Goal: Task Accomplishment & Management: Use online tool/utility

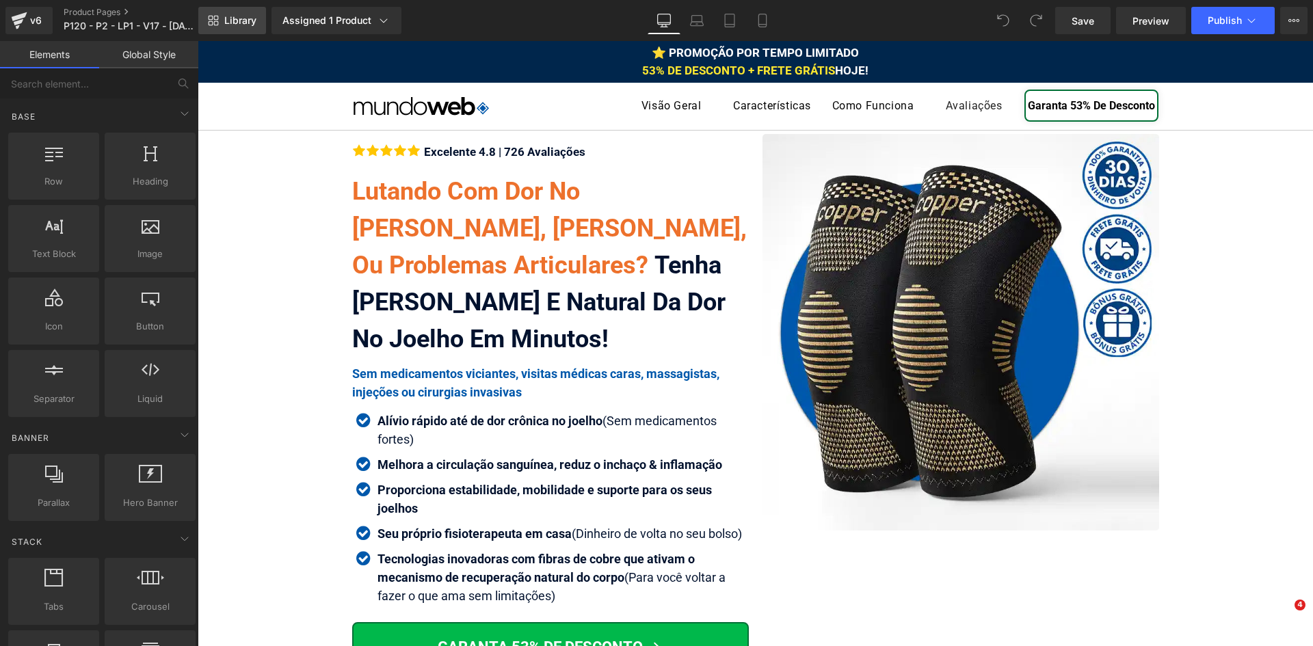
click at [247, 18] on span "Library" at bounding box center [240, 20] width 32 height 12
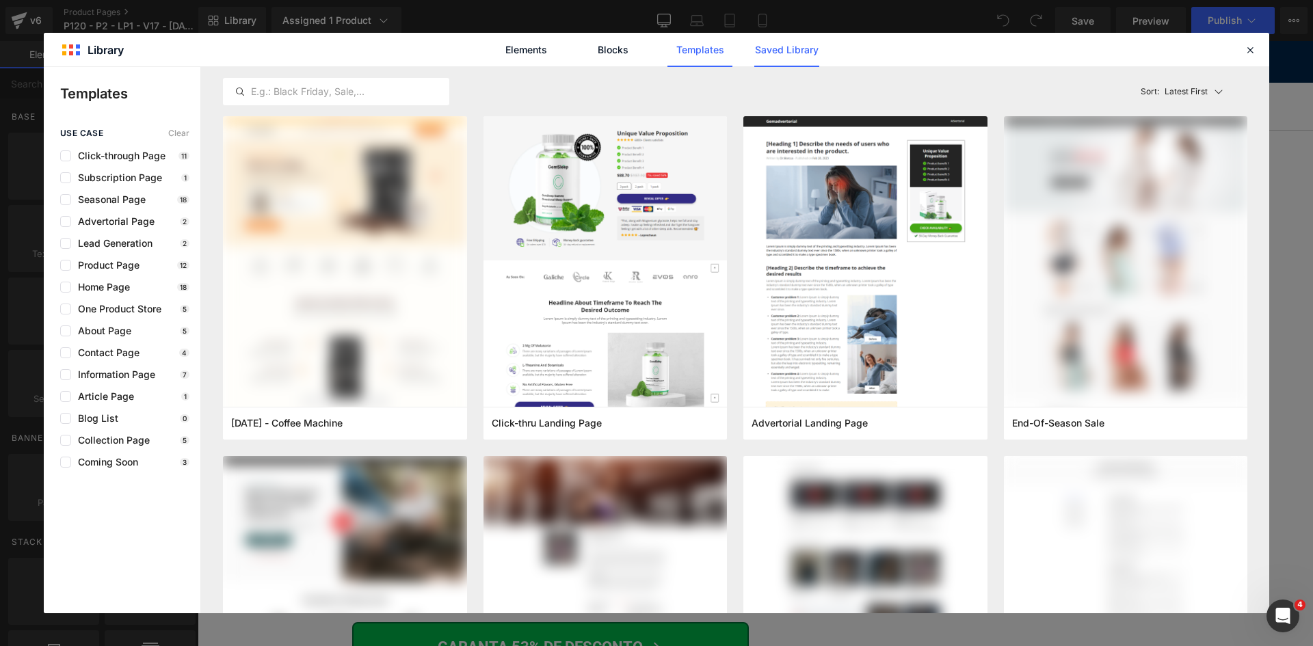
click at [793, 57] on link "Saved Library" at bounding box center [787, 50] width 65 height 34
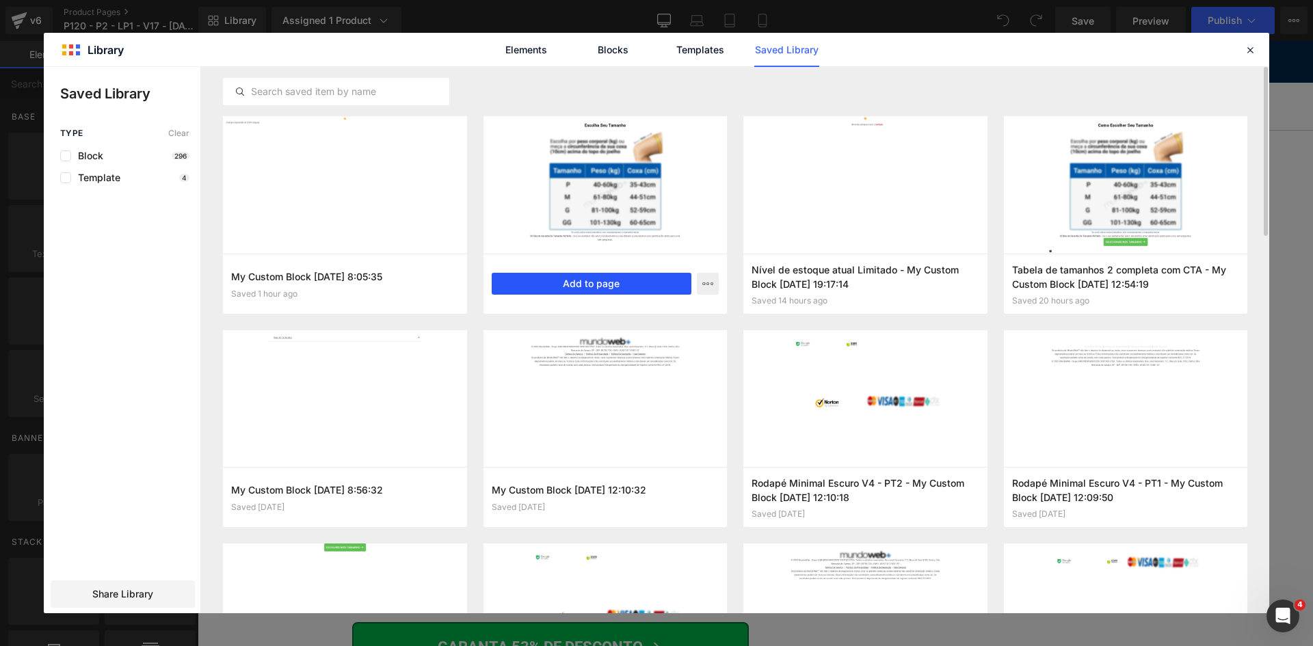
click at [599, 288] on button "Add to page" at bounding box center [592, 284] width 200 height 22
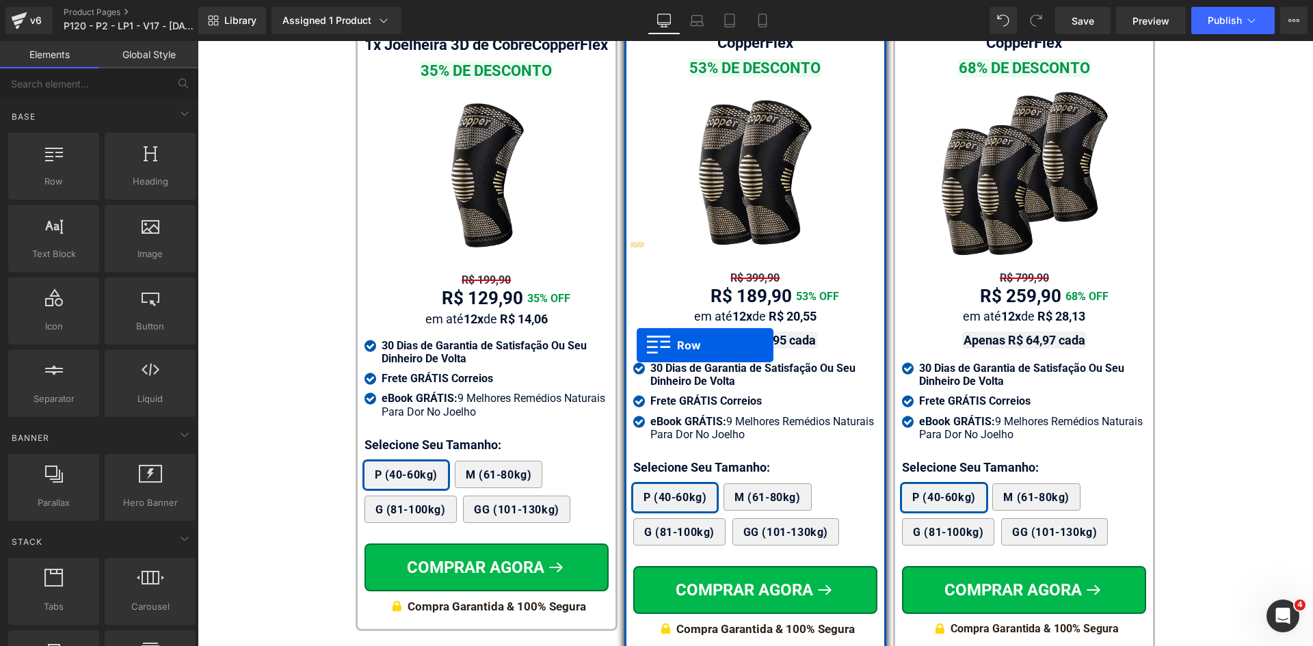
scroll to position [8374, 0]
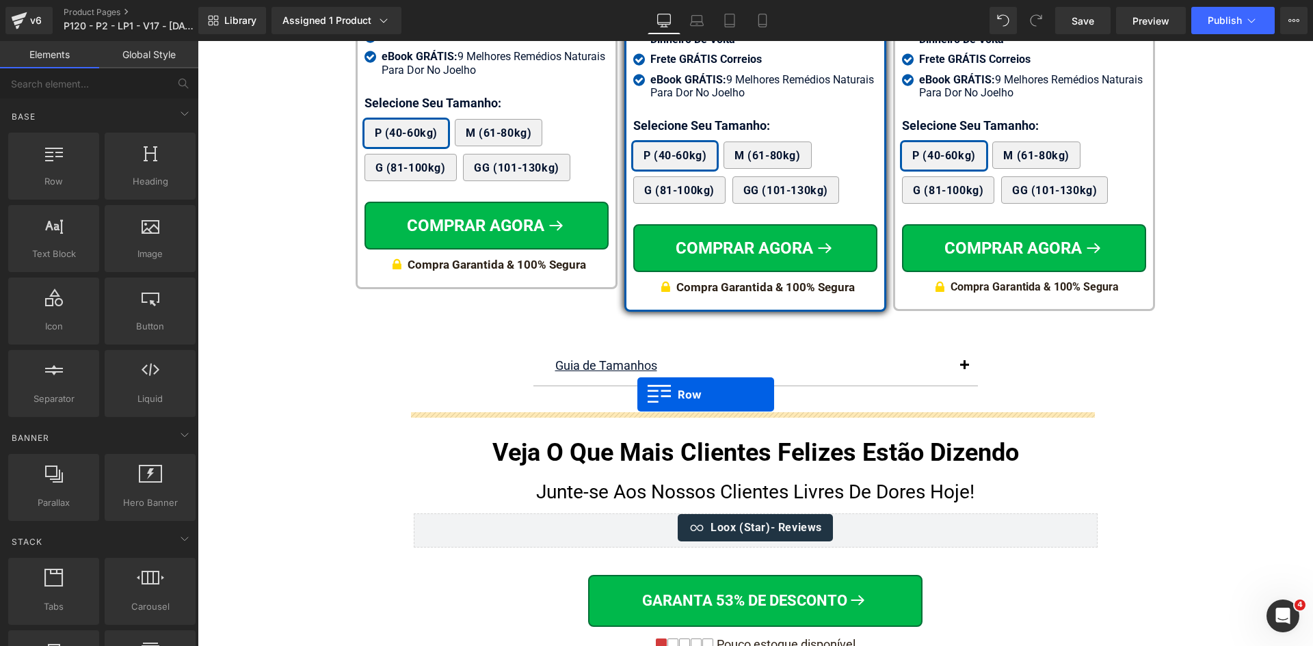
drag, startPoint x: 559, startPoint y: 410, endPoint x: 638, endPoint y: 395, distance: 80.2
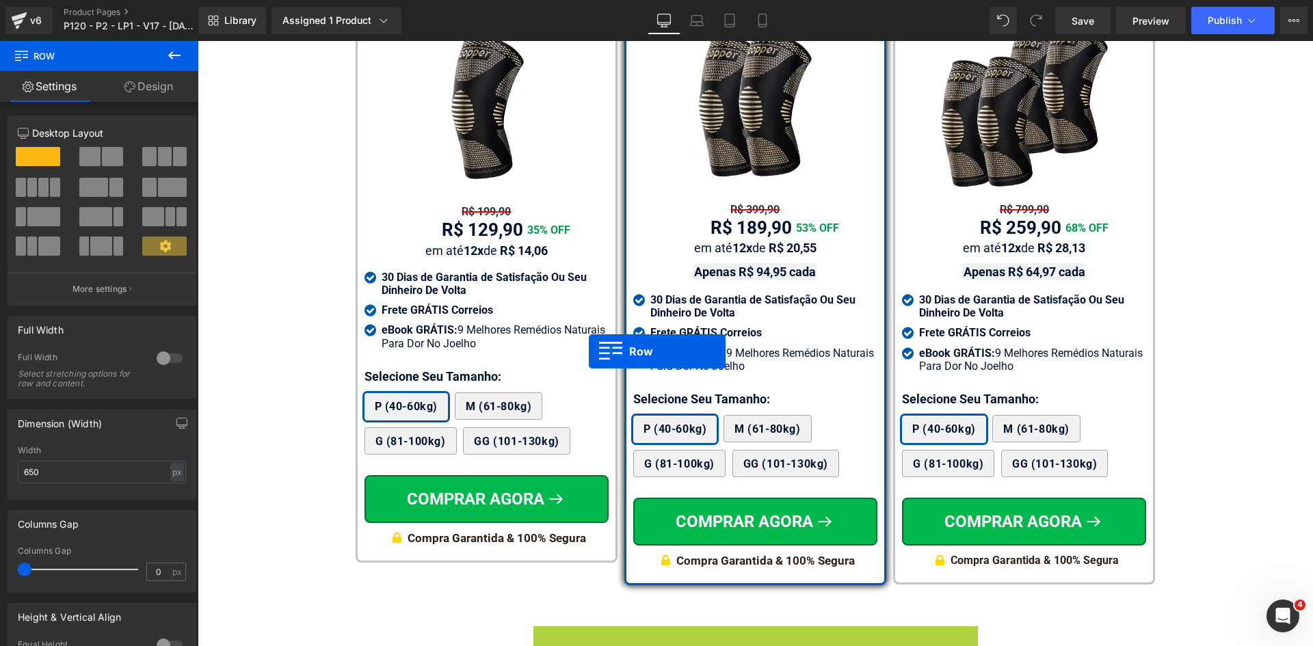
scroll to position [7690, 0]
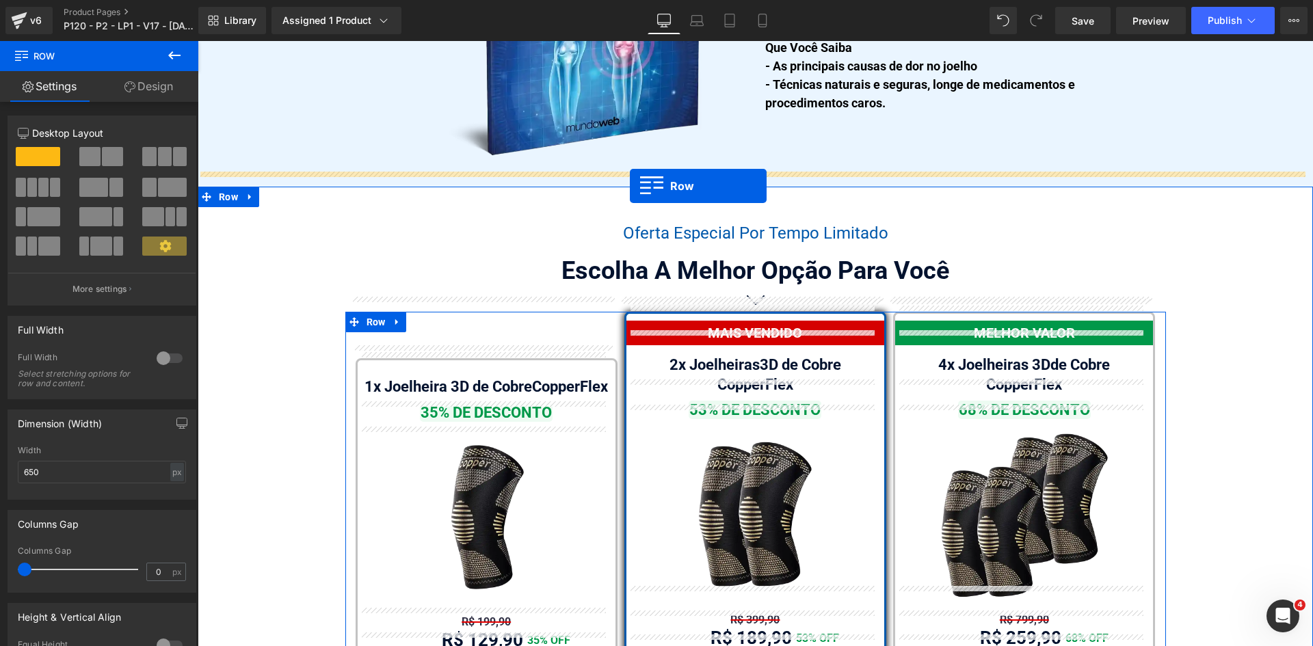
drag, startPoint x: 569, startPoint y: 352, endPoint x: 630, endPoint y: 186, distance: 176.4
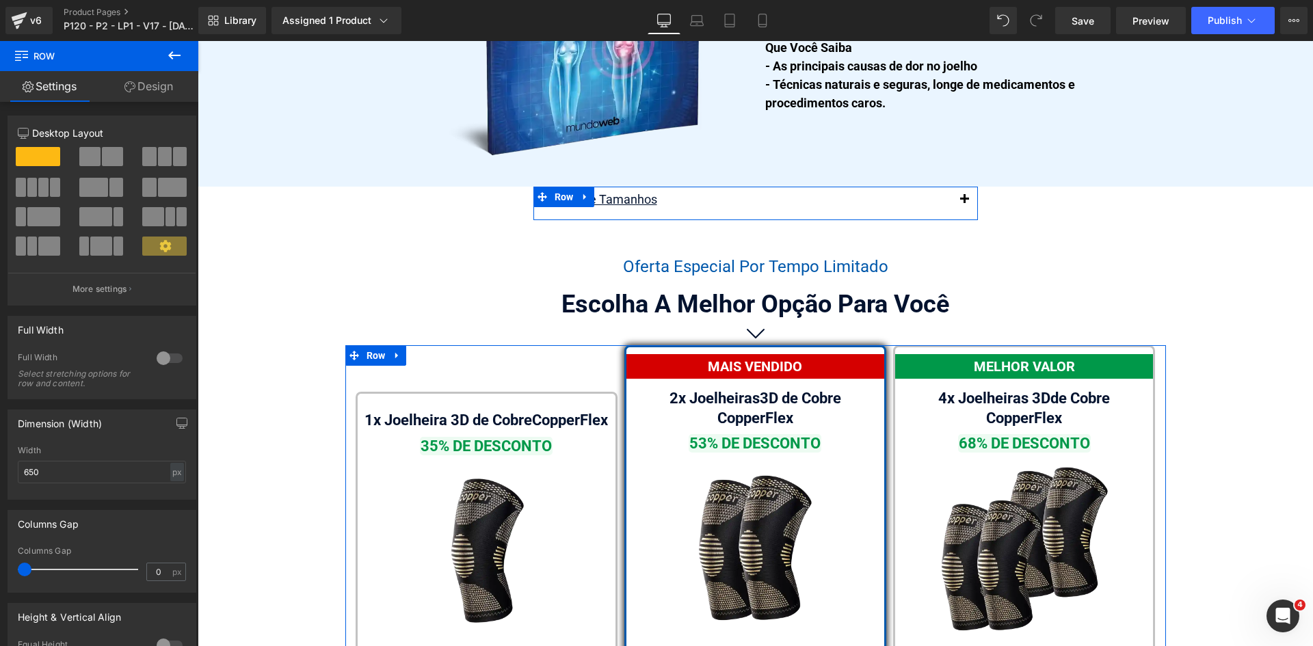
click at [146, 84] on link "Design" at bounding box center [148, 86] width 99 height 31
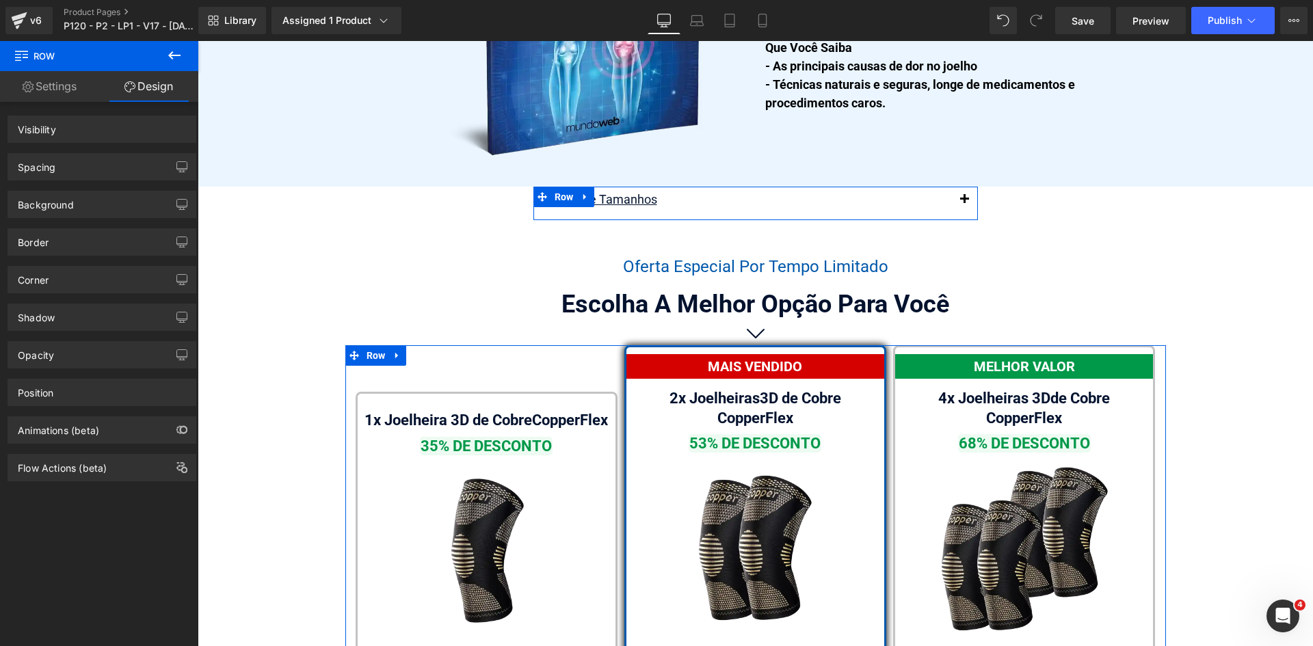
click at [57, 167] on div "Spacing" at bounding box center [101, 167] width 187 height 26
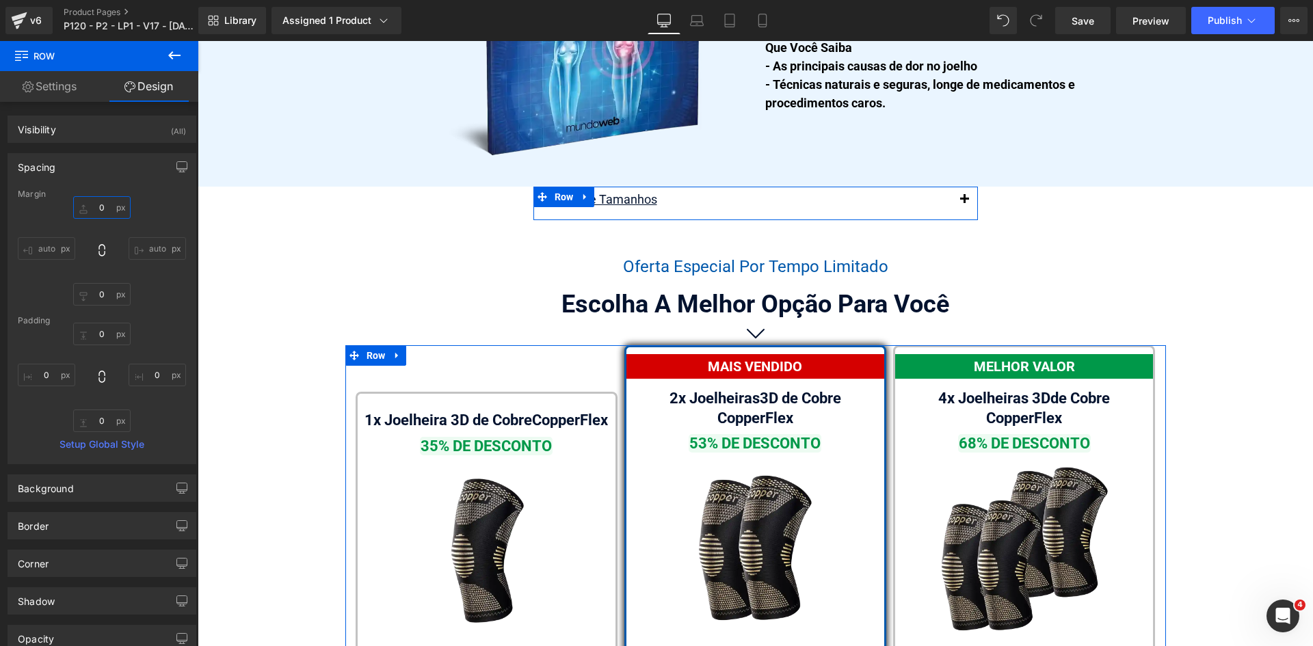
click at [109, 207] on input "text" at bounding box center [101, 207] width 57 height 23
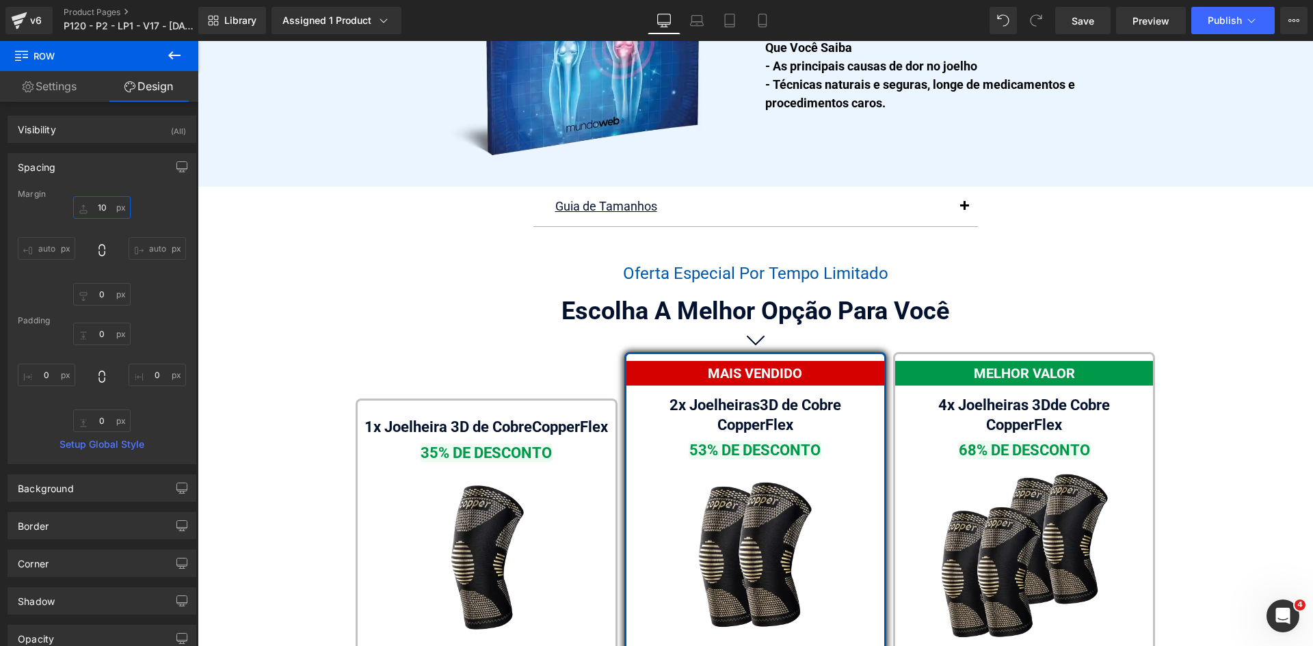
type input "10"
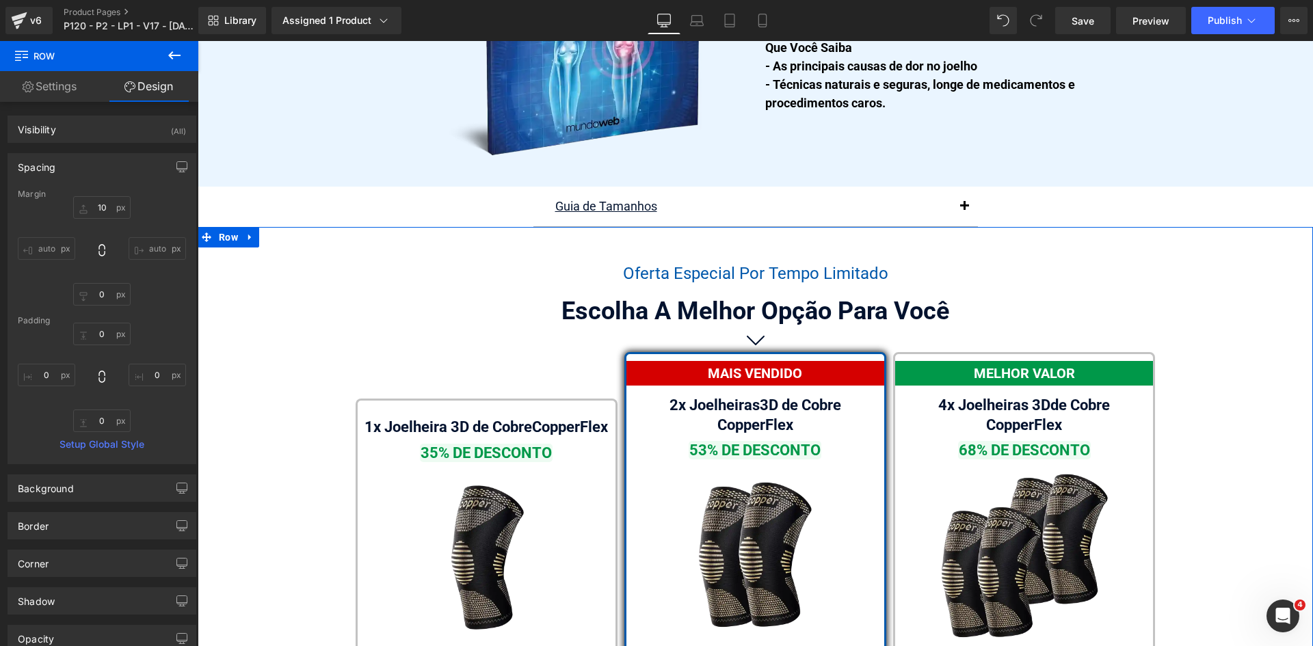
click at [495, 265] on div "Oferta Especial Por Tempo Limitado Heading Escolha A Melhor Opção Para Você Hea…" at bounding box center [756, 652] width 1116 height 782
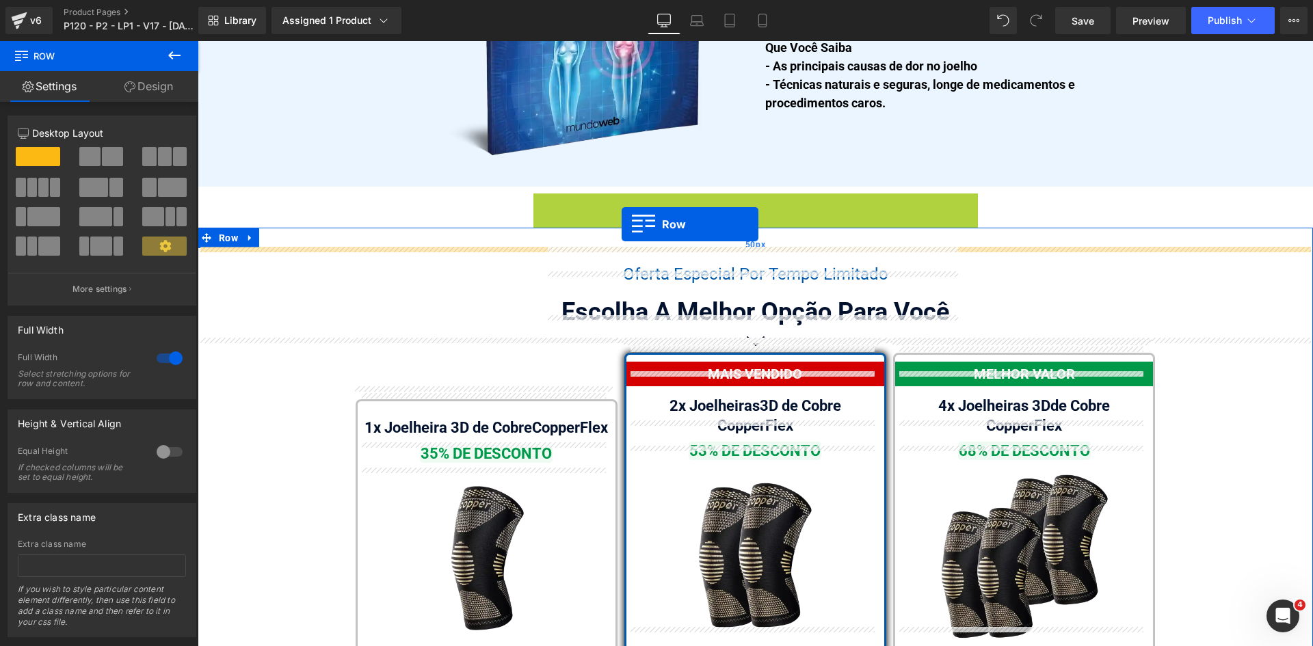
drag, startPoint x: 629, startPoint y: 225, endPoint x: 622, endPoint y: 224, distance: 7.6
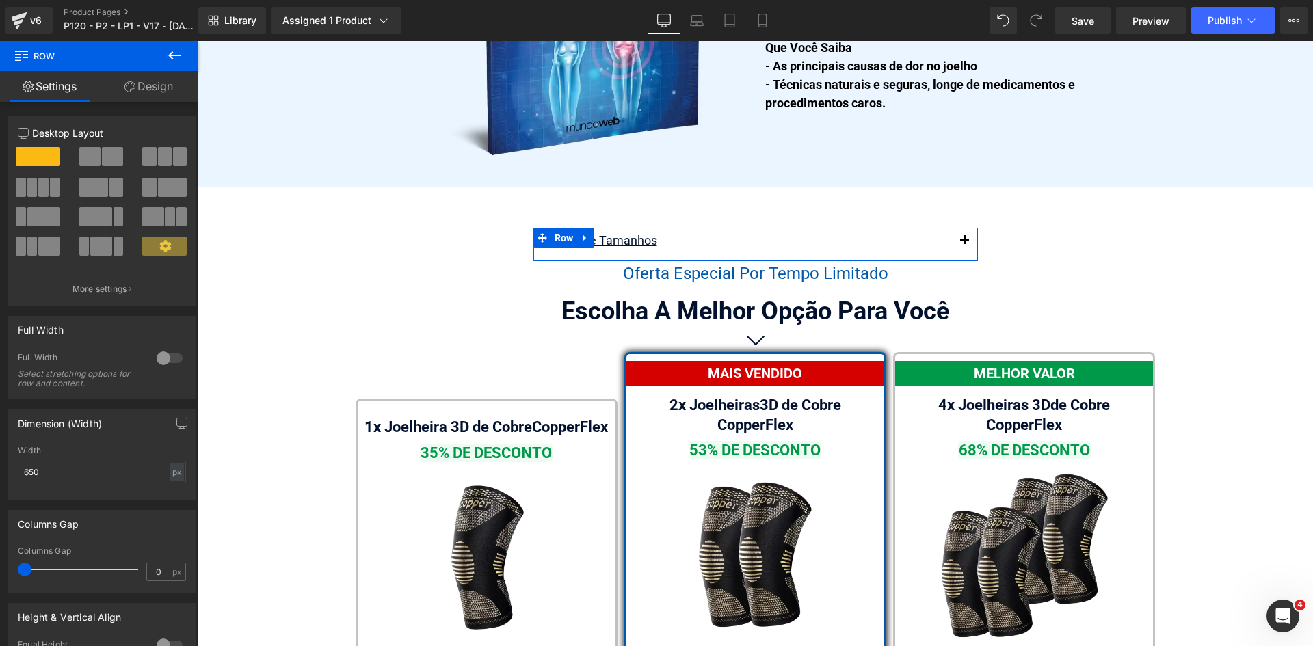
click at [132, 94] on link "Design" at bounding box center [148, 86] width 99 height 31
click at [0, 0] on div "Spacing" at bounding box center [0, 0] width 0 height 0
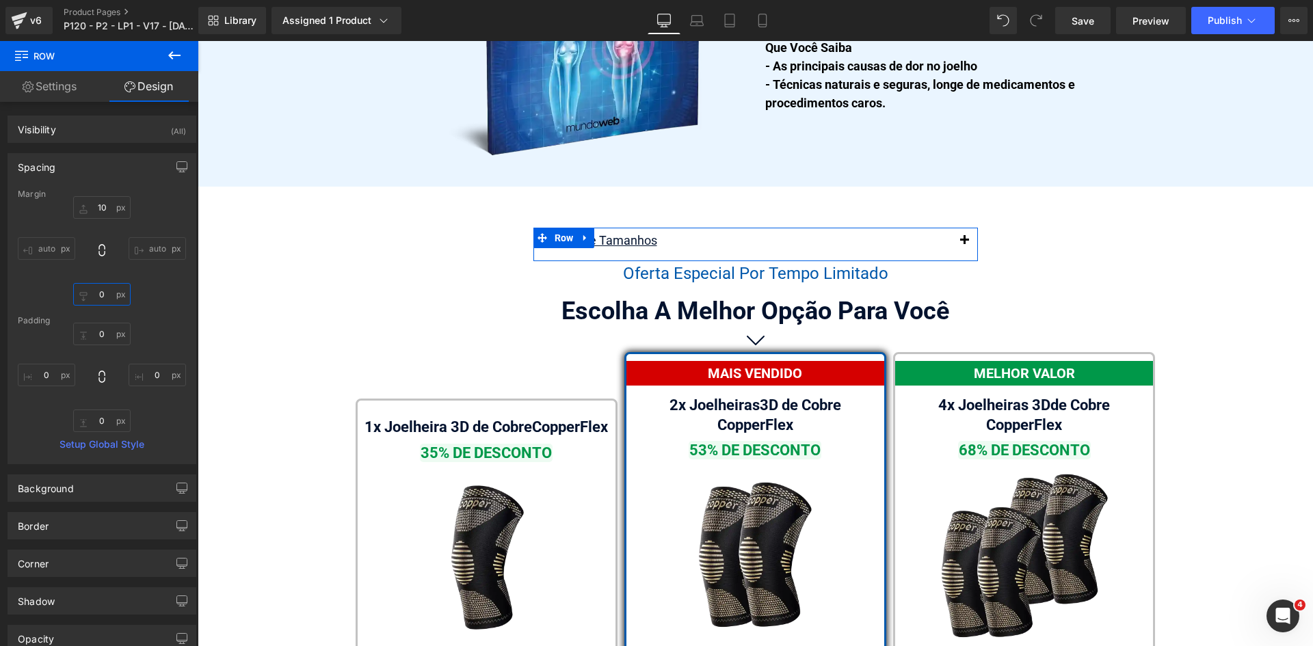
click at [107, 292] on input "text" at bounding box center [101, 294] width 57 height 23
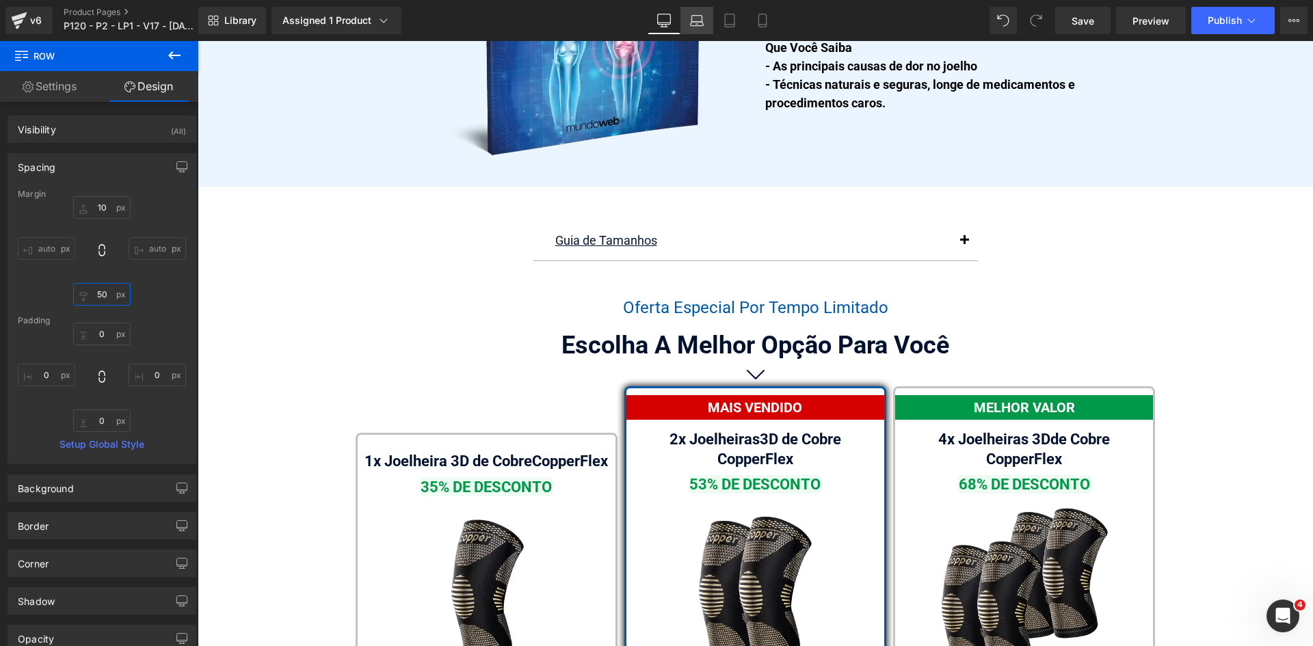
type input "50"
click at [703, 19] on icon at bounding box center [697, 19] width 10 height 6
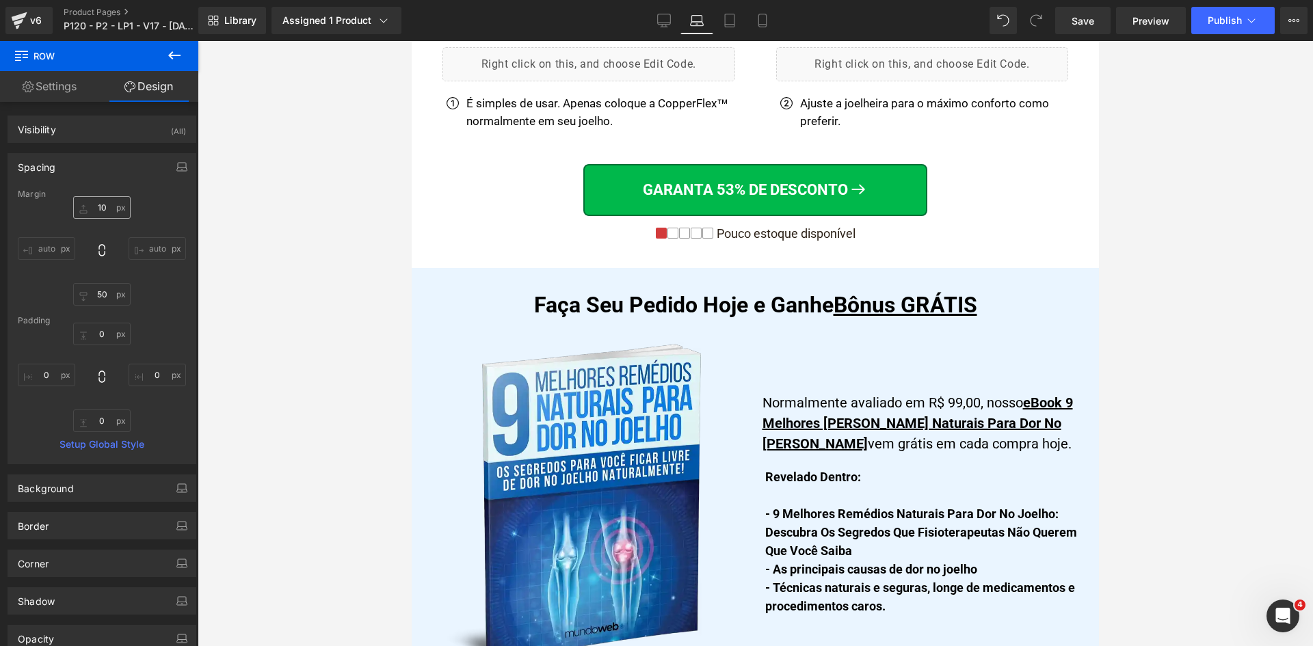
scroll to position [8155, 0]
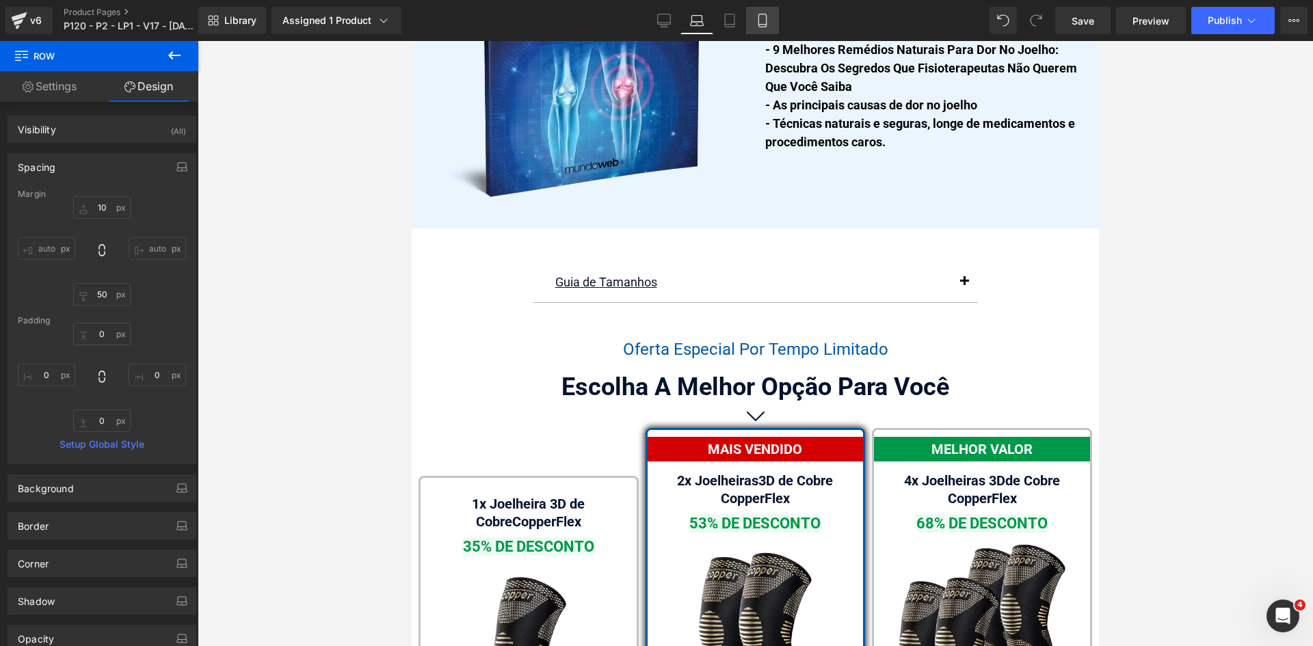
click at [758, 20] on icon at bounding box center [763, 21] width 14 height 14
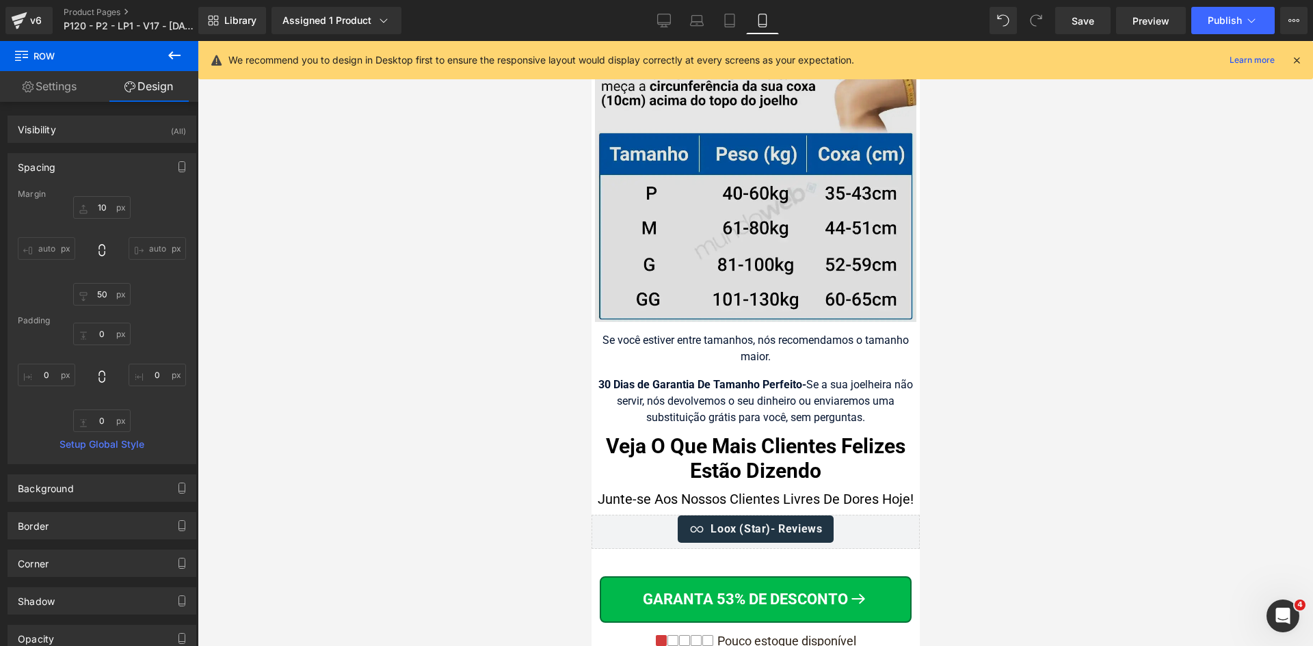
scroll to position [14099, 0]
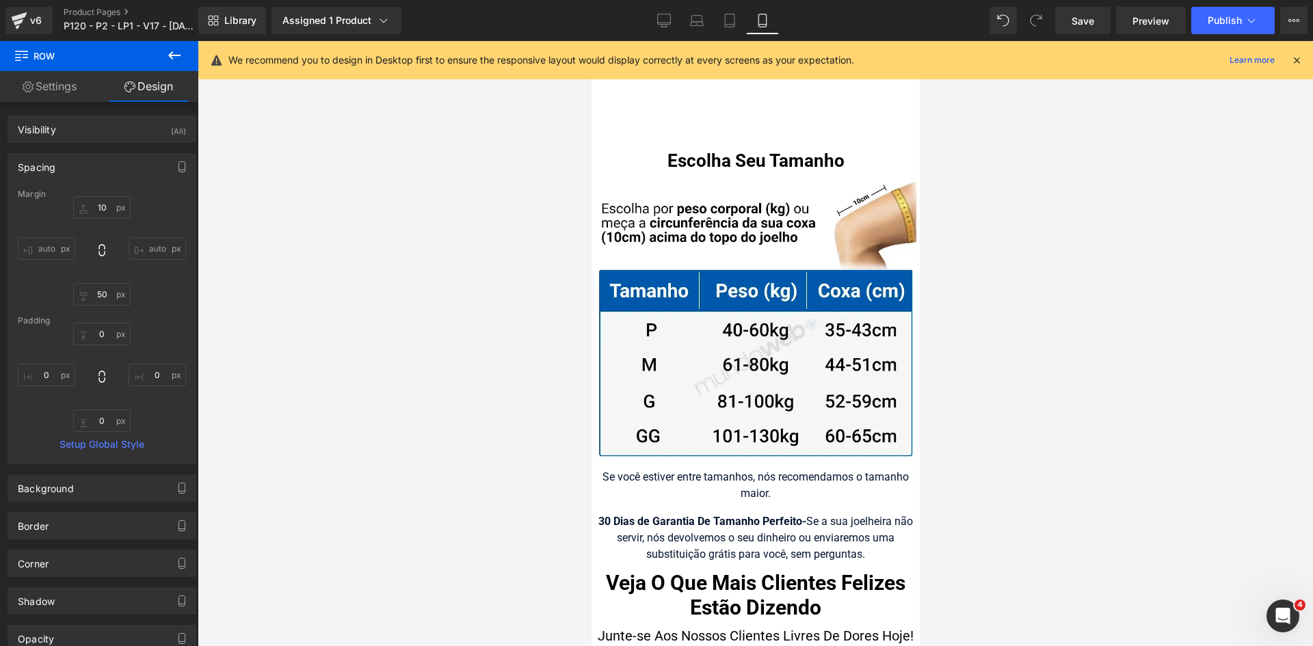
click at [767, 153] on span at bounding box center [774, 161] width 14 height 16
click at [686, 150] on h1 "Escolha Seu Tamanho" at bounding box center [755, 161] width 328 height 23
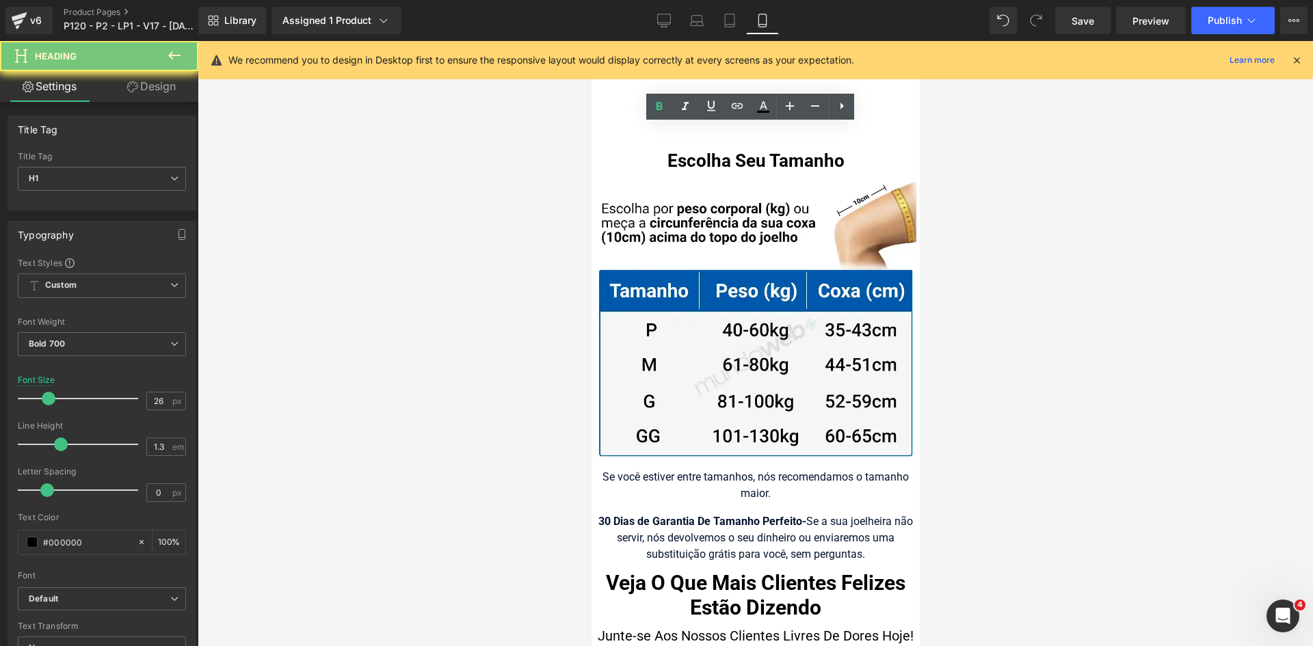
click at [686, 150] on h1 "Escolha Seu Tamanho" at bounding box center [755, 161] width 328 height 23
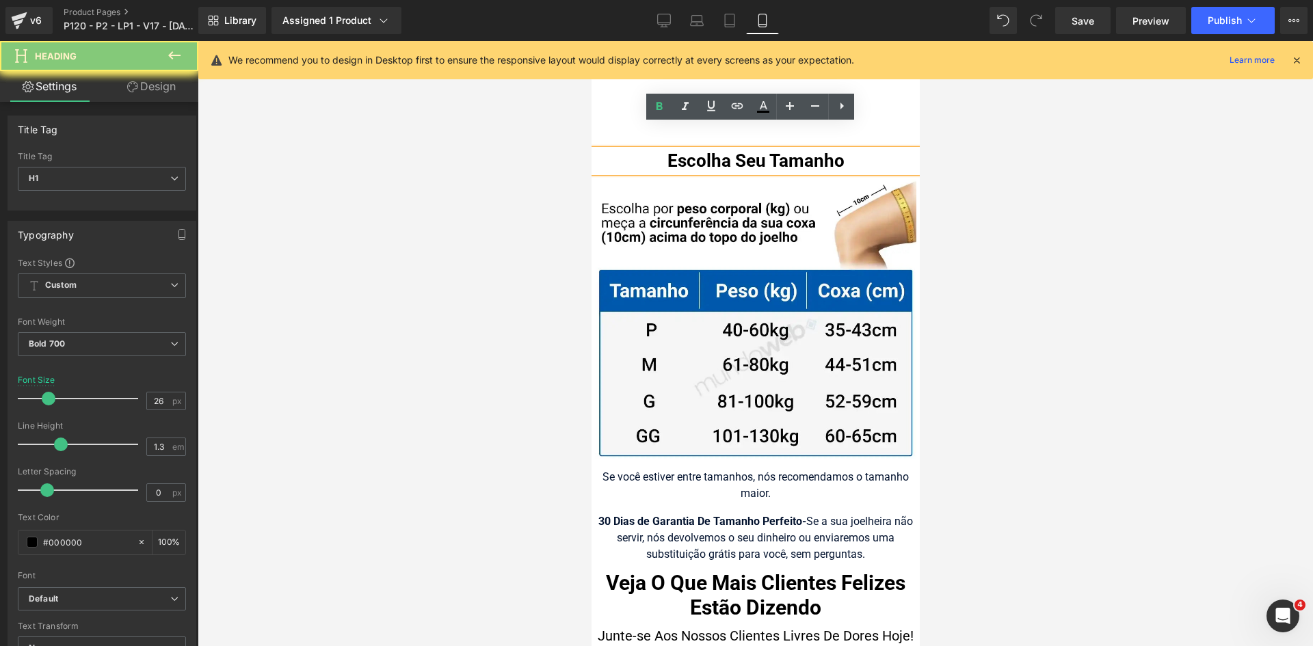
click at [686, 150] on h1 "Escolha Seu Tamanho" at bounding box center [755, 161] width 328 height 23
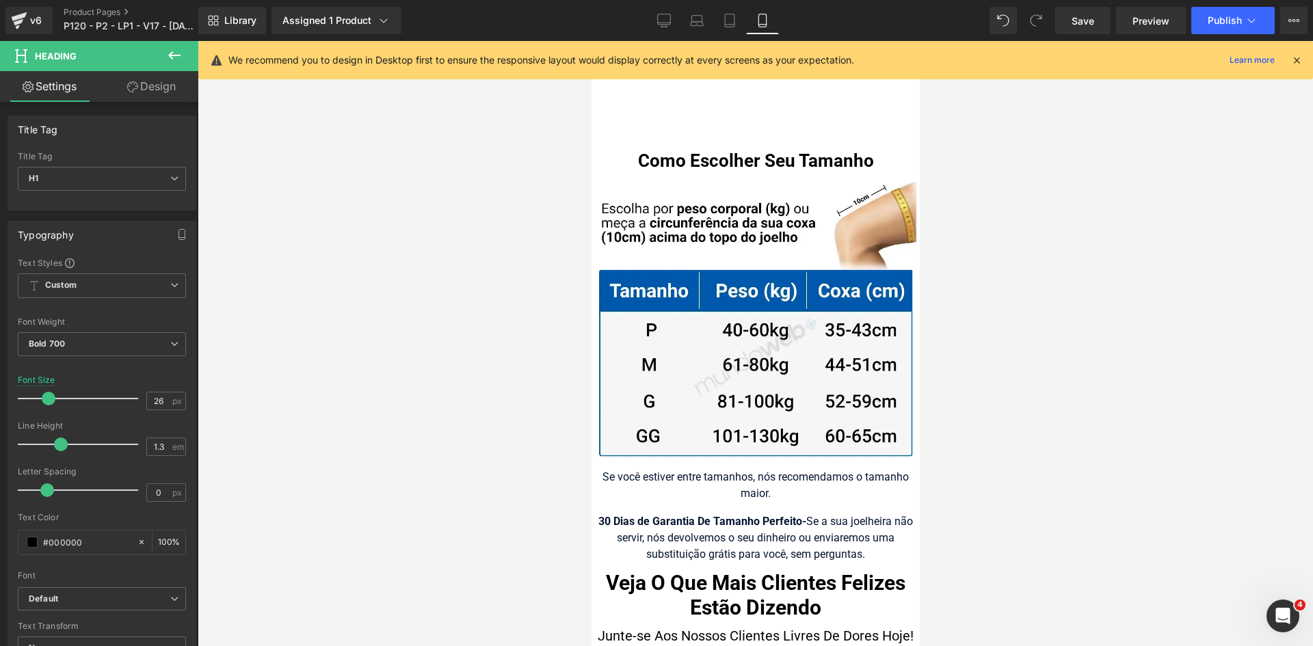
drag, startPoint x: 146, startPoint y: 88, endPoint x: 56, endPoint y: 174, distance: 124.8
click at [146, 88] on link "Design" at bounding box center [151, 86] width 99 height 31
click at [0, 0] on div "Spacing" at bounding box center [0, 0] width 0 height 0
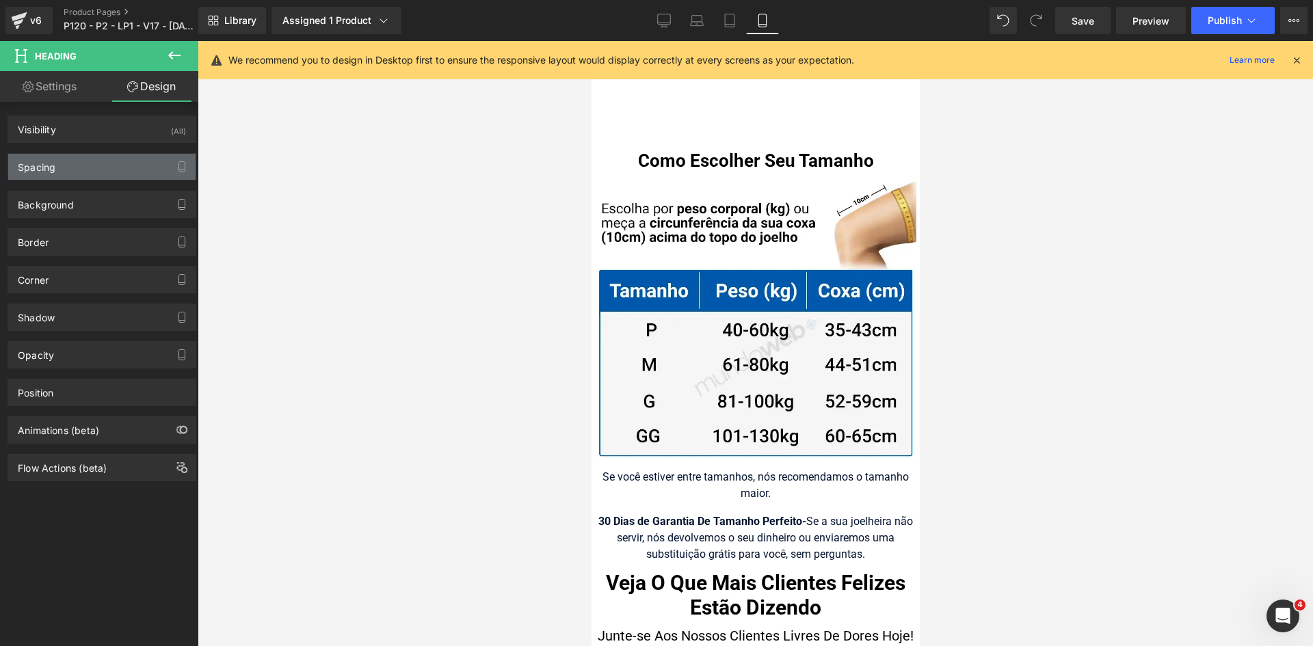
click at [57, 166] on div "Spacing" at bounding box center [101, 167] width 187 height 26
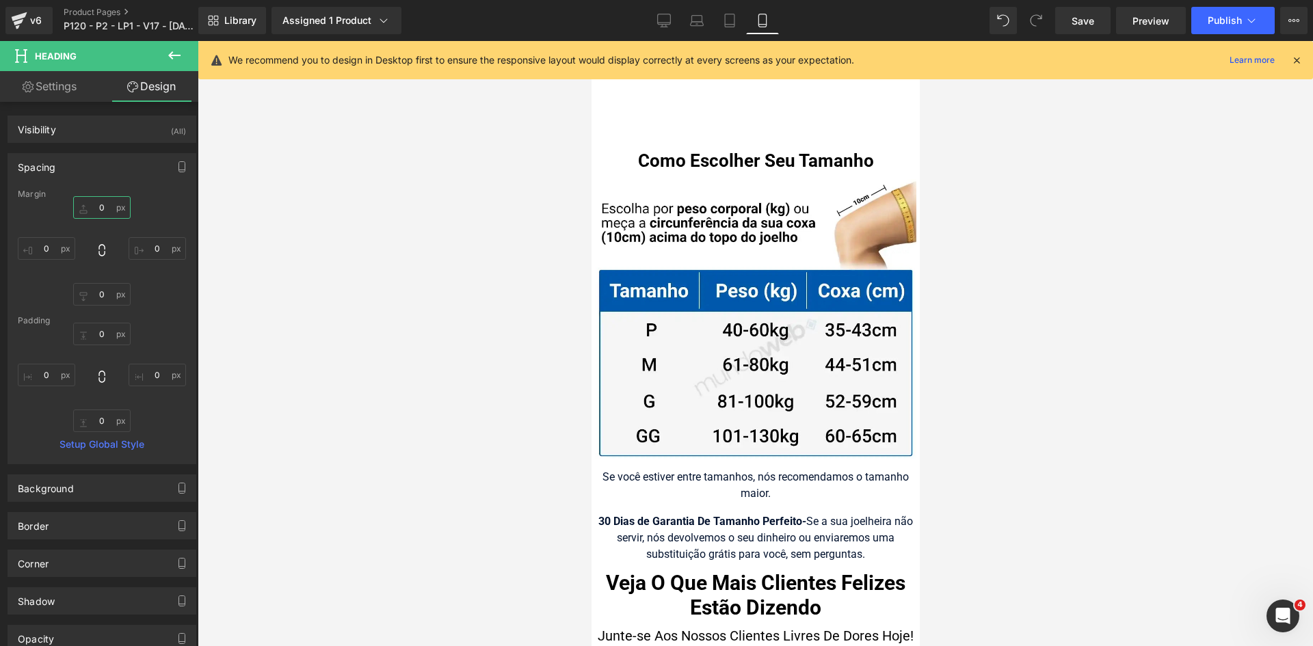
click at [96, 213] on input "text" at bounding box center [101, 207] width 57 height 23
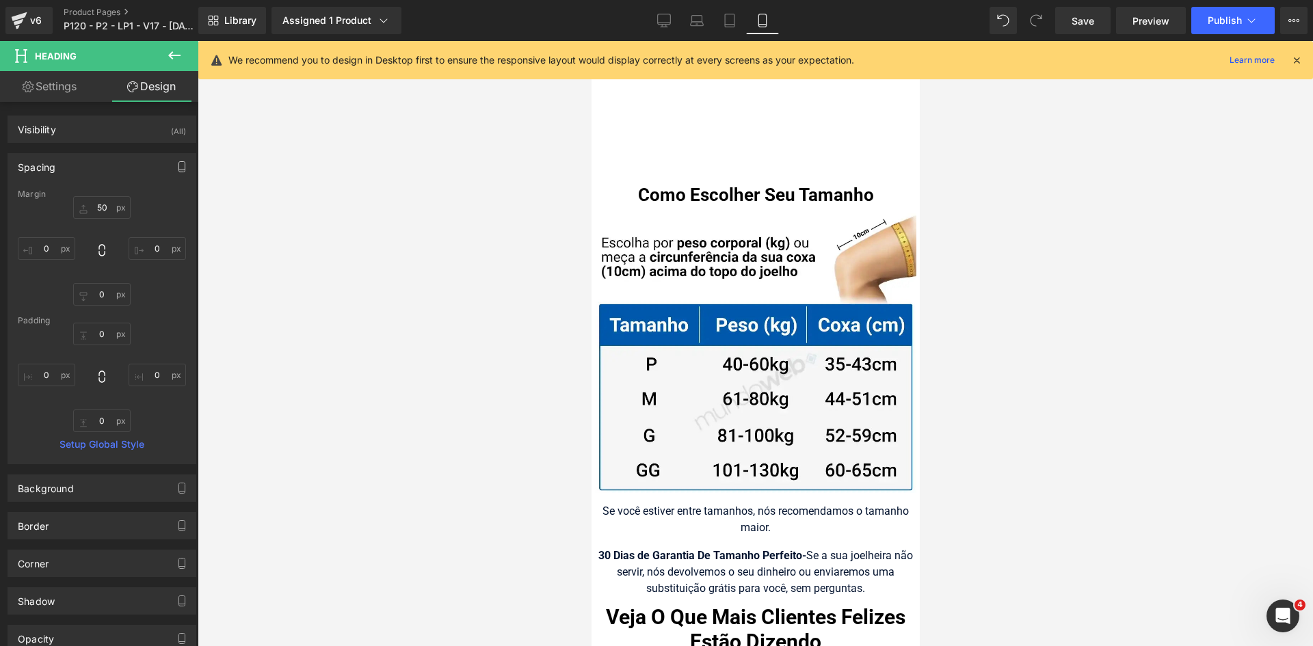
click at [171, 166] on button "button" at bounding box center [182, 167] width 22 height 26
click at [112, 198] on button "Tablet" at bounding box center [117, 196] width 39 height 23
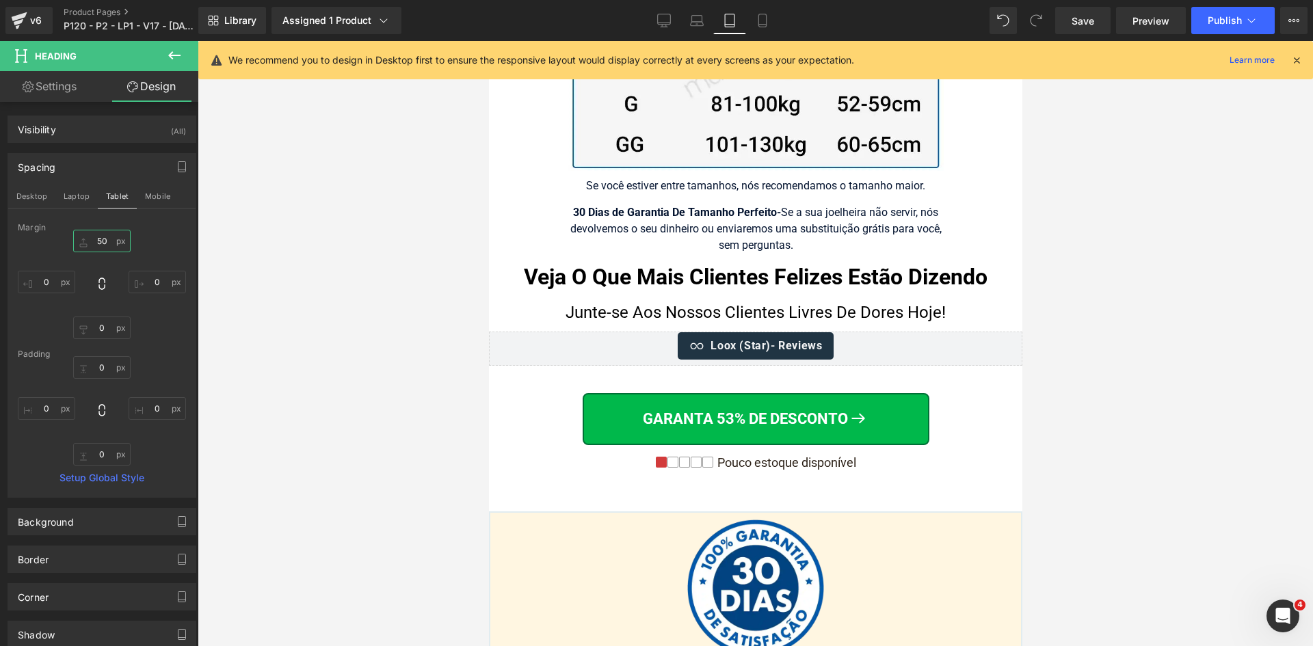
click at [105, 238] on input "50" at bounding box center [101, 241] width 57 height 23
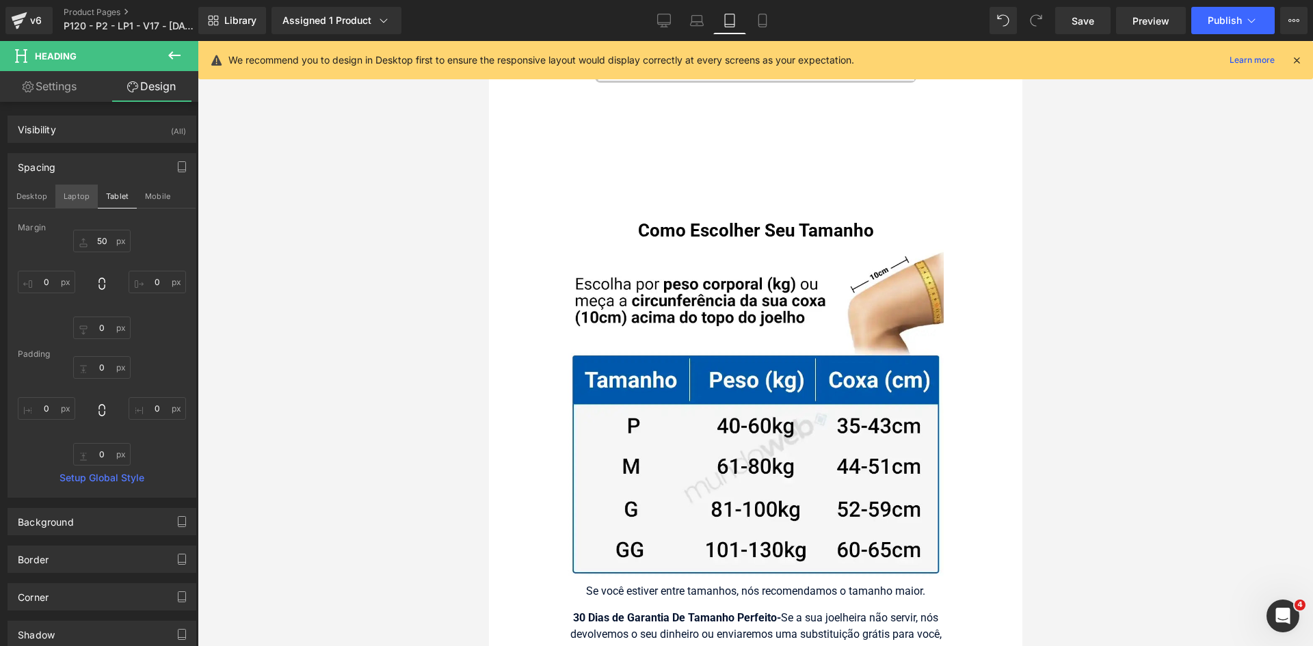
click at [80, 194] on button "Laptop" at bounding box center [76, 196] width 42 height 23
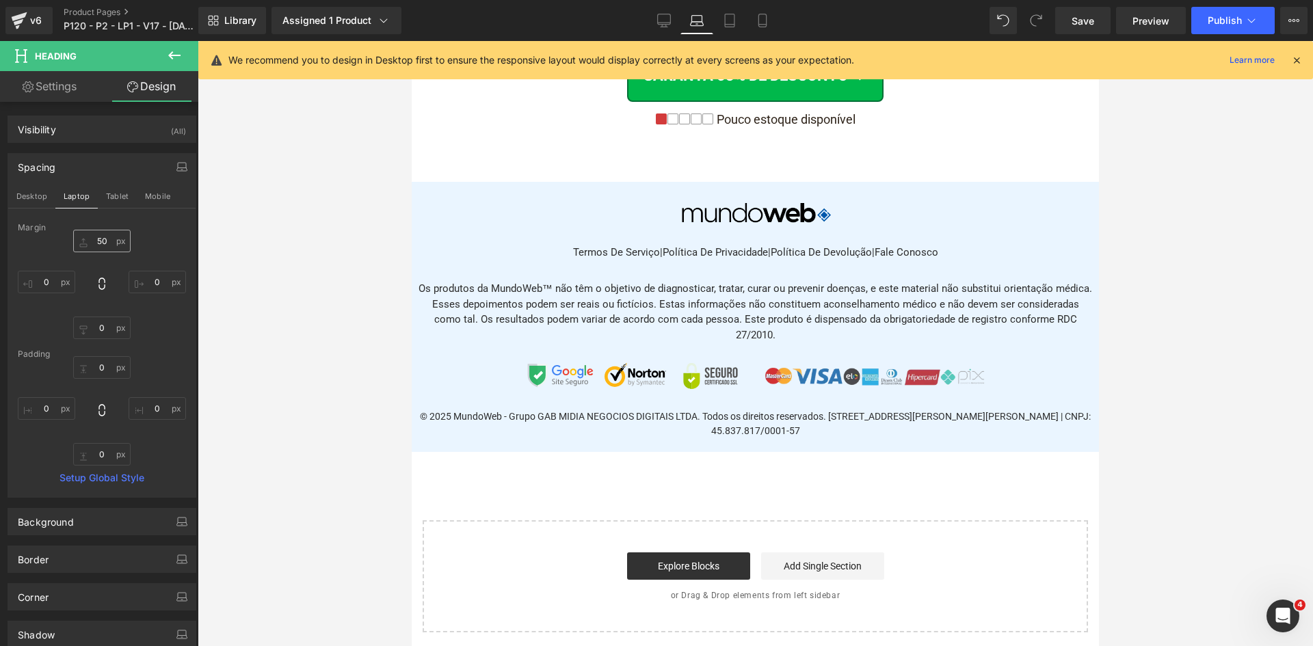
scroll to position [9146, 0]
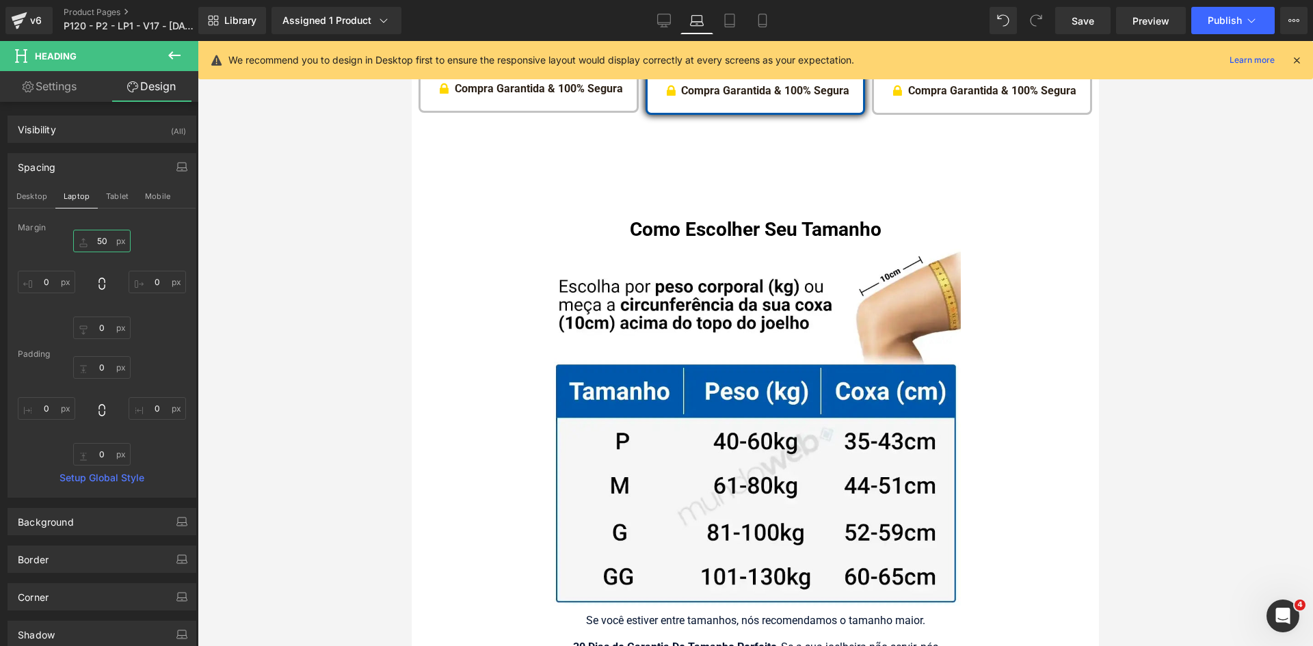
click at [97, 238] on input "50" at bounding box center [101, 241] width 57 height 23
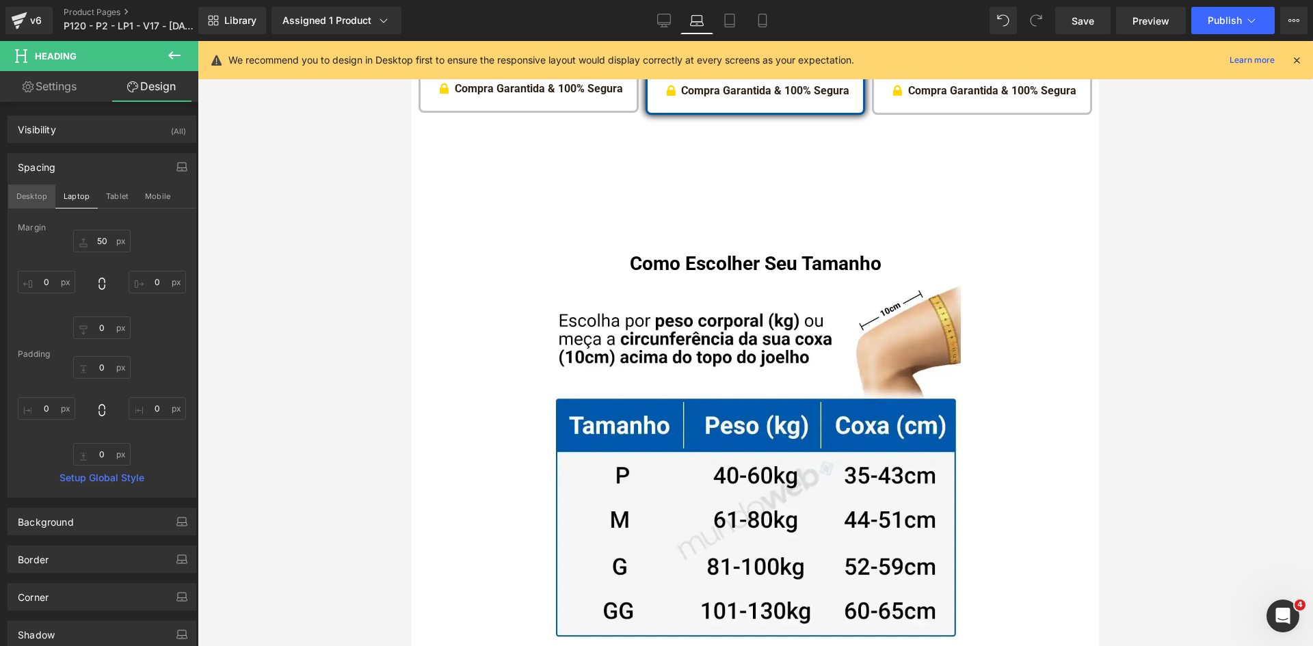
click at [54, 206] on button "Desktop" at bounding box center [31, 196] width 47 height 23
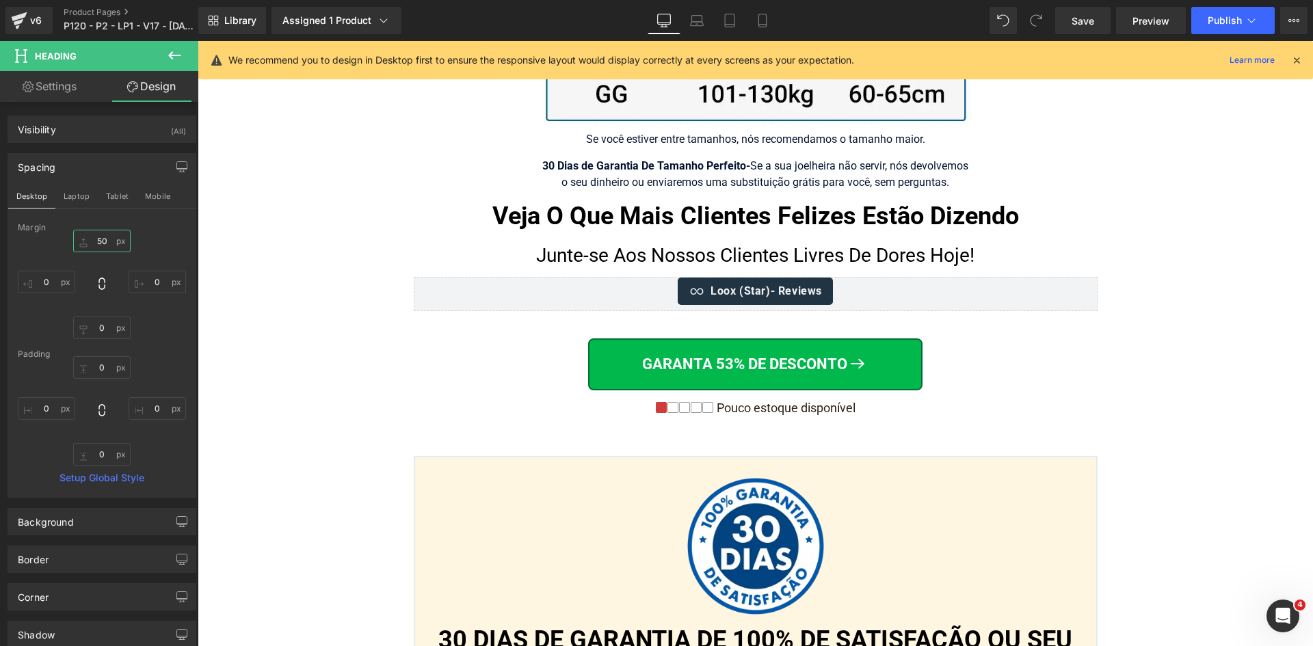
click at [105, 244] on input "50" at bounding box center [101, 241] width 57 height 23
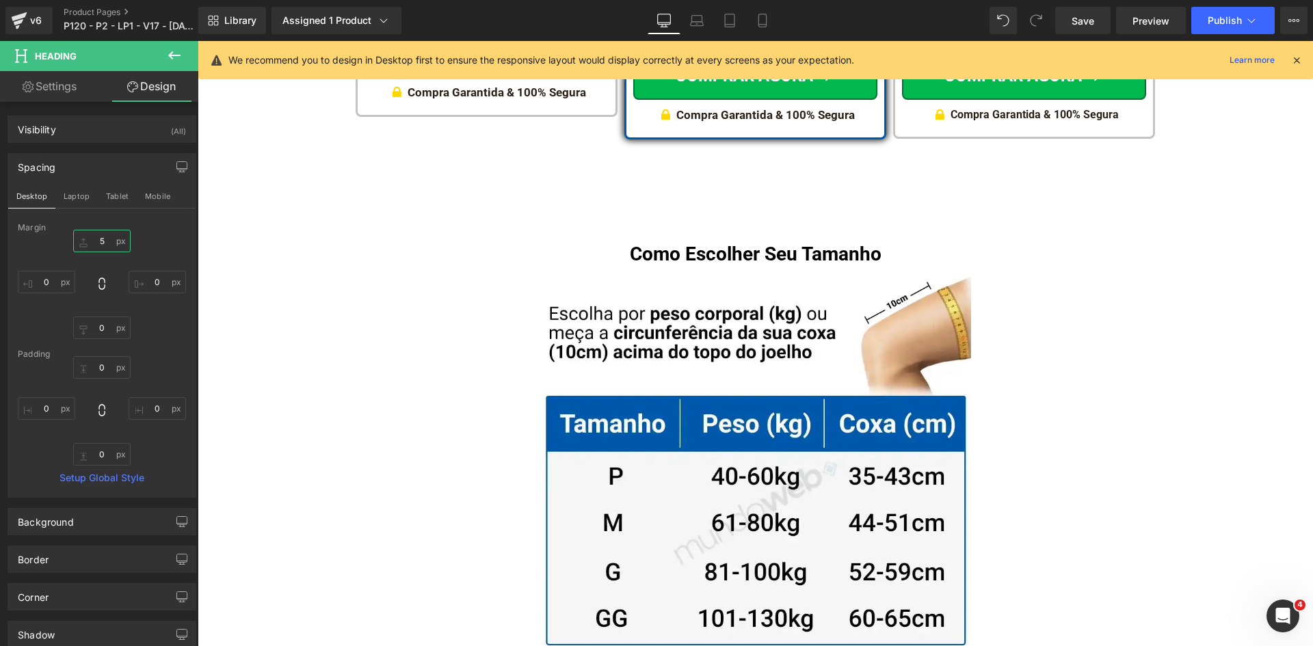
type input "50"
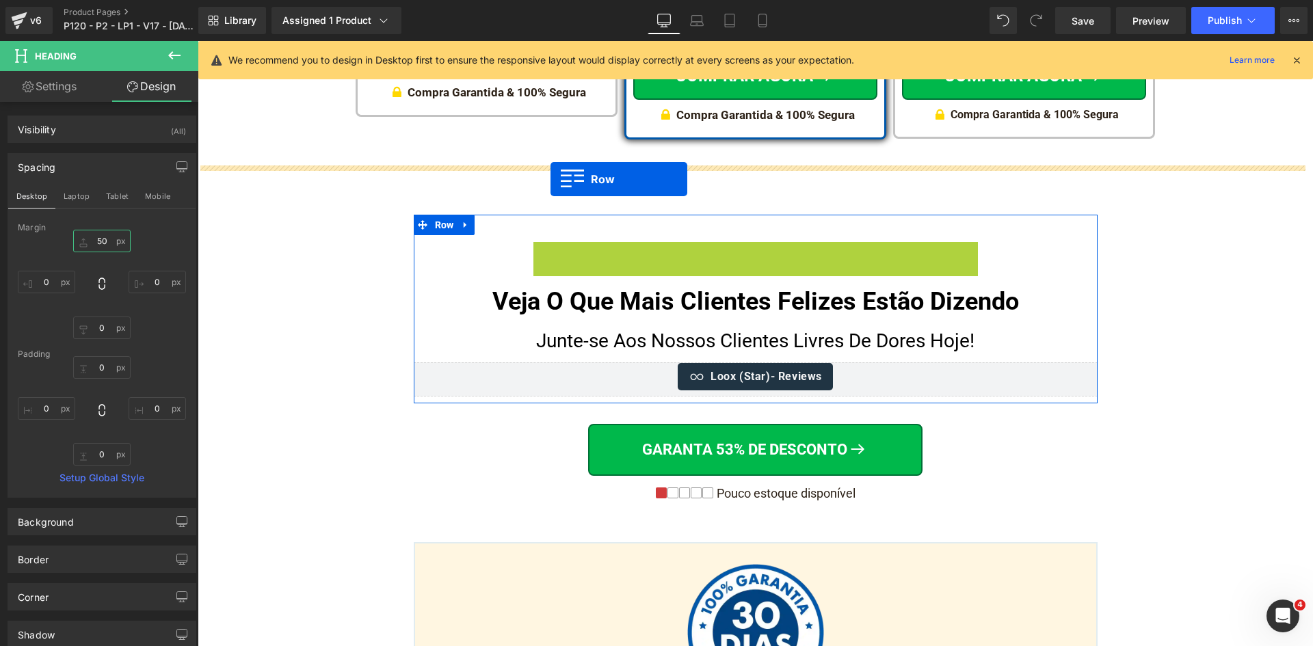
drag, startPoint x: 555, startPoint y: 241, endPoint x: 551, endPoint y: 179, distance: 62.4
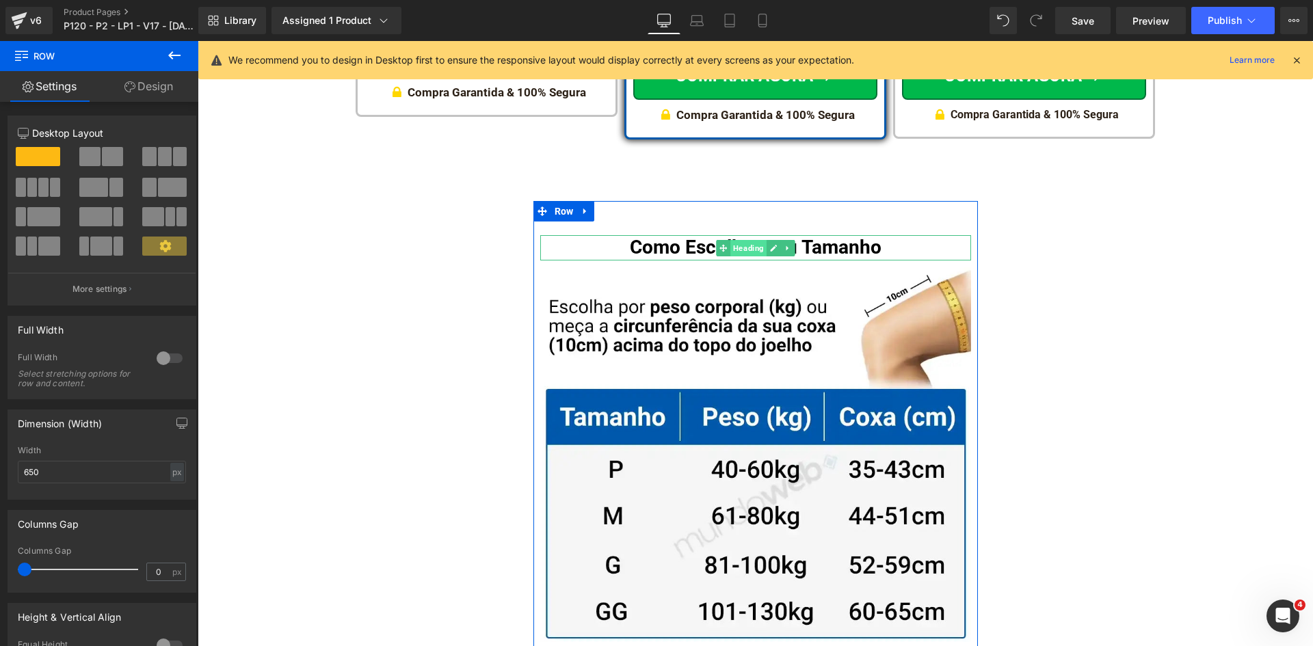
click at [731, 240] on span "Heading" at bounding box center [749, 248] width 36 height 16
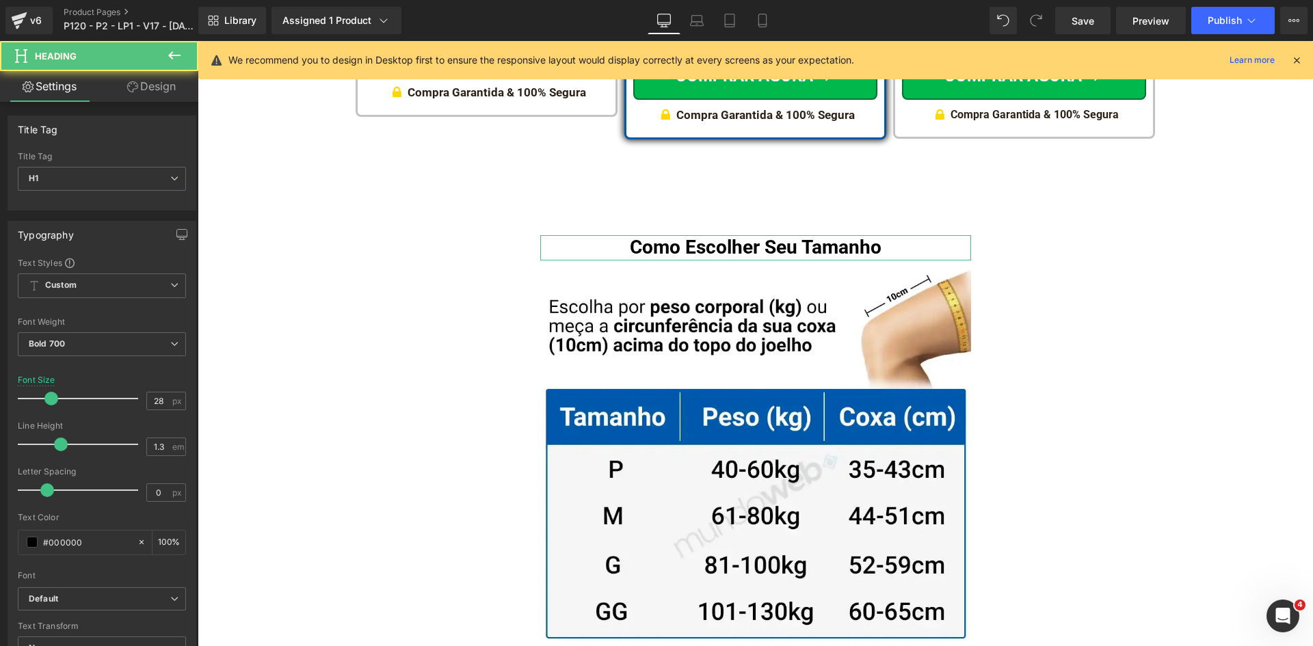
click at [122, 77] on link "Design" at bounding box center [151, 86] width 99 height 31
click at [0, 0] on div "Spacing" at bounding box center [0, 0] width 0 height 0
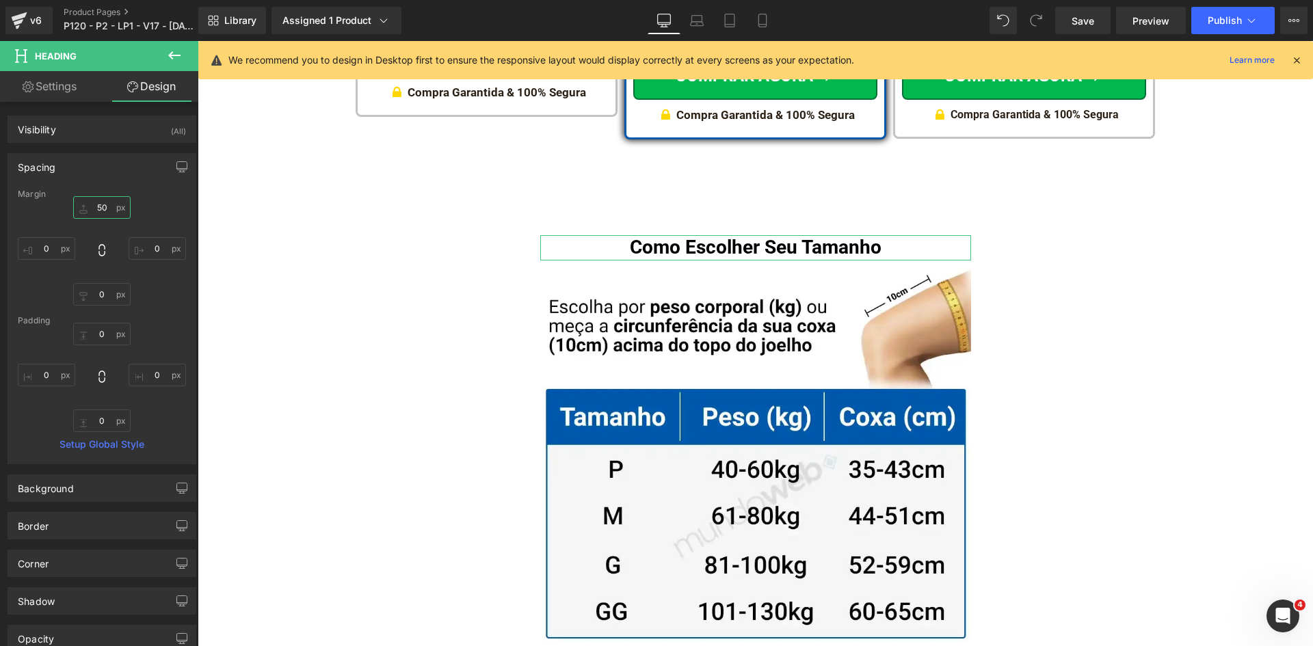
click at [88, 205] on input "text" at bounding box center [101, 207] width 57 height 23
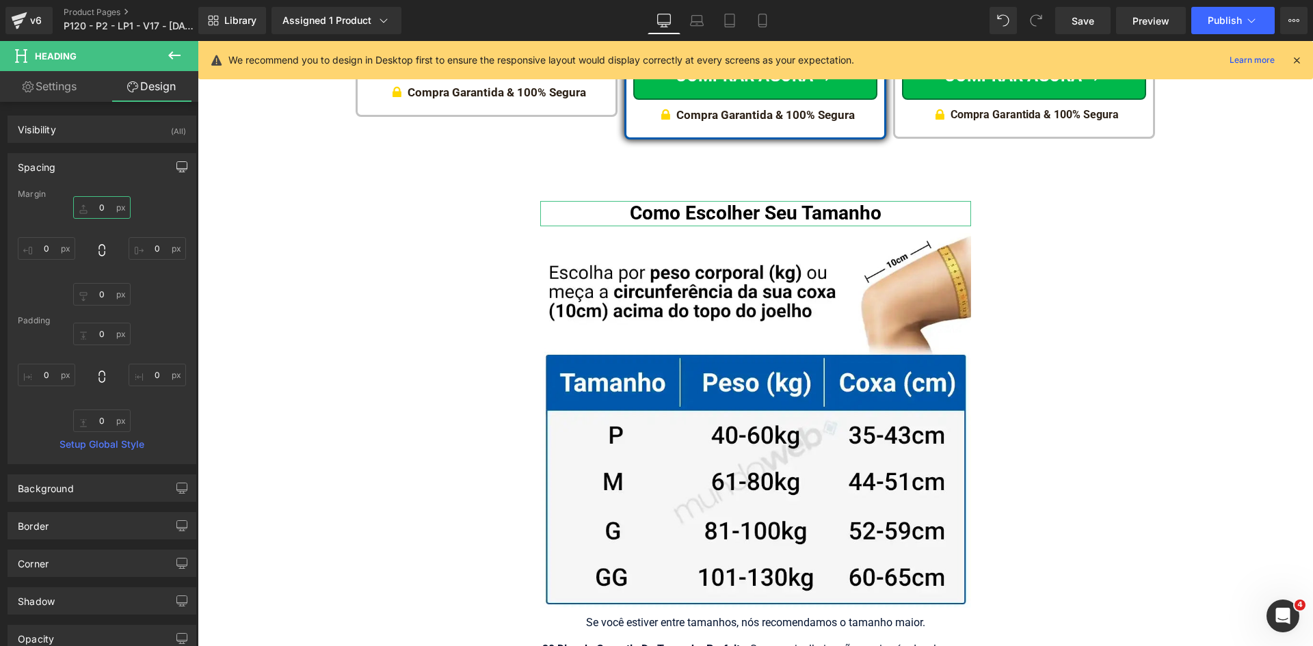
type input "0"
click at [177, 162] on icon "button" at bounding box center [182, 166] width 10 height 8
click at [81, 209] on div "Spacing Desktop Laptop Tablet Mobile [GEOGRAPHIC_DATA] 0 [GEOGRAPHIC_DATA] Setu…" at bounding box center [102, 325] width 189 height 345
click at [81, 203] on button "Laptop" at bounding box center [76, 196] width 42 height 23
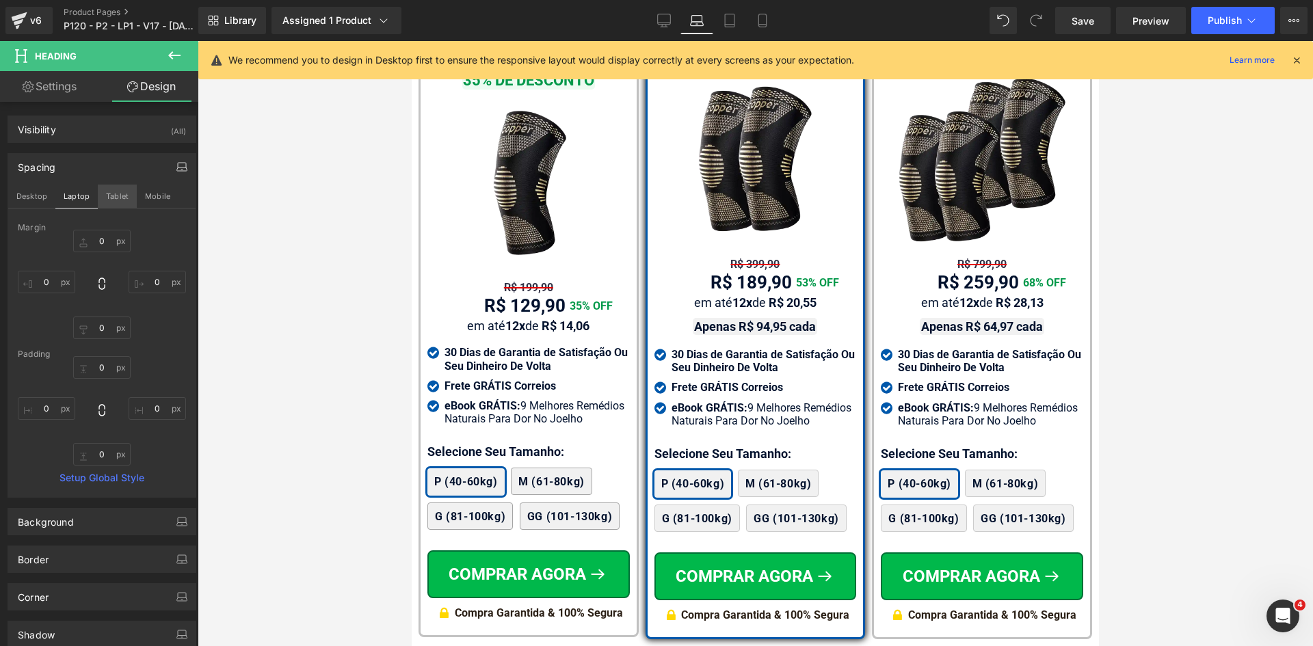
scroll to position [9112, 0]
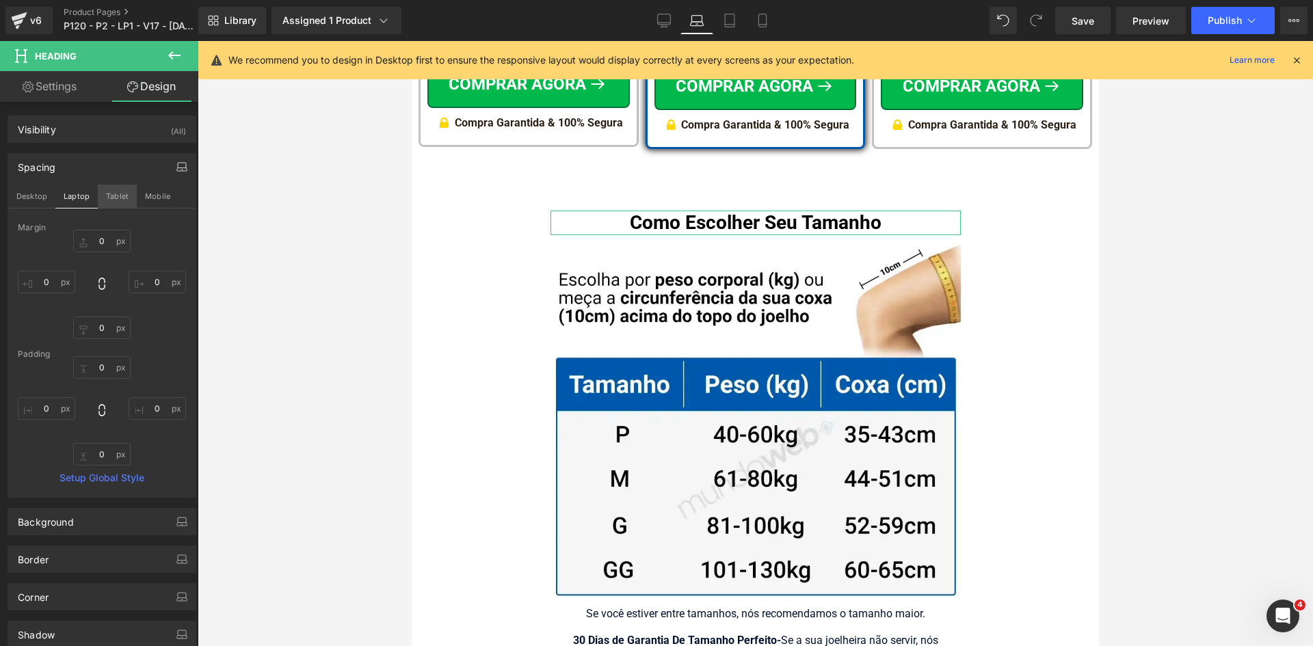
click at [113, 197] on button "Tablet" at bounding box center [117, 196] width 39 height 23
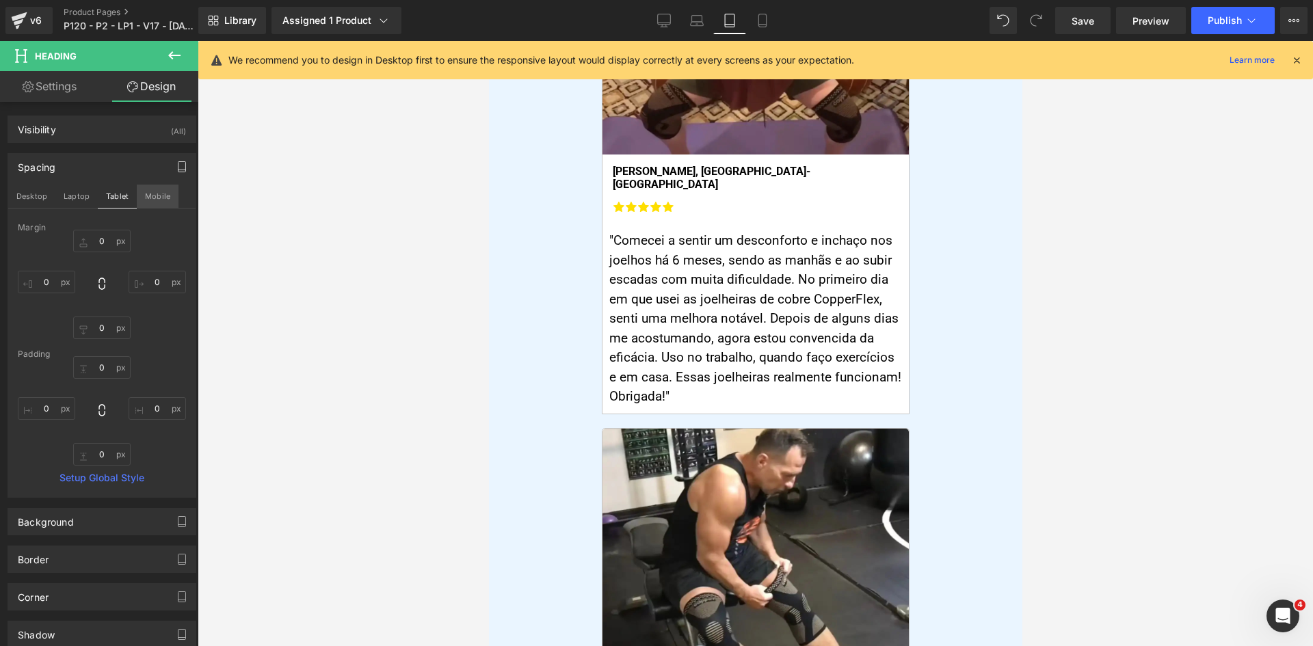
scroll to position [13660, 0]
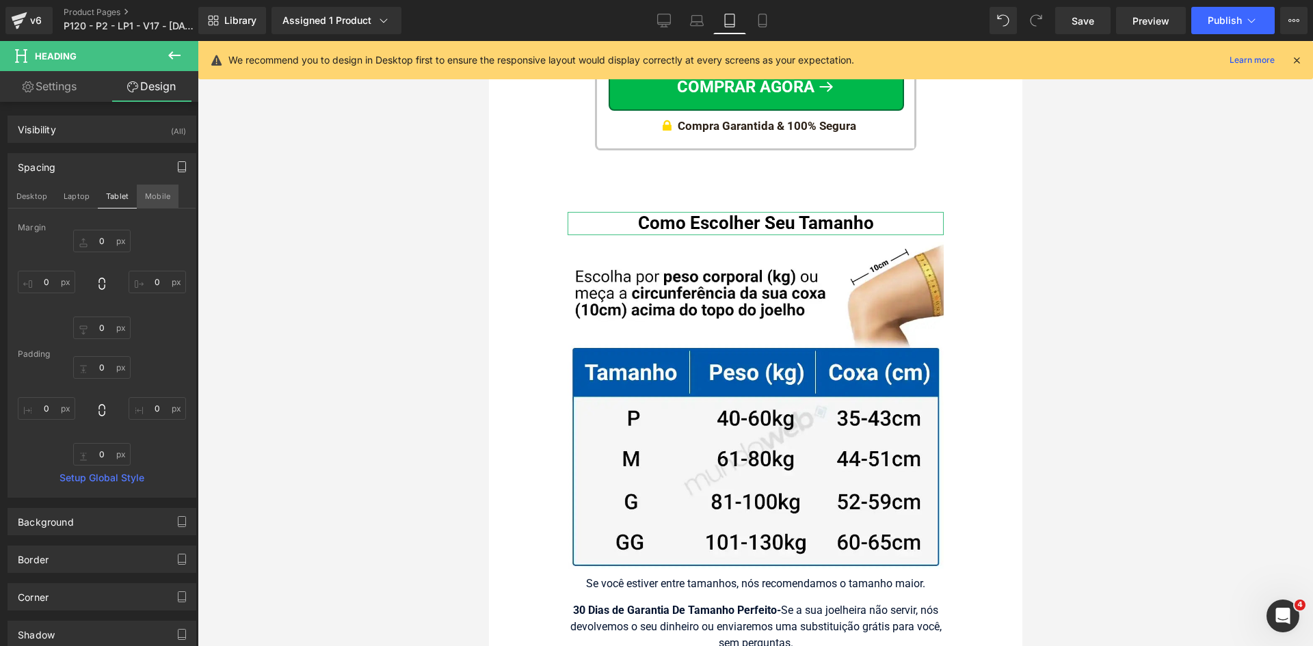
click at [146, 196] on button "Mobile" at bounding box center [158, 196] width 42 height 23
click at [36, 198] on button "Desktop" at bounding box center [31, 196] width 47 height 23
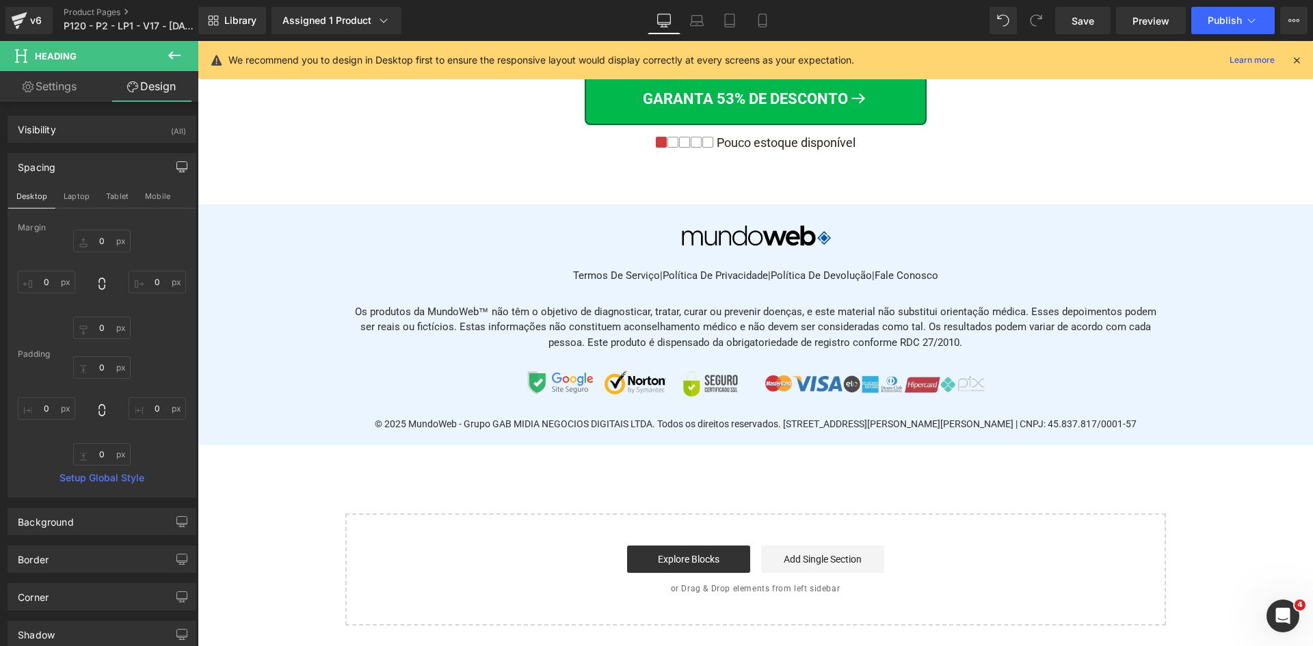
scroll to position [8621, 0]
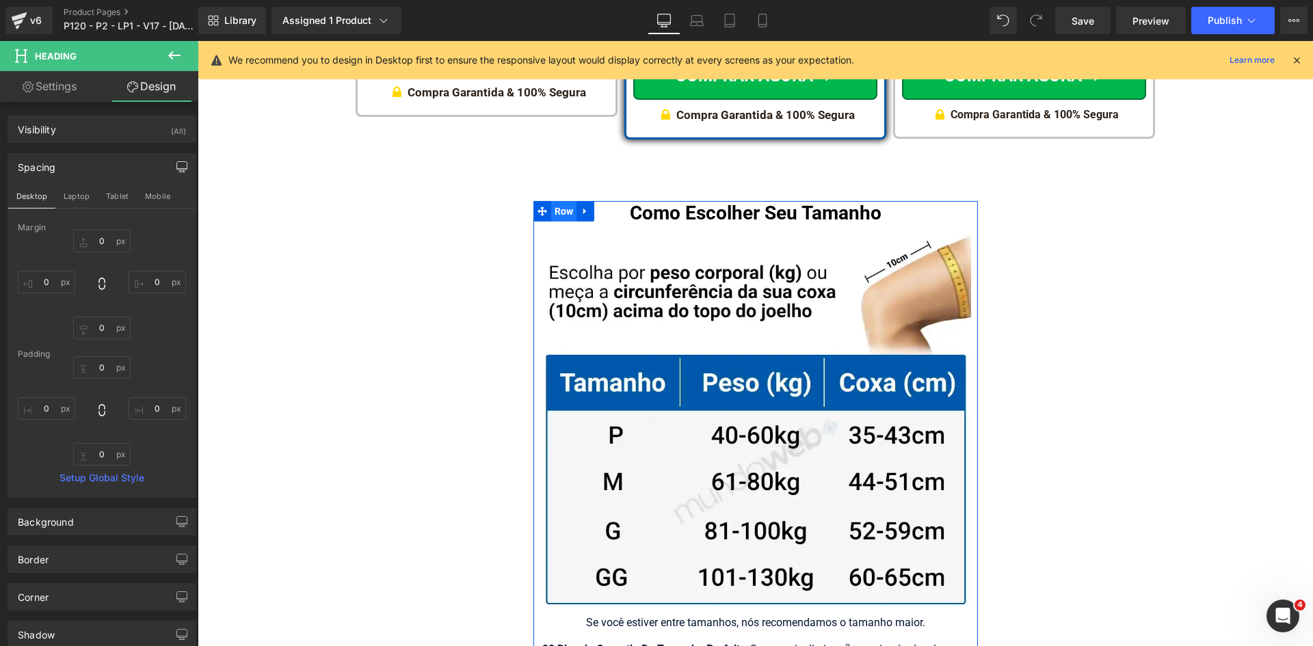
click at [551, 201] on span "Row" at bounding box center [564, 211] width 26 height 21
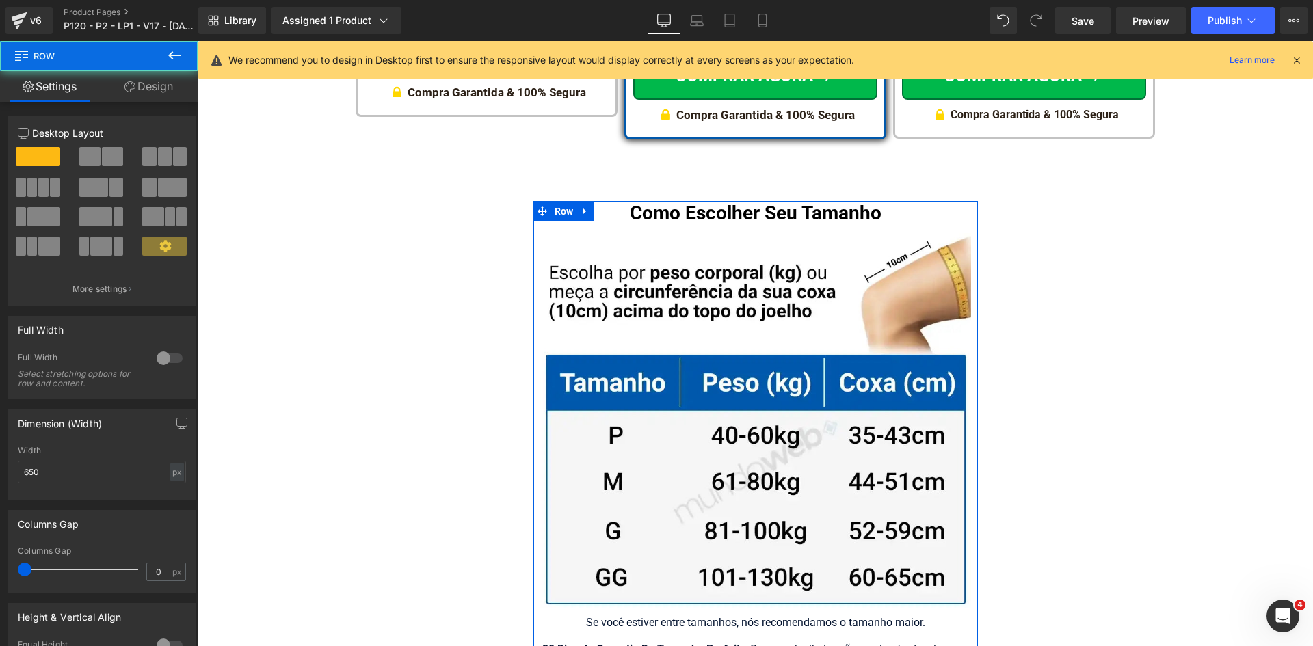
click at [163, 85] on link "Design" at bounding box center [148, 86] width 99 height 31
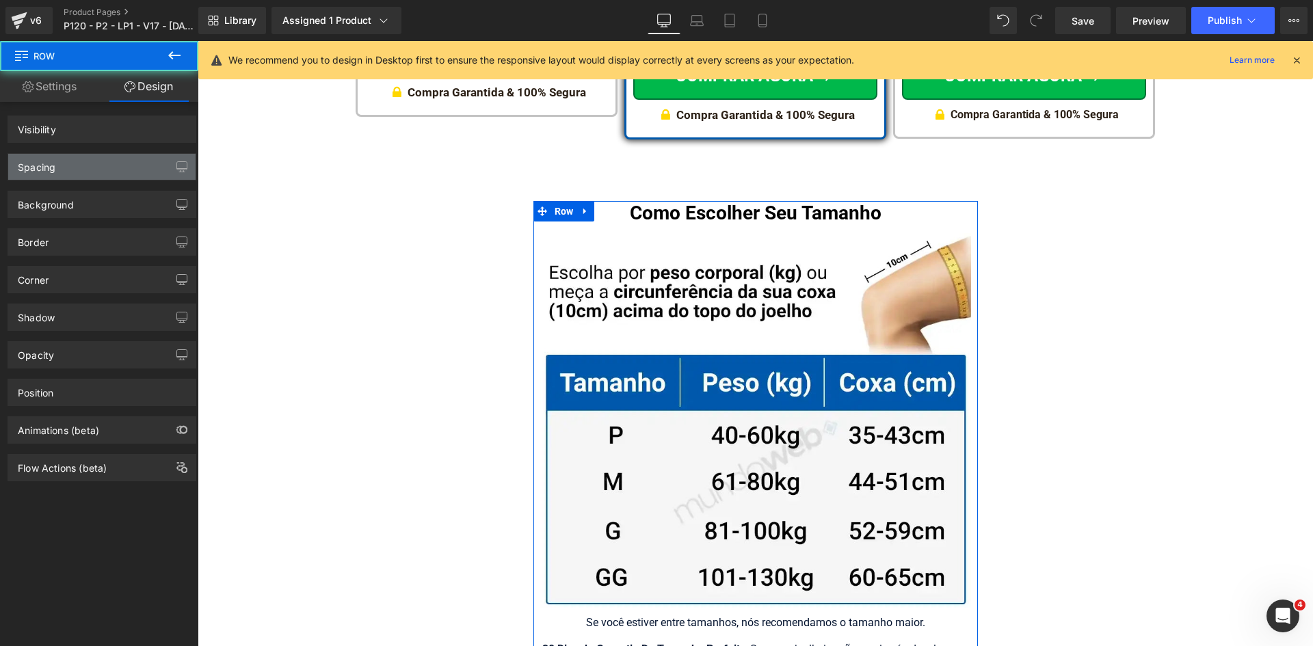
click at [64, 164] on div "Spacing" at bounding box center [101, 167] width 187 height 26
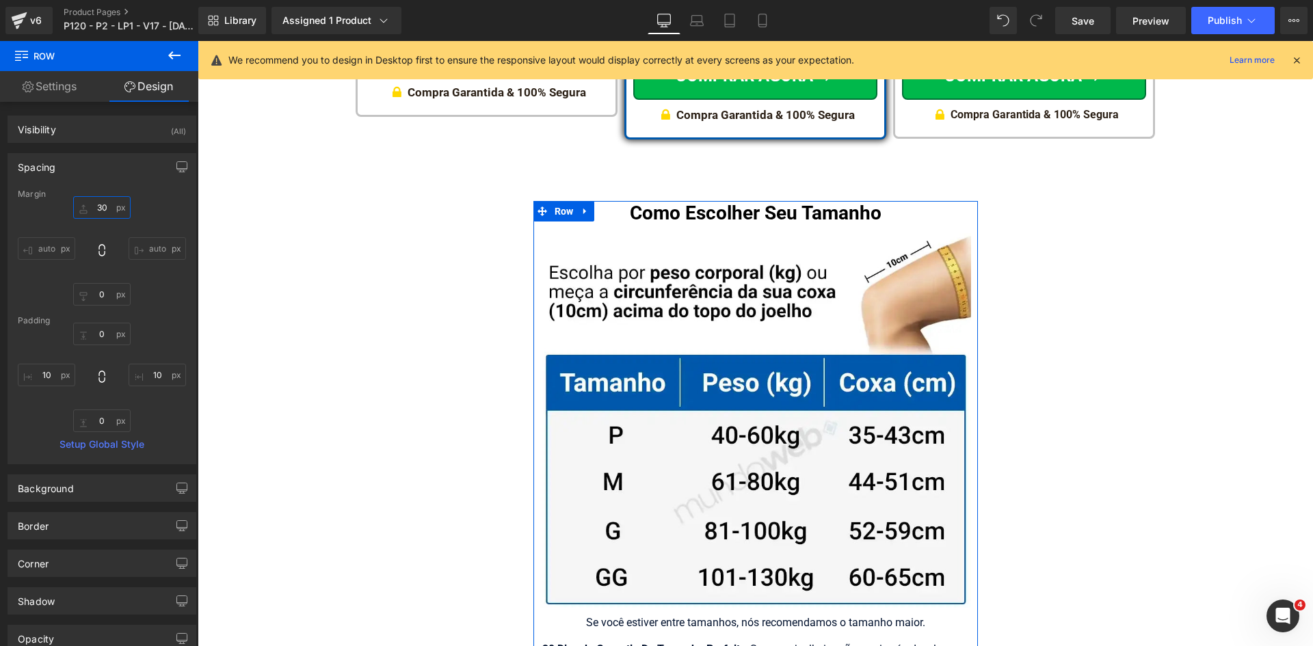
click at [102, 205] on input "text" at bounding box center [101, 207] width 57 height 23
type input "10"
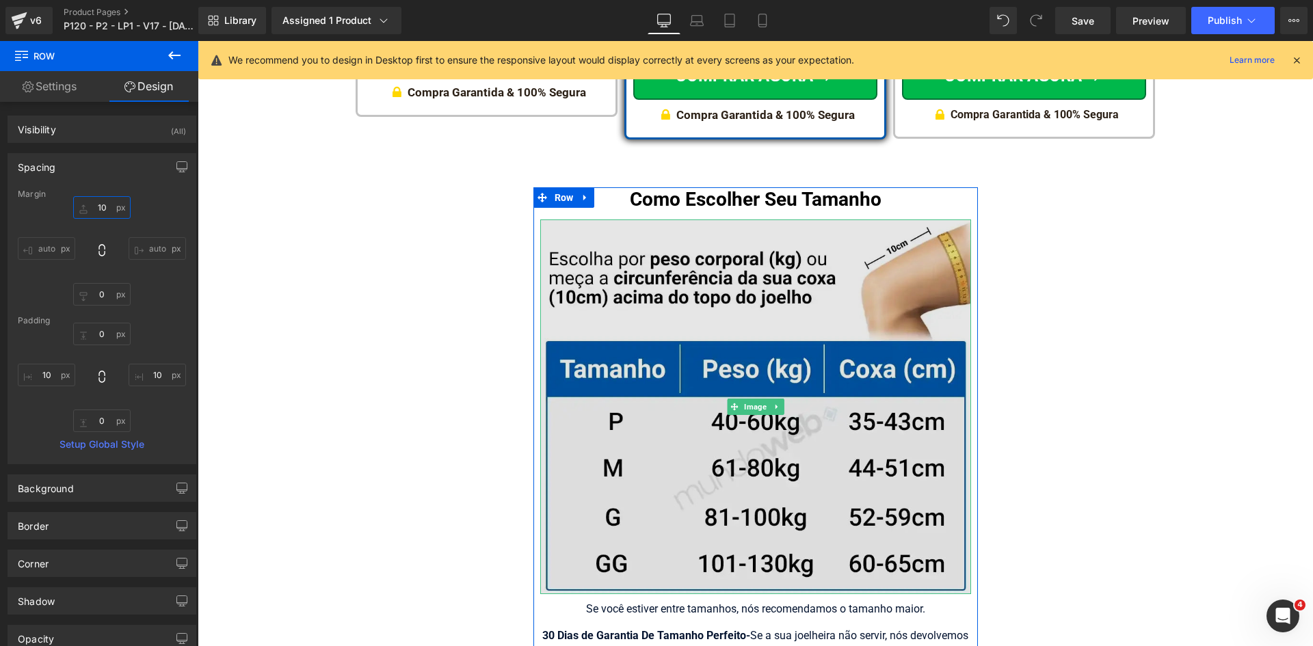
scroll to position [8895, 0]
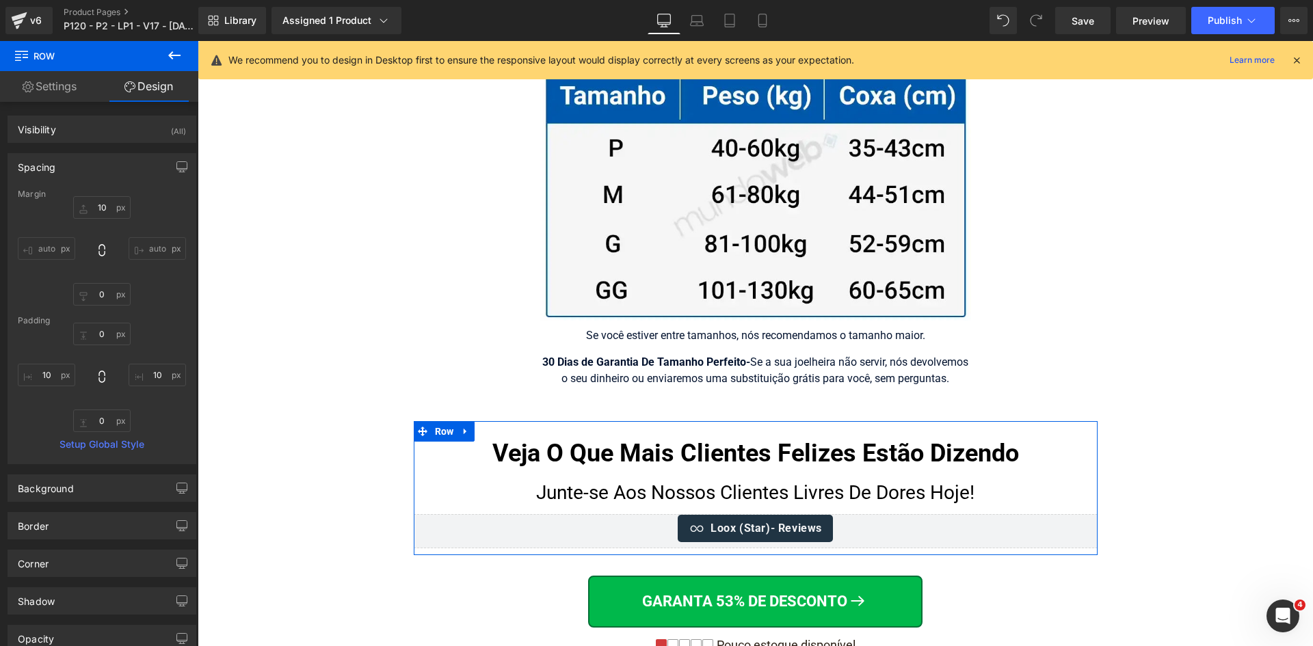
click at [449, 421] on span "Row" at bounding box center [445, 431] width 26 height 21
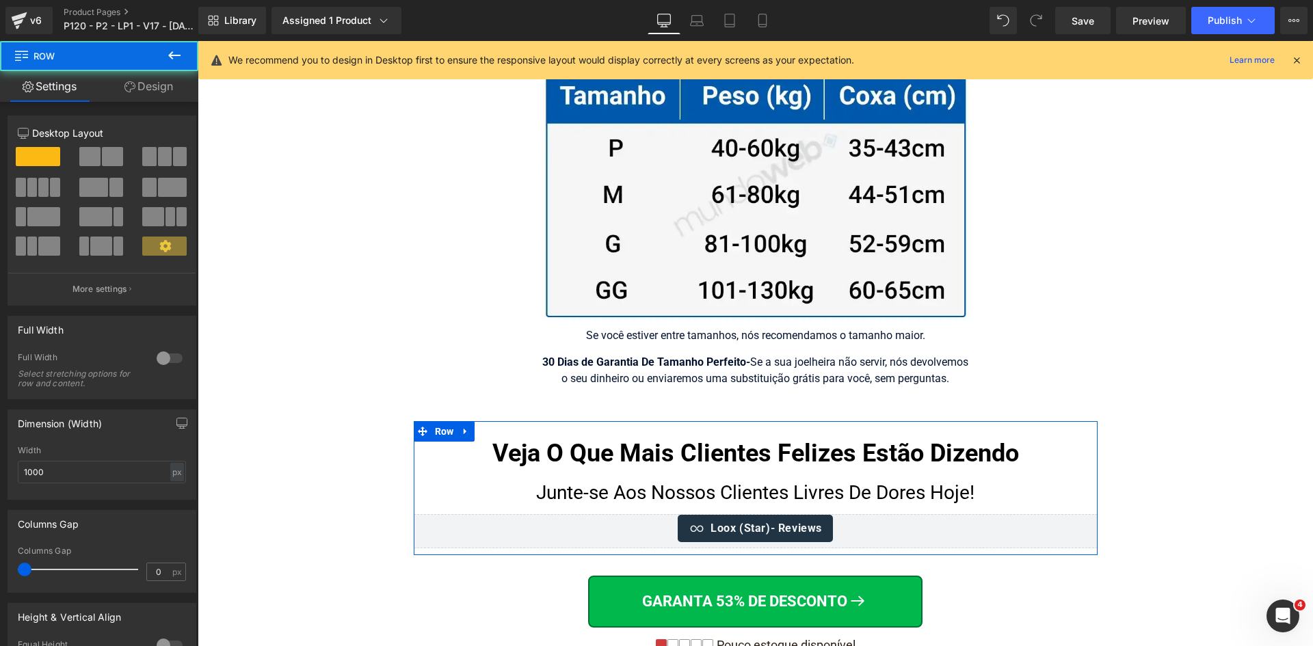
click at [149, 94] on link "Design" at bounding box center [148, 86] width 99 height 31
click at [0, 0] on div "Spacing" at bounding box center [0, 0] width 0 height 0
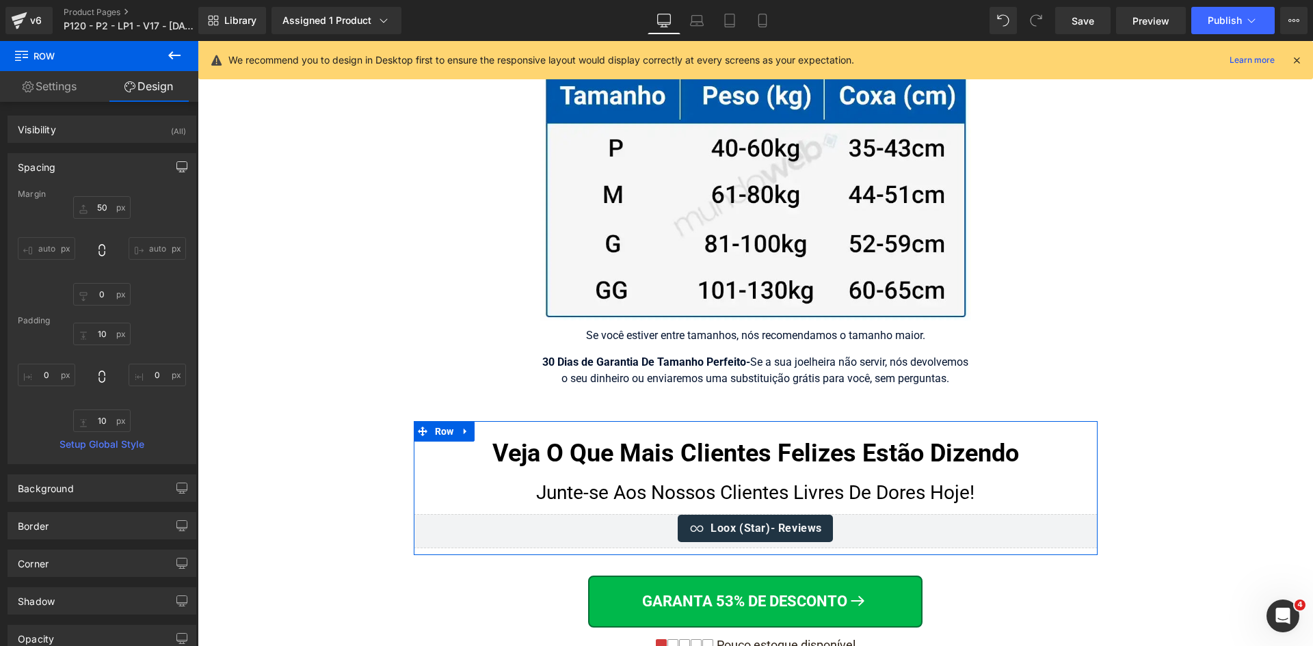
click at [181, 163] on icon "button" at bounding box center [181, 166] width 11 height 11
click at [151, 202] on button "Mobile" at bounding box center [158, 196] width 42 height 23
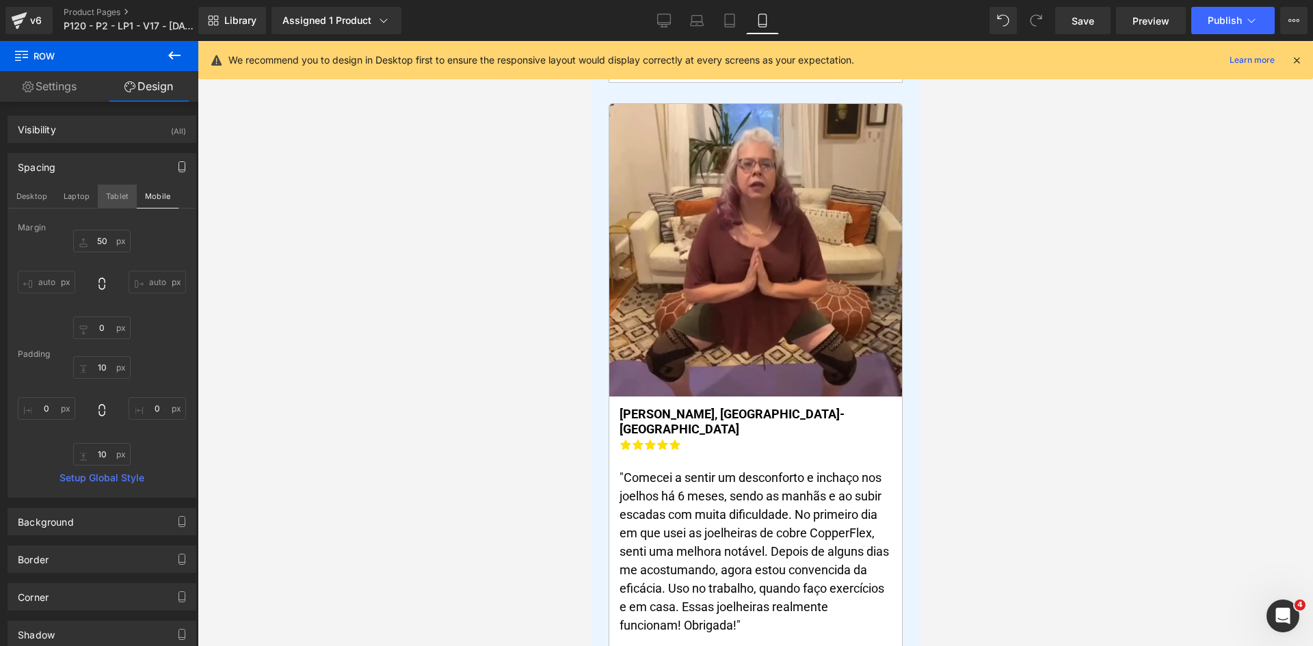
scroll to position [14205, 0]
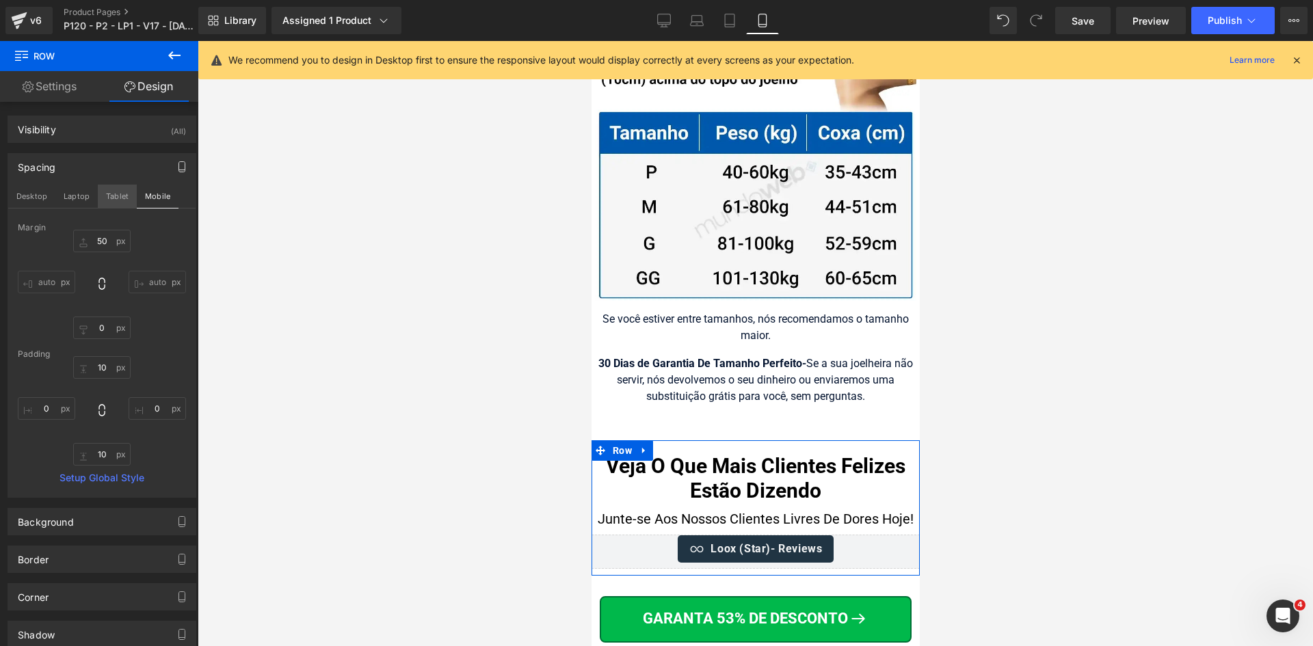
click at [118, 196] on button "Tablet" at bounding box center [117, 196] width 39 height 23
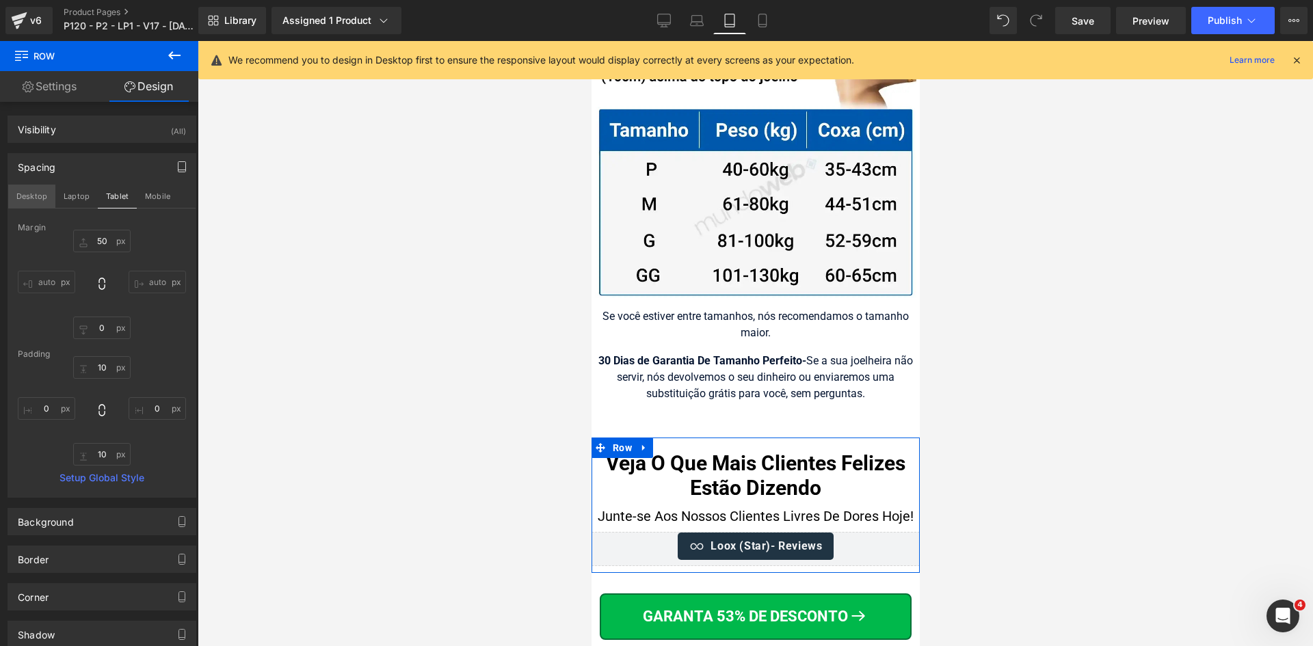
click at [27, 197] on button "Desktop" at bounding box center [31, 196] width 47 height 23
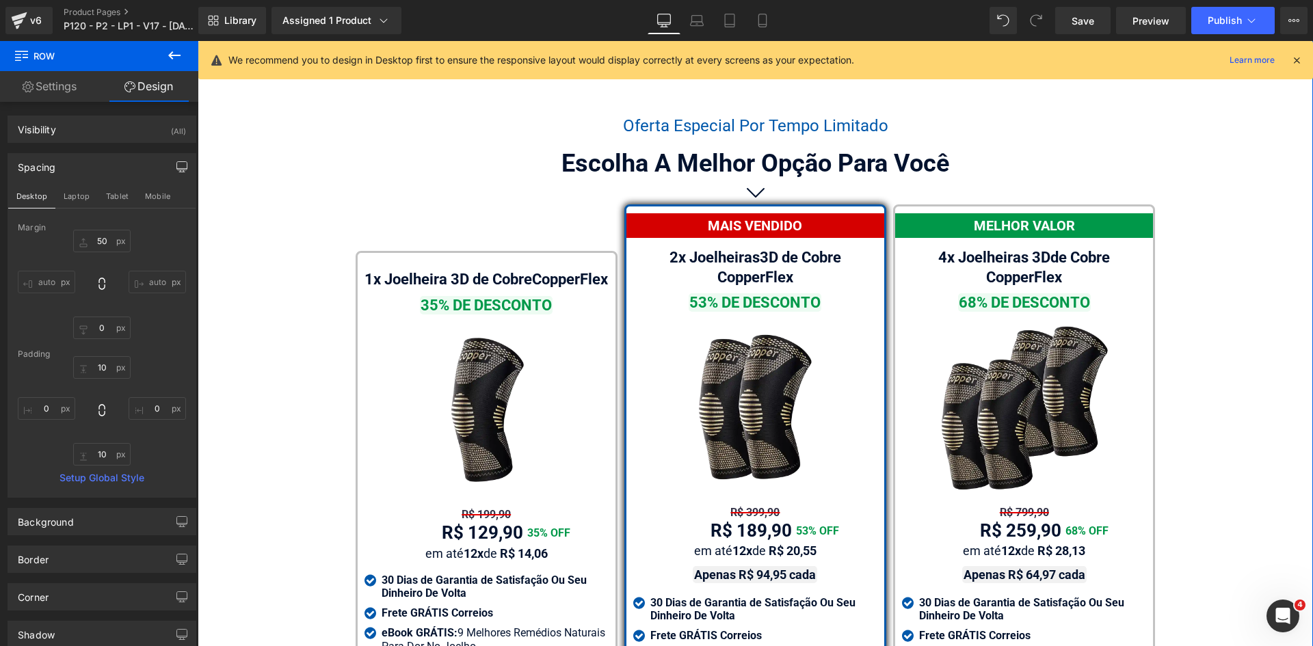
scroll to position [7870, 0]
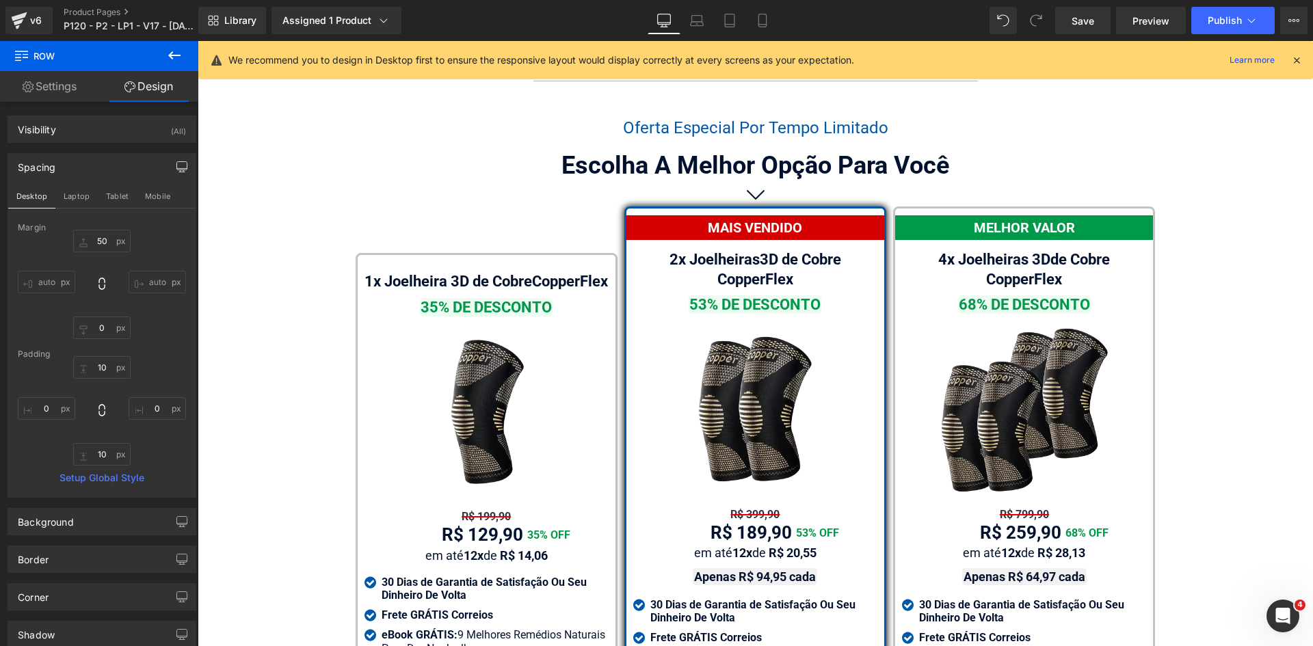
drag, startPoint x: 1296, startPoint y: 60, endPoint x: 1093, endPoint y: 29, distance: 205.6
click at [1296, 60] on icon at bounding box center [1297, 60] width 12 height 12
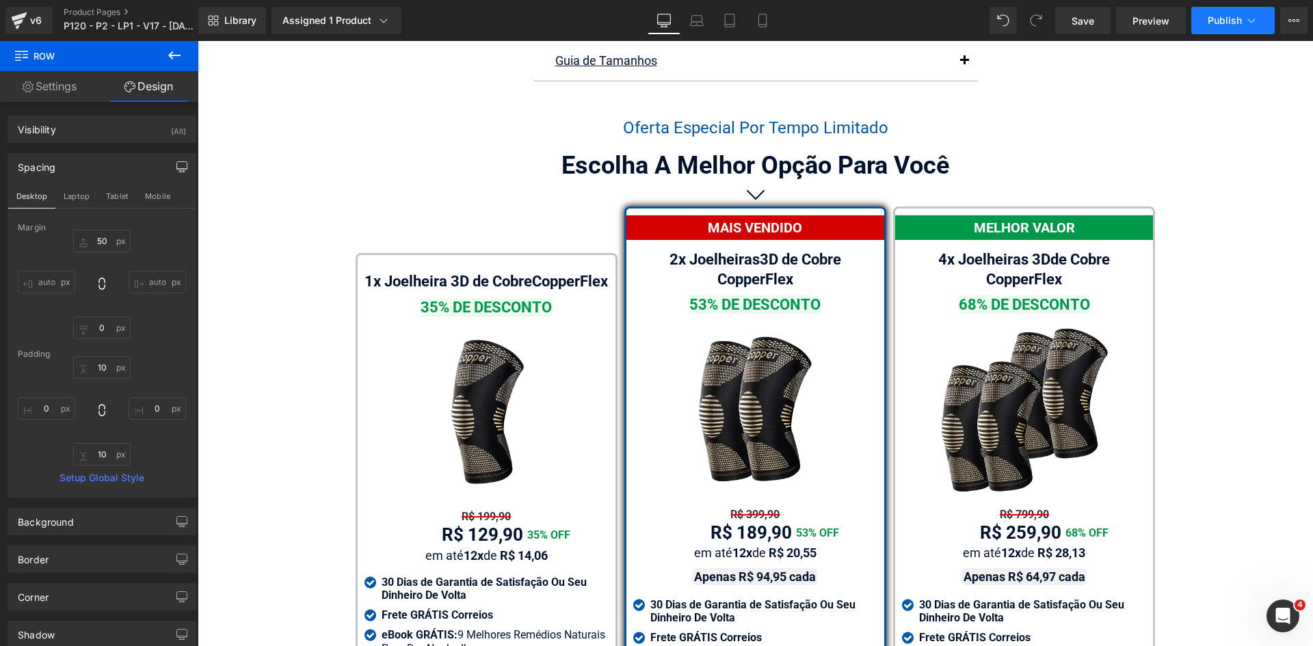
click at [1221, 21] on span "Publish" at bounding box center [1225, 20] width 34 height 11
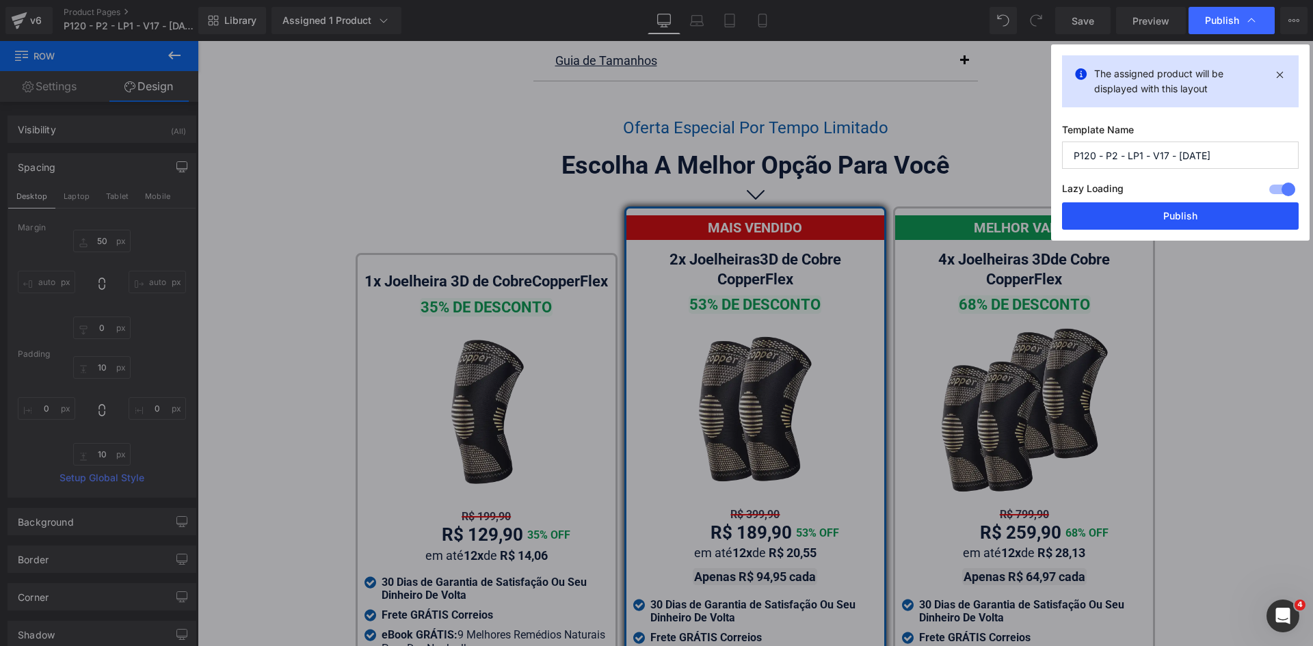
drag, startPoint x: 1209, startPoint y: 215, endPoint x: 1000, endPoint y: 182, distance: 211.3
click at [1209, 215] on button "Publish" at bounding box center [1180, 215] width 237 height 27
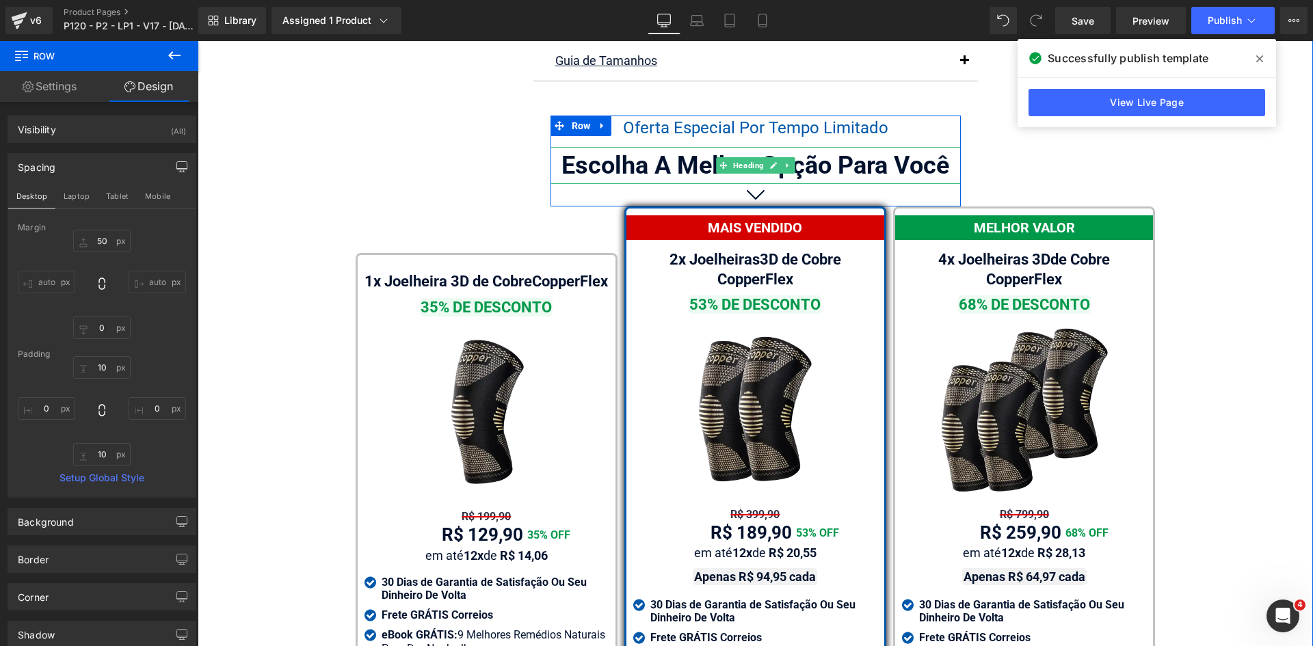
click at [644, 148] on div "Escolha A Melhor Opção Para Você" at bounding box center [756, 165] width 410 height 37
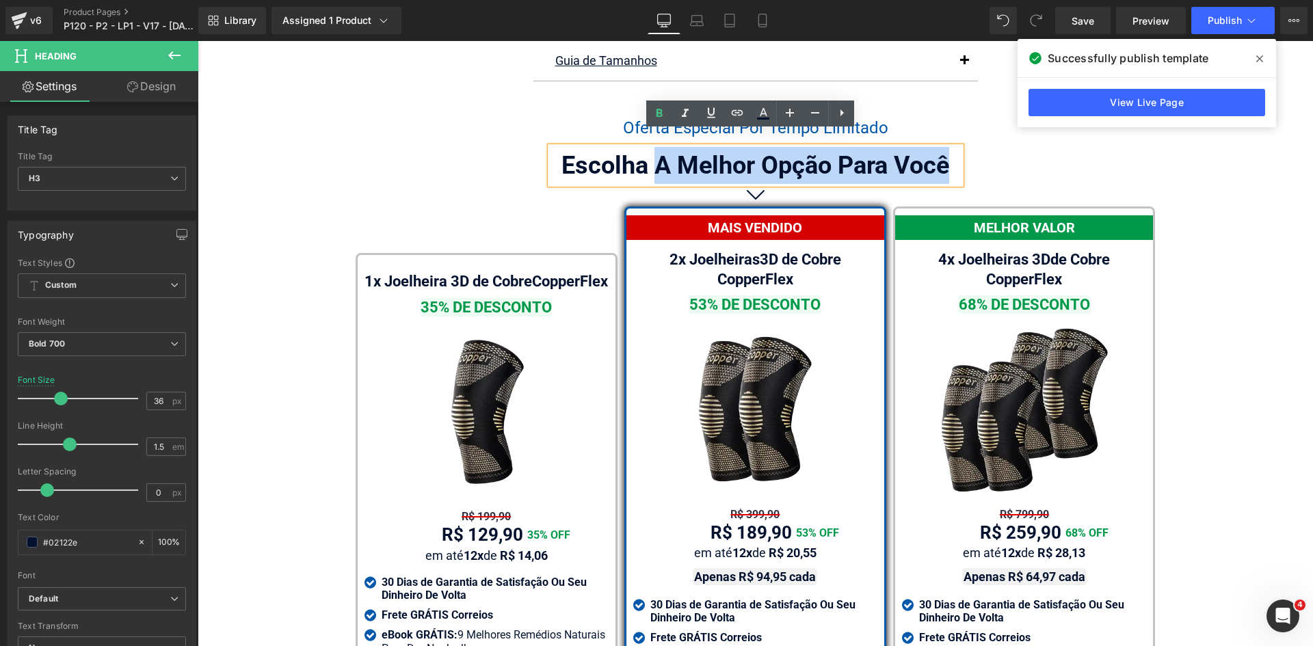
drag, startPoint x: 651, startPoint y: 149, endPoint x: 941, endPoint y: 150, distance: 289.4
click at [941, 150] on div "Escolha A Melhor Opção Para Você" at bounding box center [756, 165] width 410 height 37
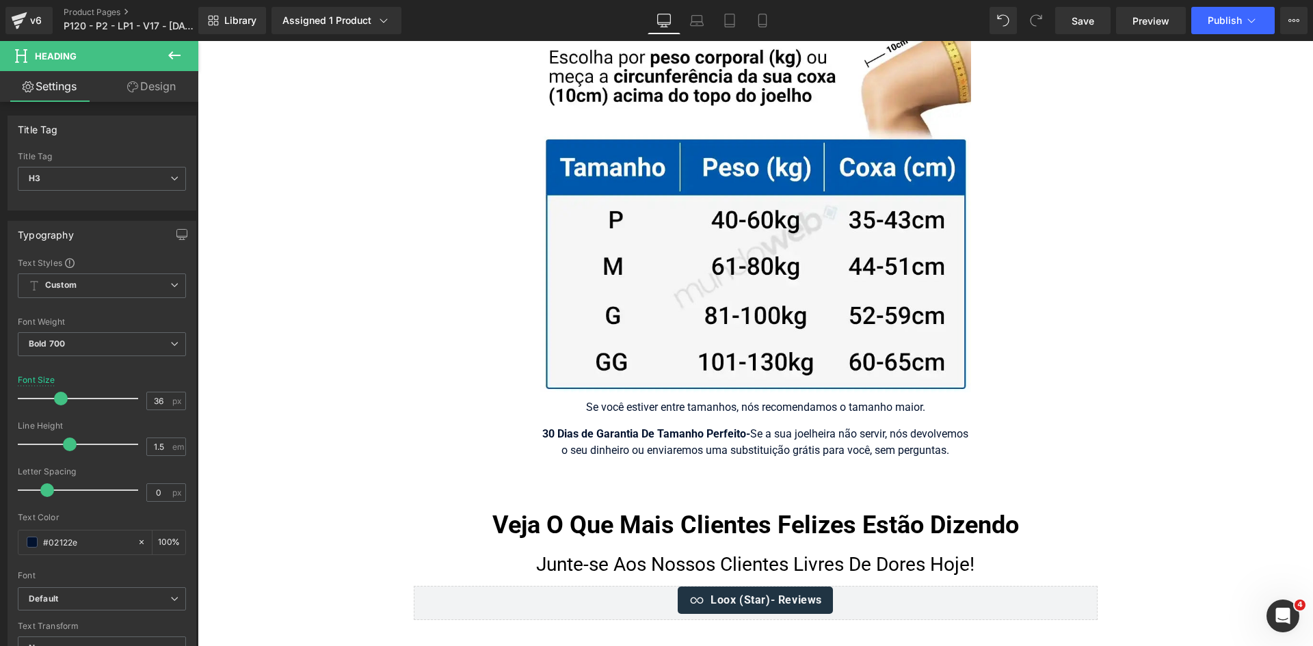
scroll to position [8828, 0]
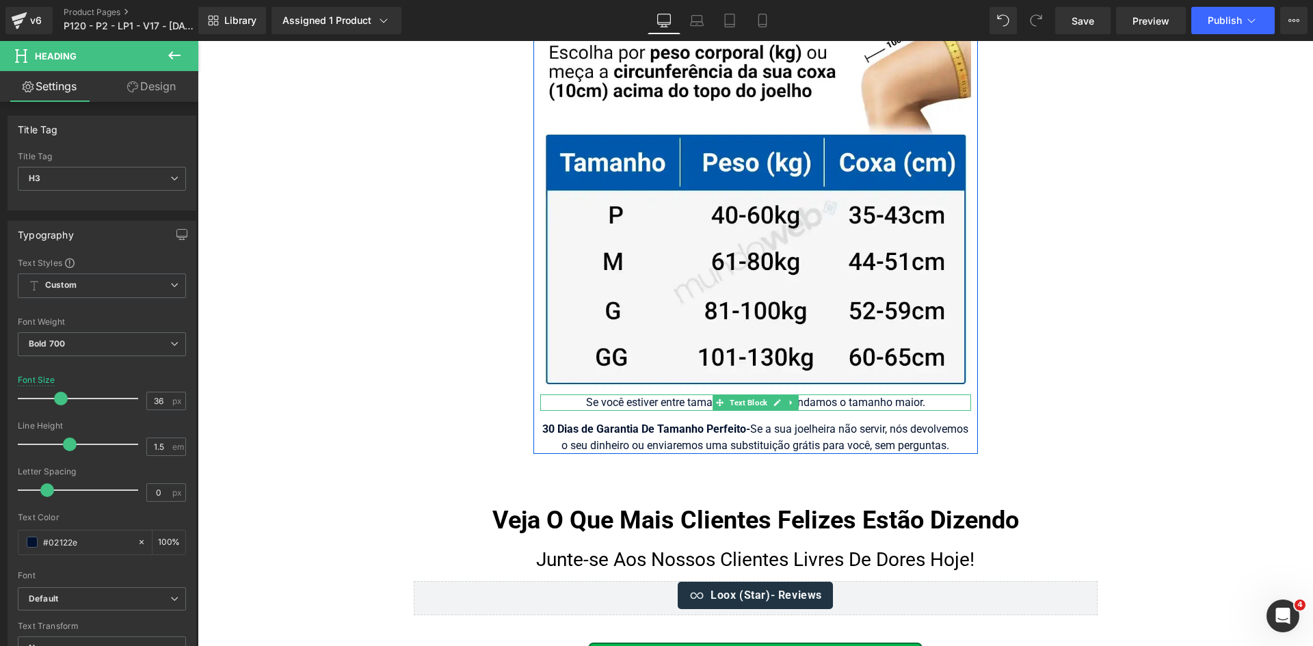
click at [688, 395] on div "Se você estiver entre tamanhos, nós recomendamos o tamanho maior." at bounding box center [755, 403] width 431 height 16
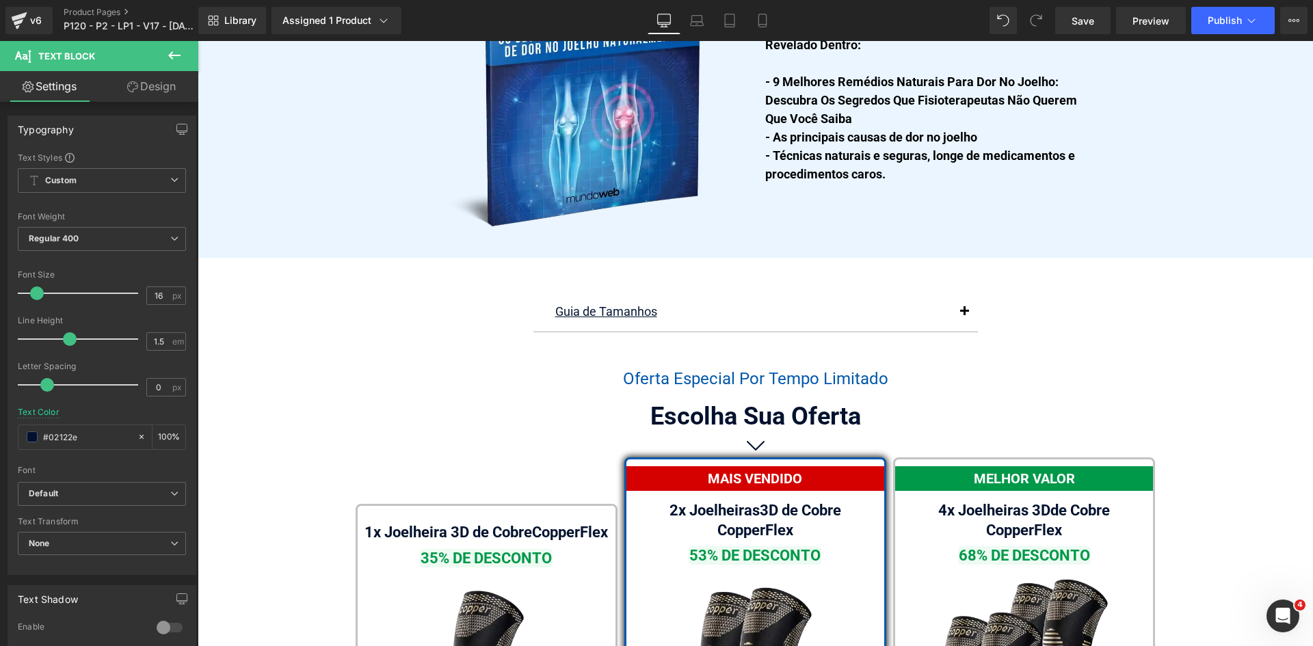
scroll to position [7597, 0]
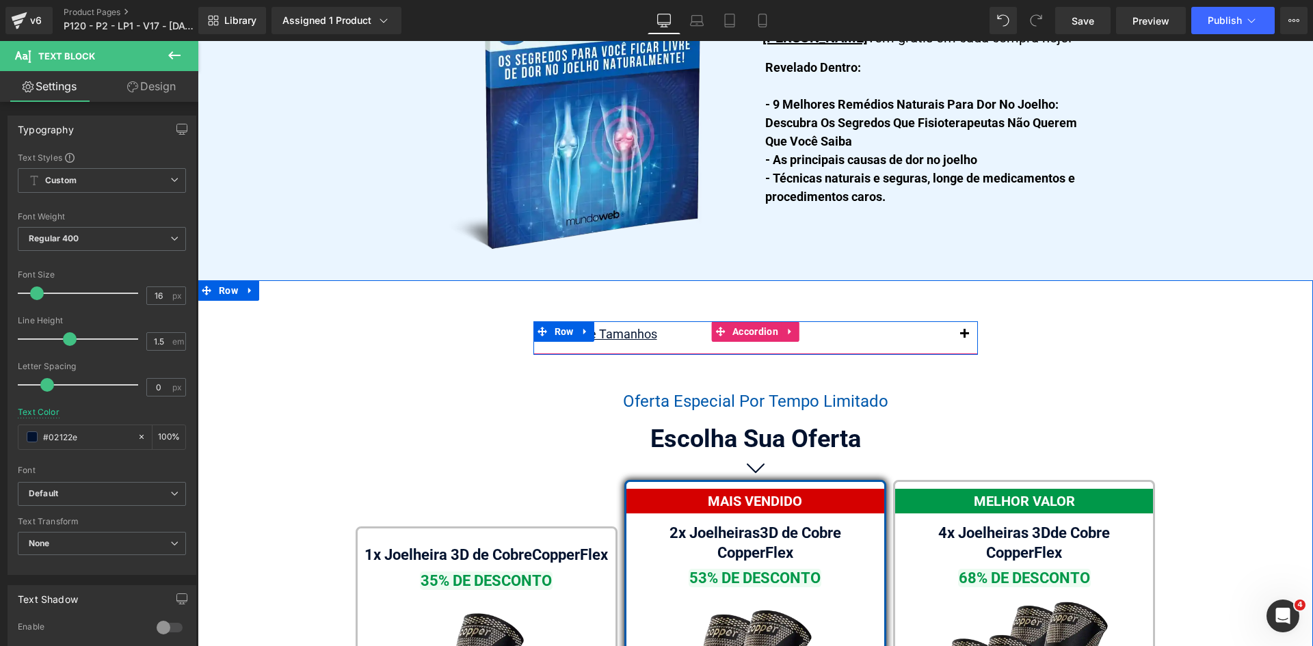
click at [965, 338] on span "button" at bounding box center [965, 338] width 0 height 0
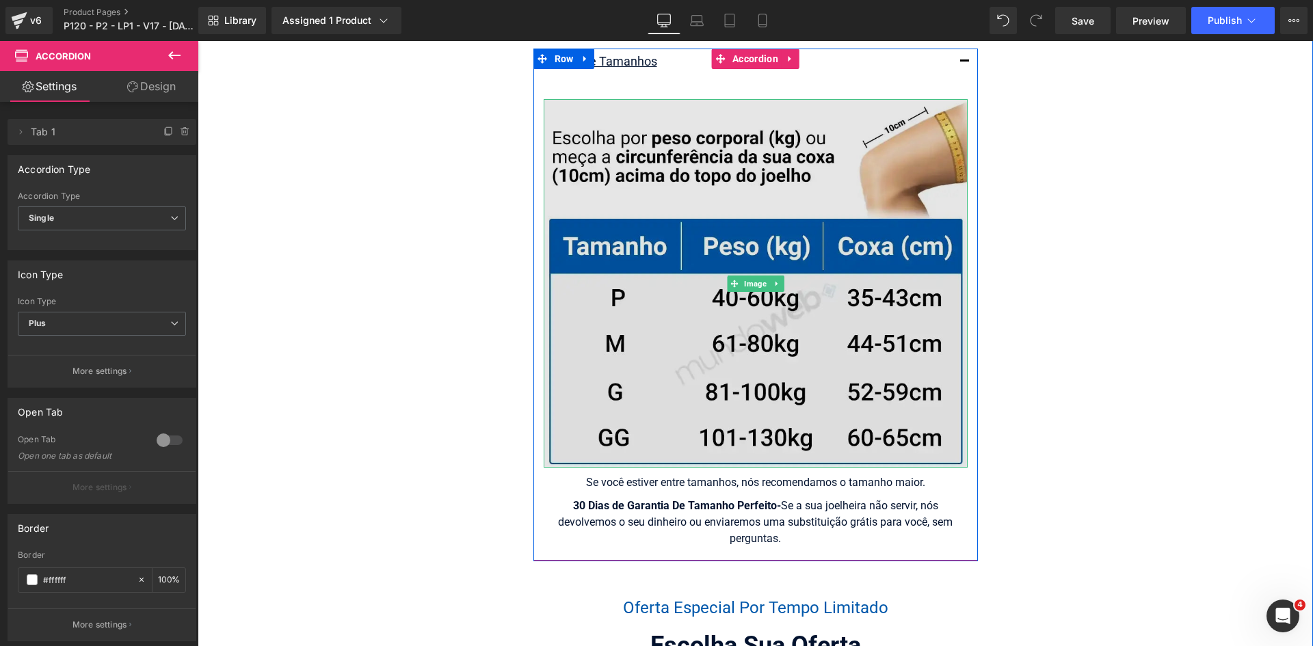
scroll to position [7870, 0]
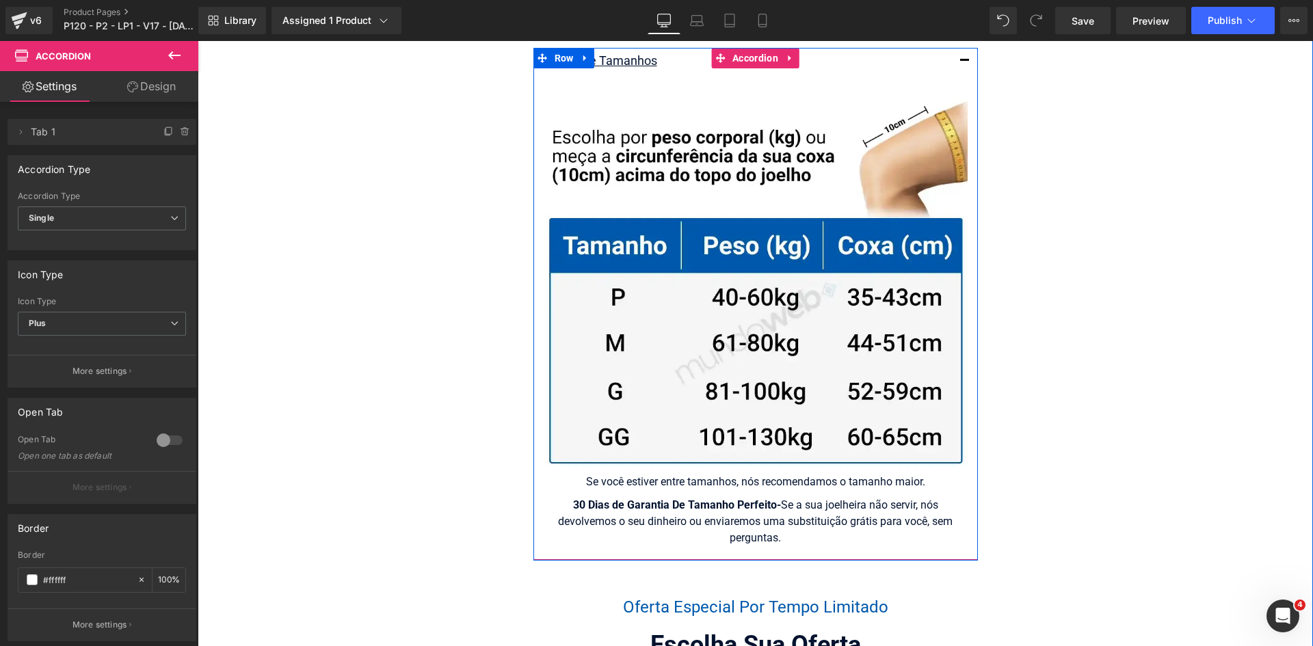
click at [688, 474] on div "Se você estiver entre tamanhos, nós recomendamos o tamanho maior." at bounding box center [756, 482] width 424 height 16
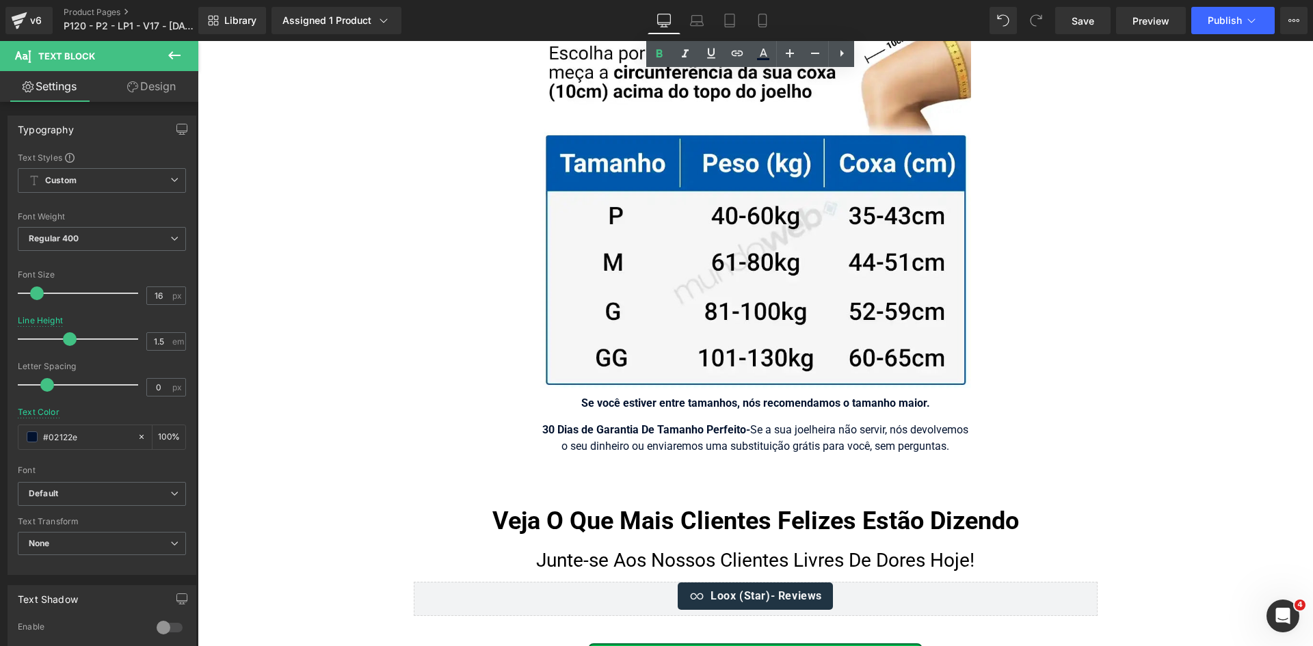
scroll to position [11427, 0]
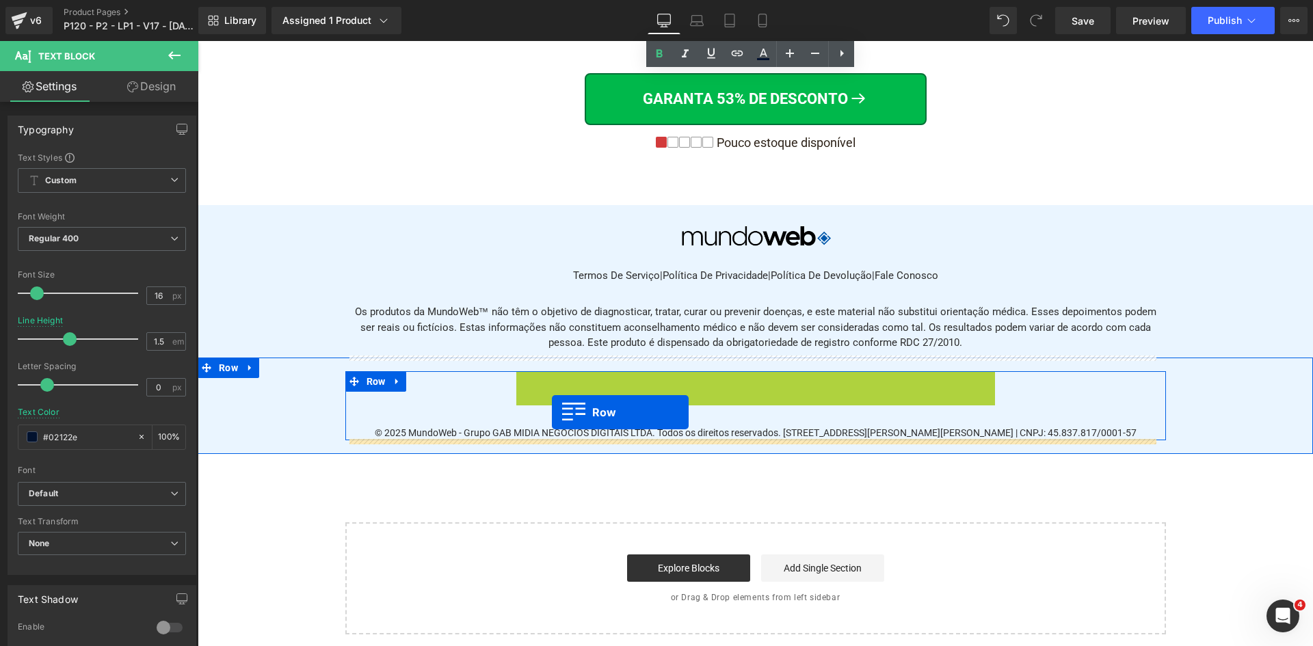
drag, startPoint x: 536, startPoint y: 367, endPoint x: 552, endPoint y: 412, distance: 47.8
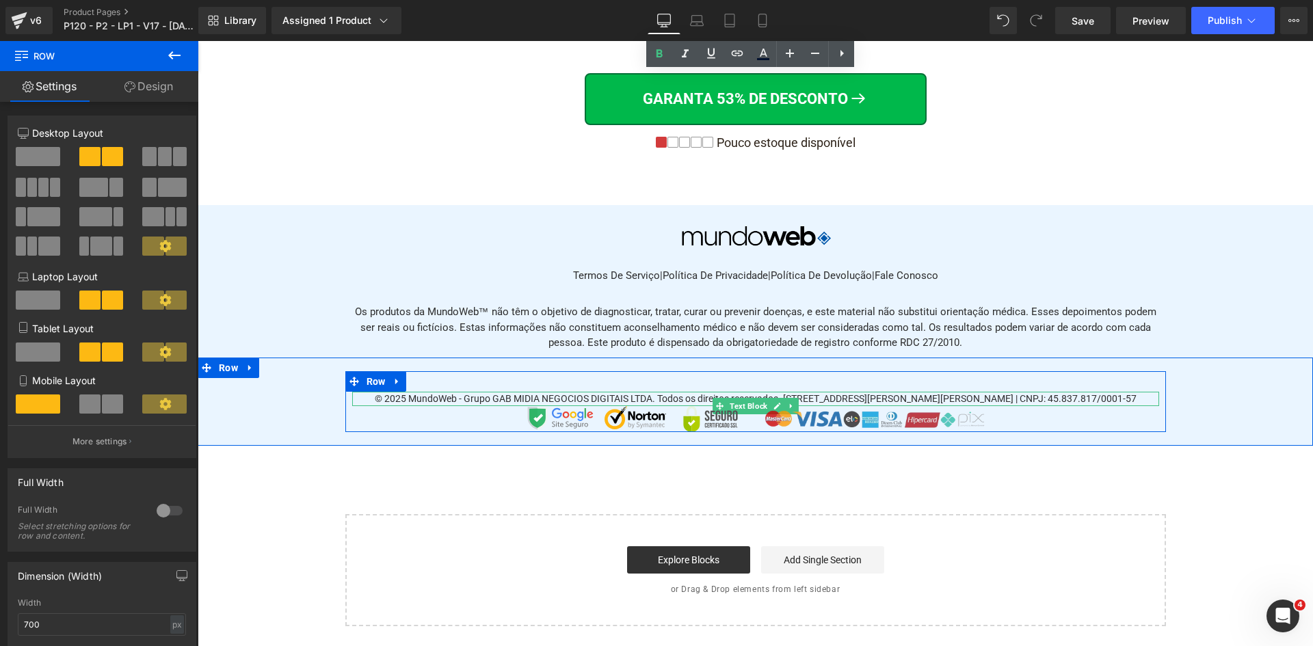
click at [638, 392] on div "© 2025 MundoWeb - Grupo GAB MIDIA NEGOCIOS DIGITAIS LTDA. Todos os direitos res…" at bounding box center [755, 399] width 807 height 14
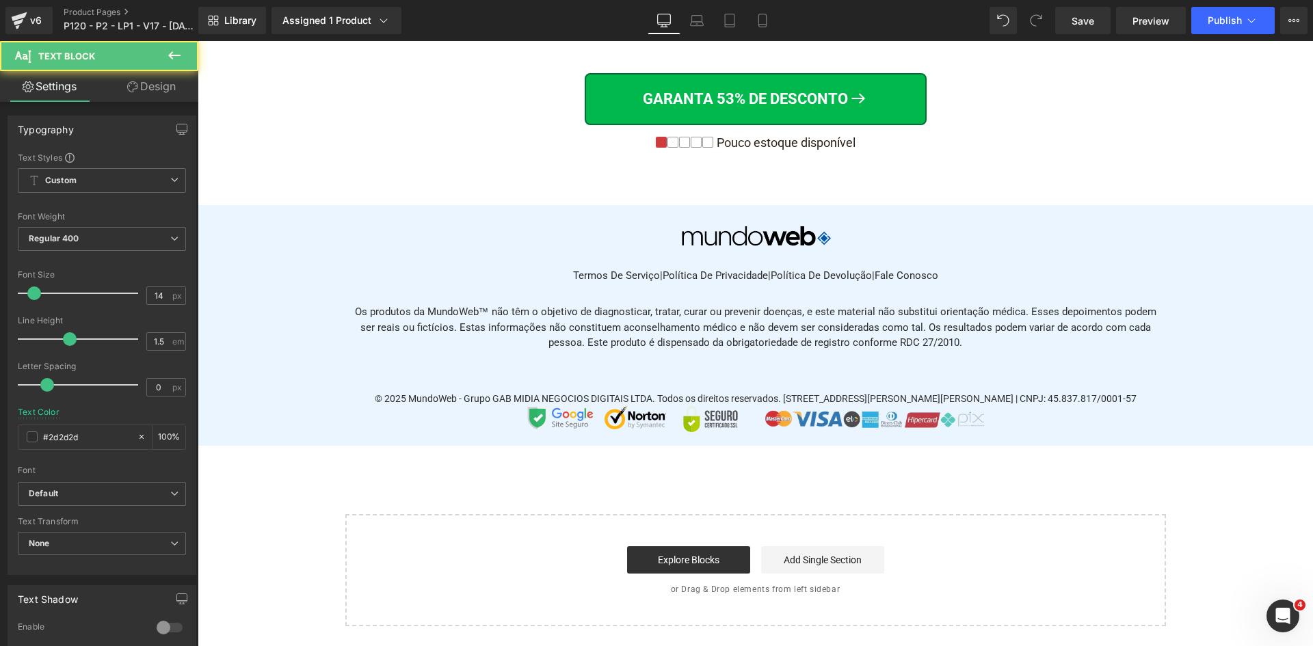
click at [146, 90] on link "Design" at bounding box center [151, 86] width 99 height 31
click at [0, 0] on div "Spacing" at bounding box center [0, 0] width 0 height 0
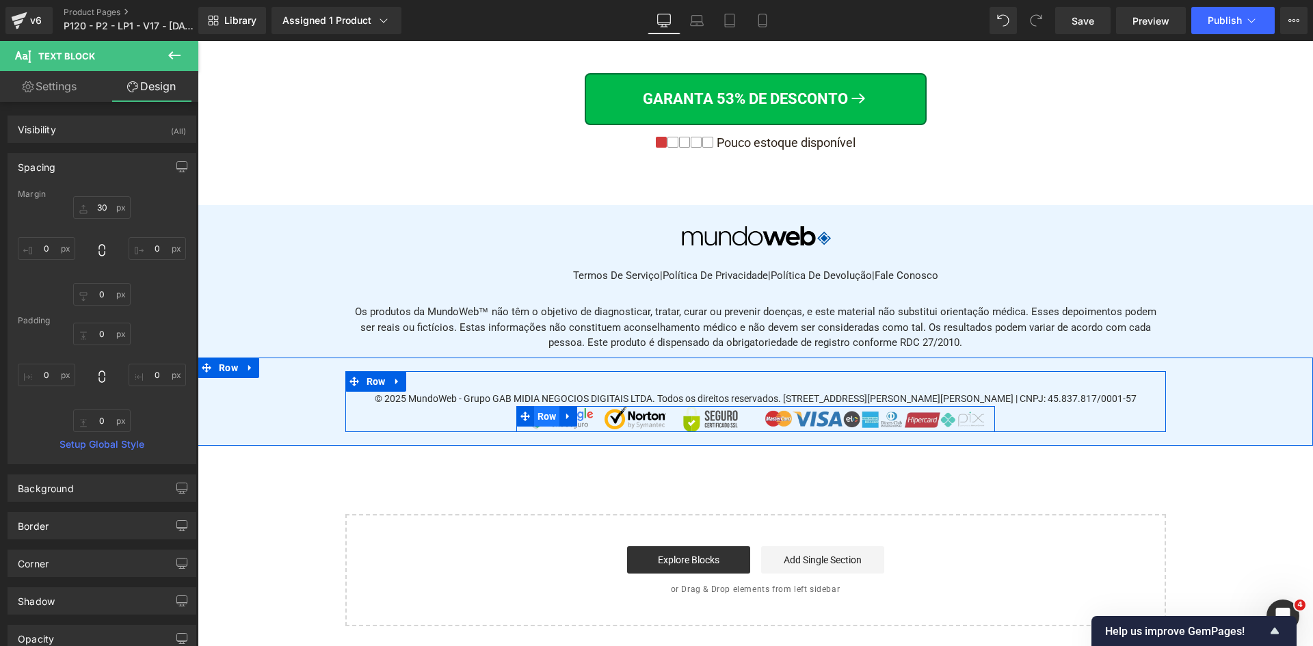
click at [544, 412] on span "Row" at bounding box center [547, 416] width 26 height 21
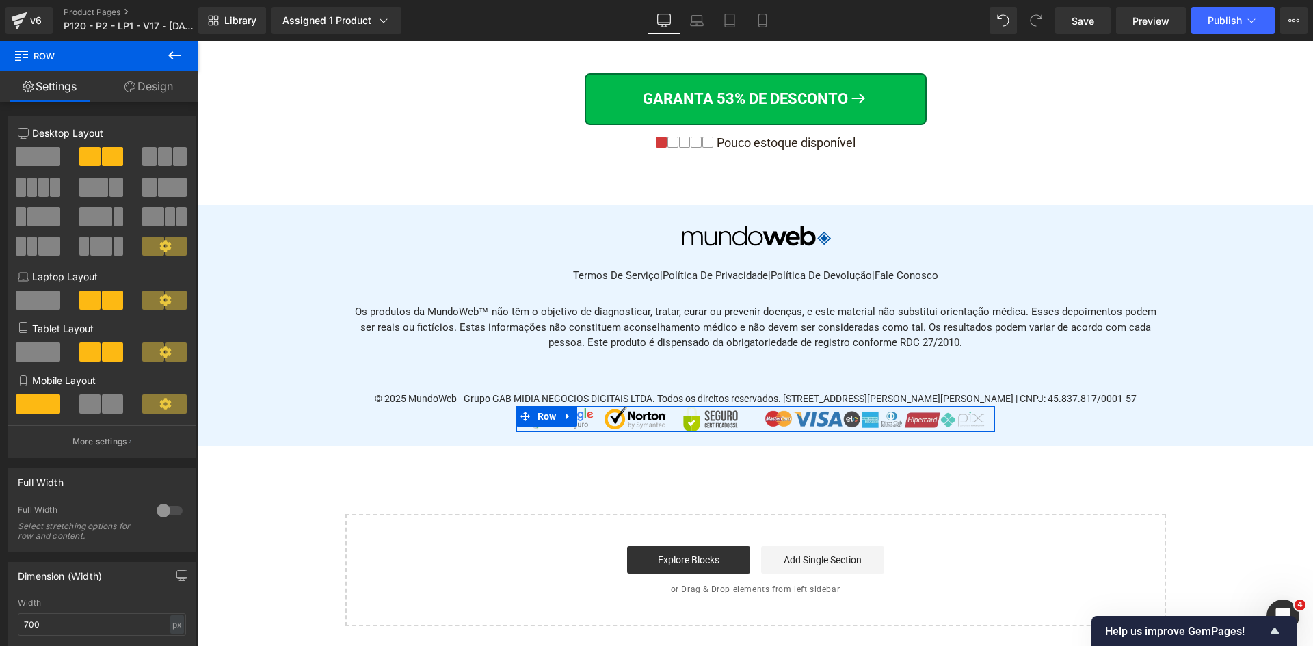
click at [151, 86] on link "Design" at bounding box center [148, 86] width 99 height 31
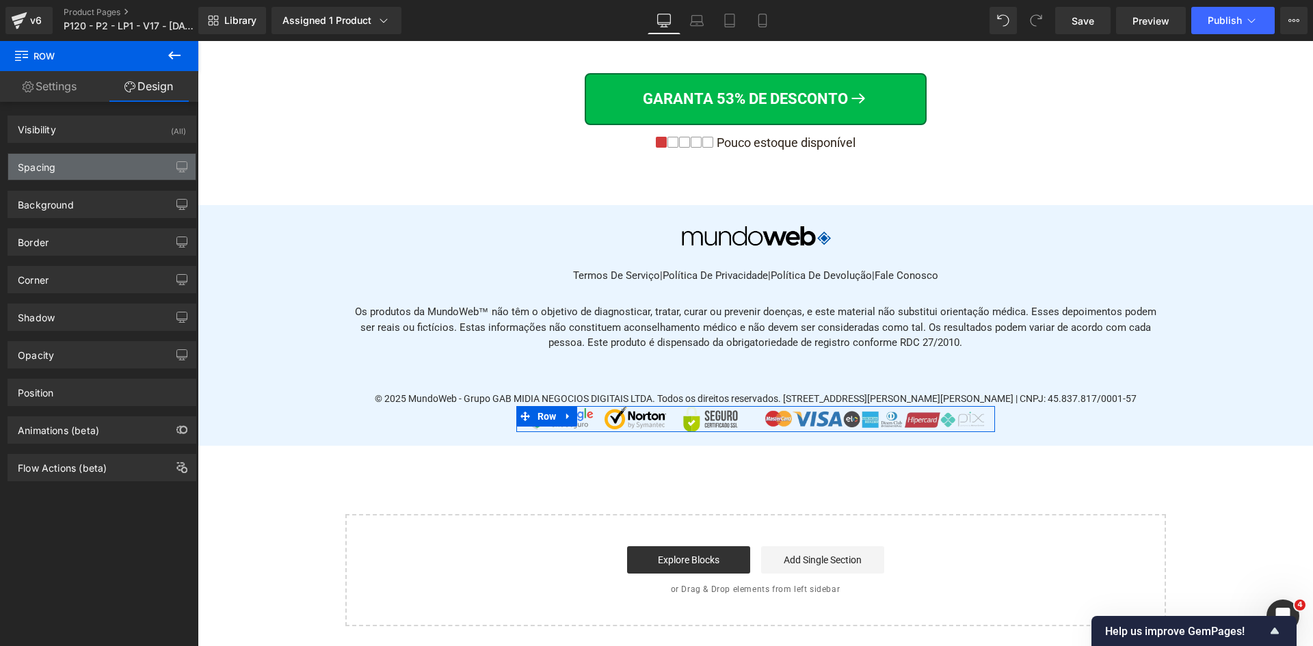
click at [109, 162] on div "Spacing" at bounding box center [101, 167] width 187 height 26
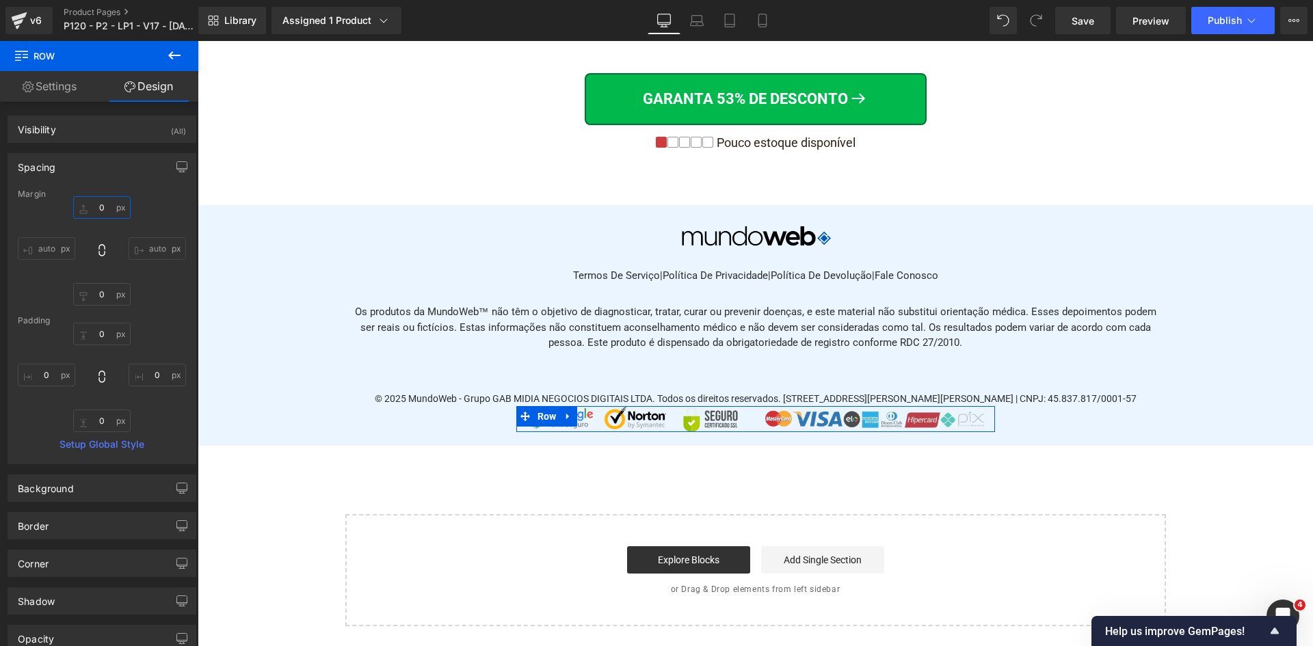
click at [102, 211] on input "text" at bounding box center [101, 207] width 57 height 23
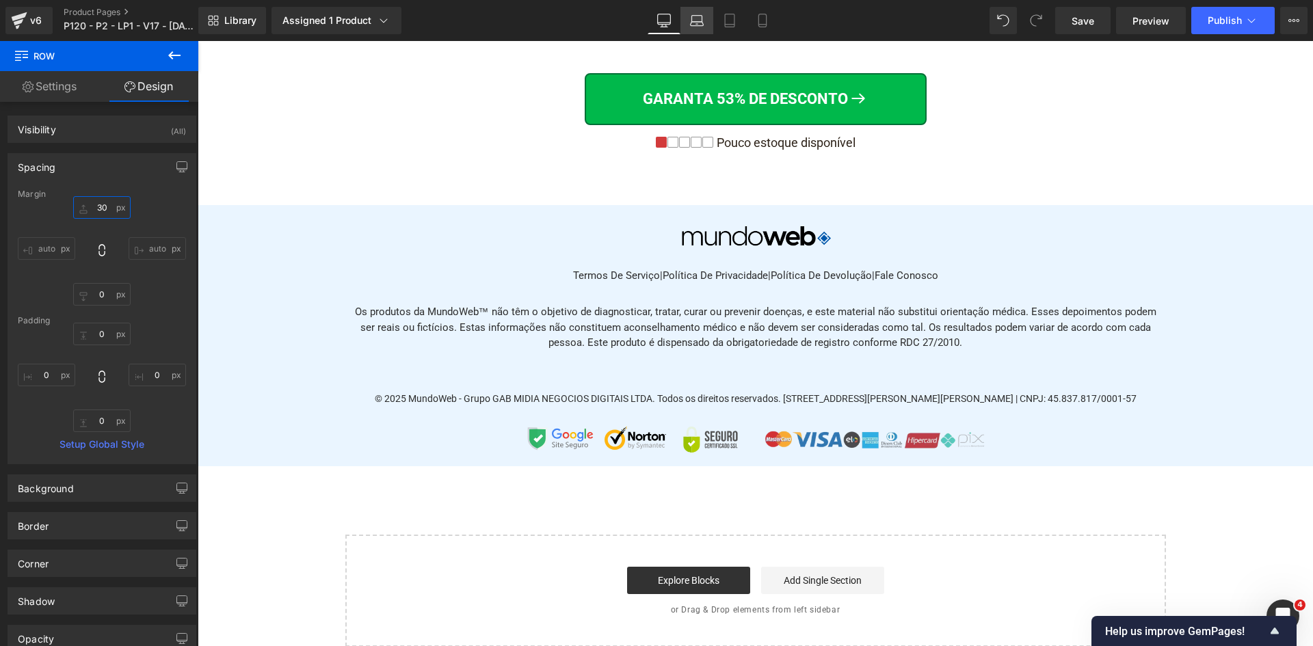
type input "30"
click at [696, 23] on icon at bounding box center [697, 21] width 14 height 14
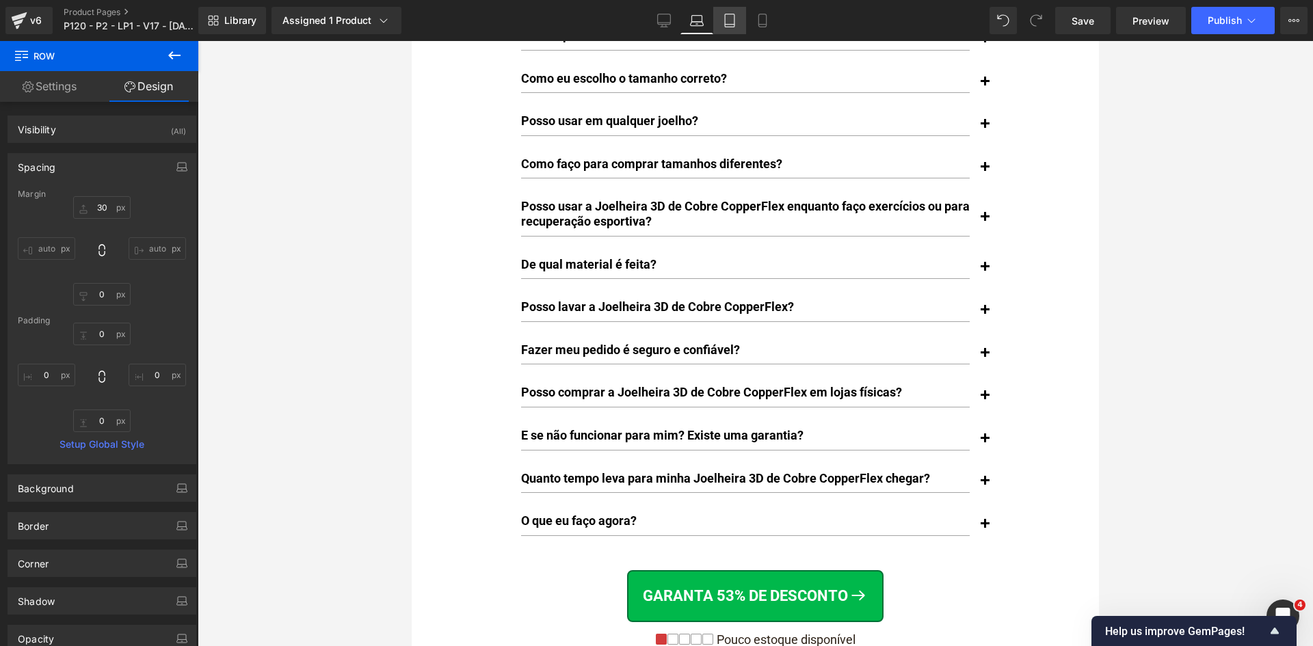
scroll to position [11915, 0]
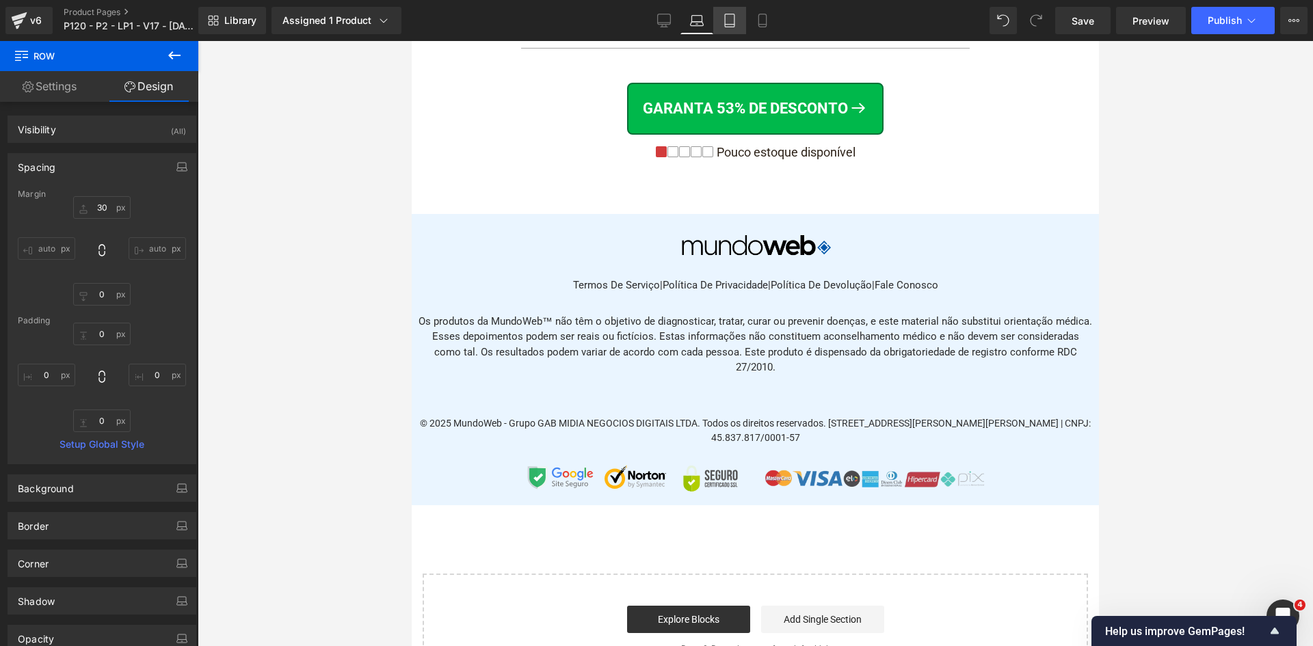
click at [723, 23] on icon at bounding box center [730, 21] width 14 height 14
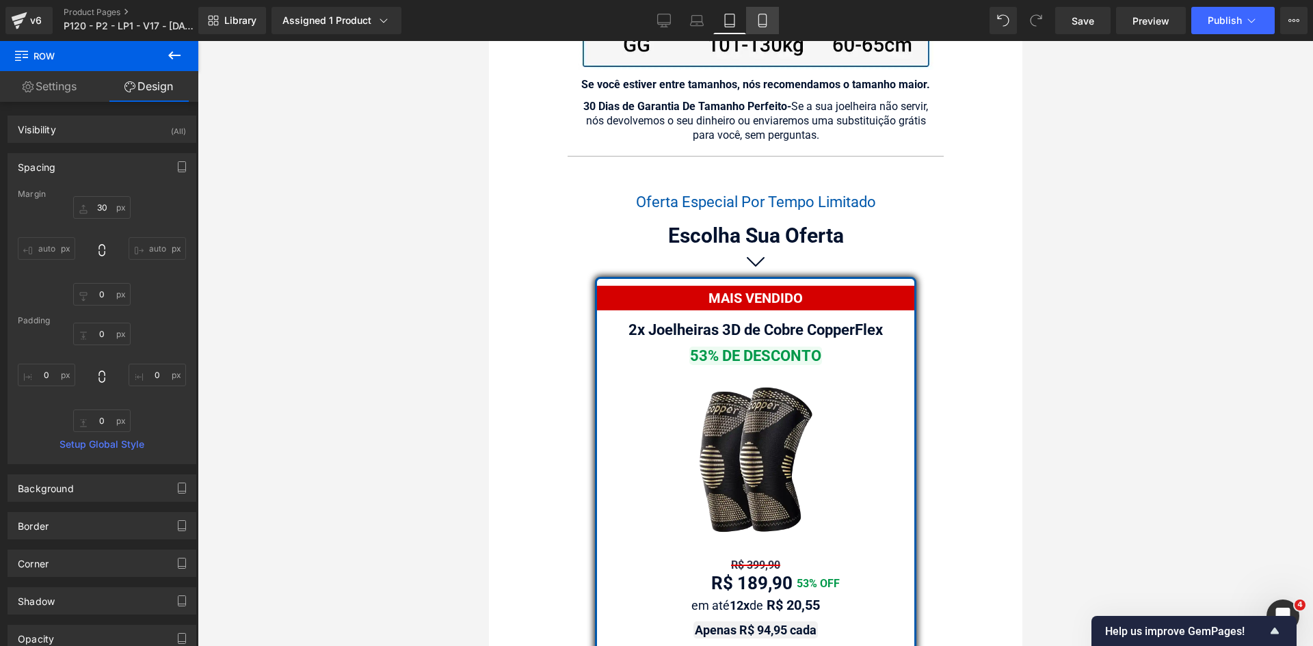
scroll to position [16474, 0]
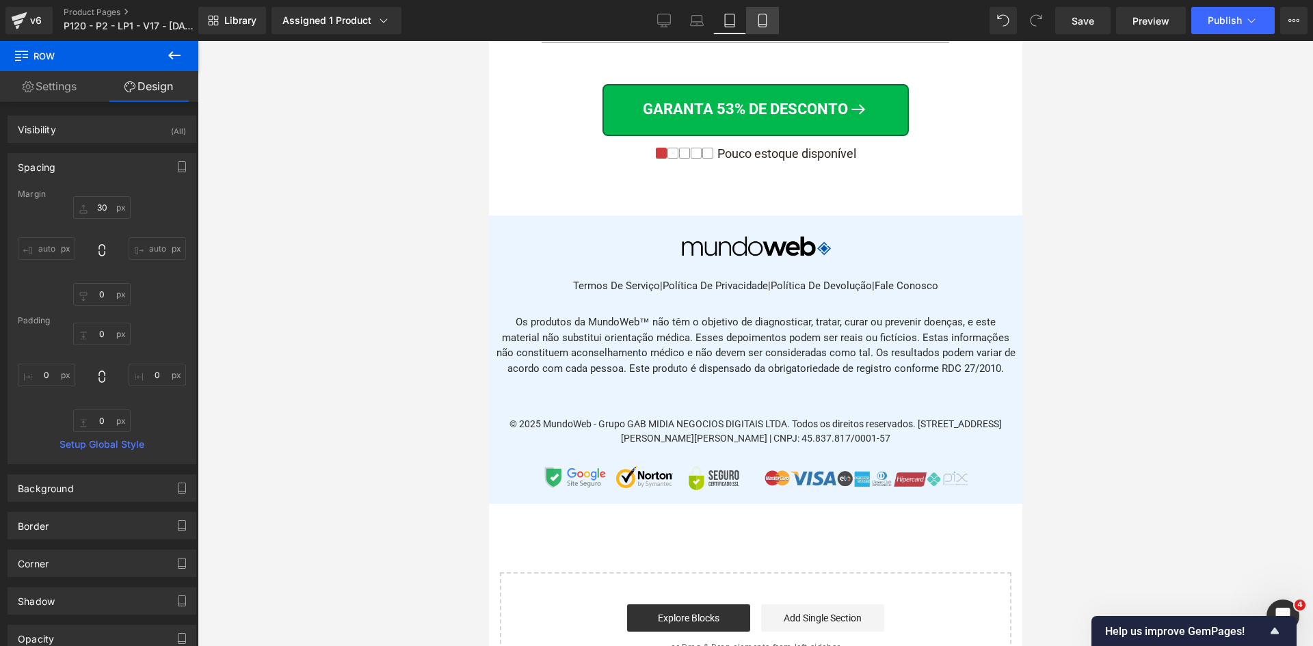
click at [766, 25] on icon at bounding box center [763, 25] width 8 height 0
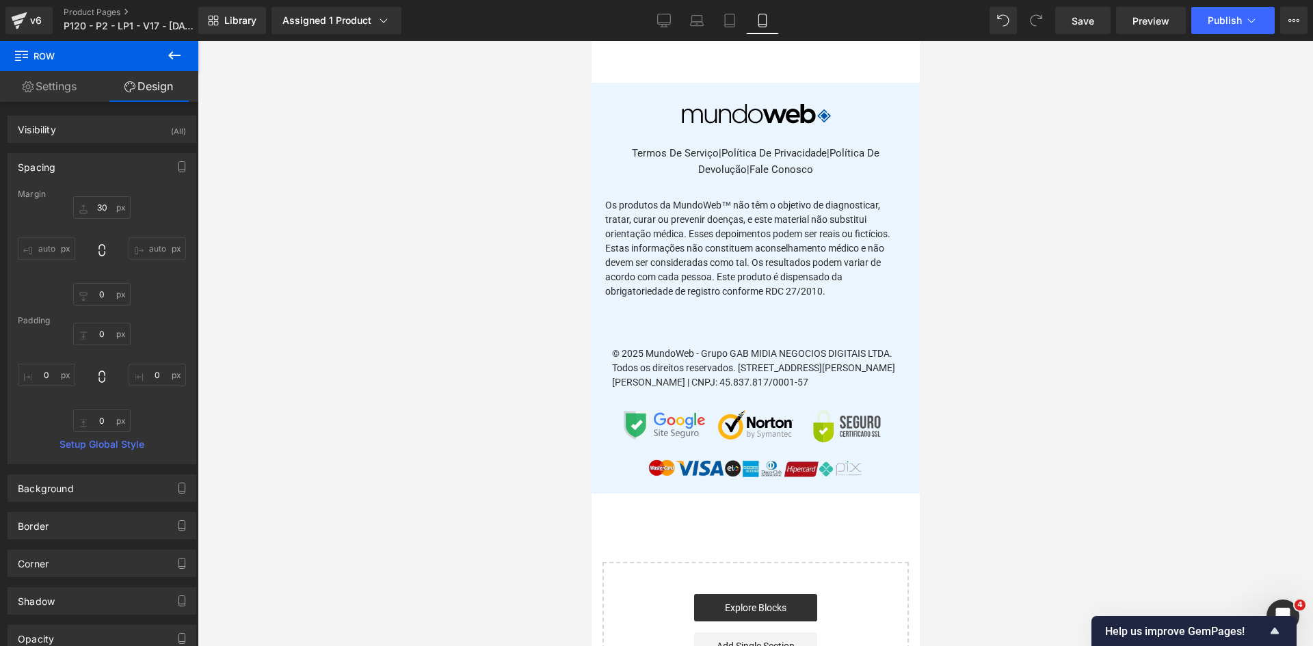
scroll to position [17145, 0]
click at [733, 366] on div "© 2025 MundoWeb - Grupo GAB MIDIA NEGOCIOS DIGITAIS LTDA. Todos os direitos res…" at bounding box center [755, 367] width 287 height 43
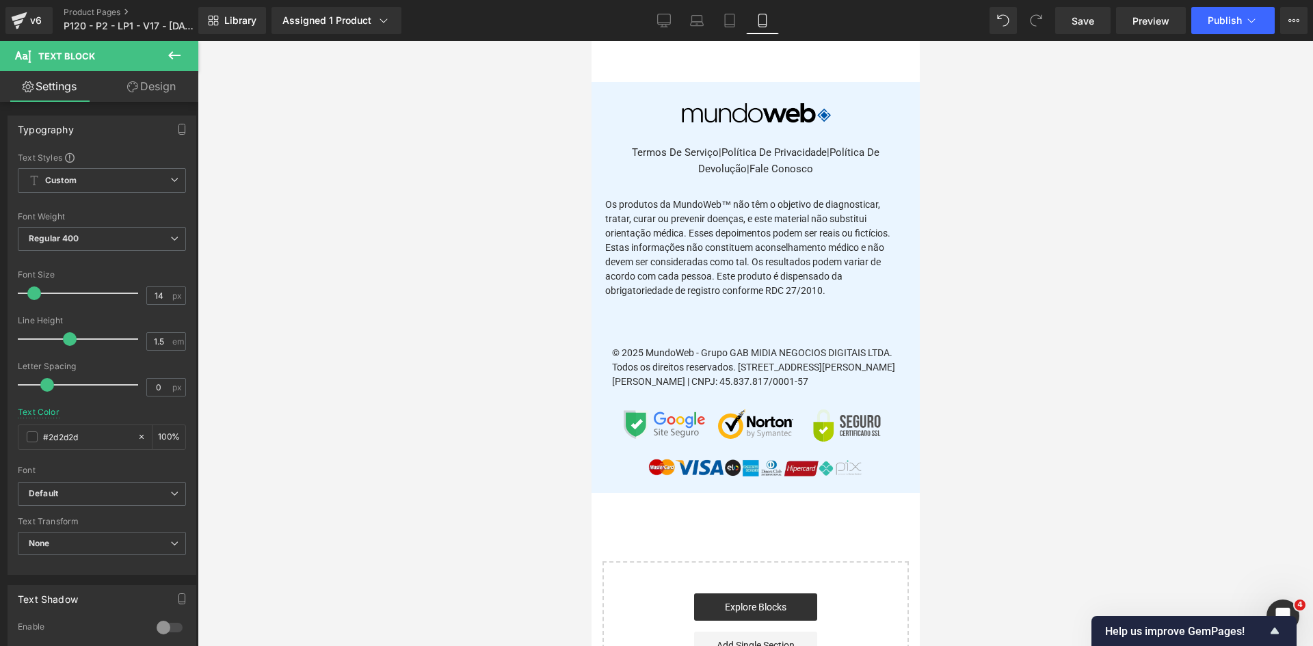
click at [168, 81] on link "Design" at bounding box center [151, 86] width 99 height 31
click at [0, 0] on div "Spacing" at bounding box center [0, 0] width 0 height 0
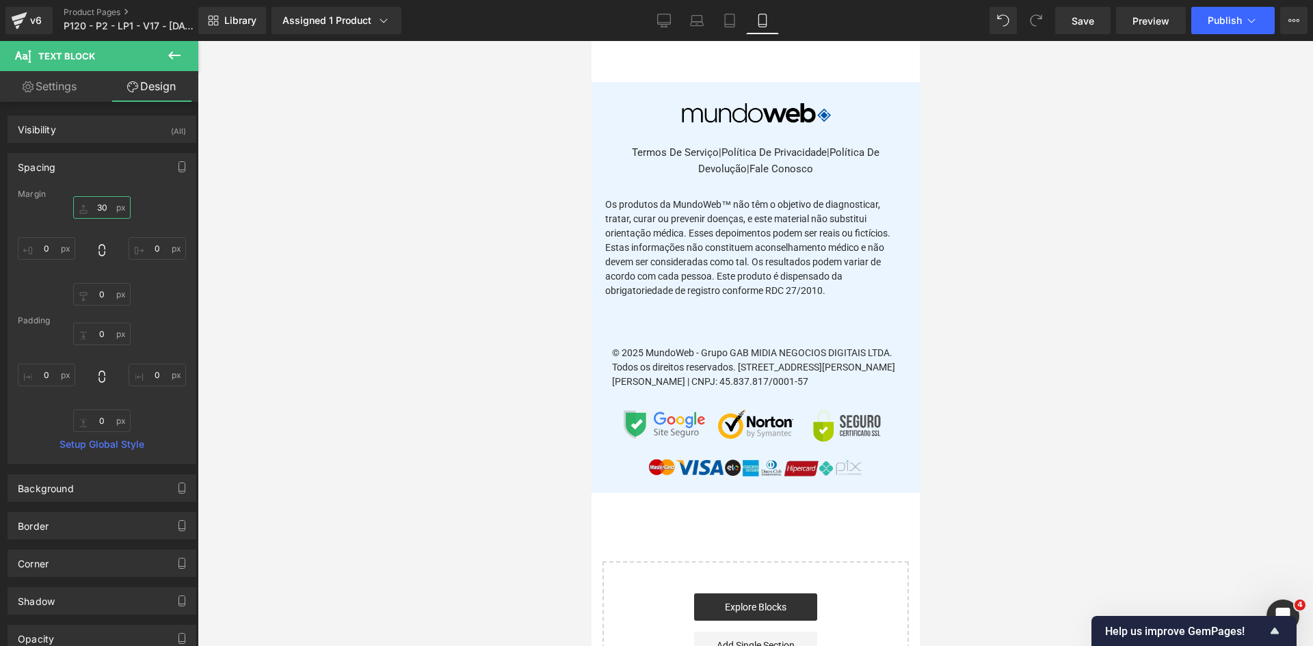
click at [95, 207] on input "text" at bounding box center [101, 207] width 57 height 23
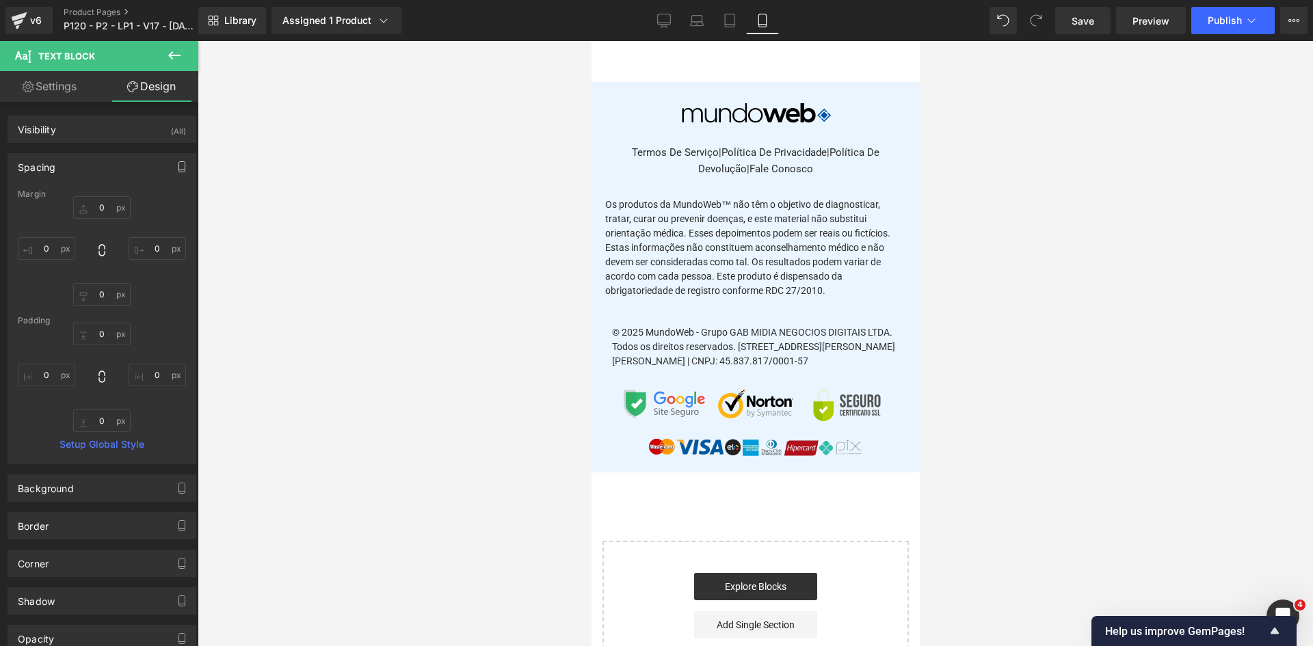
click at [176, 168] on icon "button" at bounding box center [181, 166] width 11 height 11
click at [120, 201] on button "Tablet" at bounding box center [117, 196] width 39 height 23
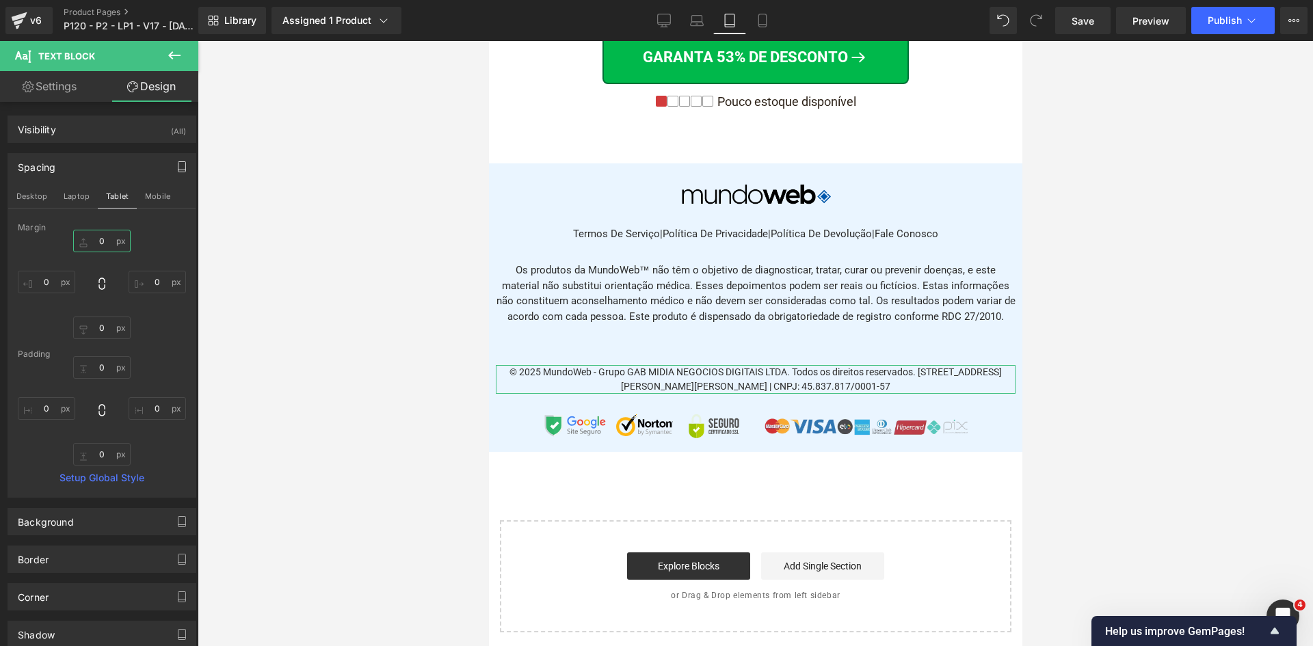
click at [106, 243] on input "0" at bounding box center [101, 241] width 57 height 23
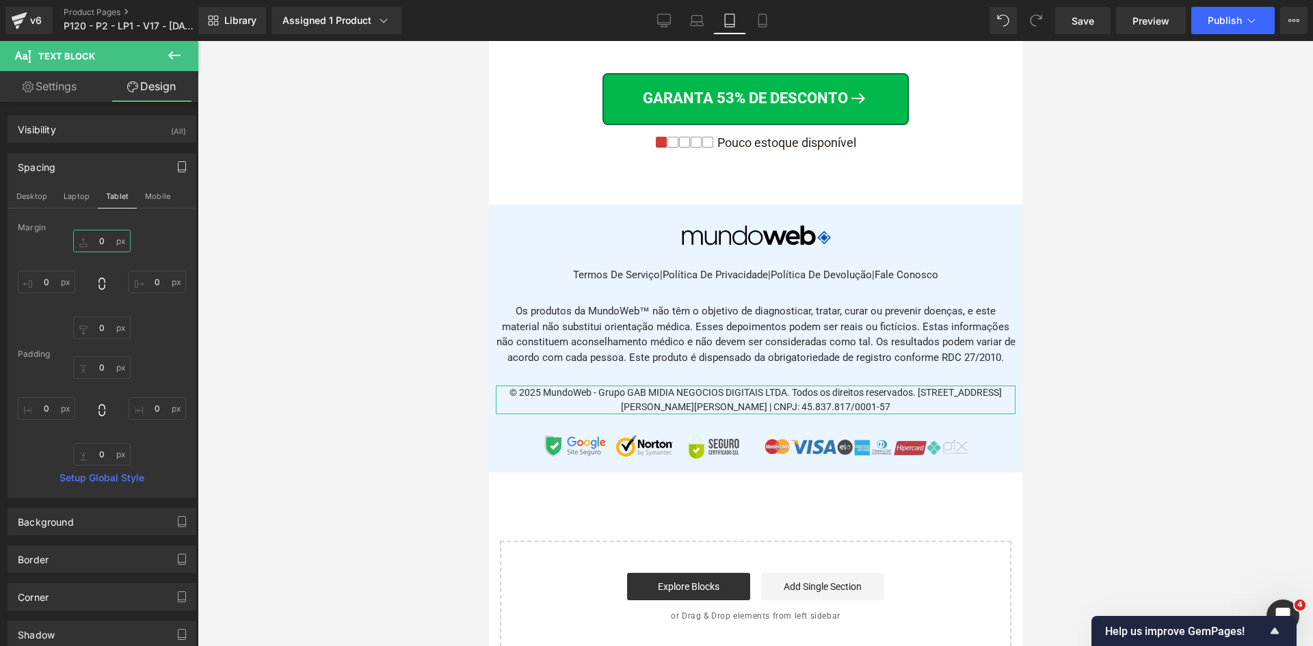
scroll to position [16471, 0]
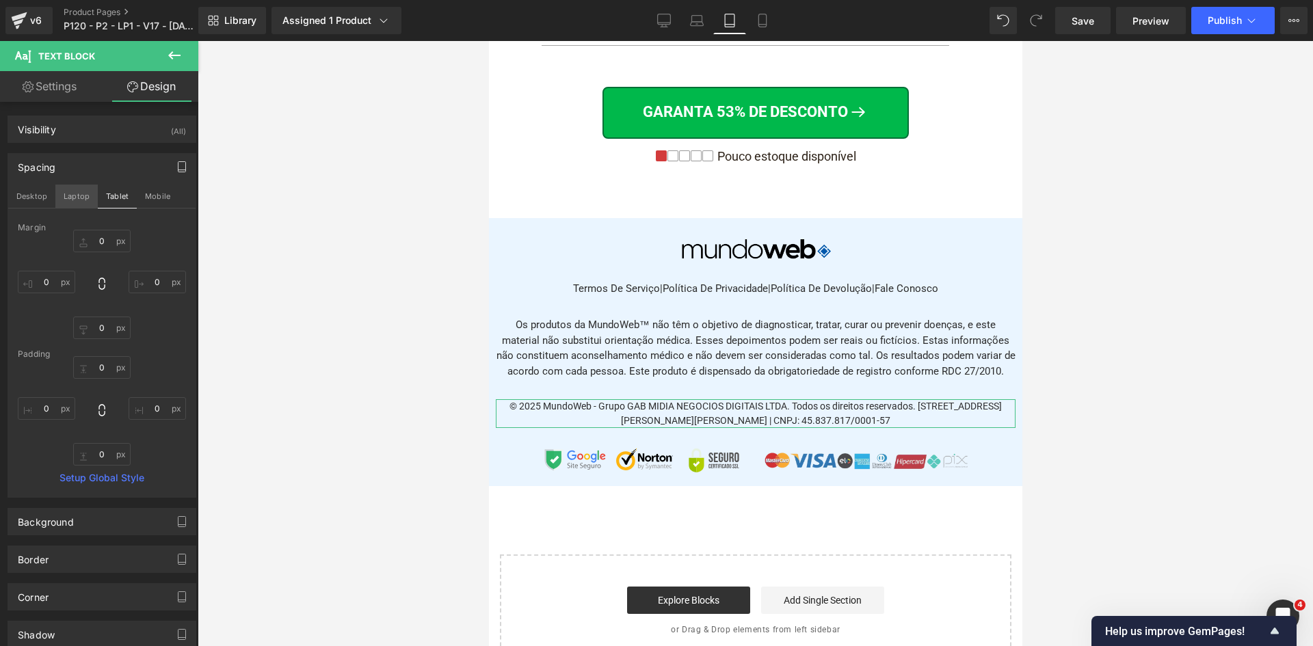
click at [84, 202] on button "Laptop" at bounding box center [76, 196] width 42 height 23
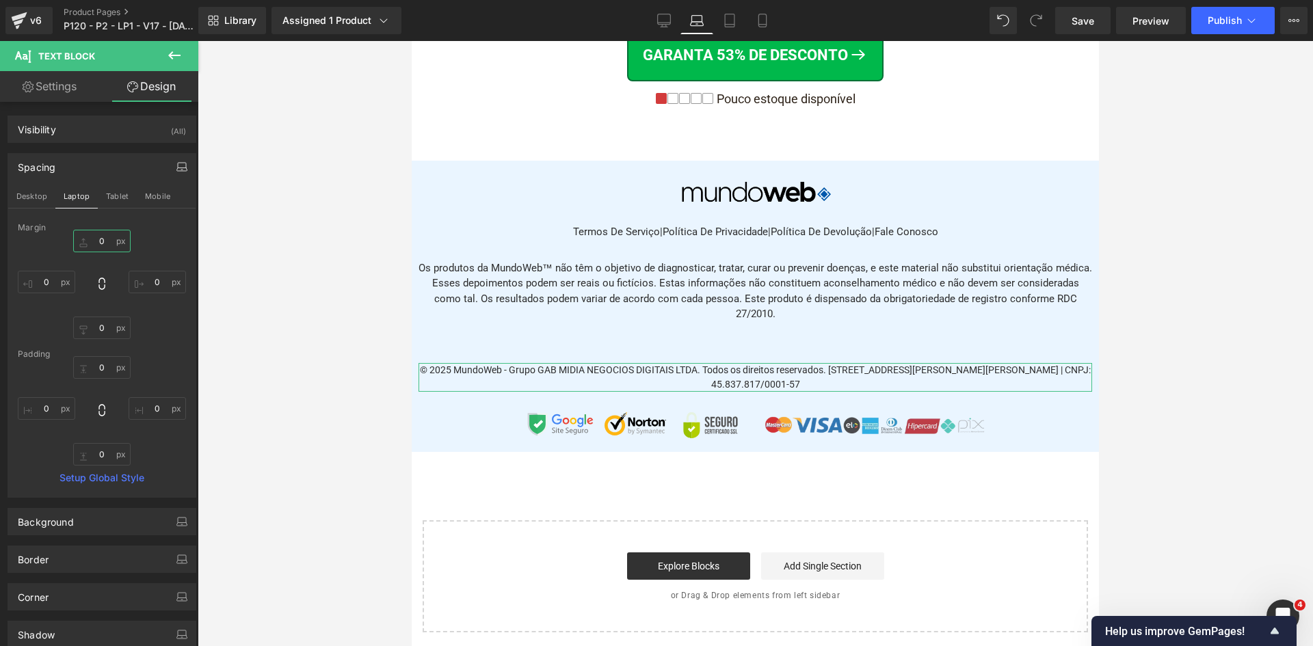
click at [103, 239] on input "0" at bounding box center [101, 241] width 57 height 23
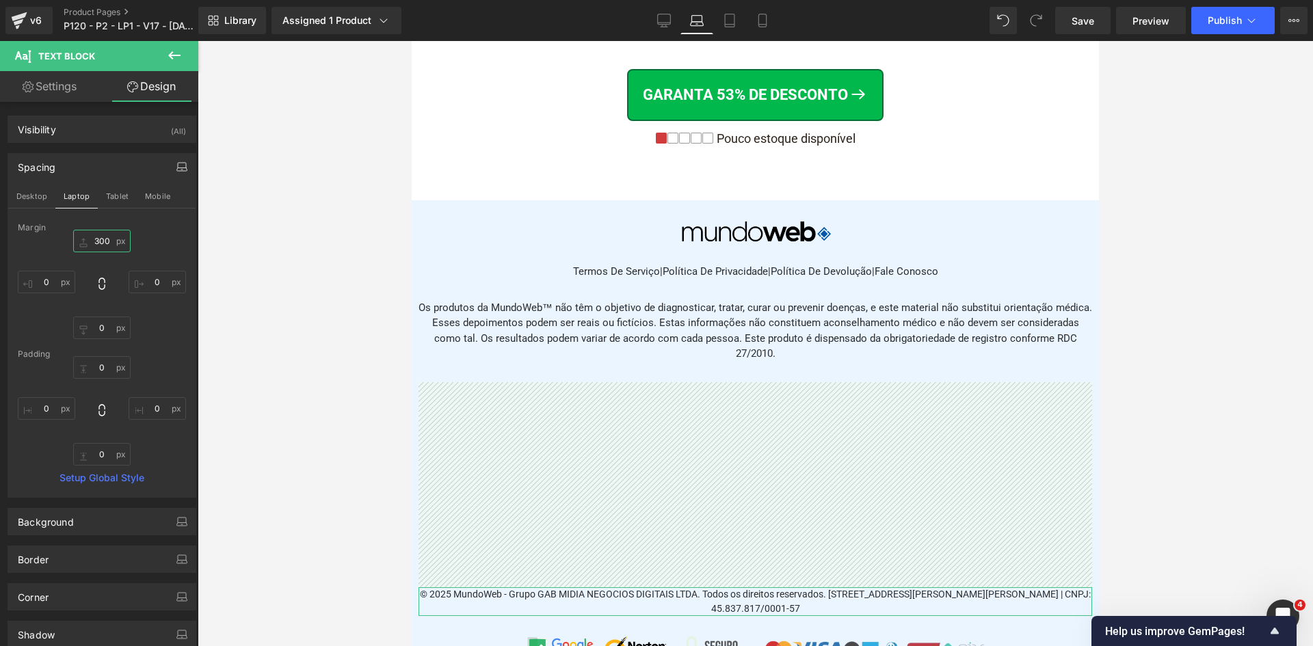
click at [100, 242] on input "300" at bounding box center [101, 241] width 57 height 23
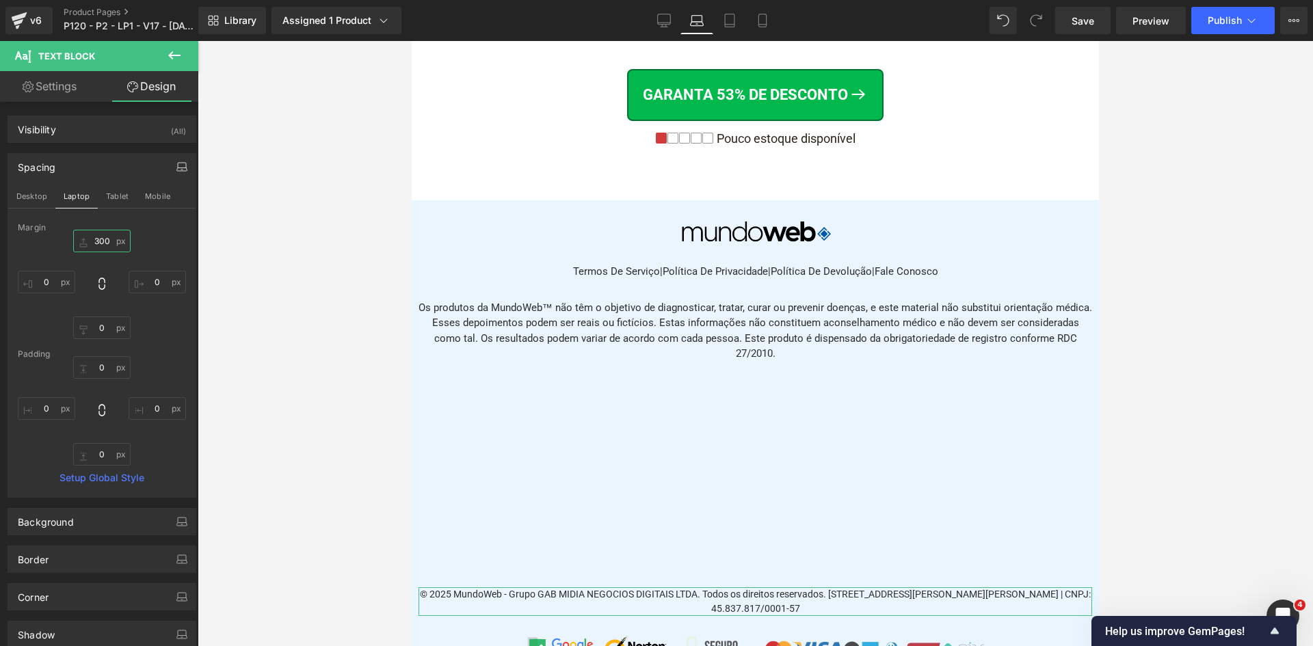
click at [100, 242] on input "300" at bounding box center [101, 241] width 57 height 23
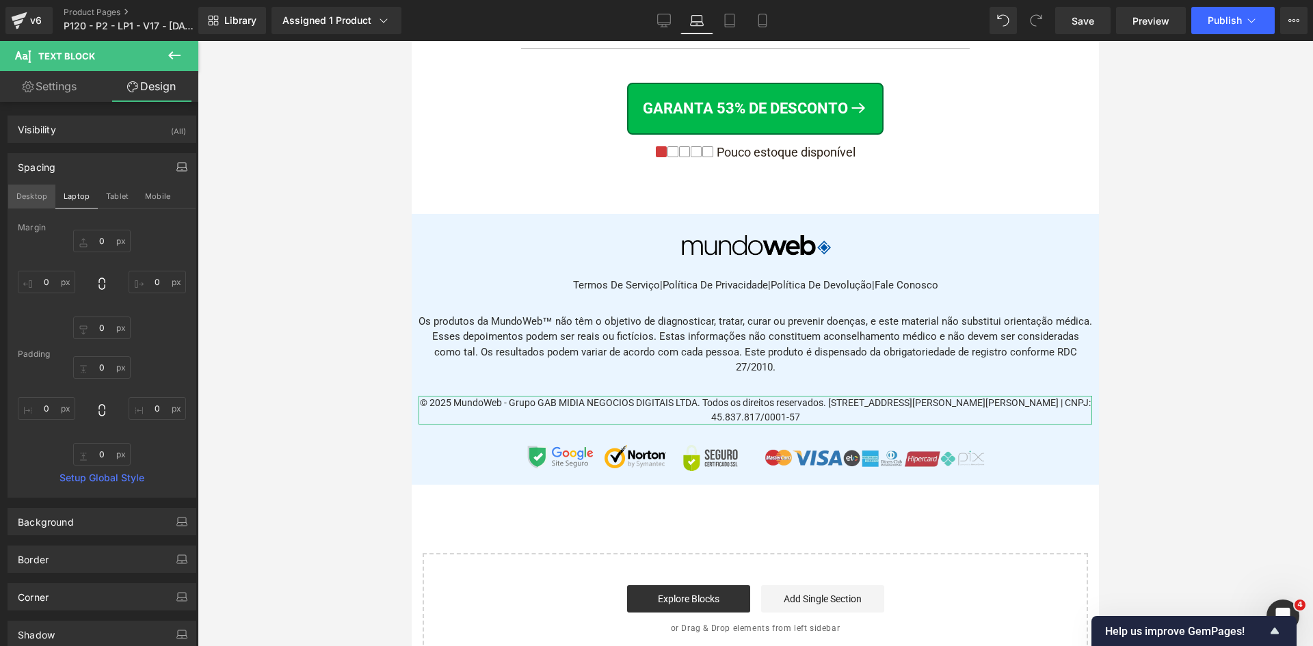
drag, startPoint x: 44, startPoint y: 200, endPoint x: 52, endPoint y: 207, distance: 10.7
click at [43, 200] on button "Desktop" at bounding box center [31, 196] width 47 height 23
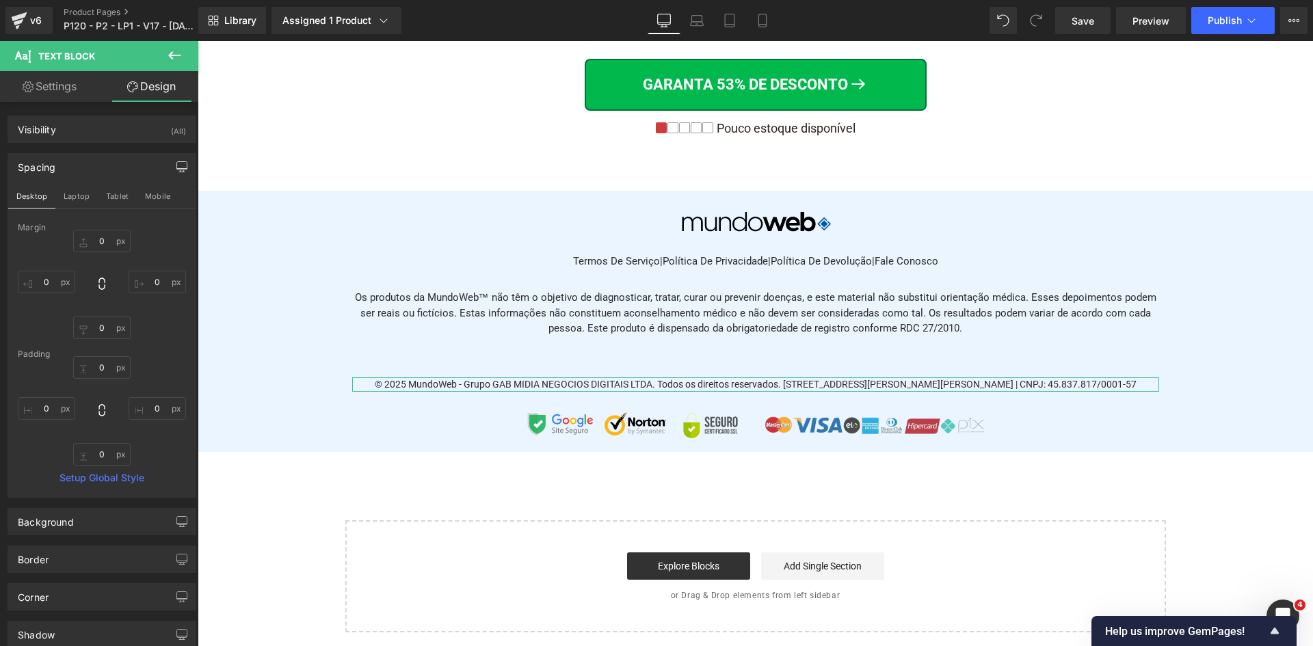
scroll to position [11441, 0]
click at [103, 246] on input "0" at bounding box center [101, 241] width 57 height 23
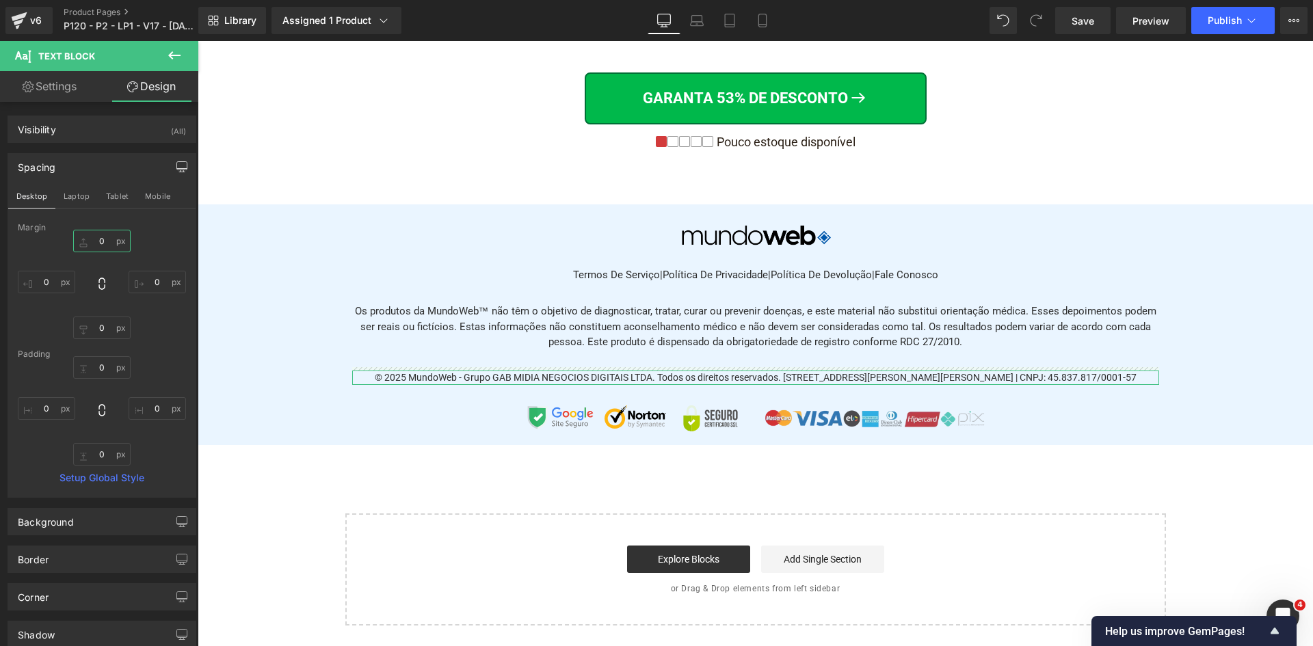
scroll to position [11427, 0]
type input "0"
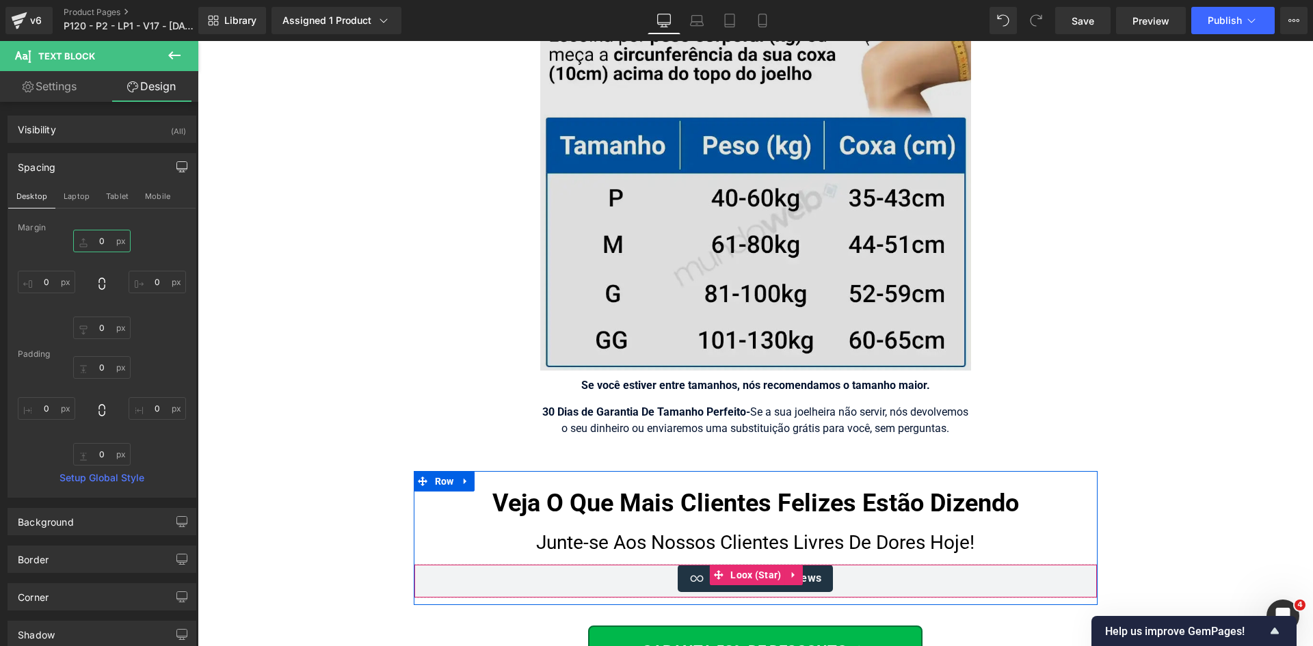
scroll to position [9102, 0]
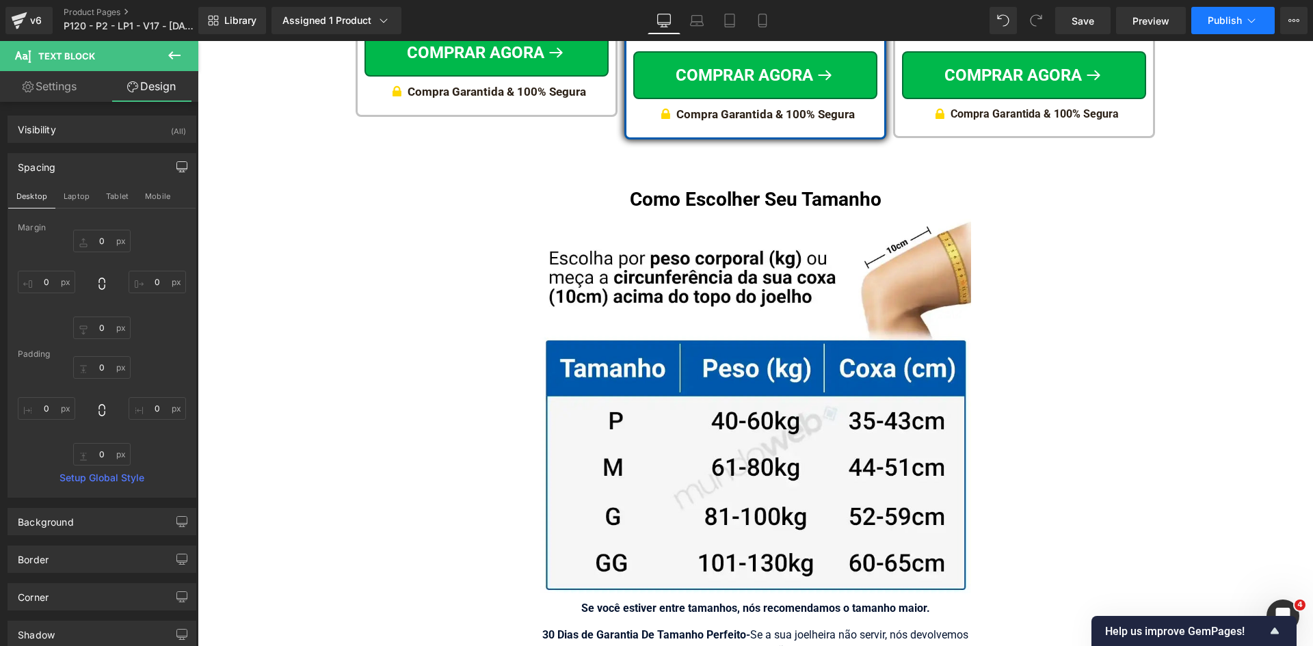
click at [1227, 18] on span "Publish" at bounding box center [1225, 20] width 34 height 11
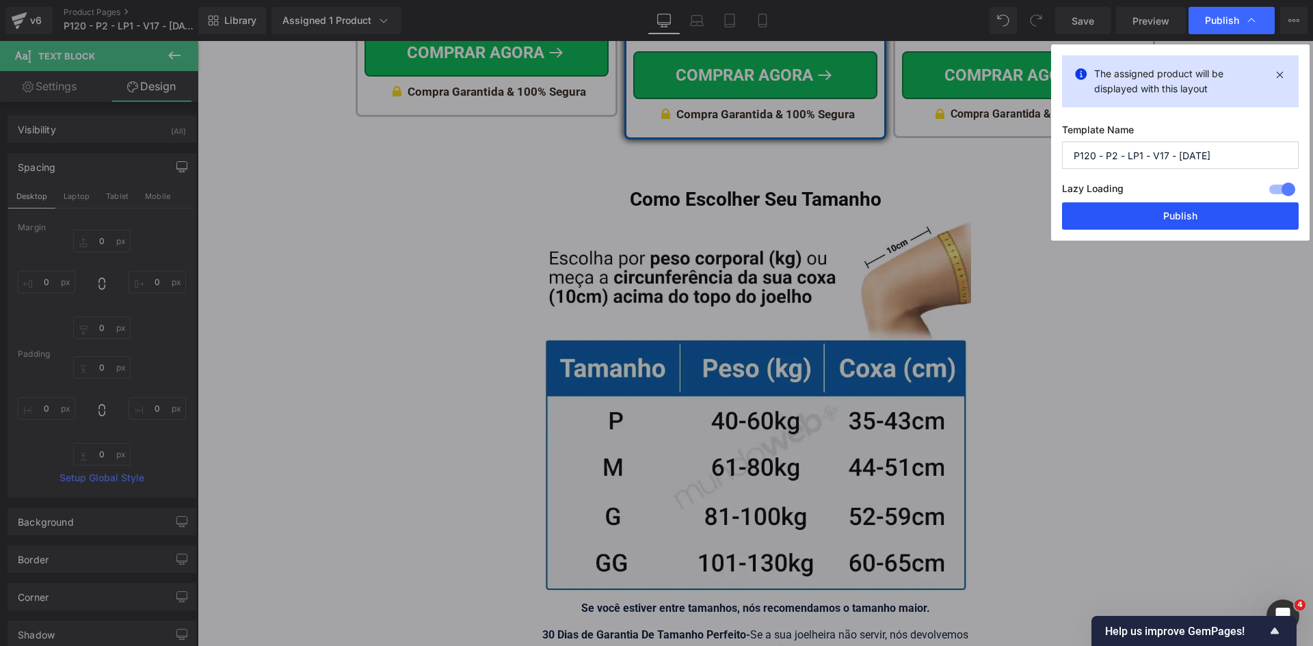
click at [1201, 222] on button "Publish" at bounding box center [1180, 215] width 237 height 27
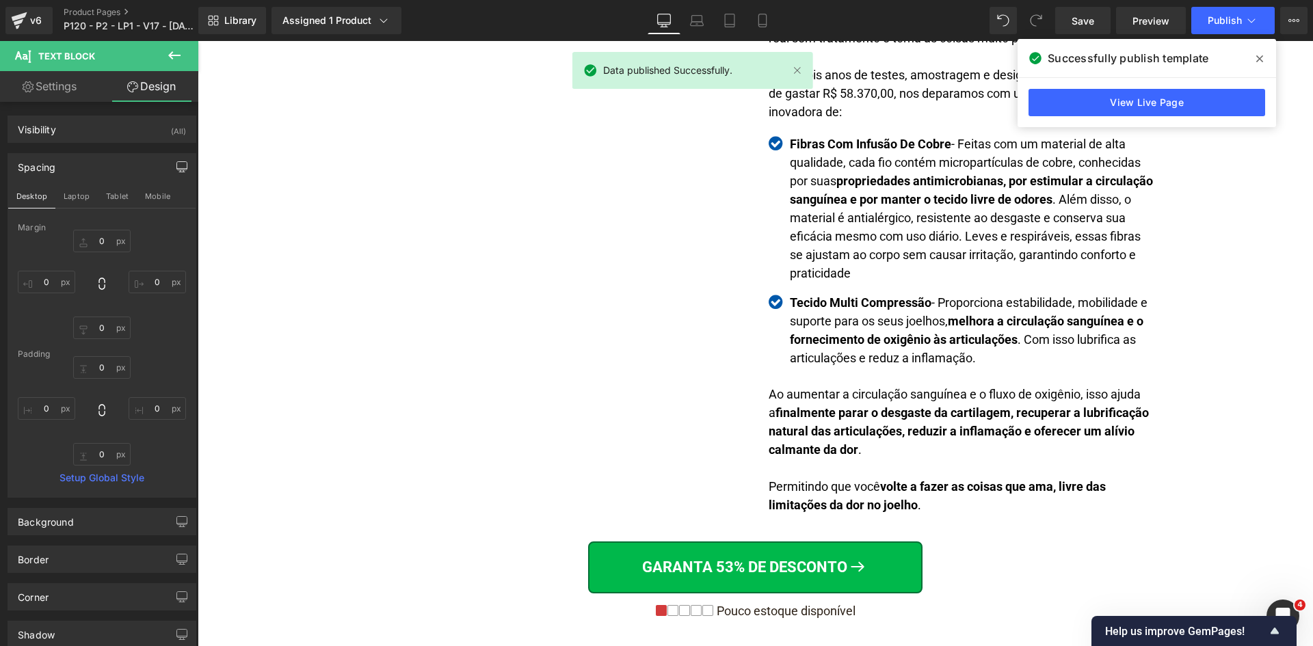
scroll to position [0, 0]
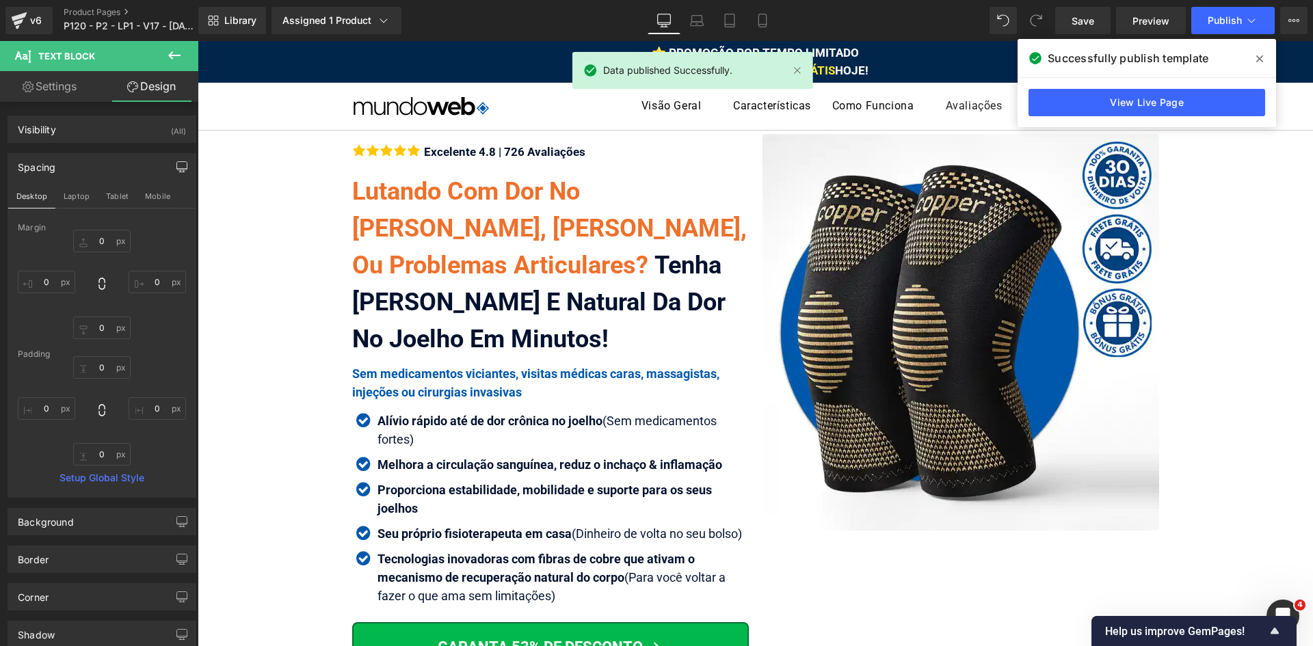
click at [851, 67] on span "HOJE!" at bounding box center [852, 71] width 34 height 14
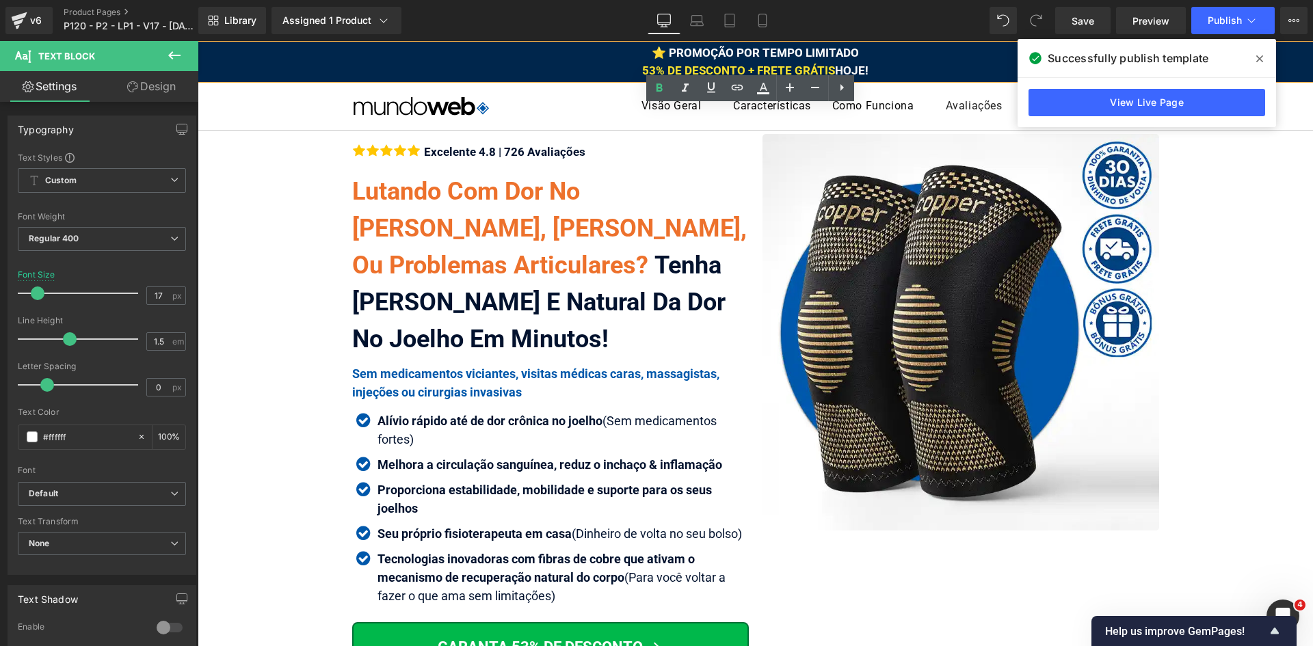
drag, startPoint x: 865, startPoint y: 69, endPoint x: 832, endPoint y: 68, distance: 32.8
click at [832, 68] on div "⭐ PROMOÇÃO POR TEMPO LIMITADO 53% DE DESCONTO + FRETE GRÁTIS HOJE!" at bounding box center [756, 61] width 1116 height 35
drag, startPoint x: 638, startPoint y: 70, endPoint x: 827, endPoint y: 65, distance: 189.6
click at [827, 65] on span "53% DE DESCONTO + FRETE GRÁTIS" at bounding box center [738, 71] width 193 height 14
click at [764, 87] on icon at bounding box center [763, 88] width 16 height 16
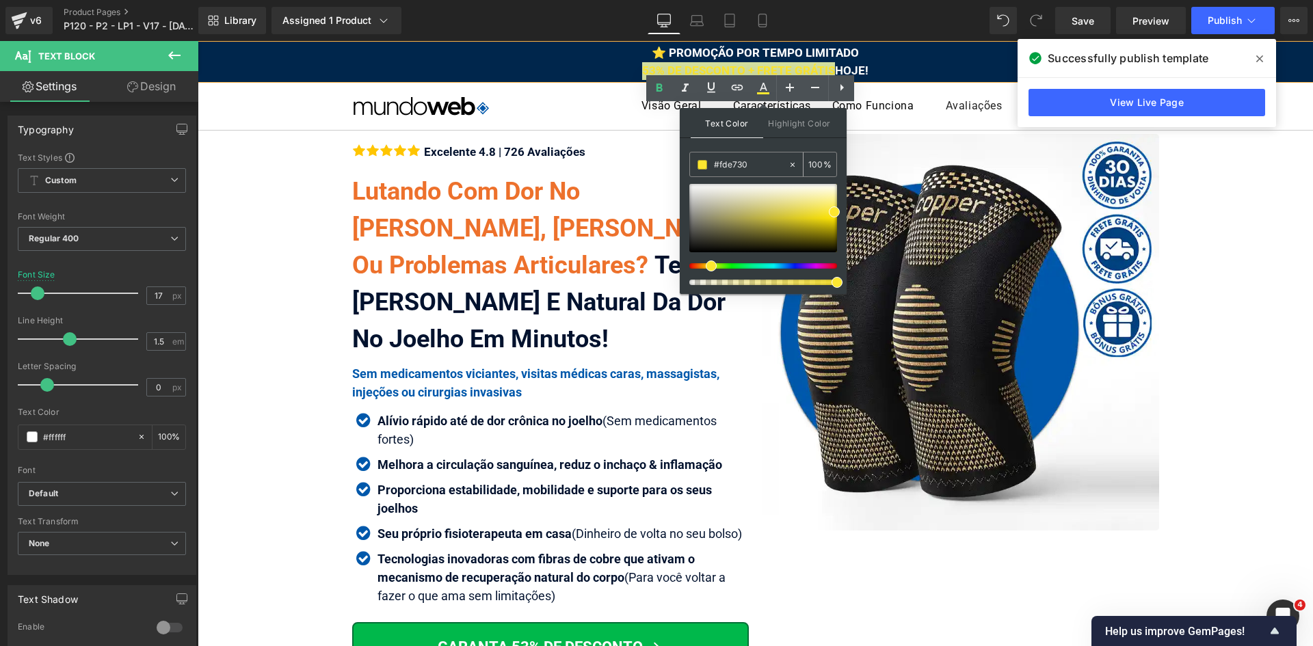
click at [746, 170] on input "#fde730" at bounding box center [751, 164] width 74 height 15
paste input "ff00"
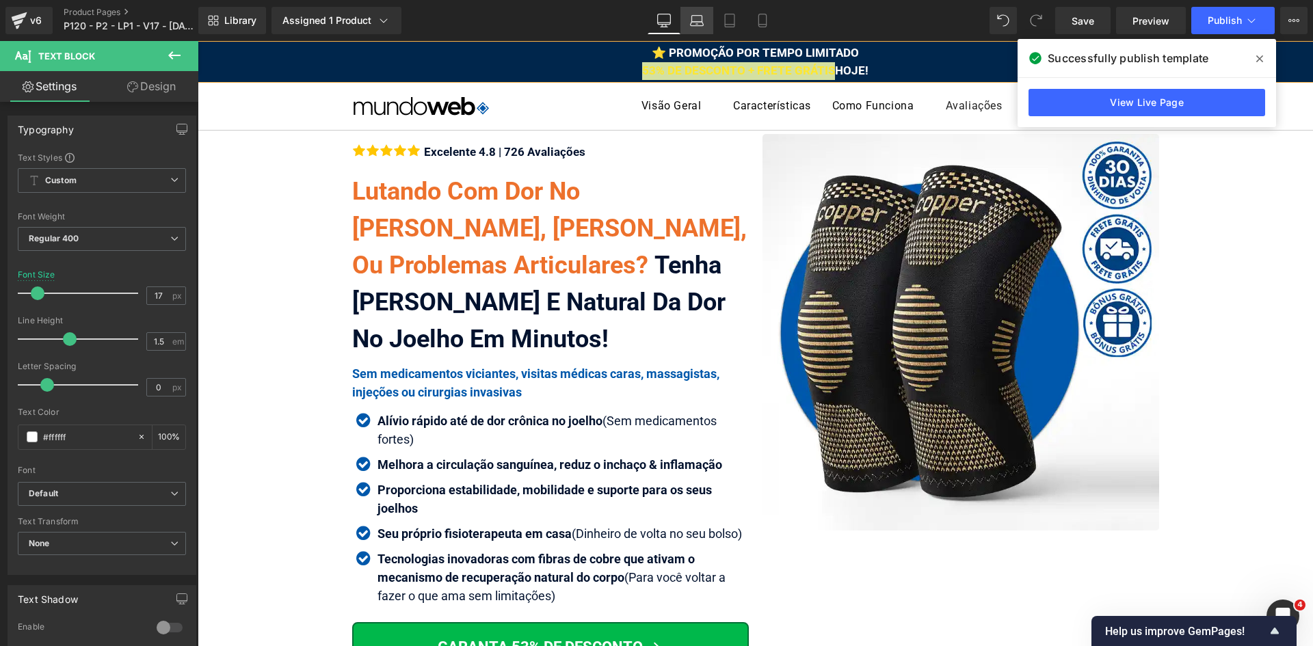
click at [708, 21] on link "Laptop" at bounding box center [697, 20] width 33 height 27
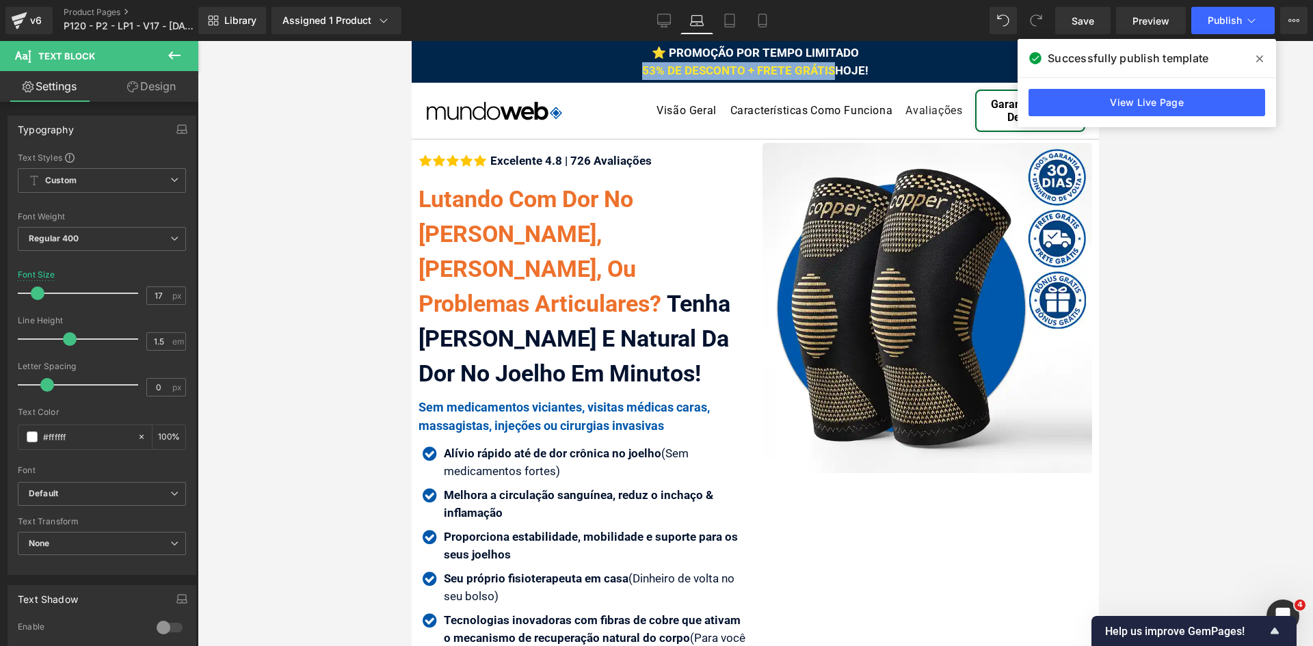
click at [789, 71] on span "53% DE DESCONTO + FRETE GRÁTIS" at bounding box center [738, 71] width 193 height 14
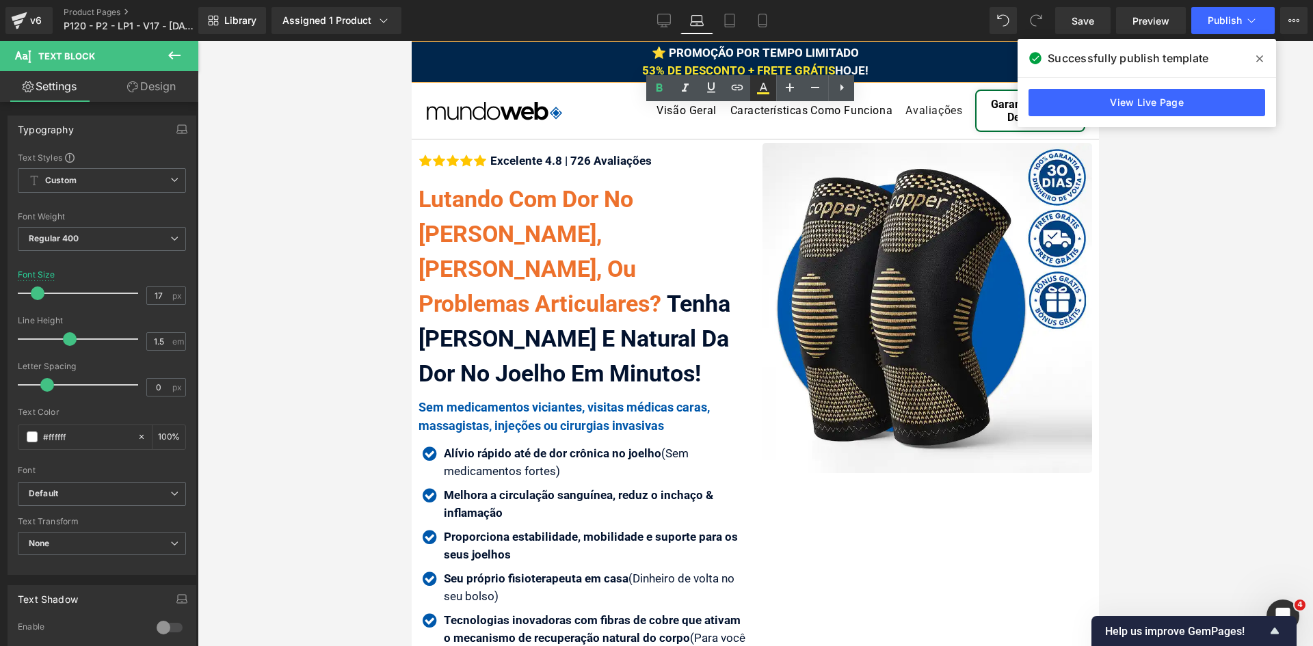
click at [766, 90] on icon at bounding box center [764, 87] width 8 height 8
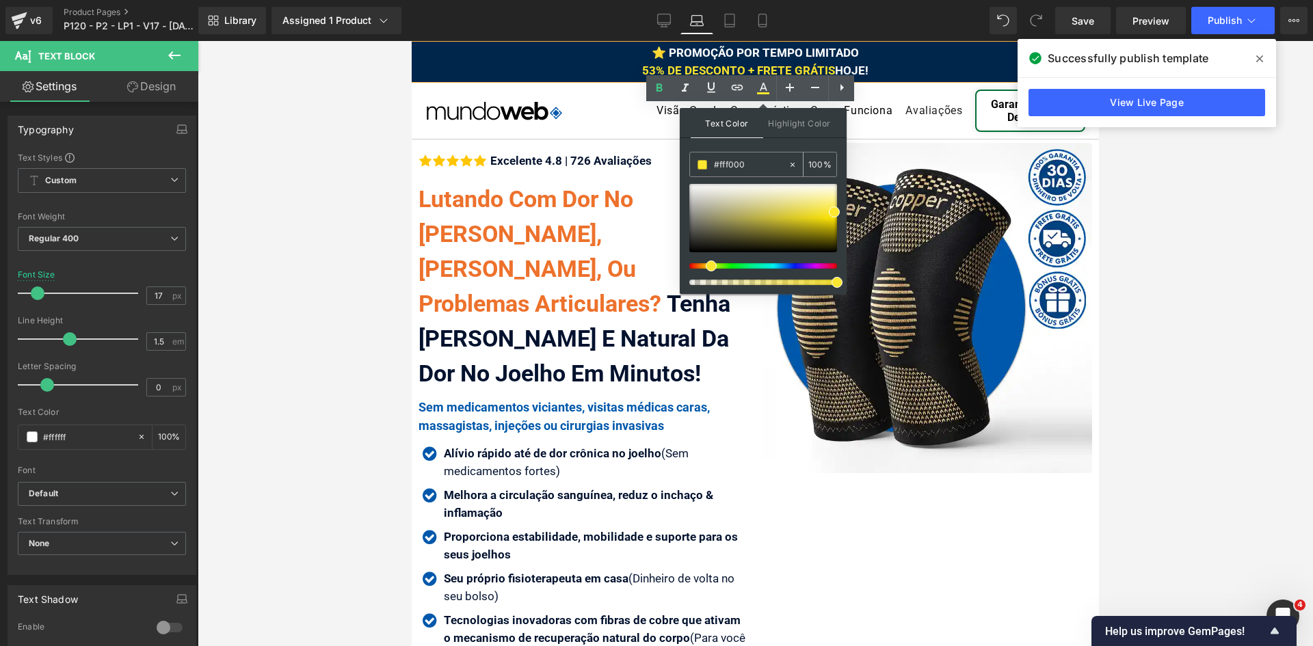
click at [761, 161] on input "#fff000" at bounding box center [751, 164] width 74 height 15
paste input "ff00"
type input "#fff000"
drag, startPoint x: 733, startPoint y: 25, endPoint x: 263, endPoint y: 21, distance: 470.7
click at [733, 25] on icon at bounding box center [730, 25] width 10 height 0
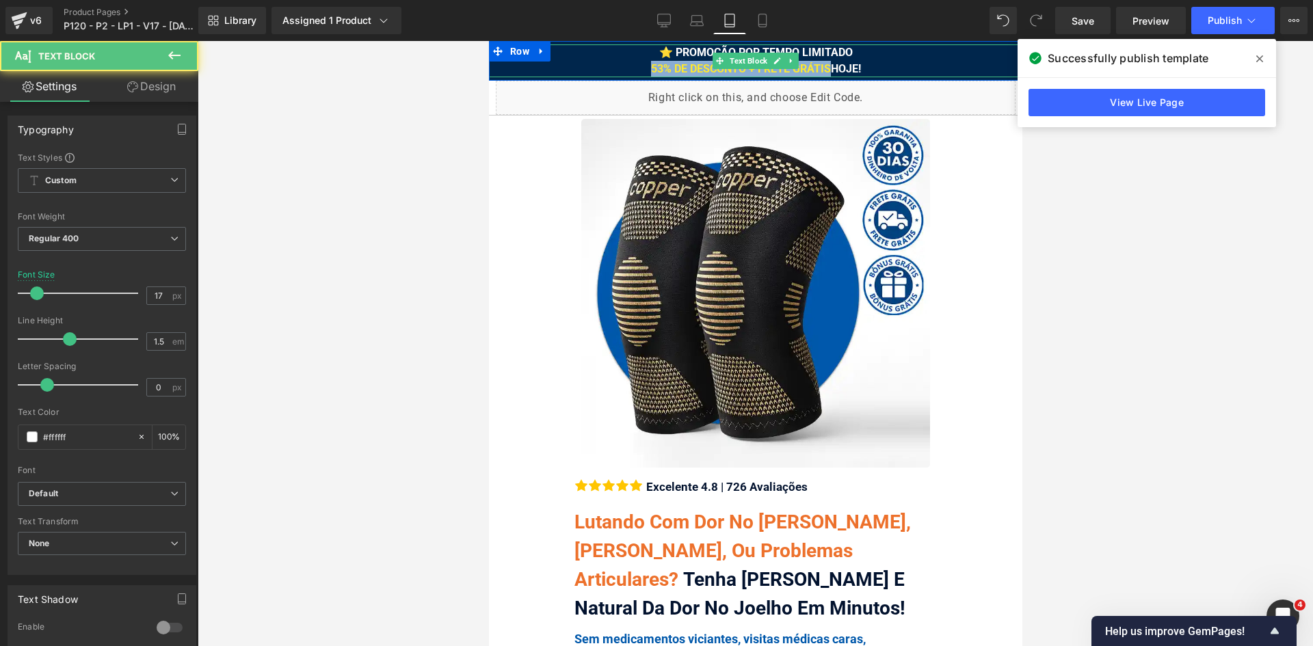
drag, startPoint x: 820, startPoint y: 66, endPoint x: 644, endPoint y: 65, distance: 176.5
click at [651, 65] on span "53% DE DESCONTO + FRETE GRÁTIS" at bounding box center [741, 68] width 180 height 13
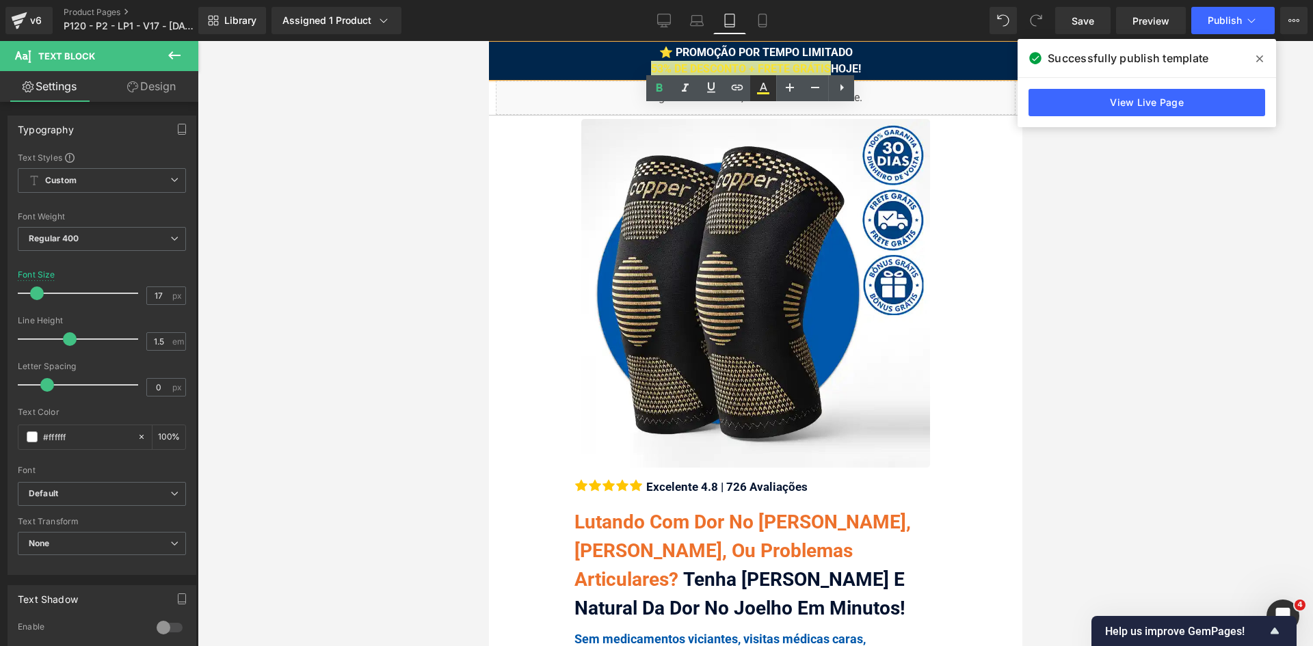
click at [764, 92] on icon at bounding box center [763, 88] width 16 height 16
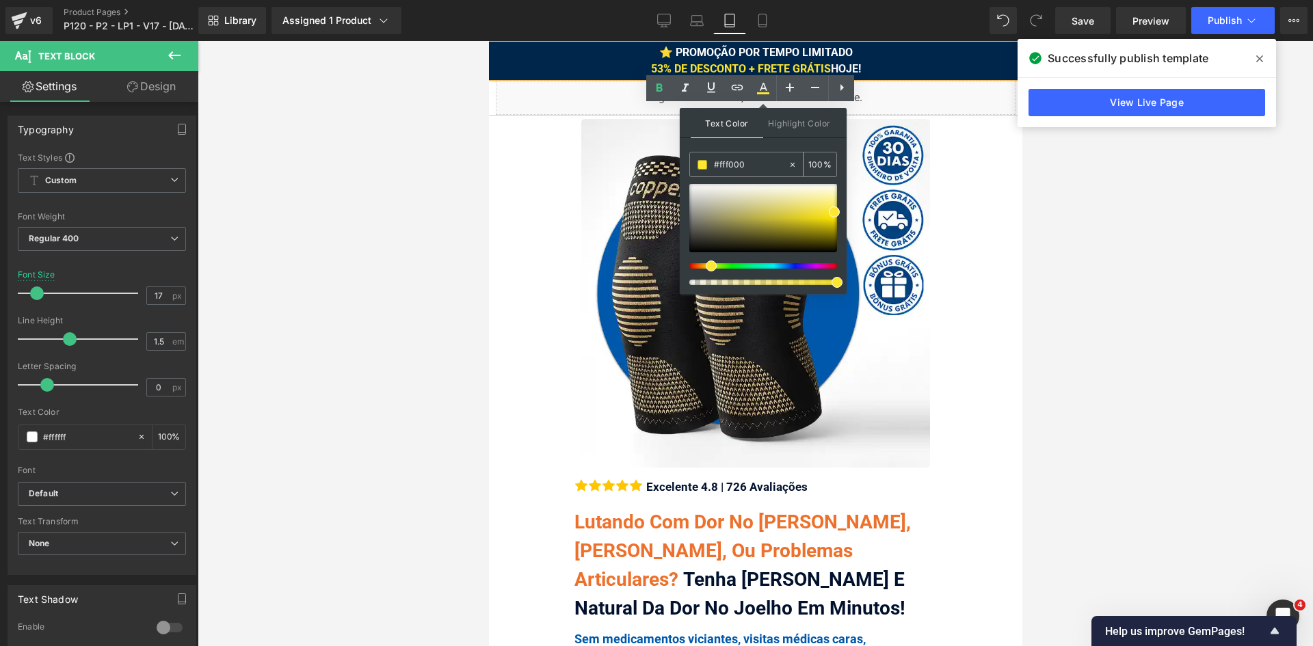
click at [753, 155] on div "#fff000" at bounding box center [739, 165] width 98 height 24
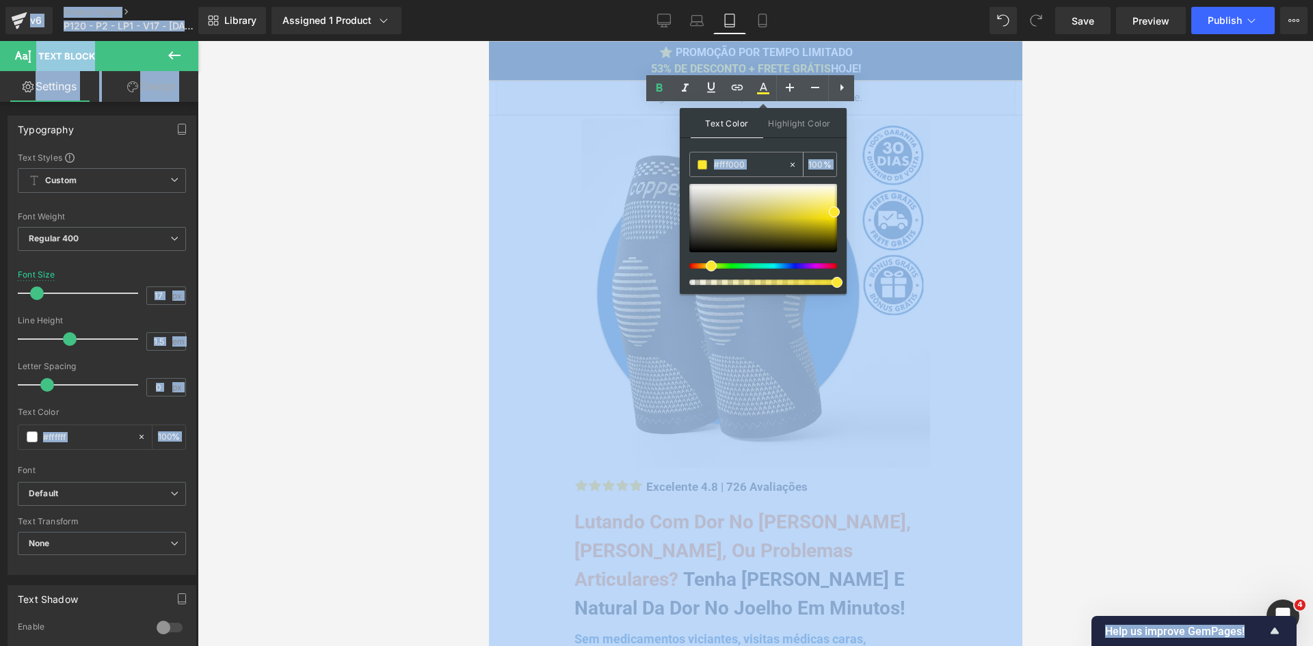
click at [755, 164] on input "#fff000" at bounding box center [751, 164] width 74 height 15
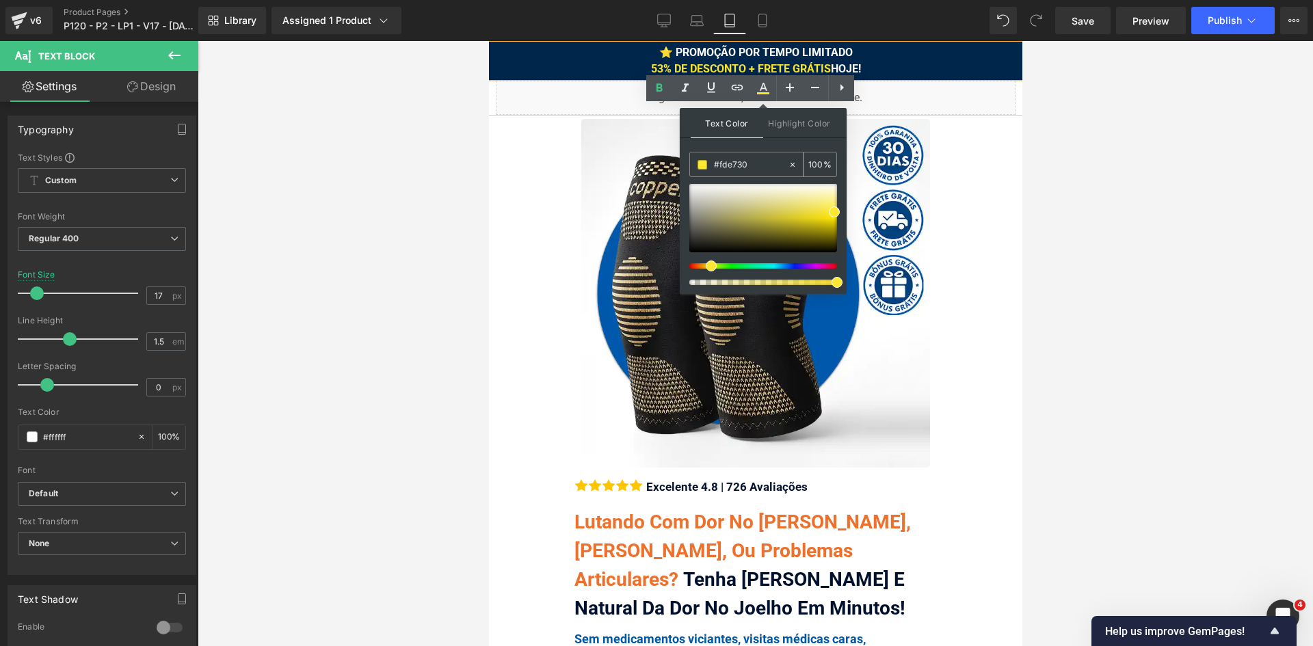
paste input "ff00"
click at [821, 230] on div at bounding box center [764, 218] width 148 height 68
click at [750, 164] on input "#fff000" at bounding box center [751, 164] width 74 height 15
paste input "fff000"
type input "#fff000"
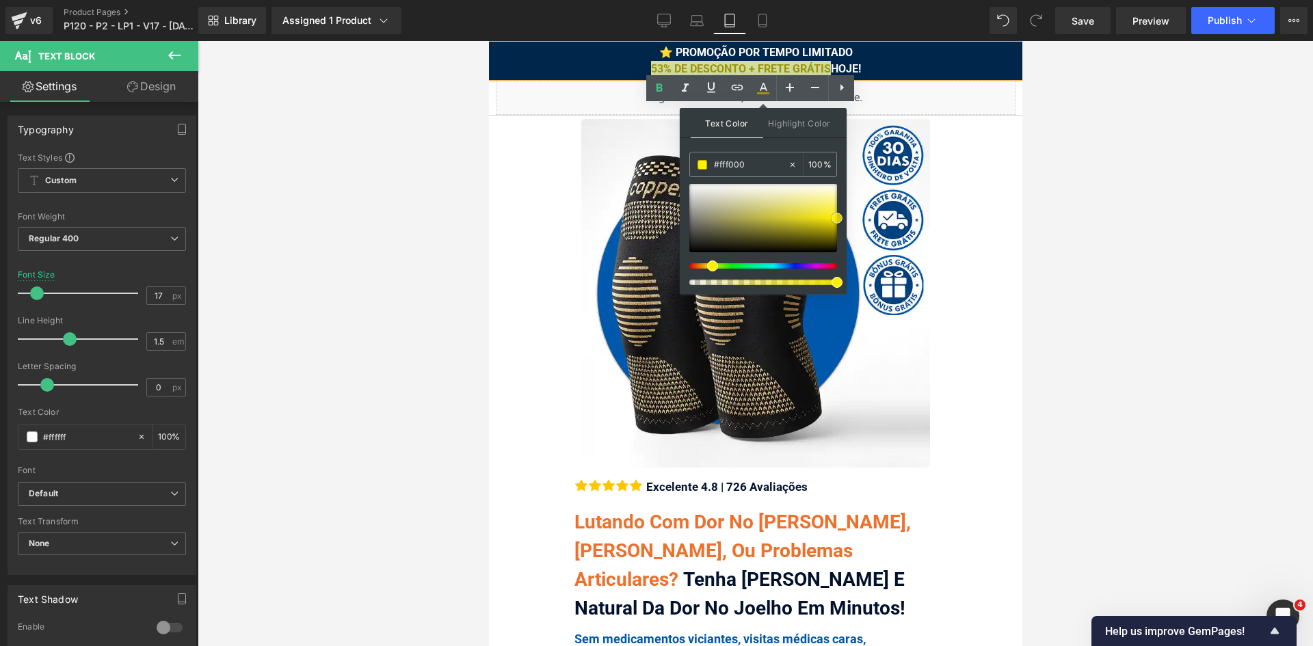
click at [837, 219] on span at bounding box center [837, 218] width 11 height 11
click at [764, 23] on icon at bounding box center [763, 21] width 14 height 14
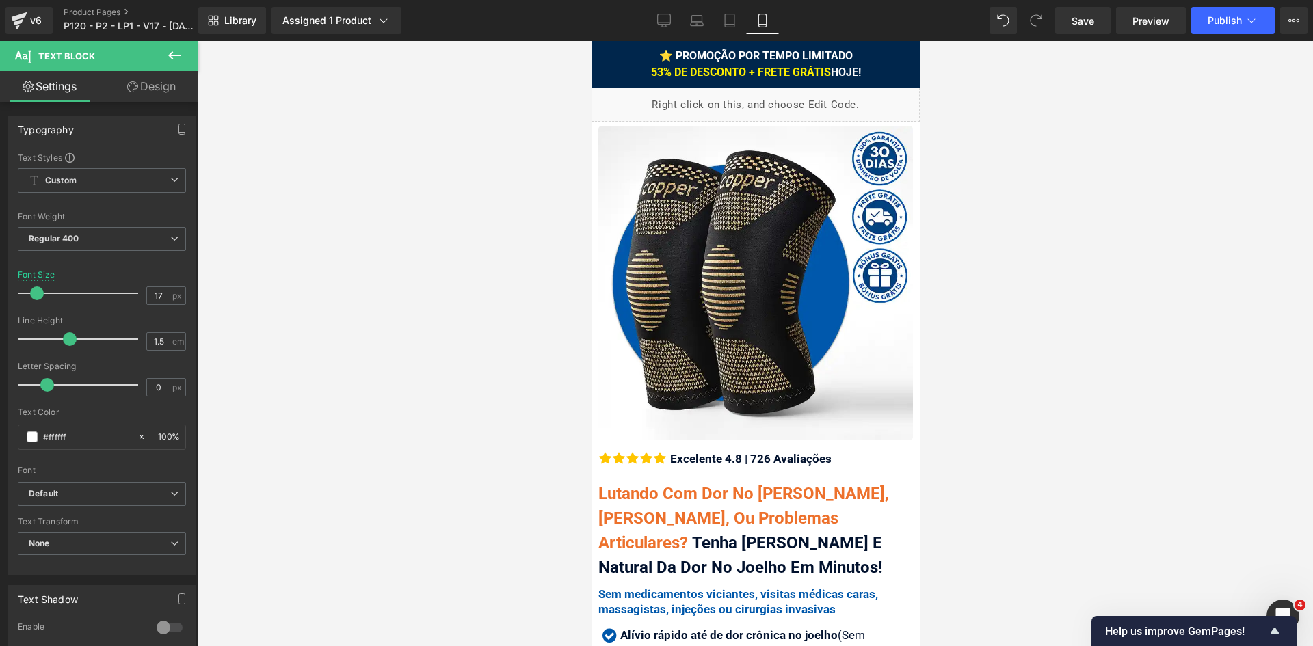
scroll to position [3, 0]
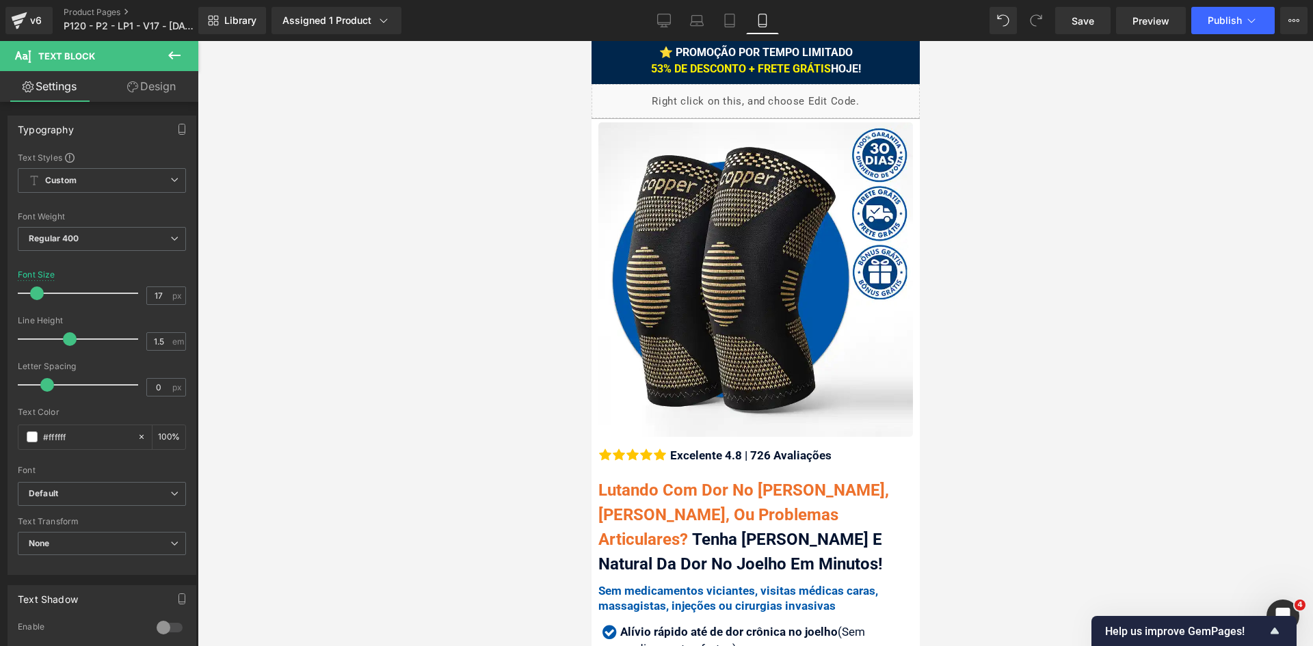
click at [836, 61] on div "⭐ PROMOÇÃO POR TEMPO LIMITADO 53% DE DESCONTO + FRETE GRÁTIS HOJE!" at bounding box center [755, 60] width 328 height 33
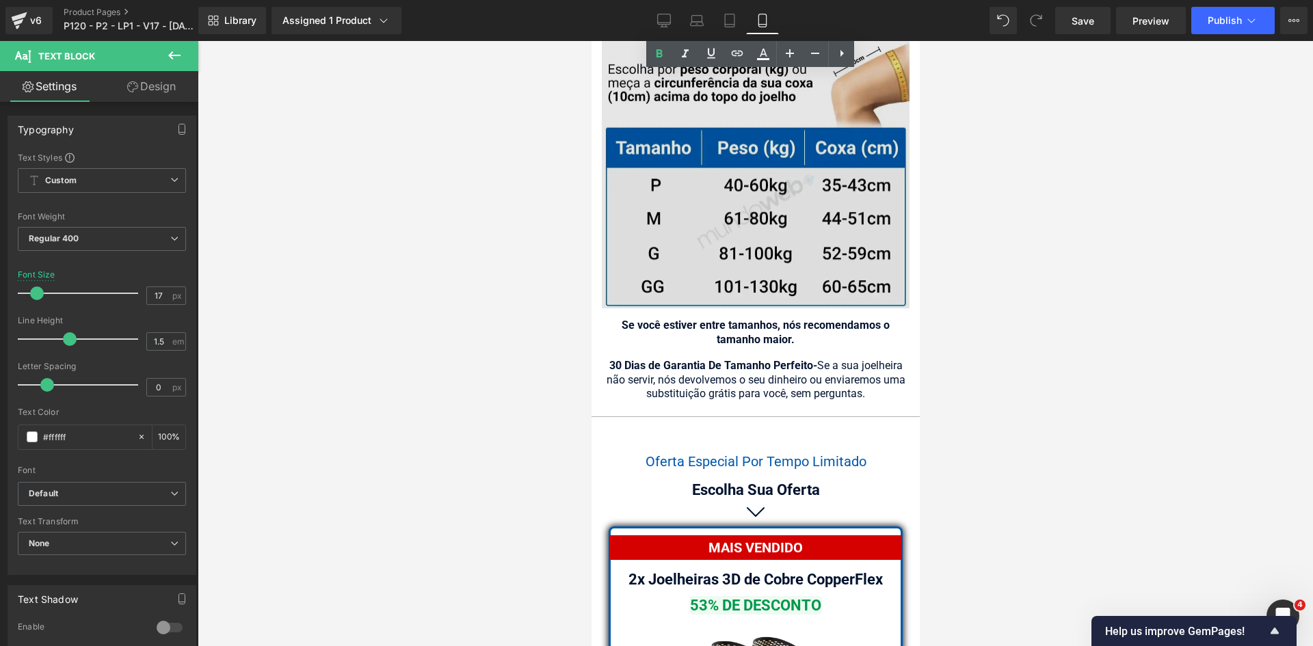
scroll to position [11993, 0]
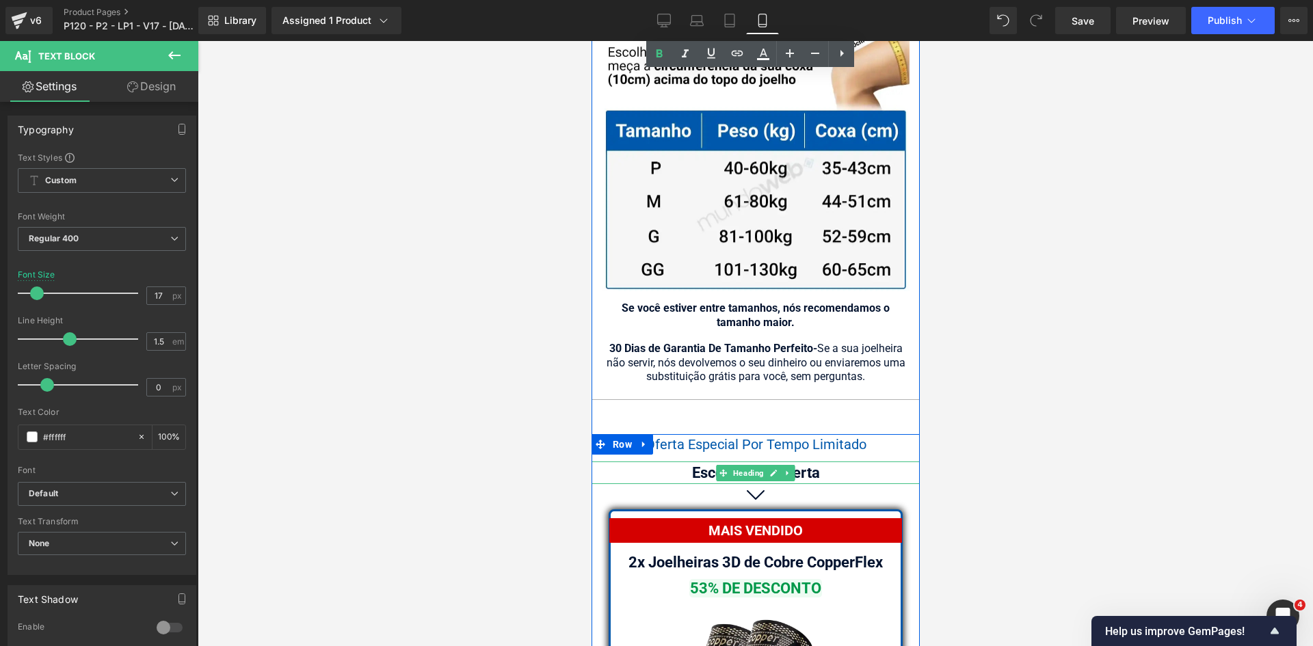
click at [687, 462] on div "Escolha Sua Oferta" at bounding box center [755, 473] width 328 height 23
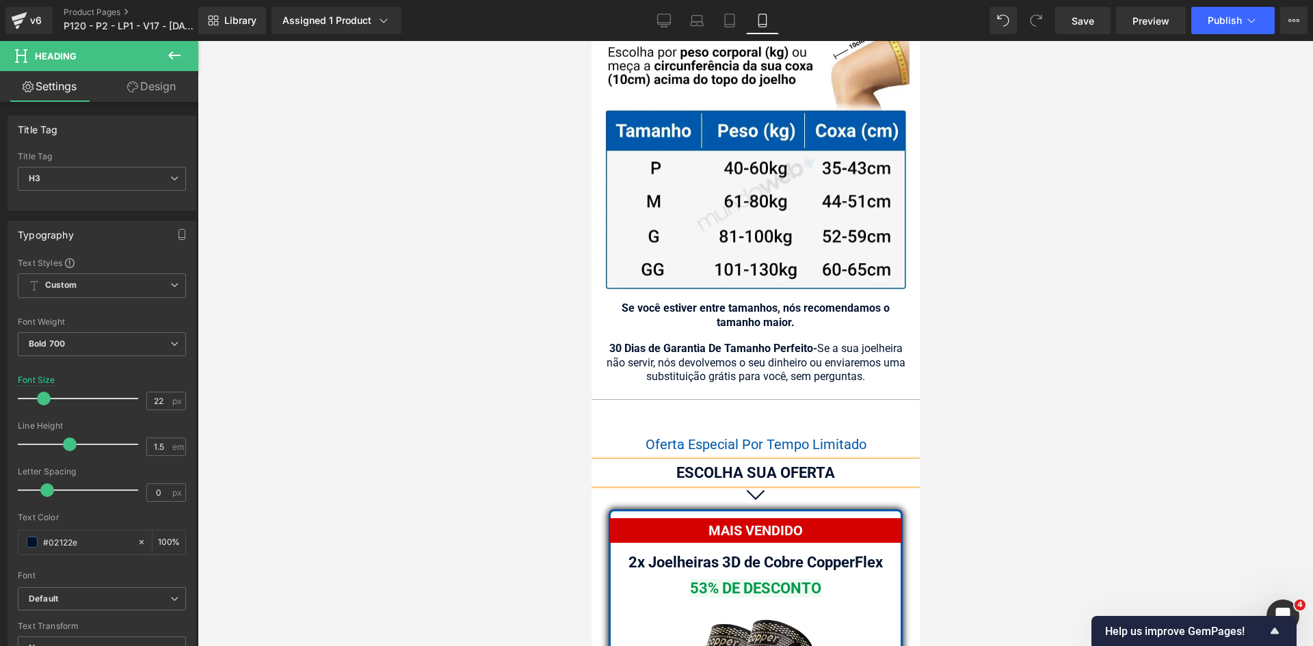
click at [1004, 402] on div at bounding box center [756, 343] width 1116 height 605
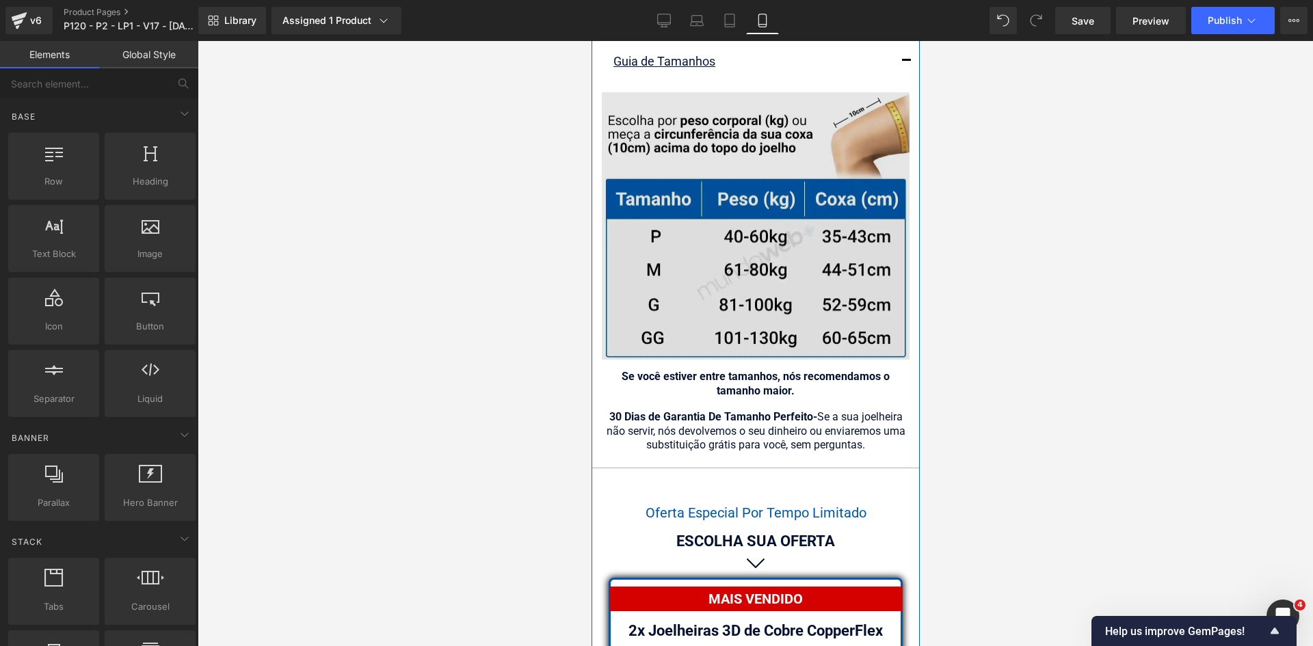
scroll to position [11856, 0]
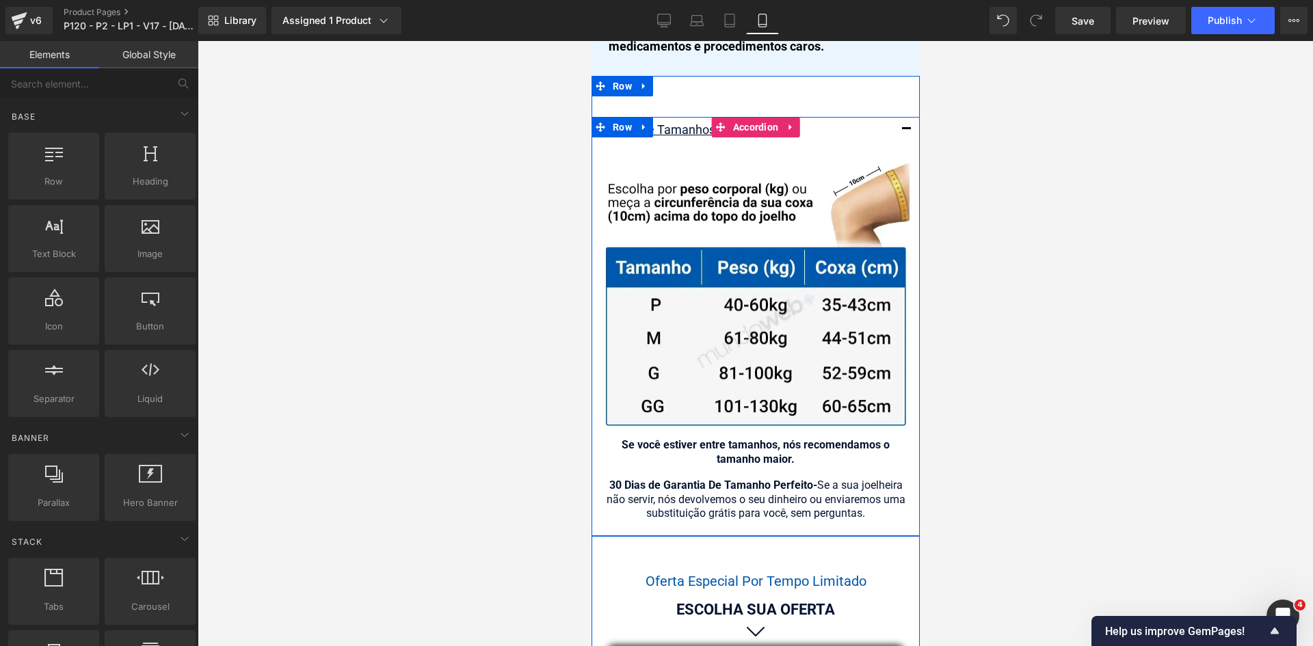
click at [906, 133] on span "button" at bounding box center [906, 133] width 0 height 0
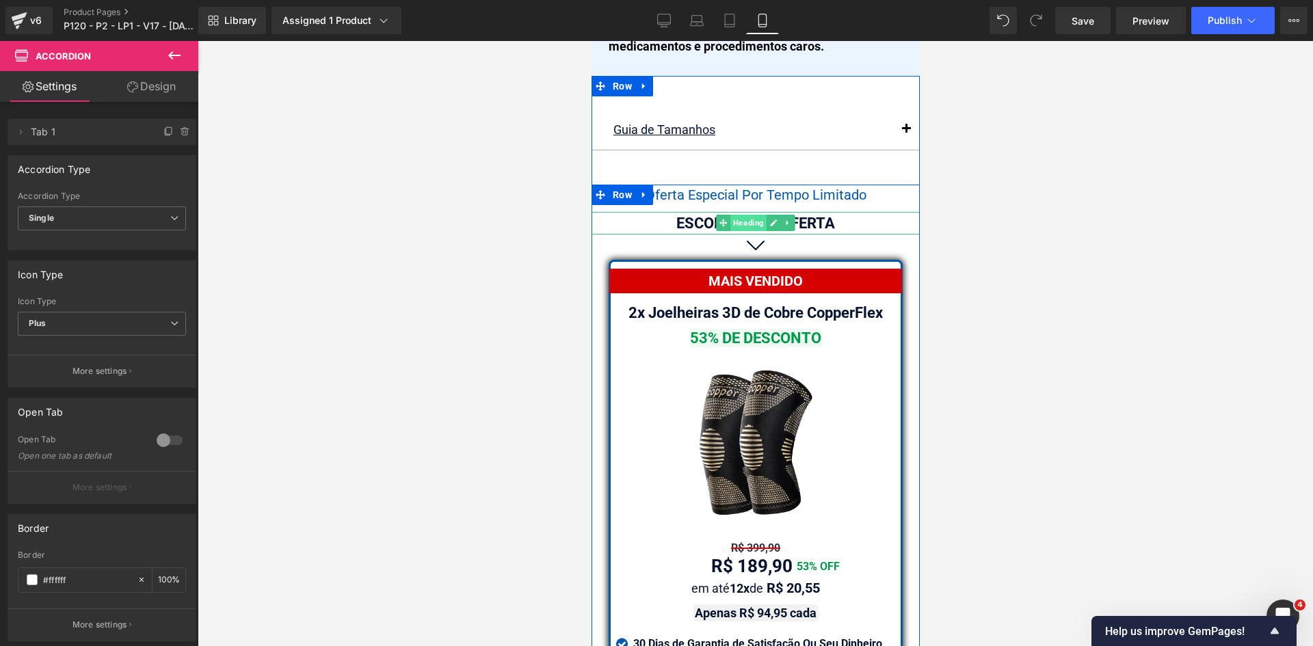
click at [742, 215] on span "Heading" at bounding box center [748, 223] width 36 height 16
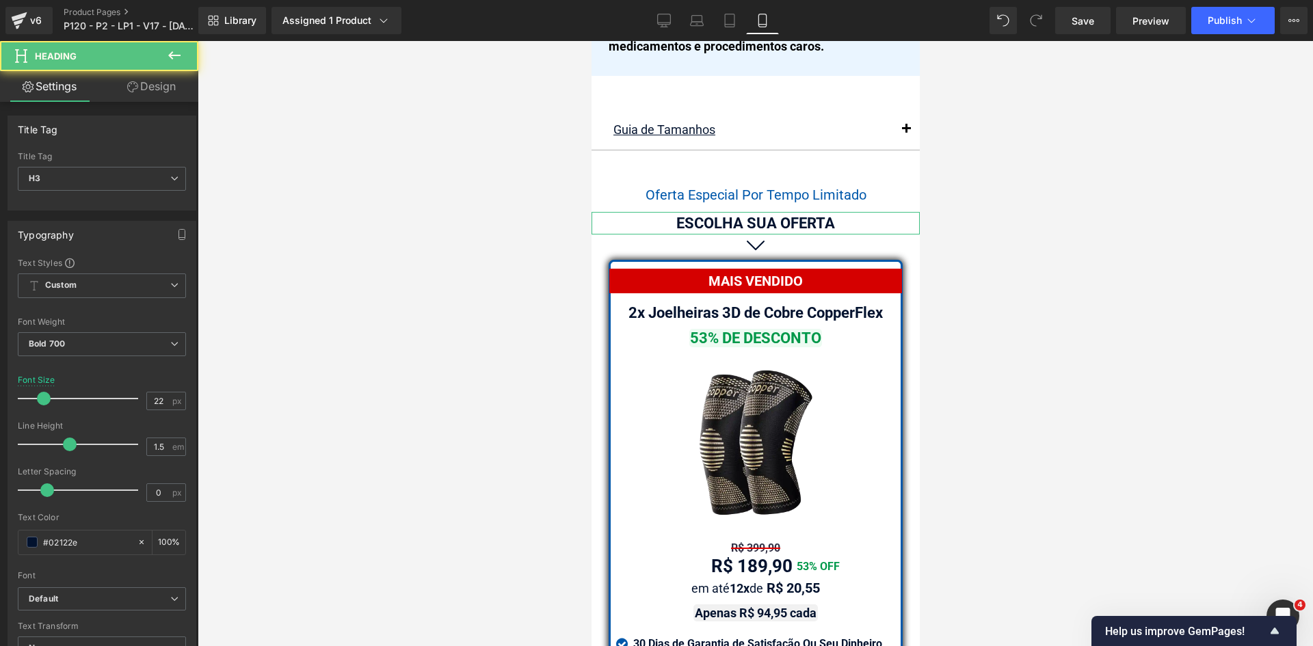
click at [141, 89] on link "Design" at bounding box center [151, 86] width 99 height 31
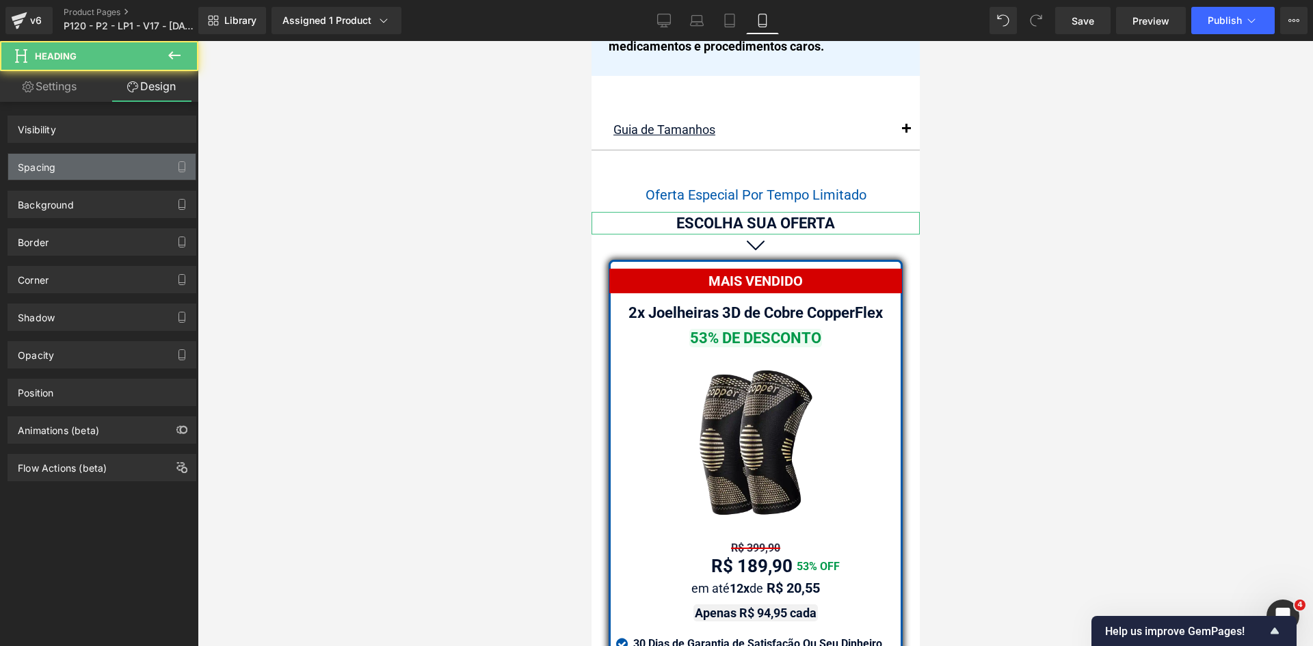
click at [50, 168] on div "Spacing" at bounding box center [37, 163] width 38 height 19
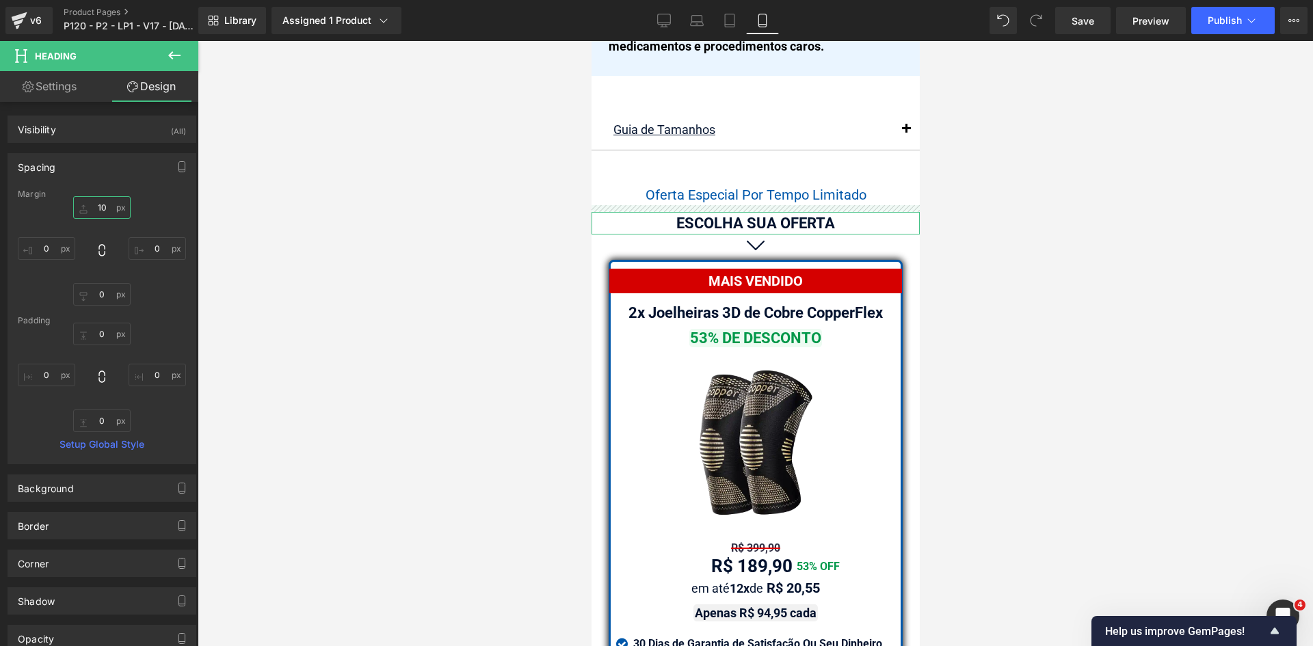
click at [96, 210] on input "text" at bounding box center [101, 207] width 57 height 23
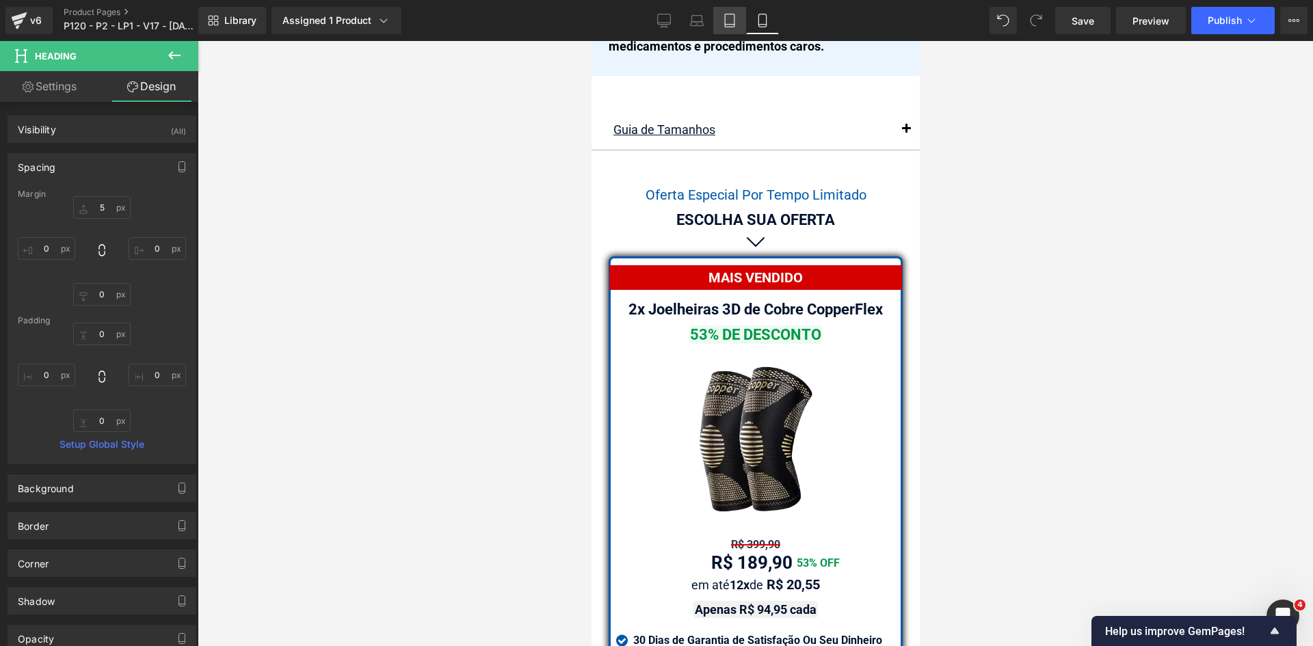
click at [737, 23] on icon at bounding box center [730, 21] width 14 height 14
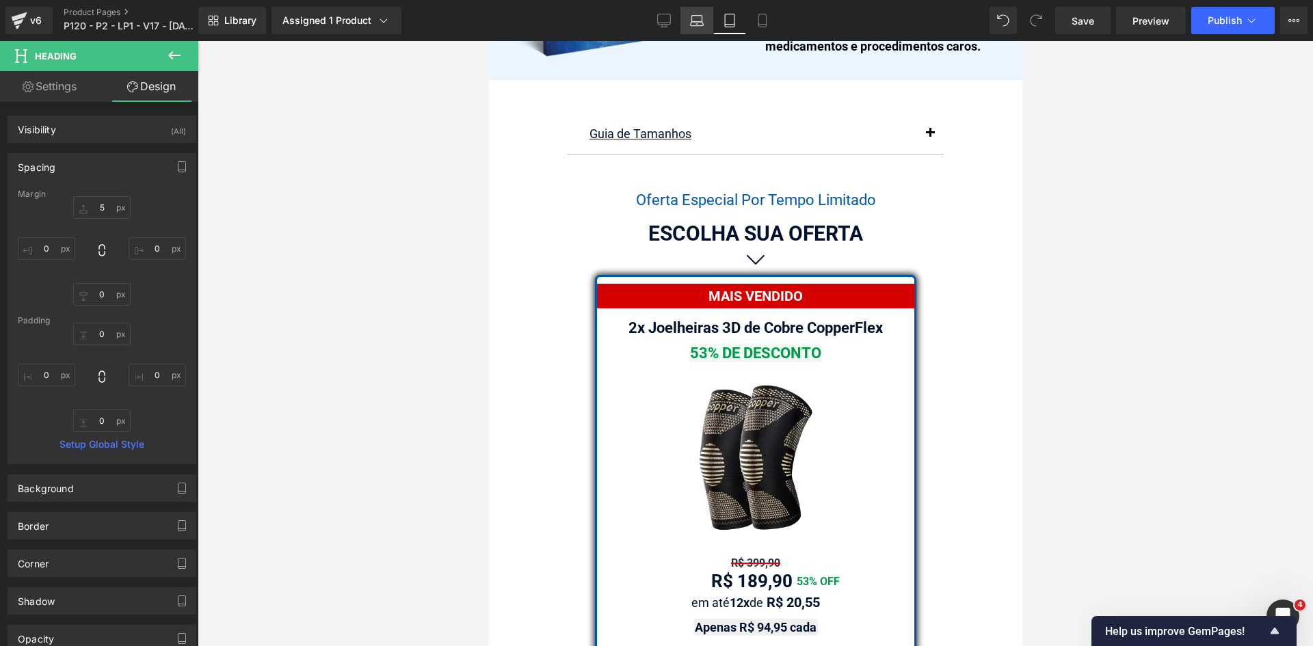
scroll to position [11518, 0]
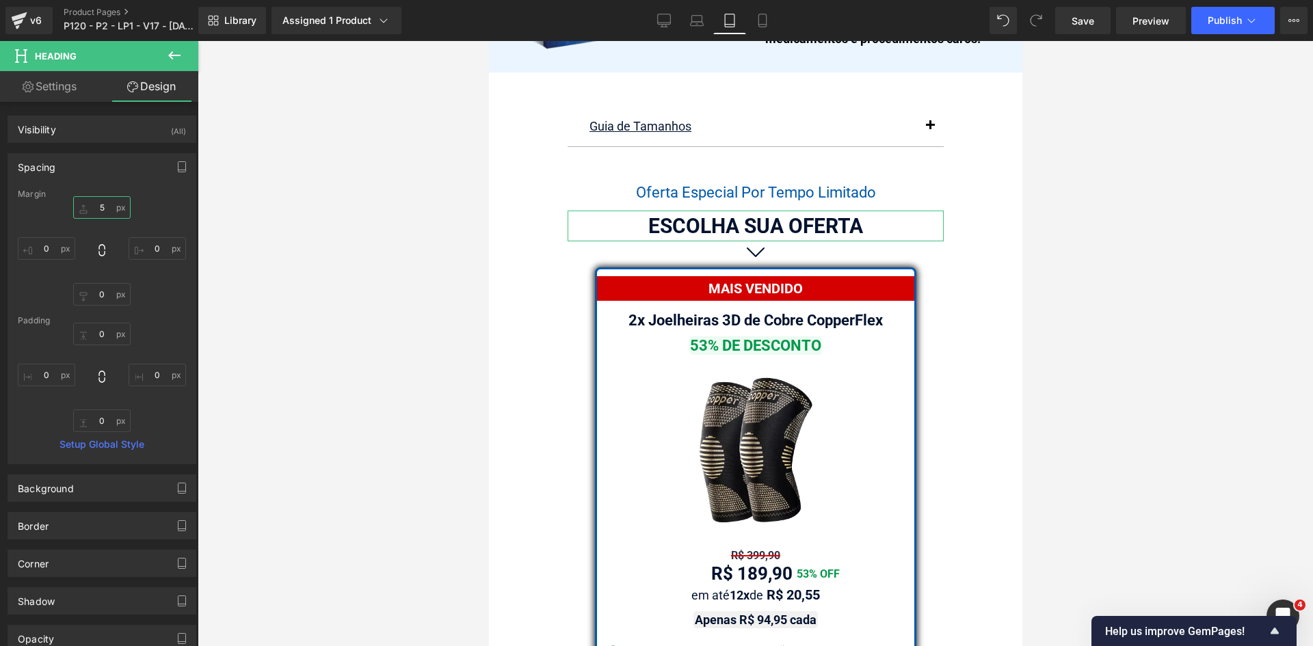
click at [97, 205] on input "5" at bounding box center [101, 207] width 57 height 23
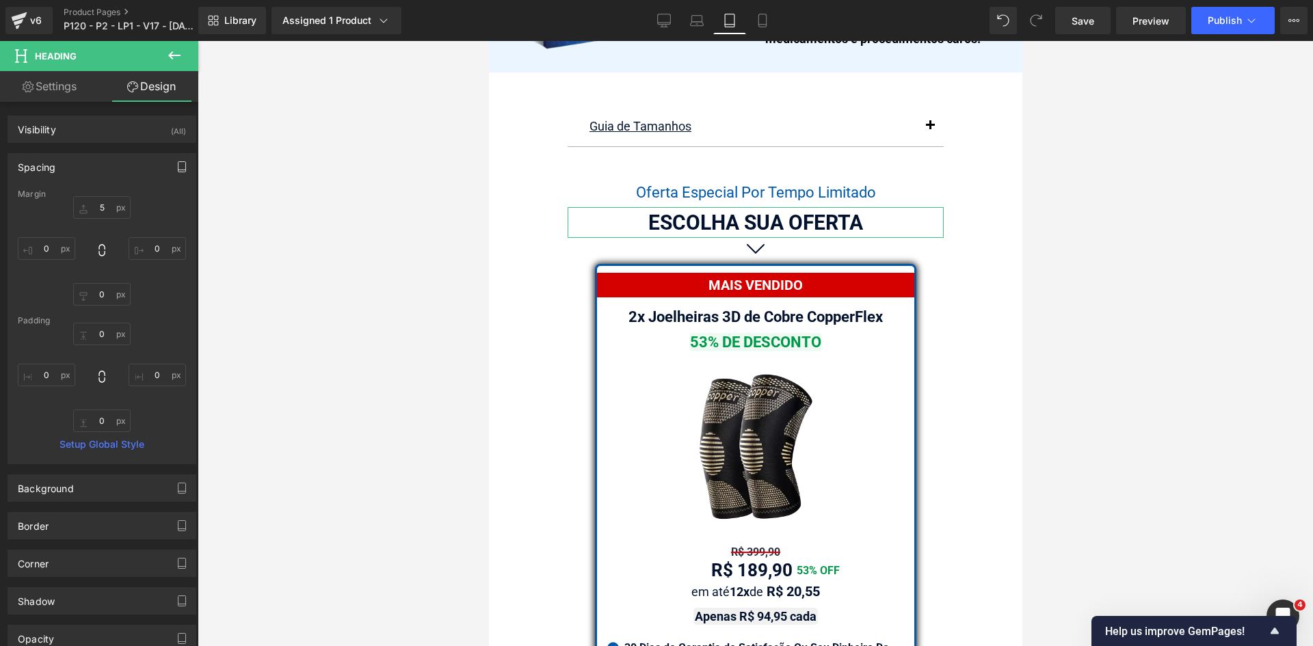
click at [181, 168] on icon "button" at bounding box center [181, 166] width 11 height 11
click at [79, 198] on button "Laptop" at bounding box center [76, 196] width 42 height 23
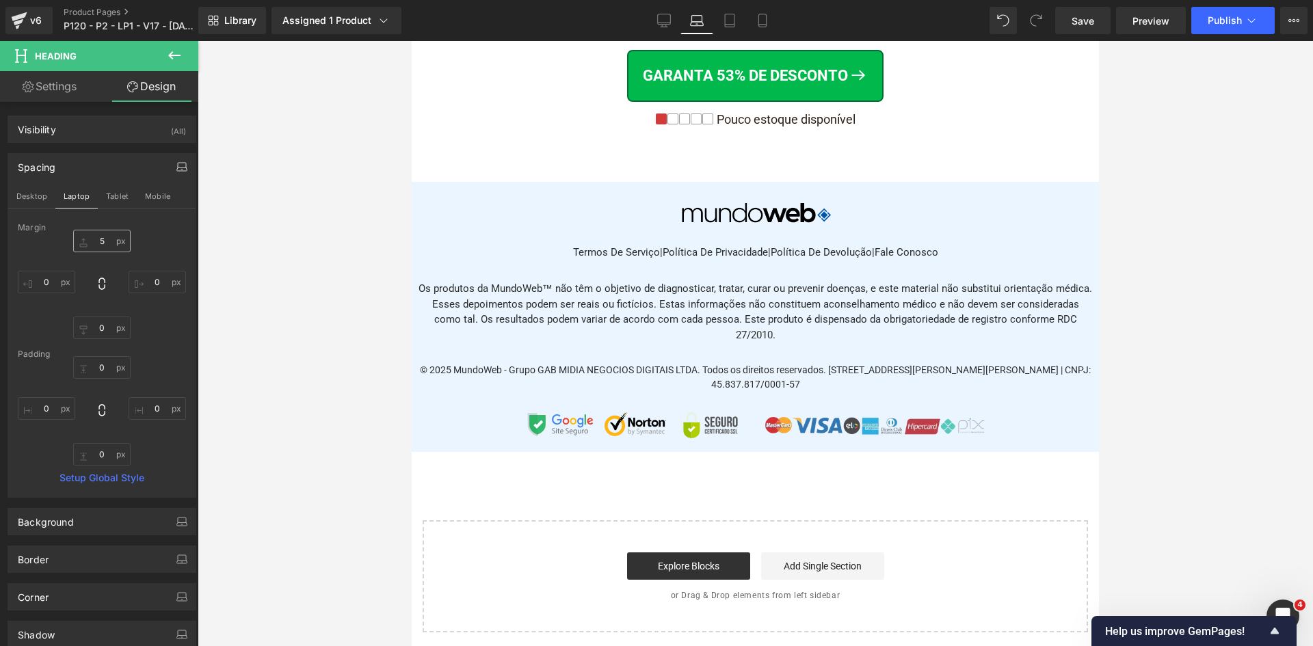
scroll to position [8318, 0]
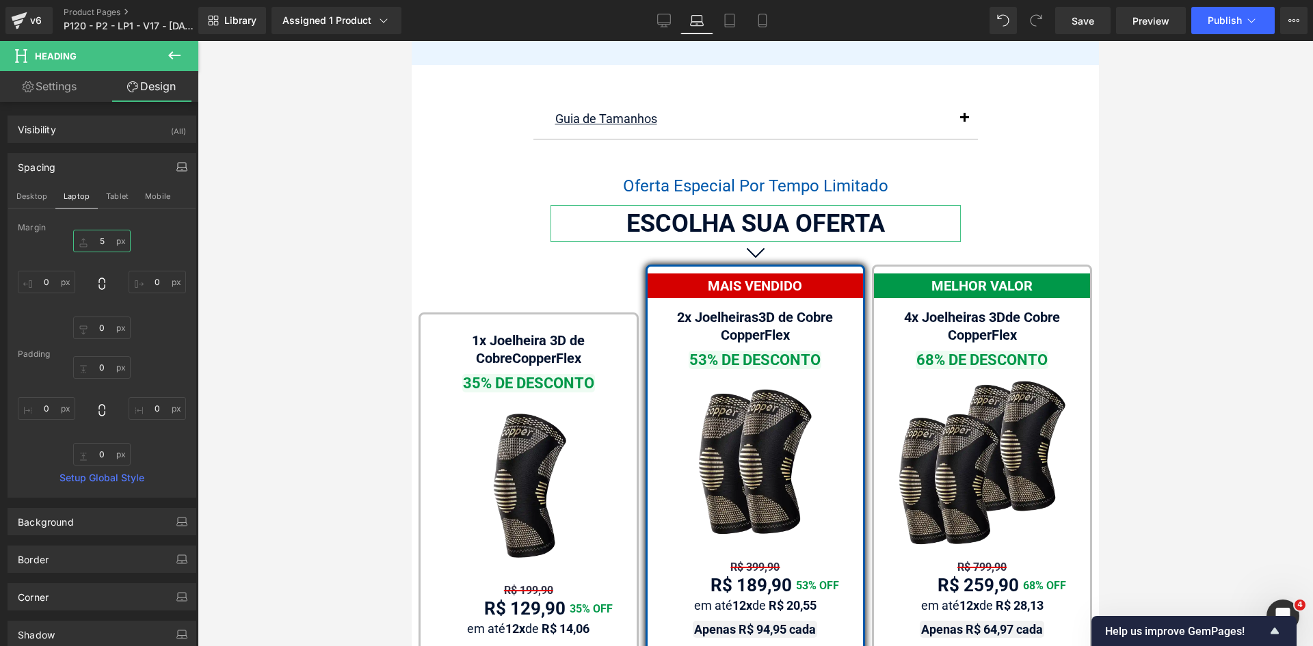
click at [97, 243] on input "5" at bounding box center [101, 241] width 57 height 23
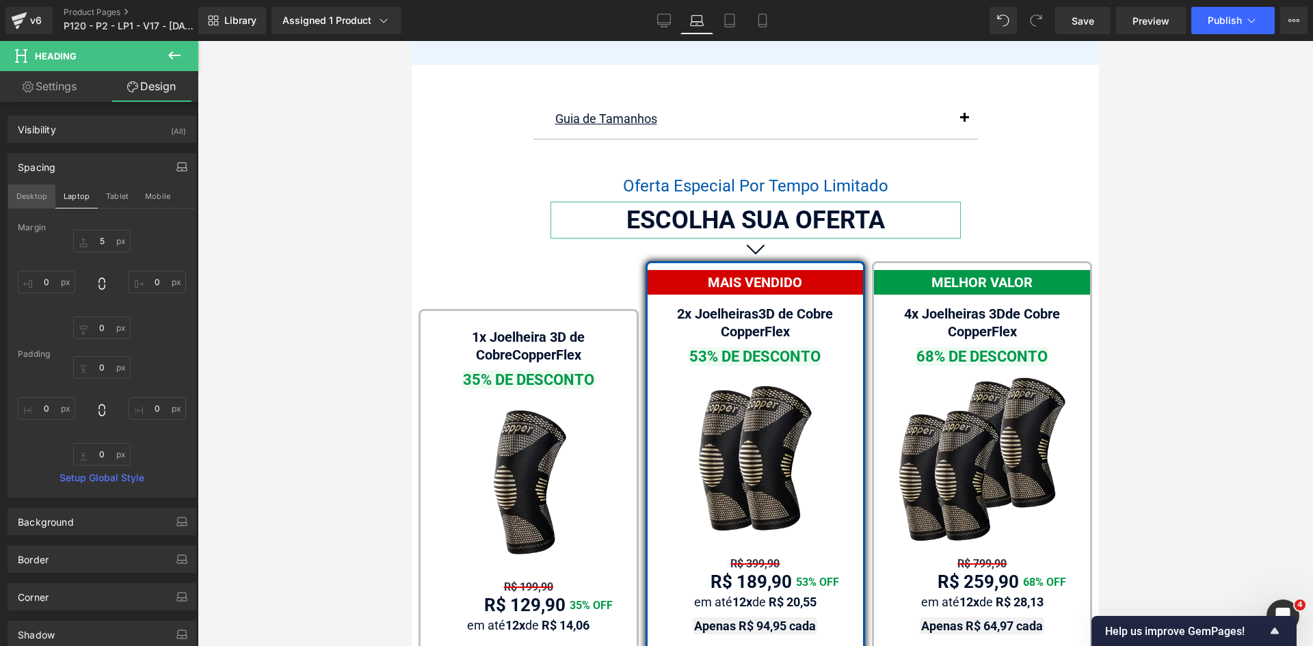
click at [29, 194] on button "Desktop" at bounding box center [31, 196] width 47 height 23
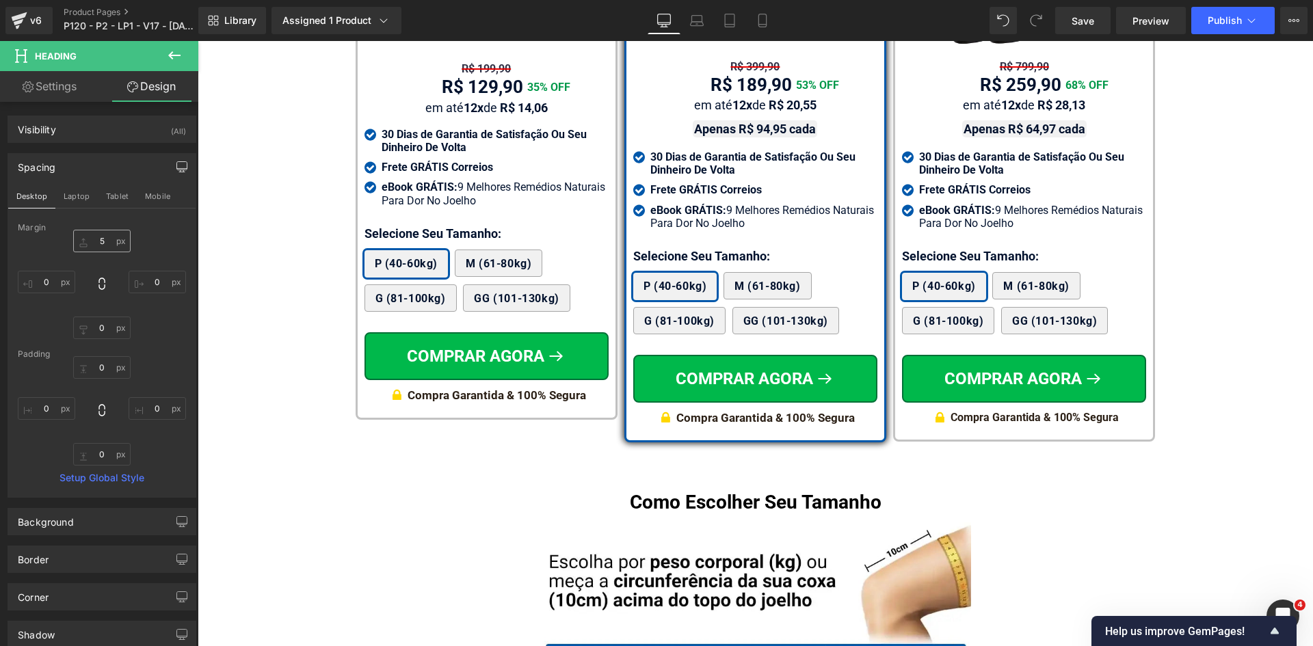
scroll to position [7825, 0]
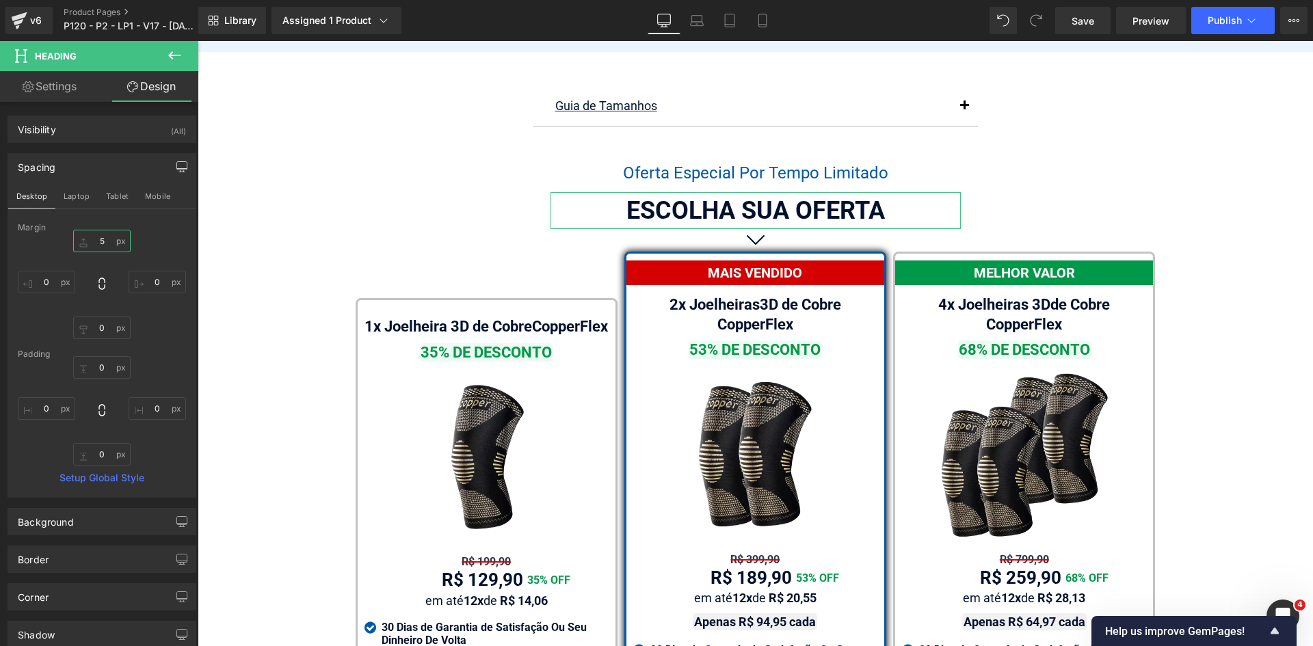
click at [99, 237] on input "5" at bounding box center [101, 241] width 57 height 23
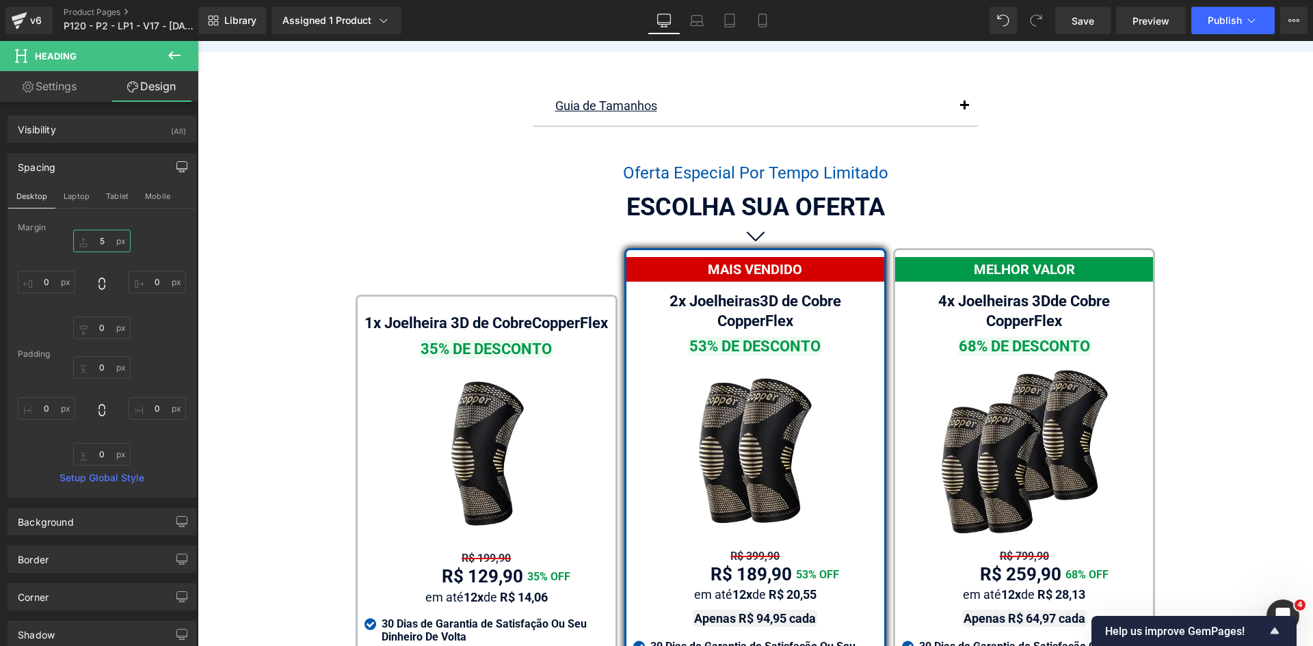
type input "5"
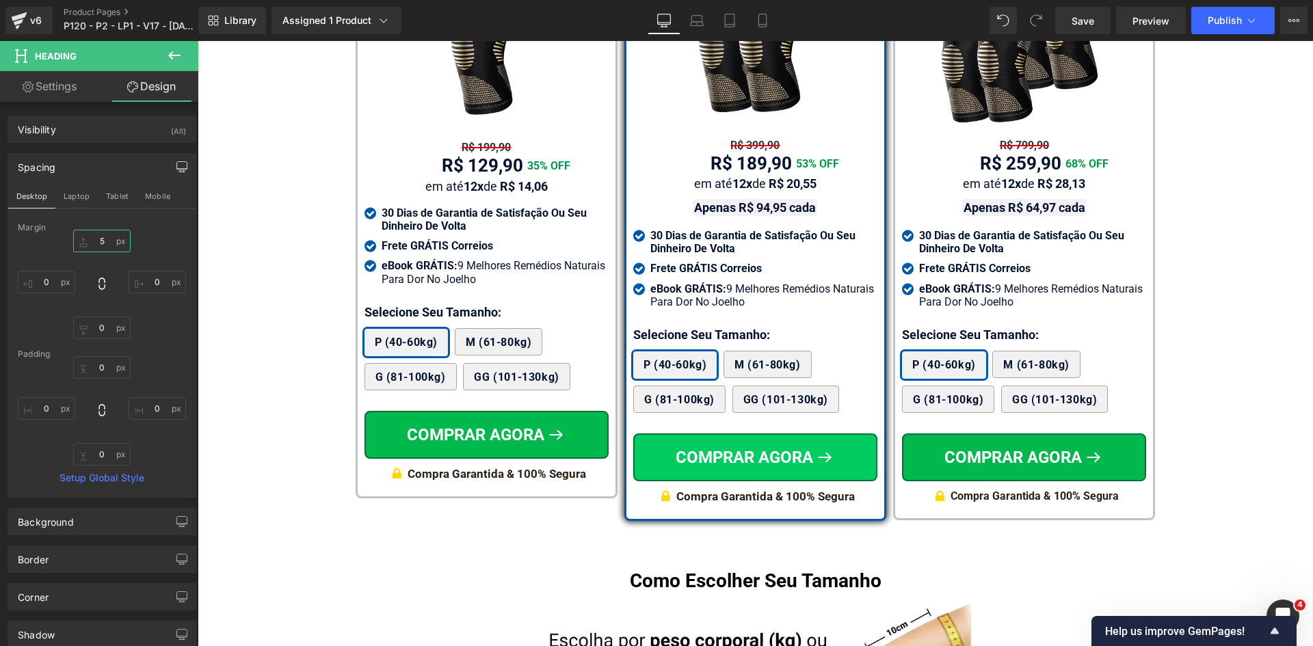
scroll to position [8236, 0]
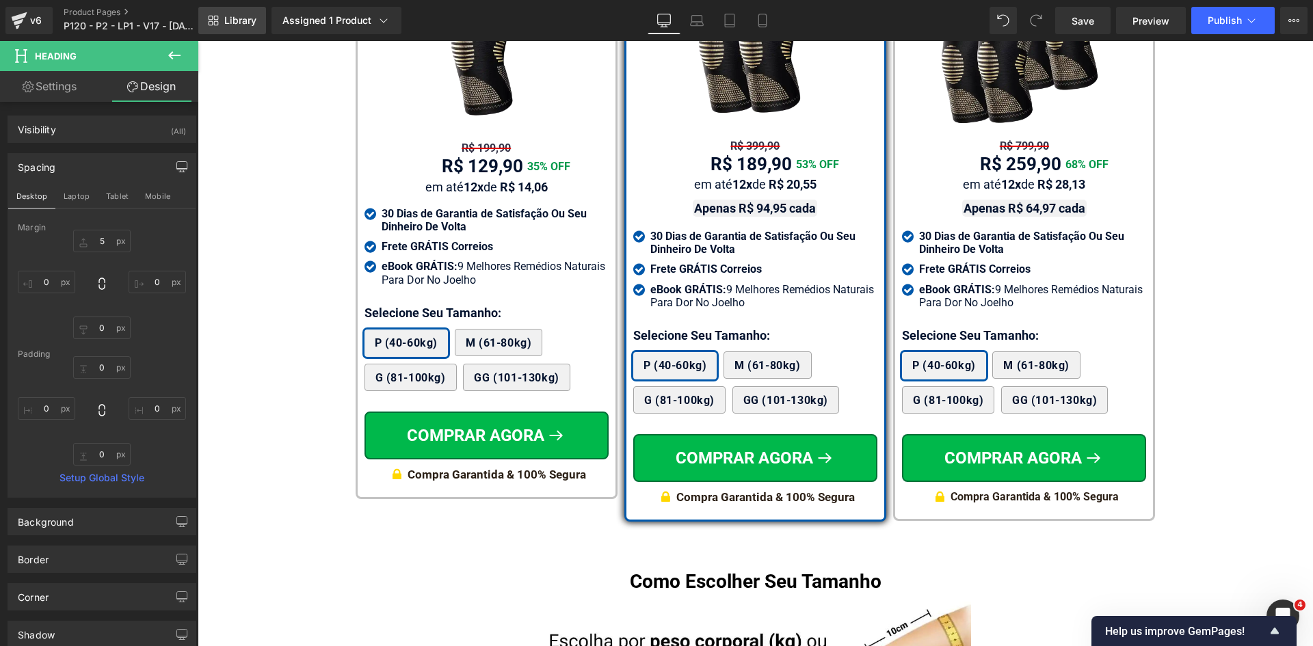
click at [245, 17] on span "Library" at bounding box center [240, 20] width 32 height 12
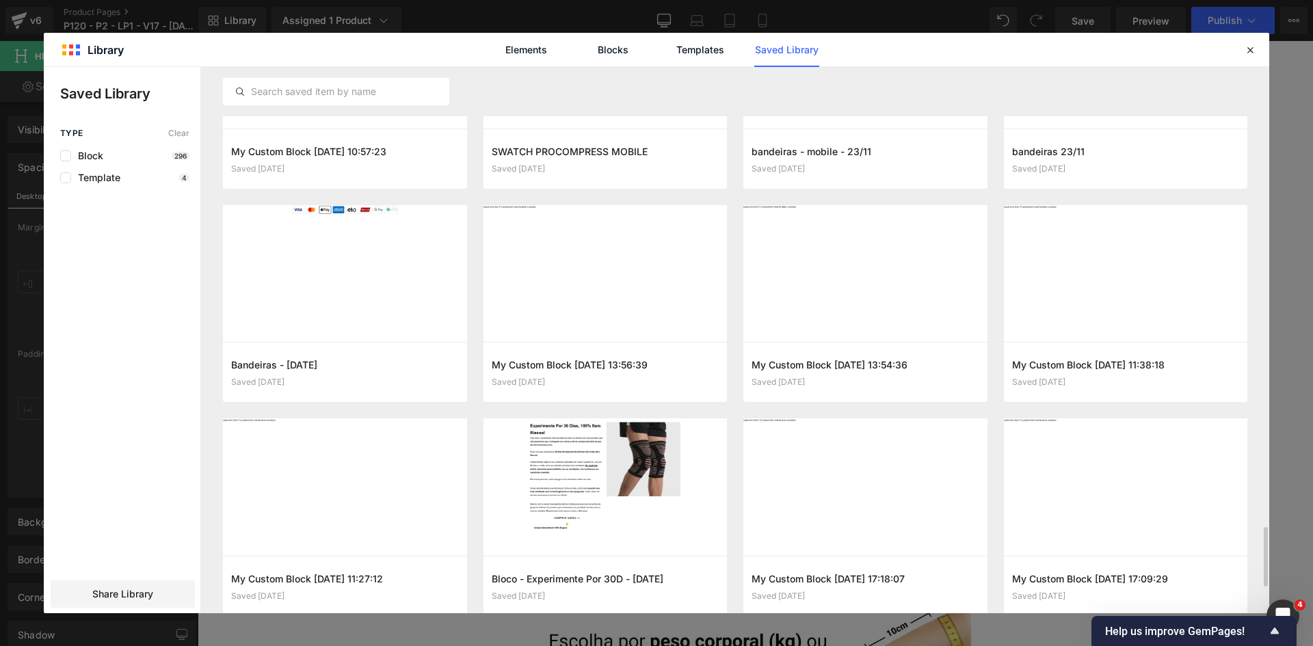
scroll to position [4358, 0]
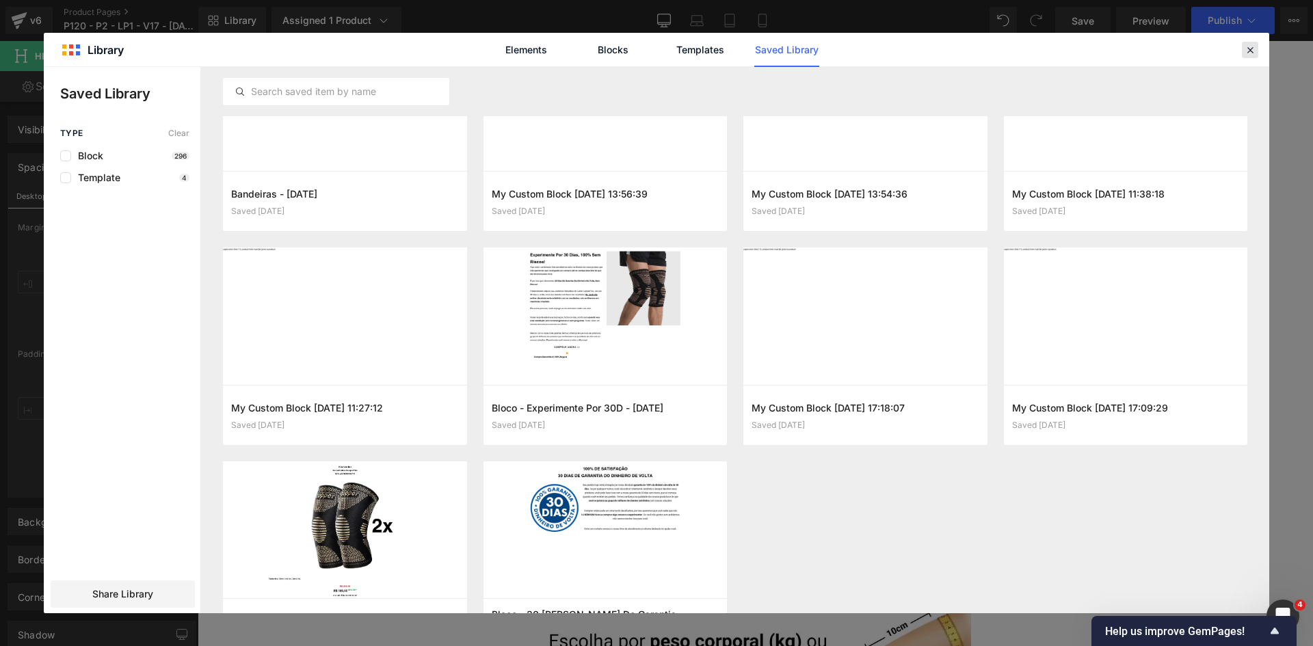
click at [1250, 51] on icon at bounding box center [1250, 50] width 12 height 12
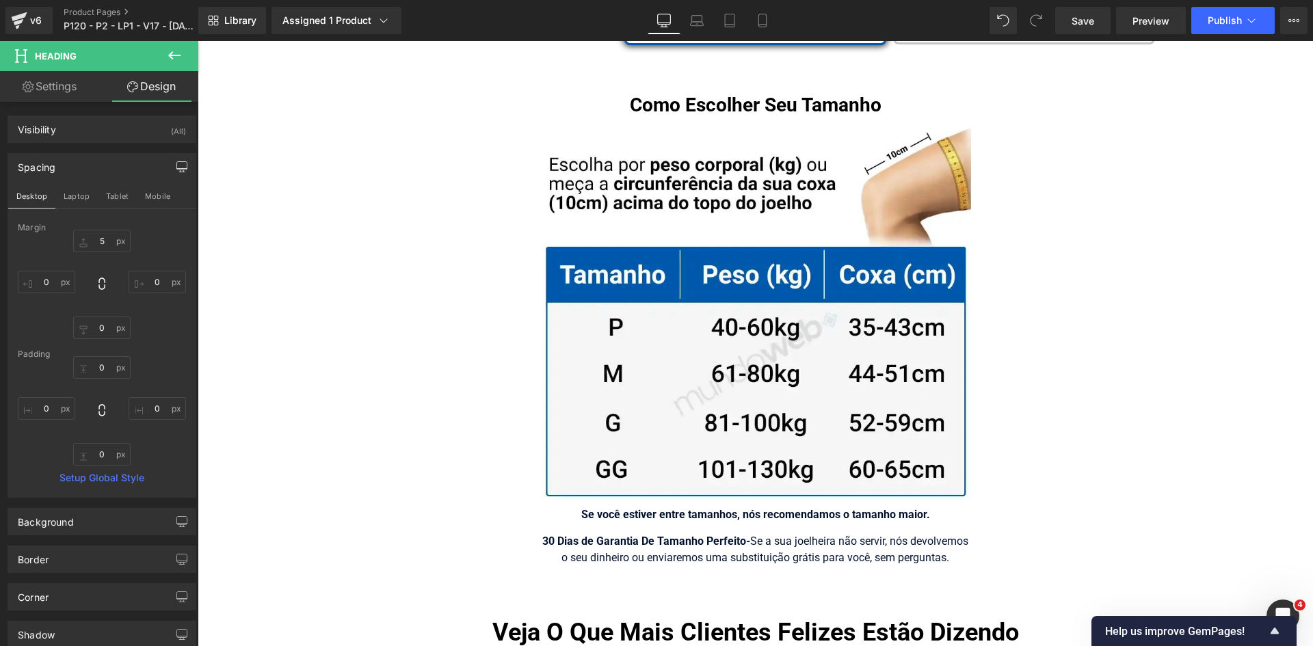
scroll to position [8726, 0]
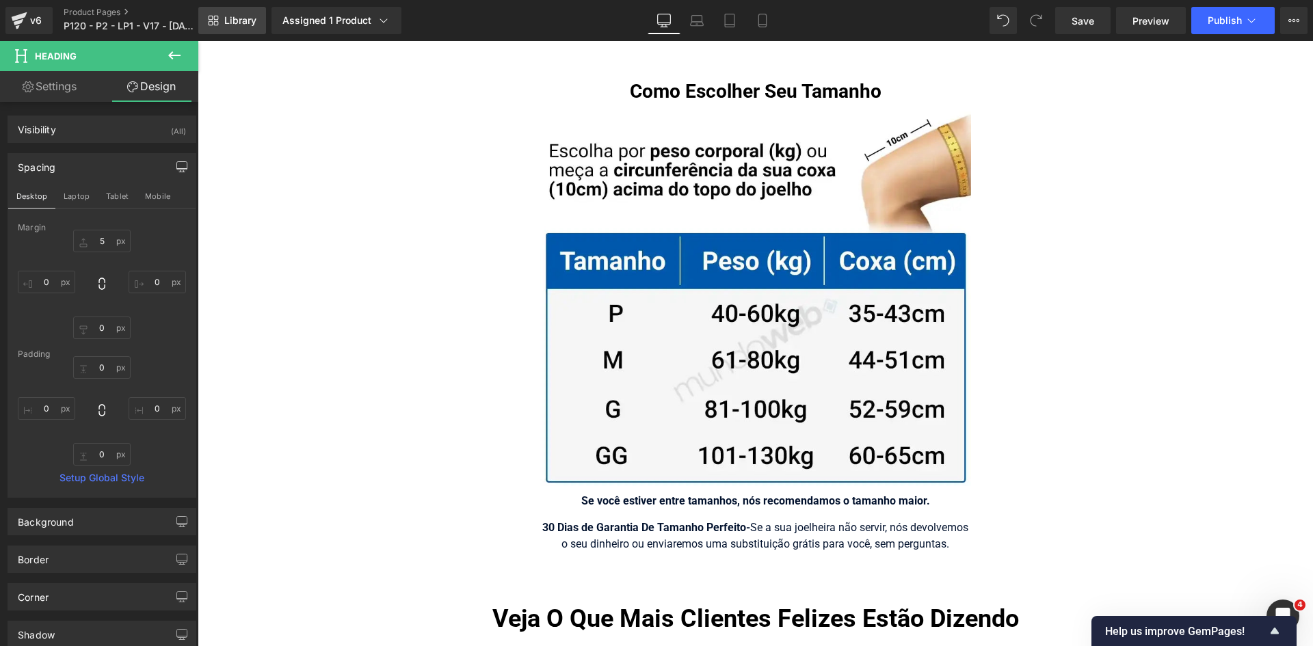
click at [251, 19] on span "Library" at bounding box center [240, 20] width 32 height 12
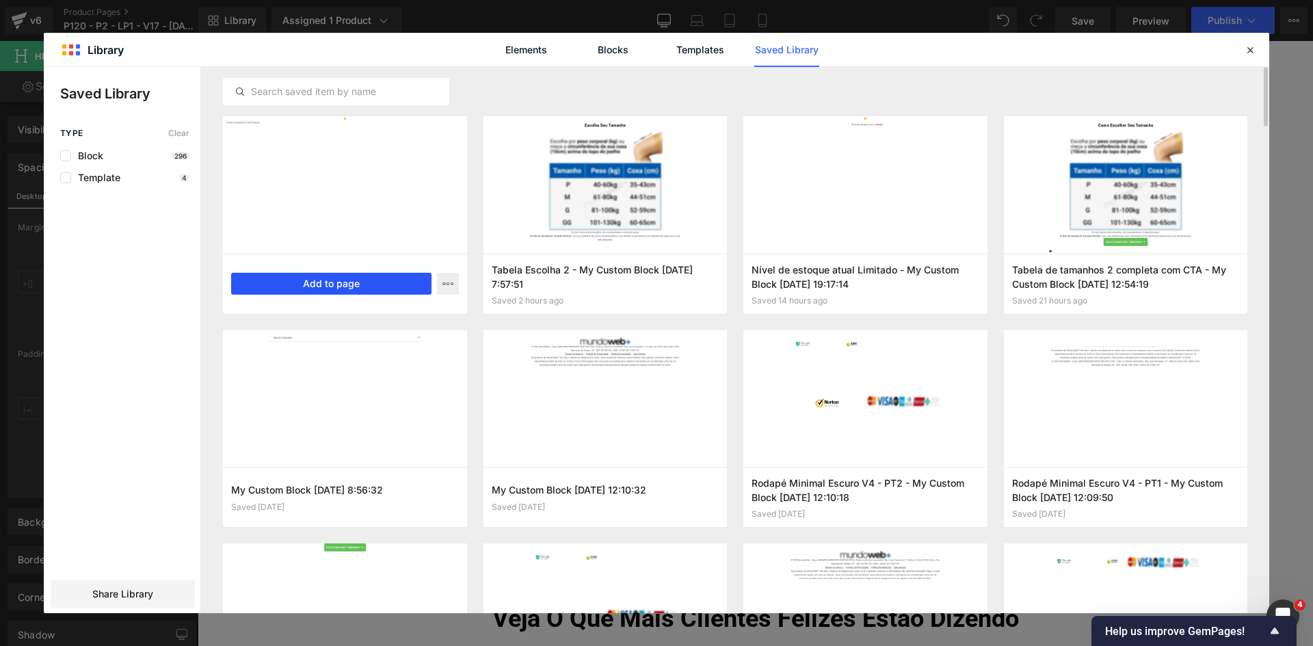
drag, startPoint x: 349, startPoint y: 278, endPoint x: 144, endPoint y: 4, distance: 342.6
click at [0, 0] on button "Add to page" at bounding box center [0, 0] width 0 height 0
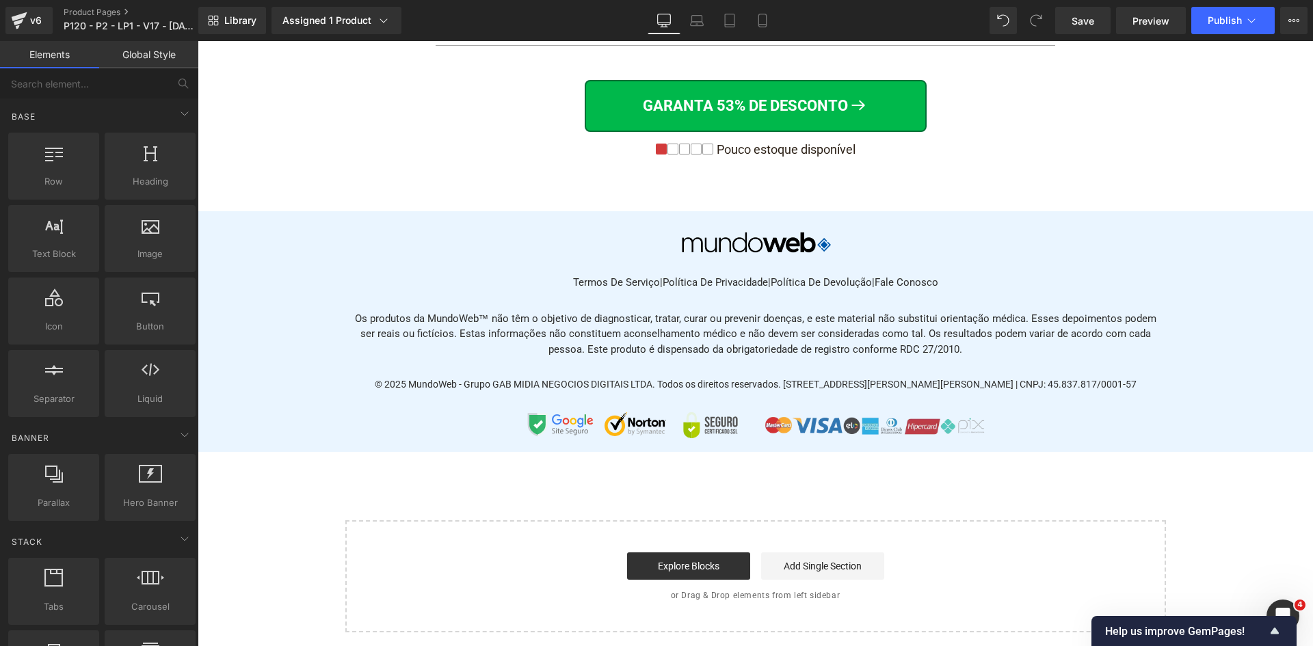
scroll to position [10938, 0]
click at [241, 20] on span "Library" at bounding box center [240, 20] width 32 height 12
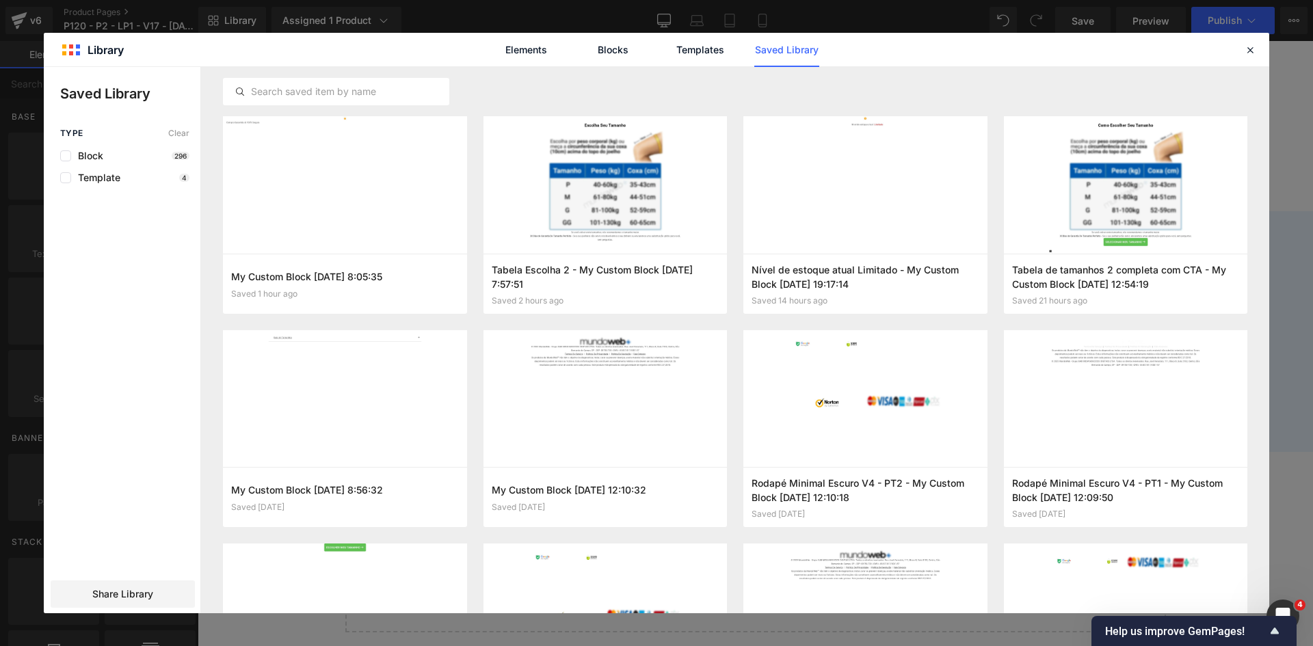
click at [770, 48] on link "Saved Library" at bounding box center [787, 50] width 65 height 34
click at [331, 85] on input "text" at bounding box center [336, 91] width 225 height 16
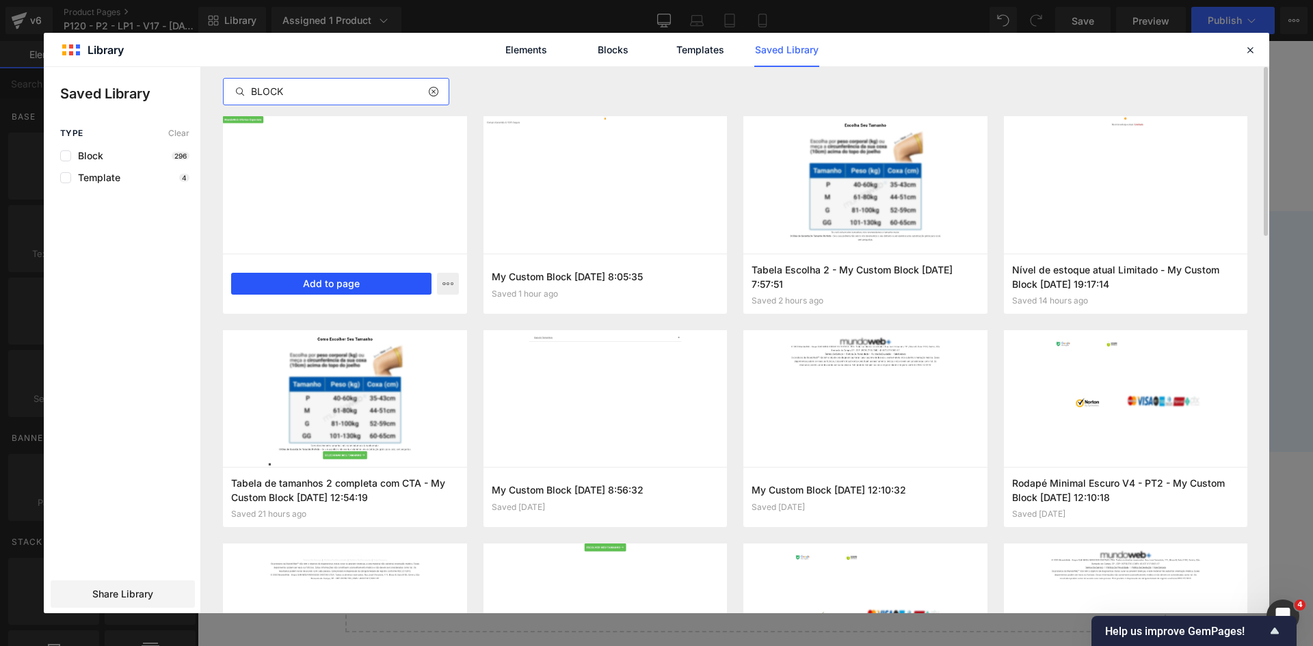
type input "BLOCK"
click at [341, 282] on button "Add to page" at bounding box center [331, 284] width 200 height 22
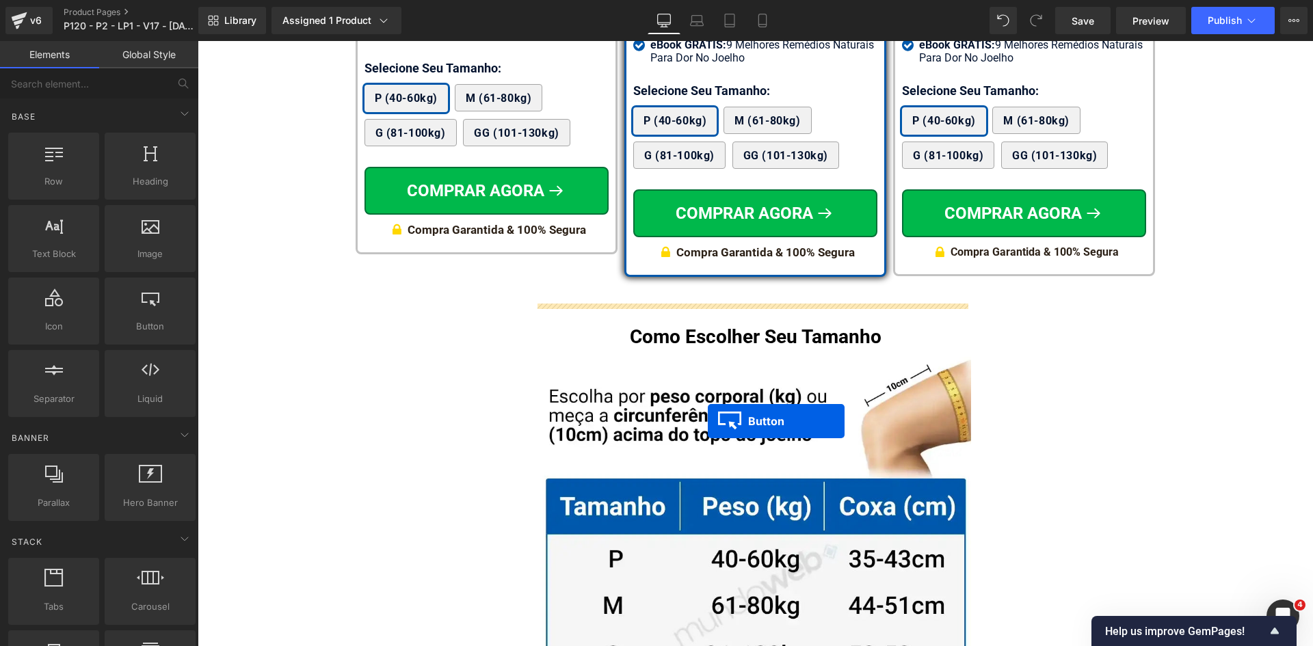
scroll to position [8311, 0]
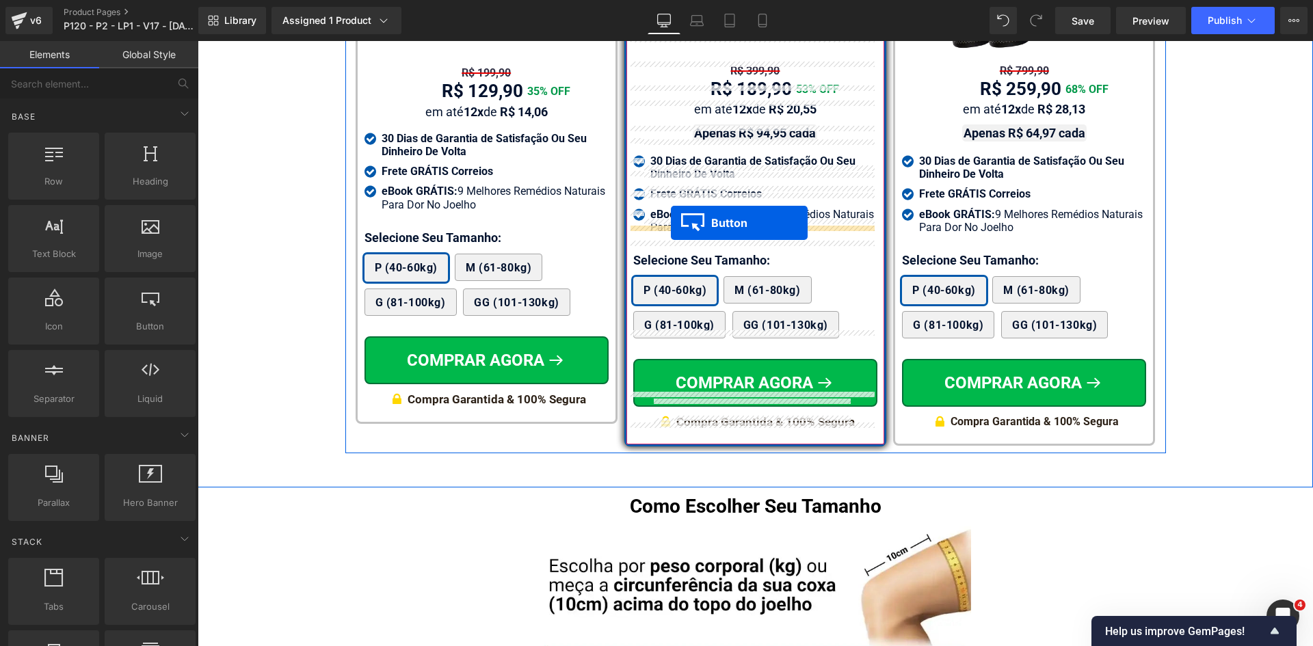
drag, startPoint x: 786, startPoint y: 438, endPoint x: 671, endPoint y: 223, distance: 244.2
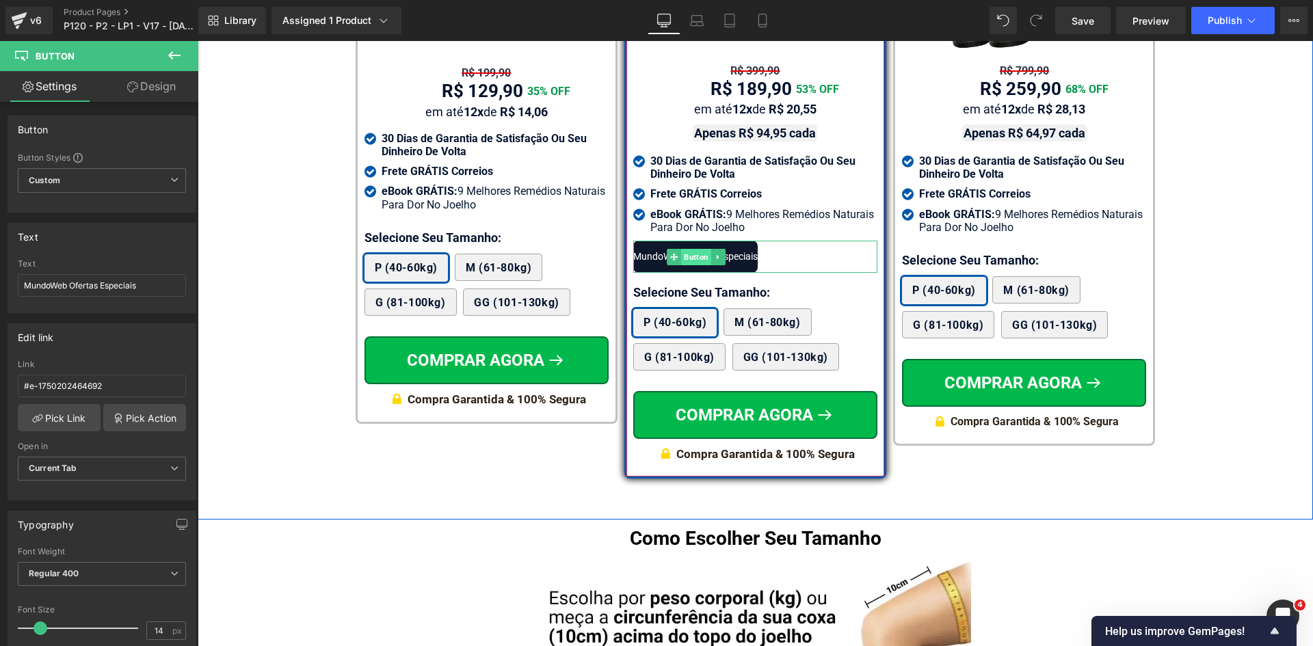
click at [687, 249] on span "Button" at bounding box center [696, 257] width 30 height 16
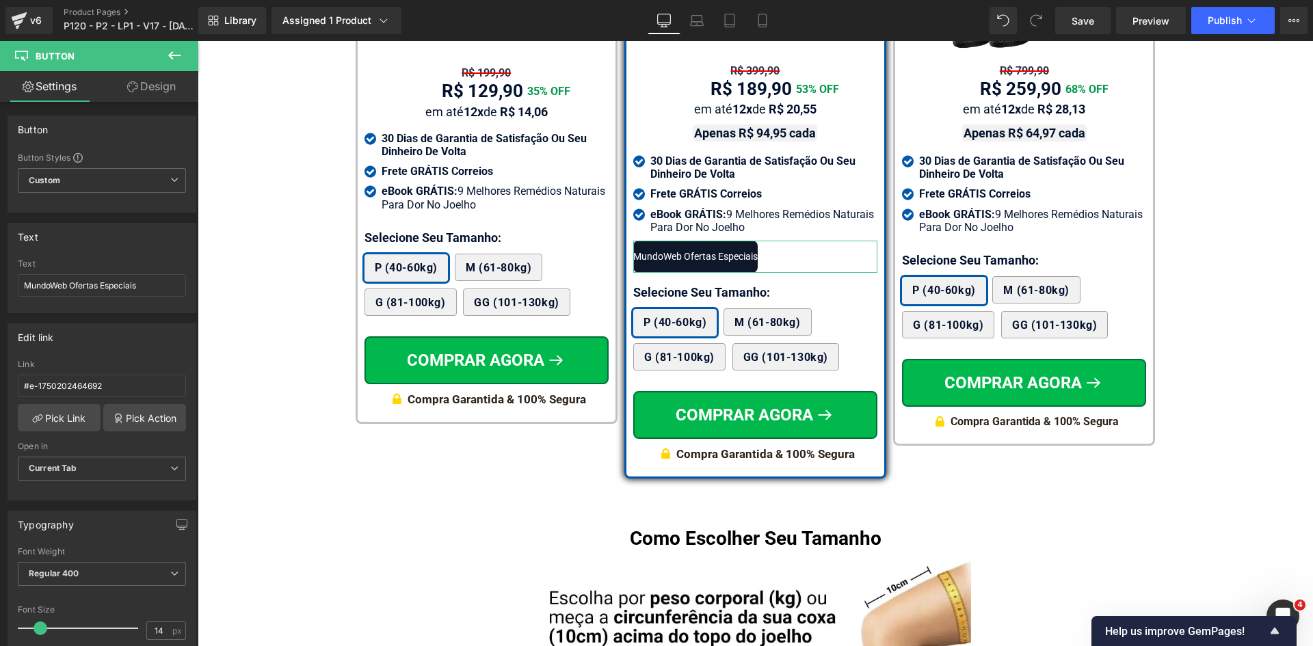
click at [144, 91] on link "Design" at bounding box center [151, 86] width 99 height 31
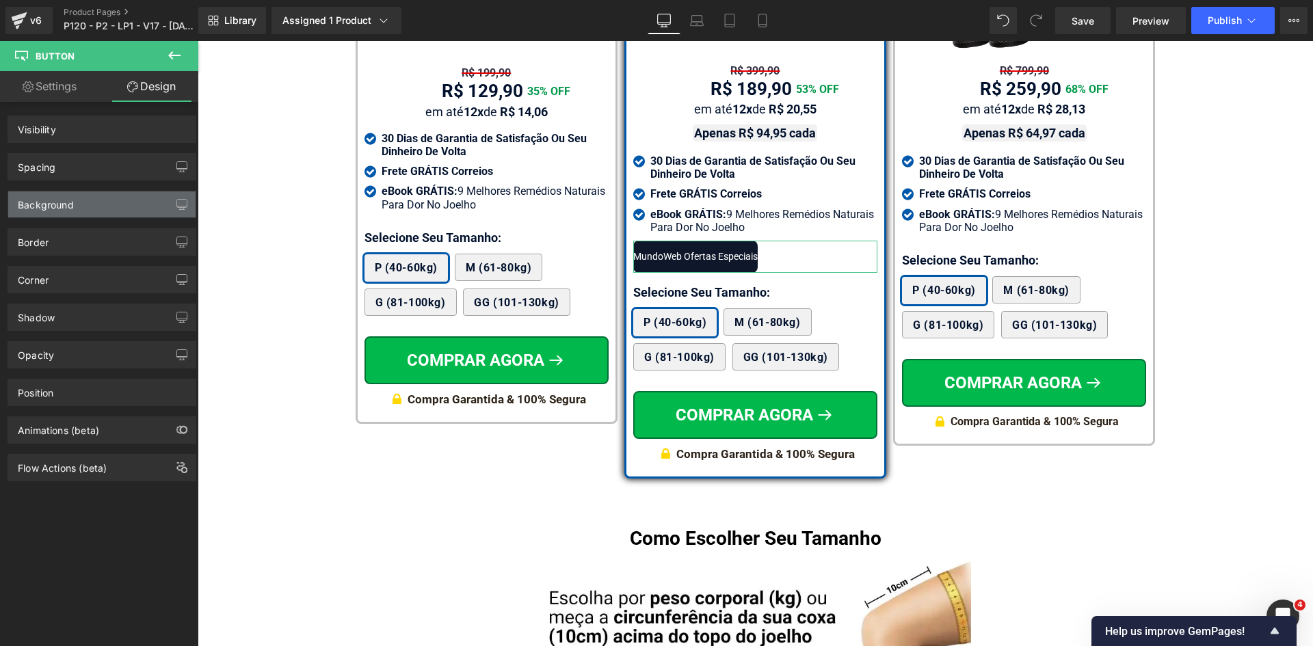
click at [62, 202] on div "Background" at bounding box center [46, 201] width 56 height 19
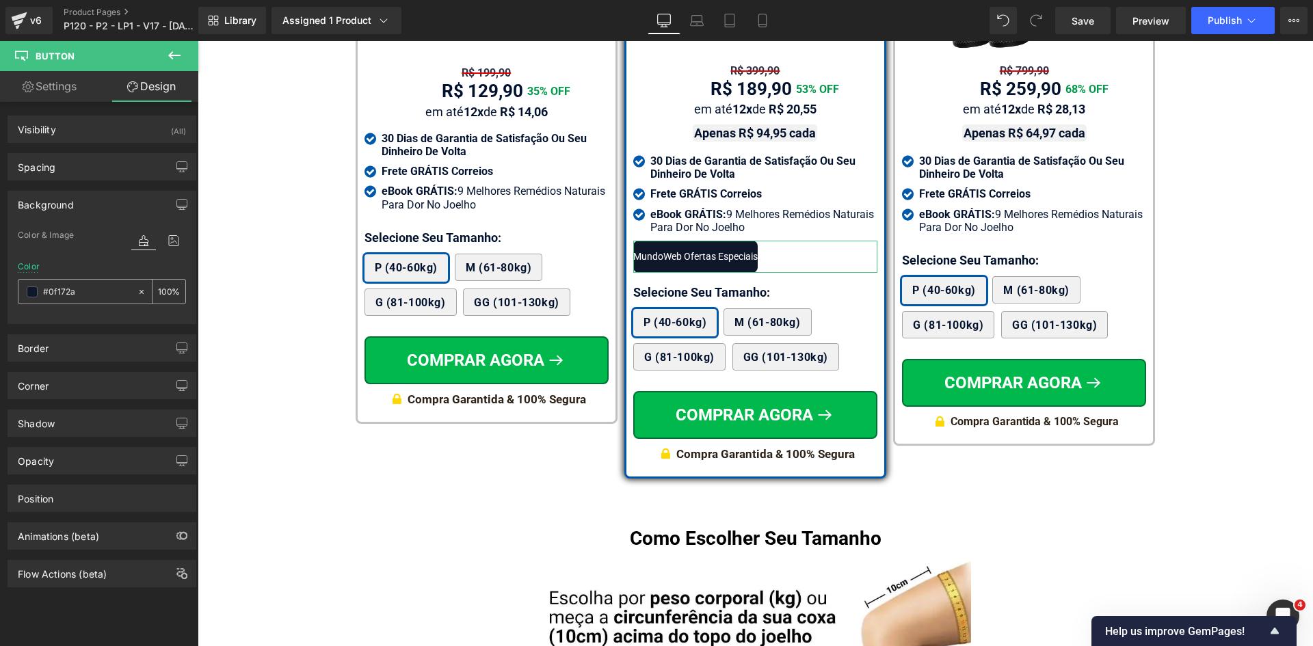
click at [71, 291] on input "text" at bounding box center [87, 292] width 88 height 15
click at [140, 291] on icon at bounding box center [142, 291] width 4 height 4
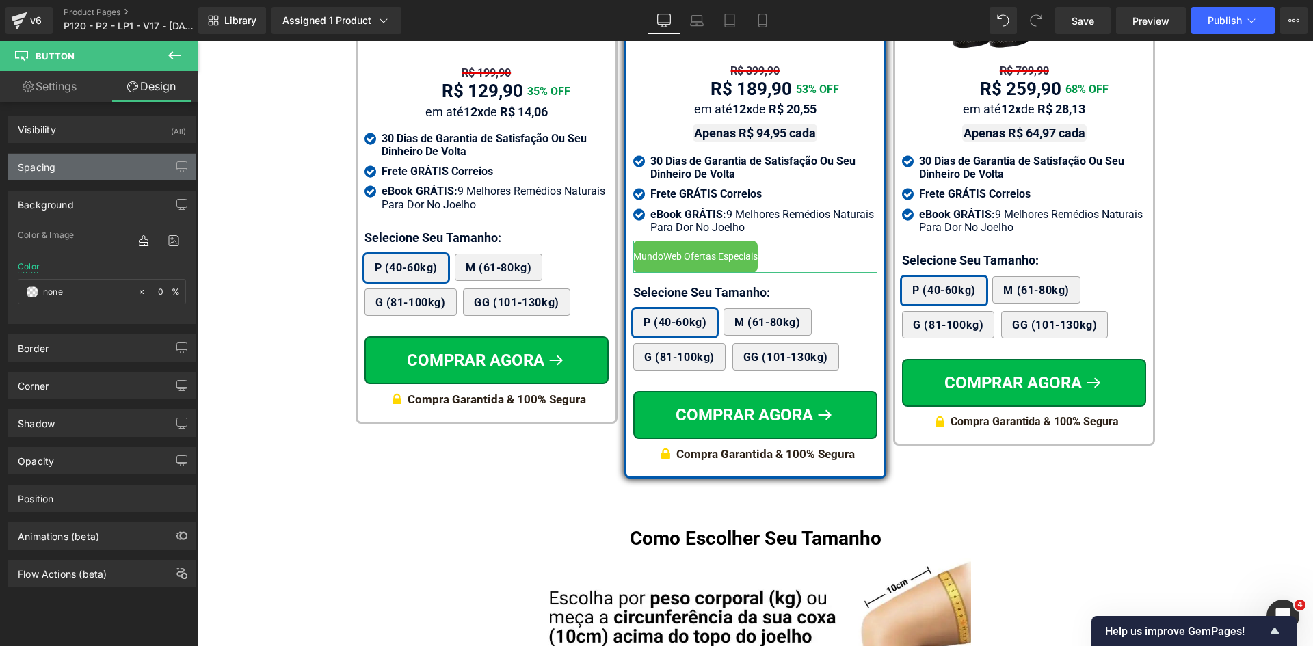
click at [55, 163] on div "Spacing" at bounding box center [37, 163] width 38 height 19
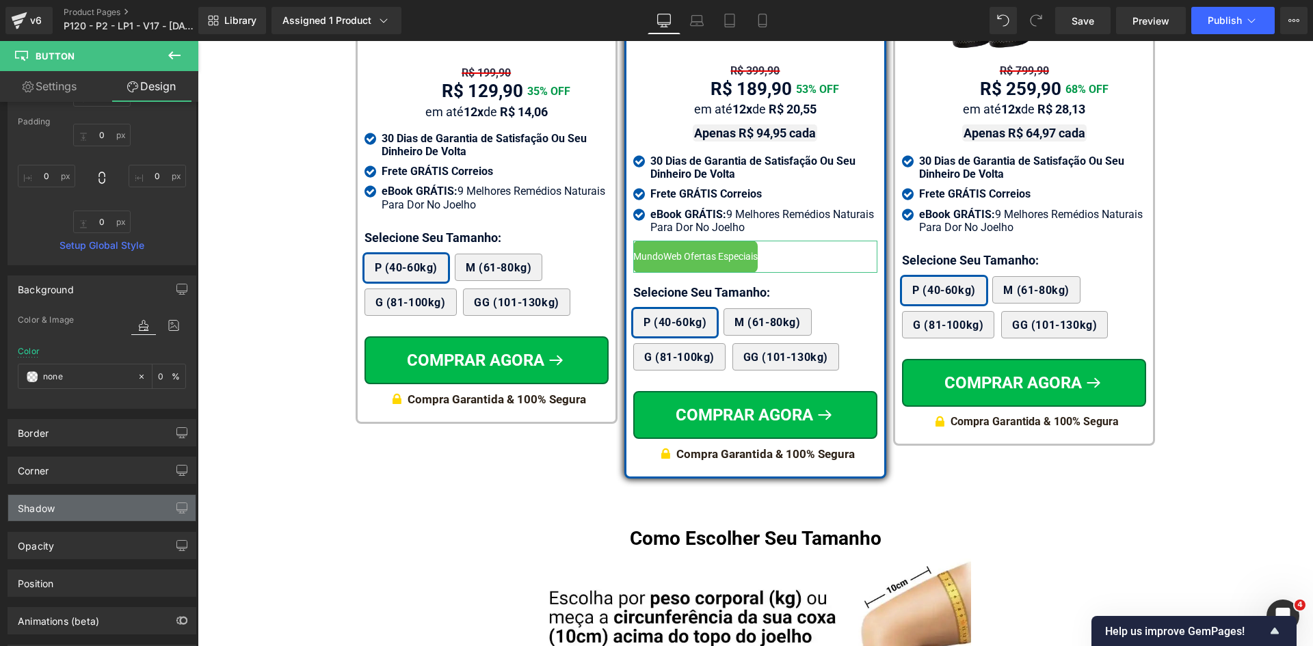
scroll to position [205, 0]
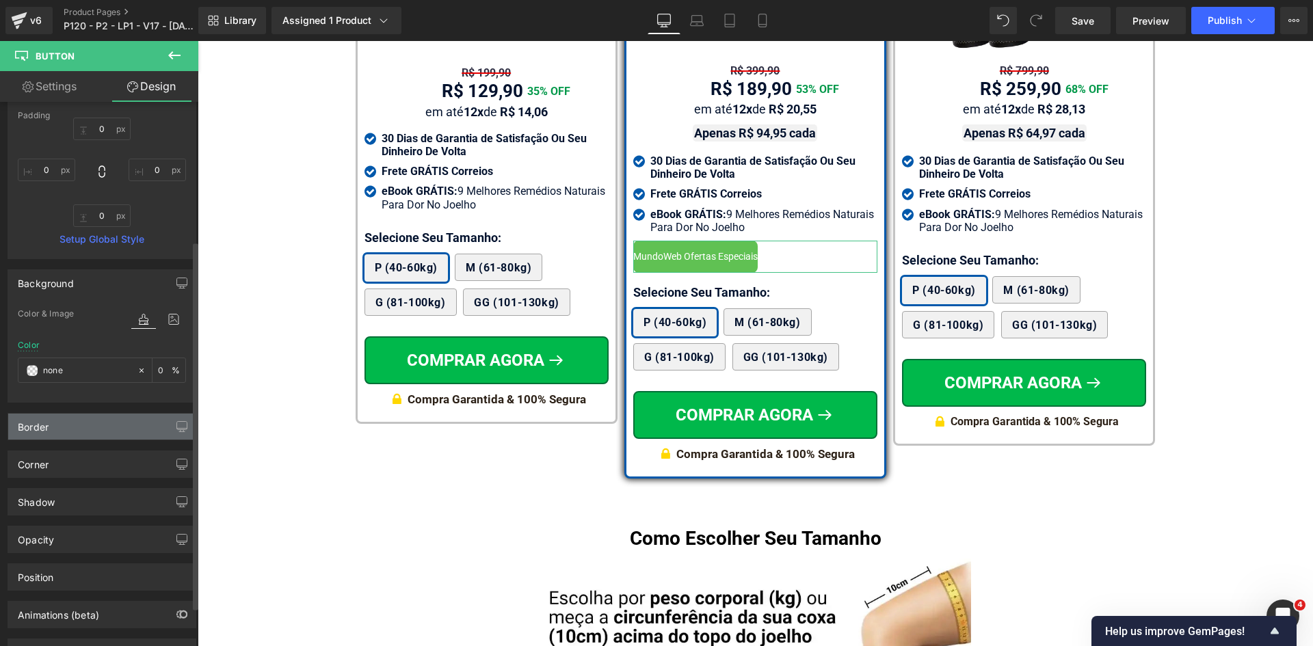
click at [63, 438] on div "Border" at bounding box center [101, 427] width 187 height 26
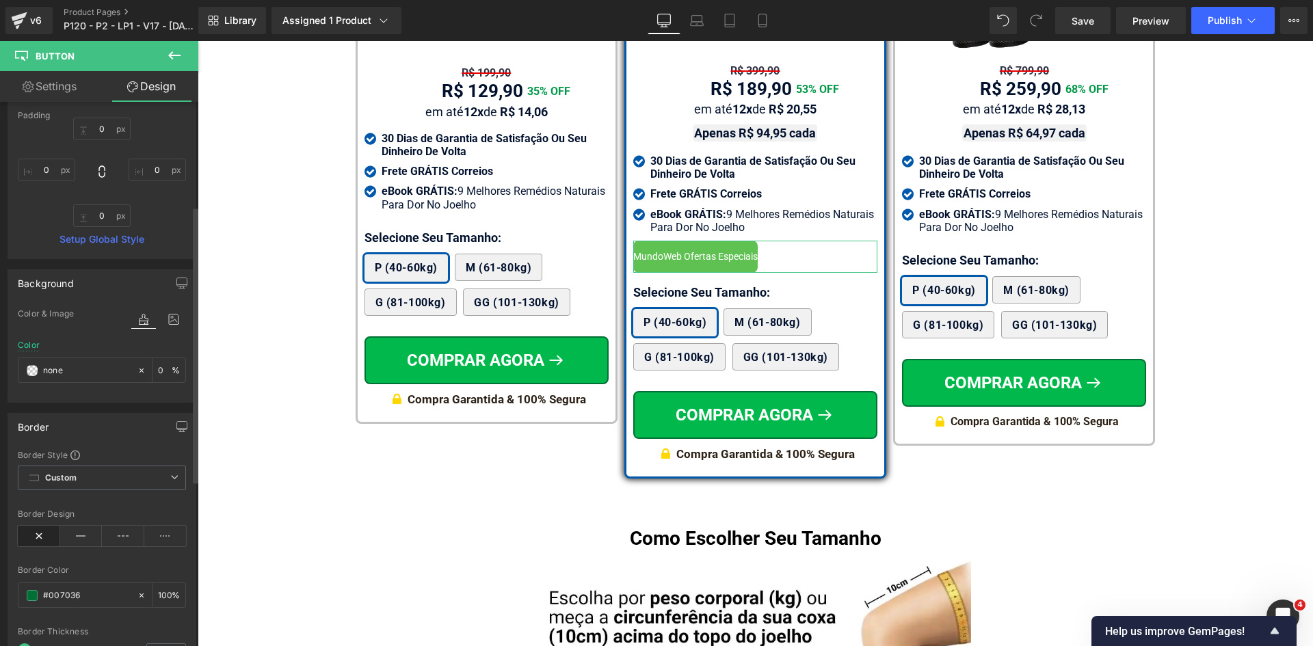
click at [43, 536] on icon at bounding box center [39, 536] width 42 height 21
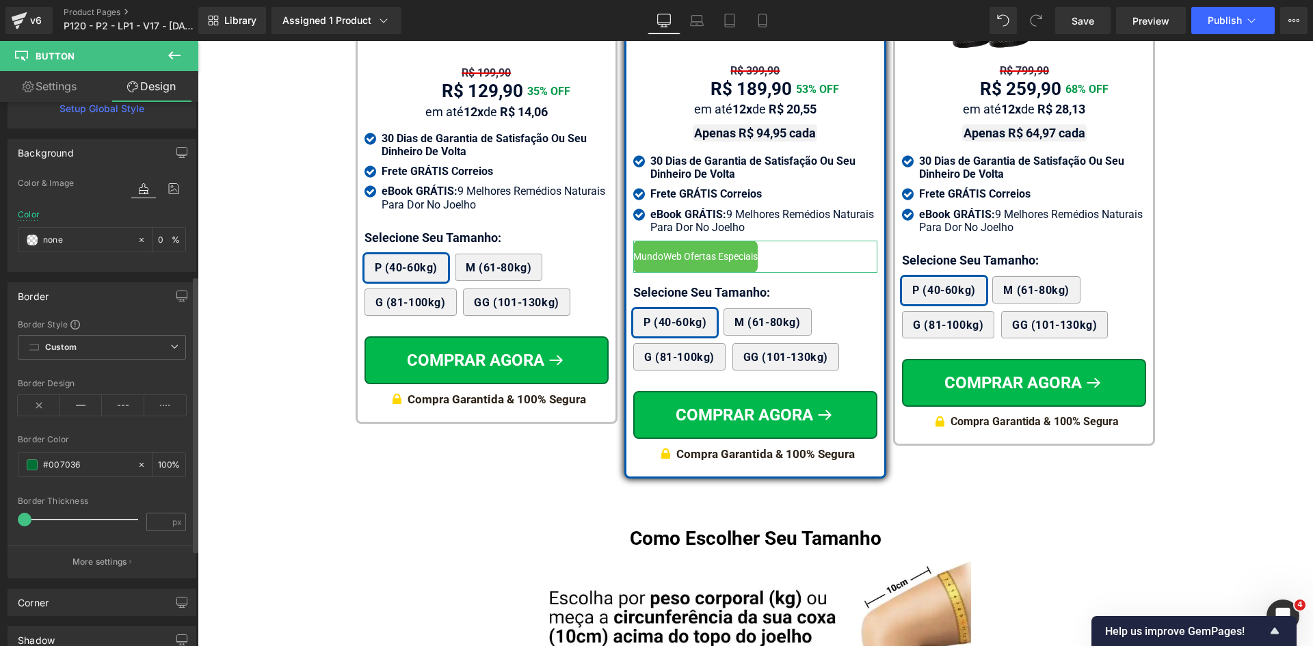
scroll to position [342, 0]
click at [140, 458] on icon at bounding box center [142, 458] width 4 height 4
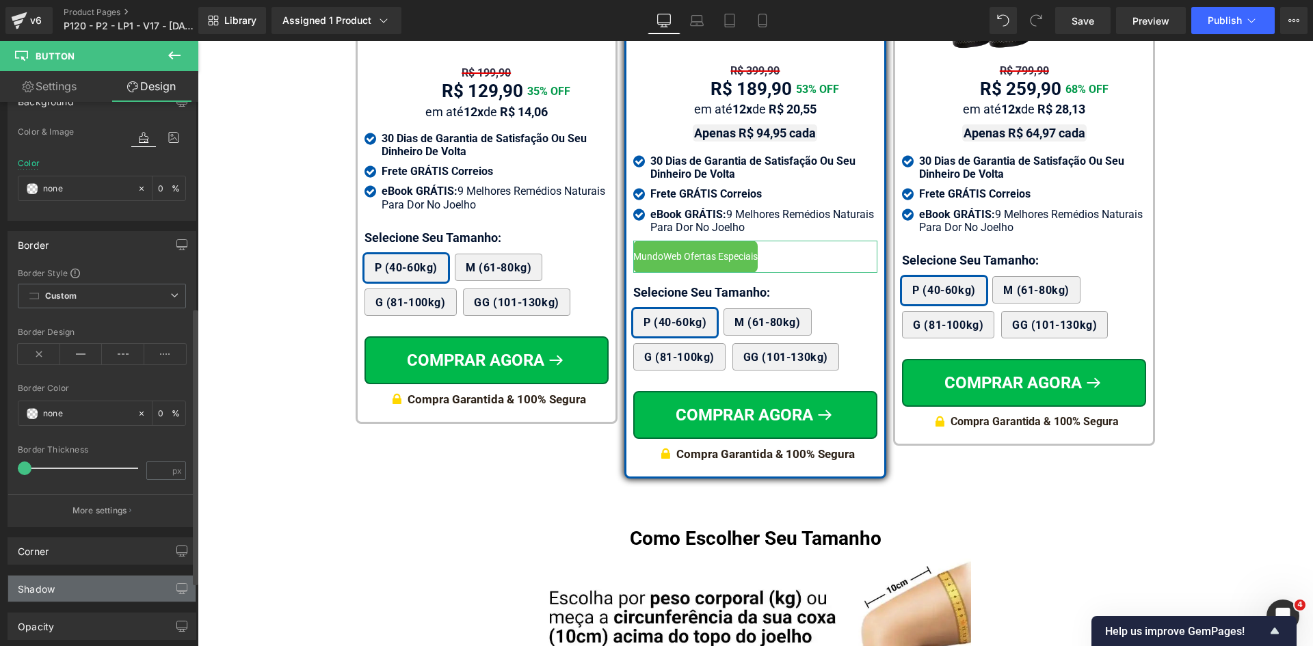
scroll to position [479, 0]
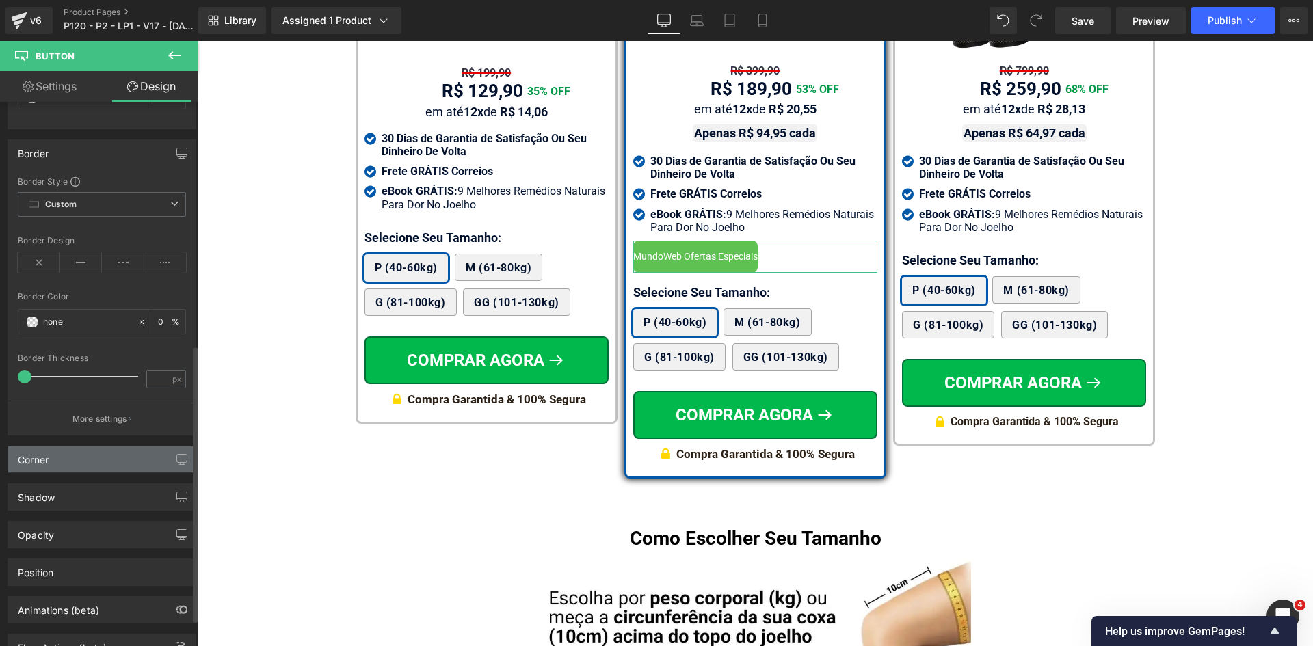
click at [83, 463] on div "Corner" at bounding box center [101, 460] width 187 height 26
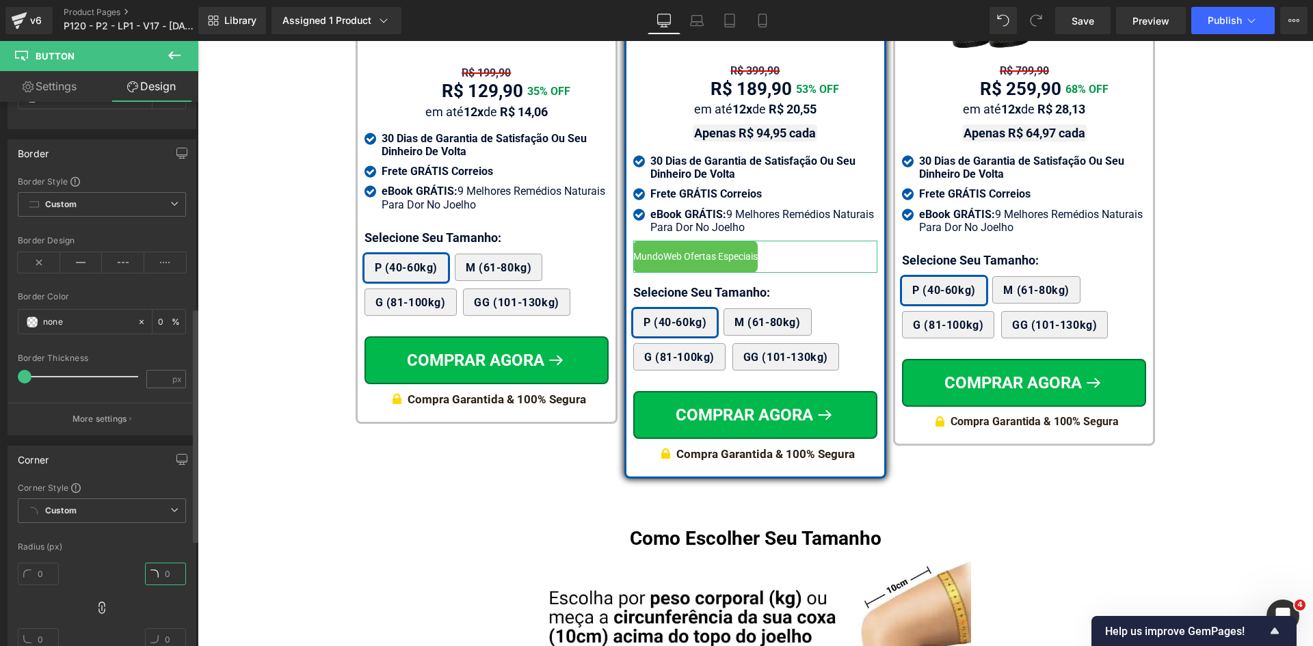
click at [159, 573] on input "text" at bounding box center [165, 574] width 41 height 23
type input "0"
click at [44, 88] on link "Settings" at bounding box center [49, 86] width 99 height 31
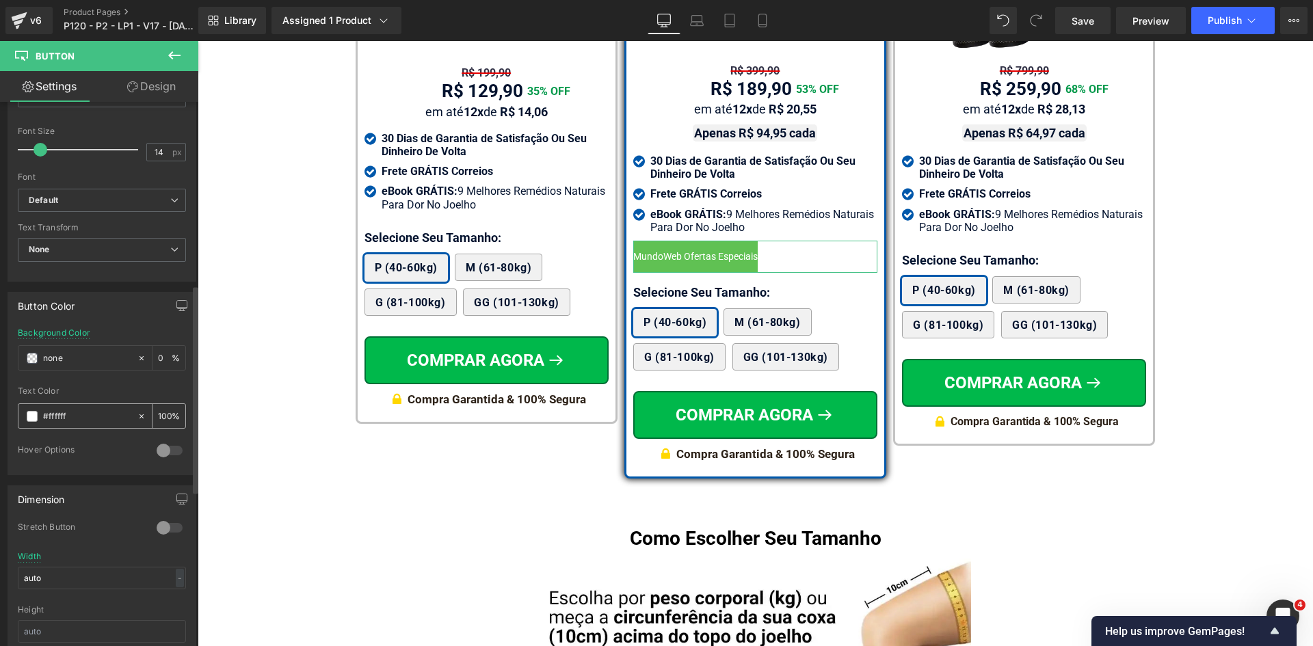
click at [81, 421] on input "#ffffff" at bounding box center [87, 416] width 88 height 15
type input "333"
click at [142, 75] on link "Design" at bounding box center [151, 86] width 99 height 31
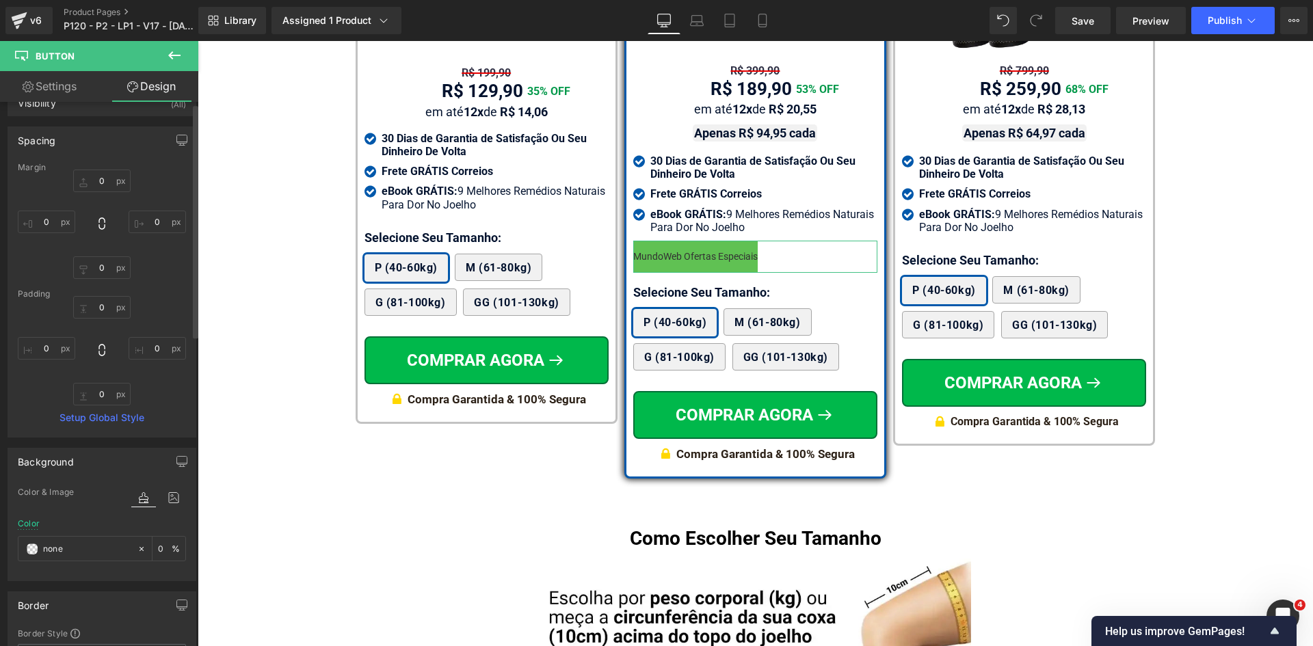
scroll to position [0, 0]
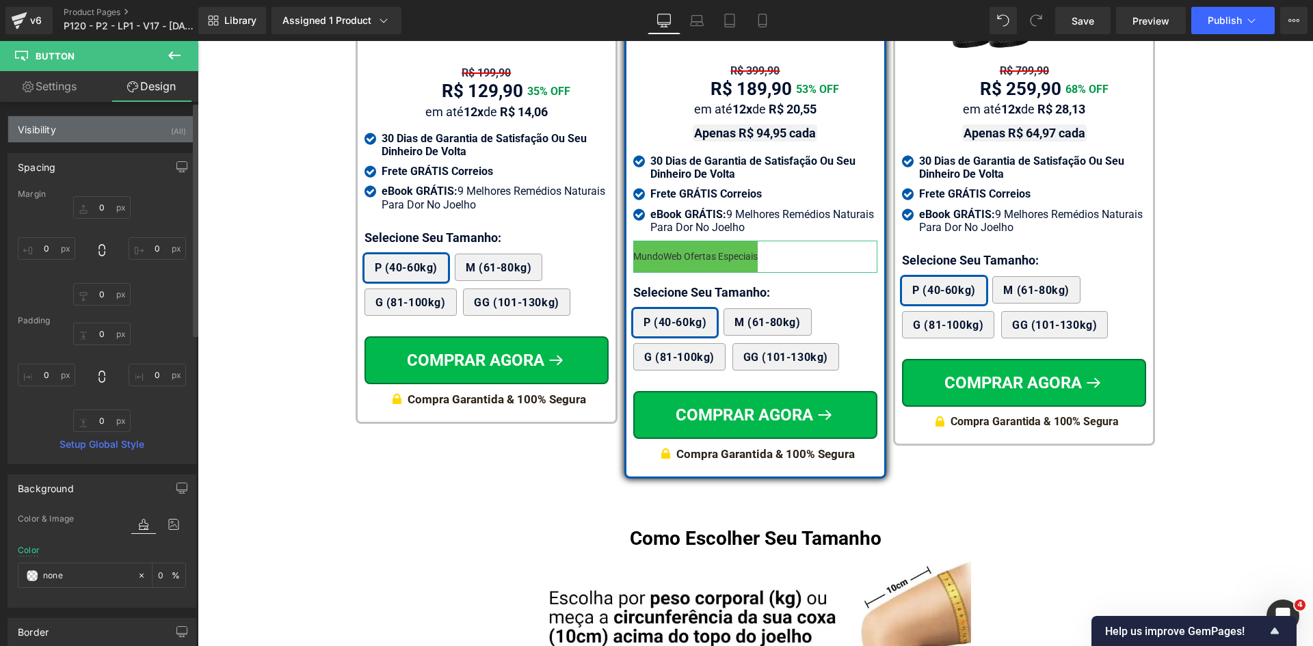
click at [70, 127] on div "Visibility (All)" at bounding box center [101, 129] width 187 height 26
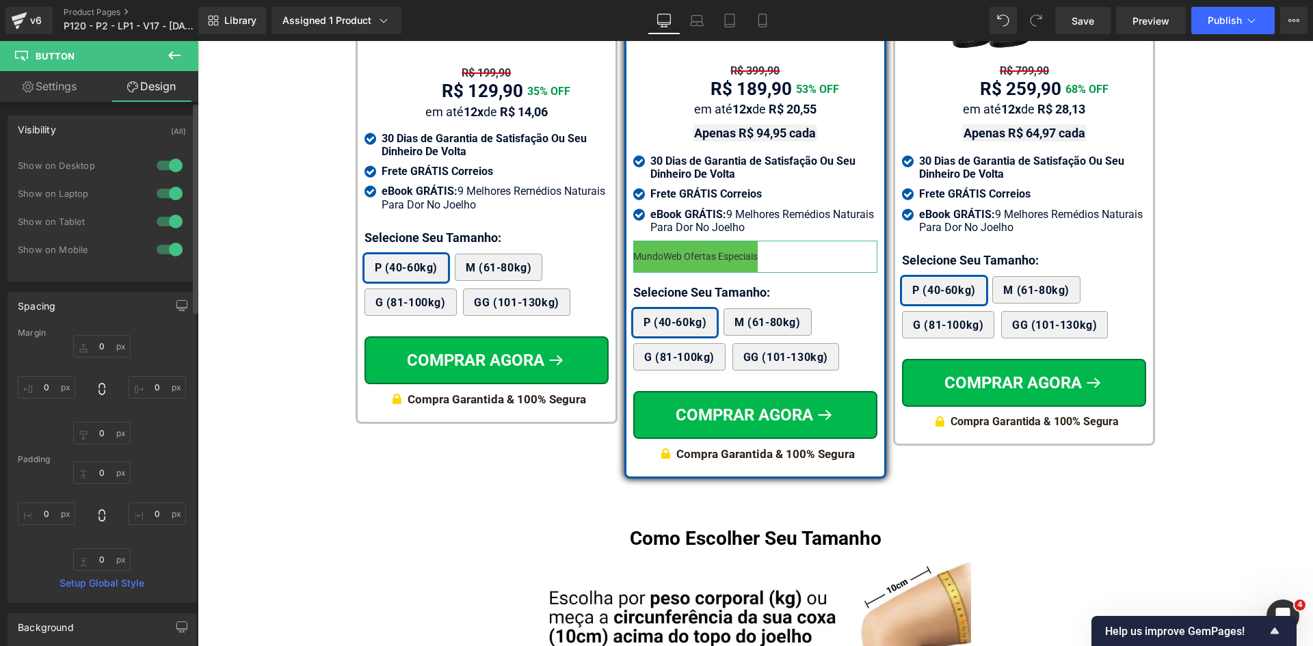
click at [89, 303] on div "Spacing" at bounding box center [101, 306] width 187 height 26
click at [73, 346] on div "Background" at bounding box center [46, 339] width 56 height 19
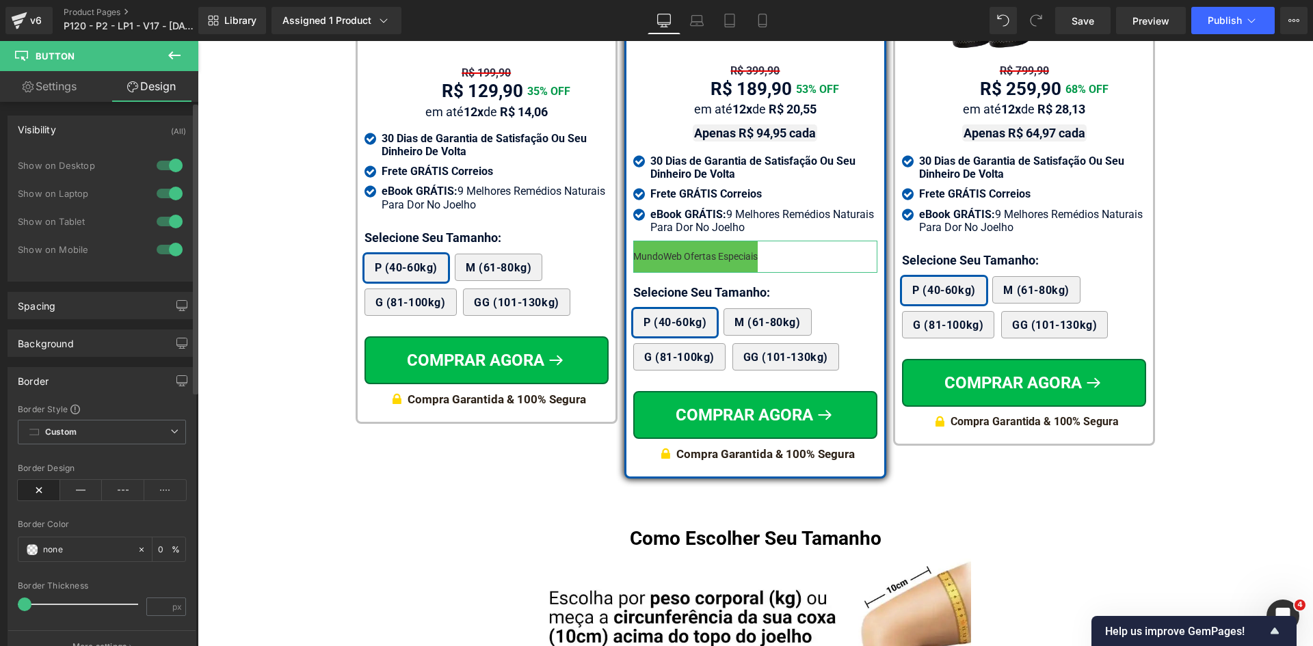
click at [86, 395] on div "Border Border Style Custom Custom Setup Global Style Custom Setup Global Style …" at bounding box center [102, 515] width 189 height 296
click at [89, 379] on div "Border" at bounding box center [101, 381] width 187 height 26
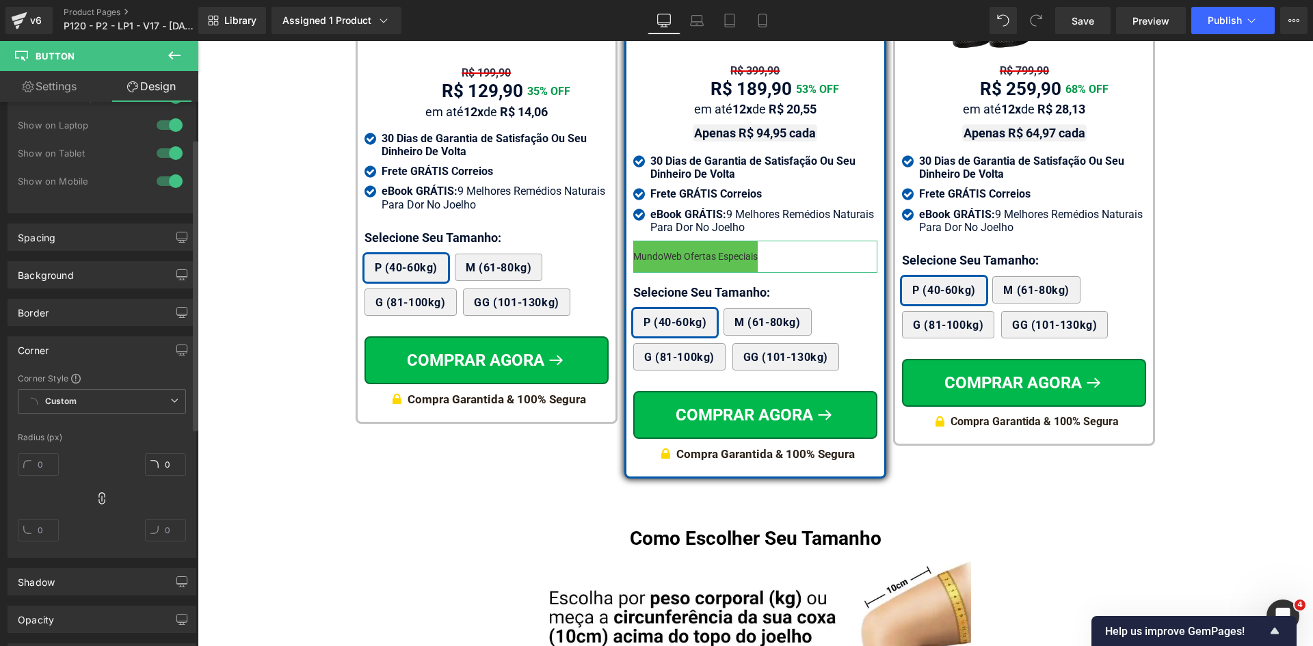
click at [81, 348] on div "Corner" at bounding box center [101, 350] width 187 height 26
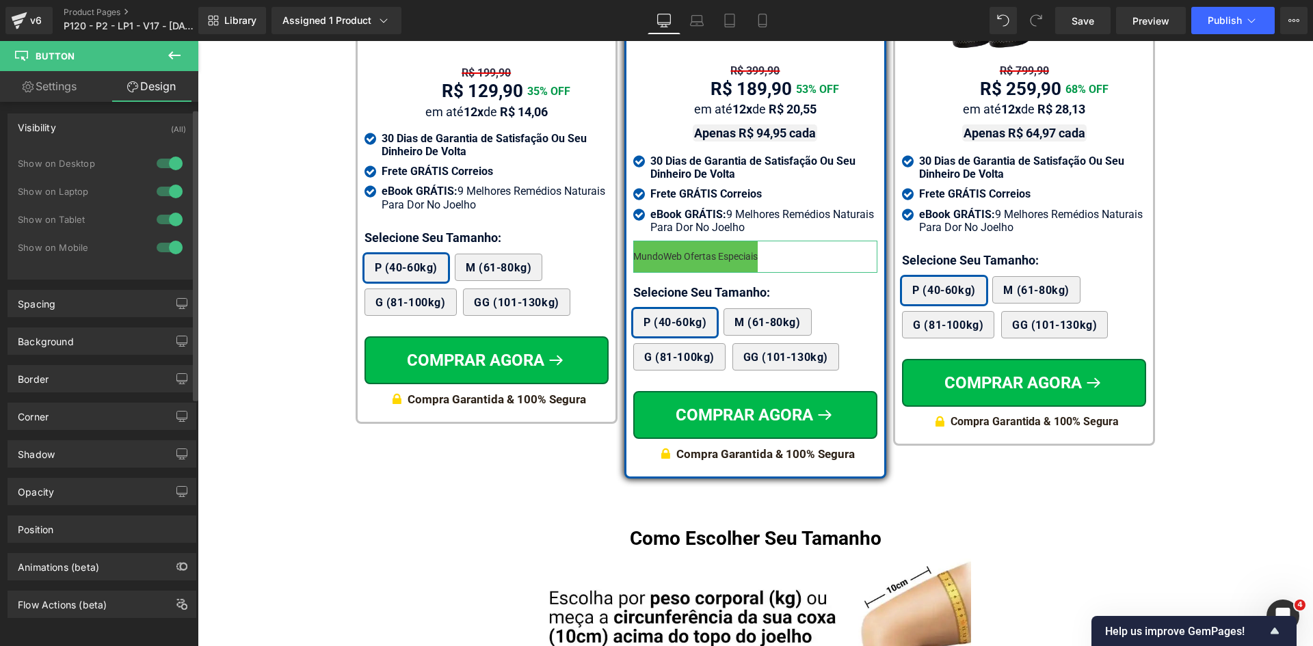
scroll to position [12, 0]
click at [60, 86] on link "Settings" at bounding box center [49, 86] width 99 height 31
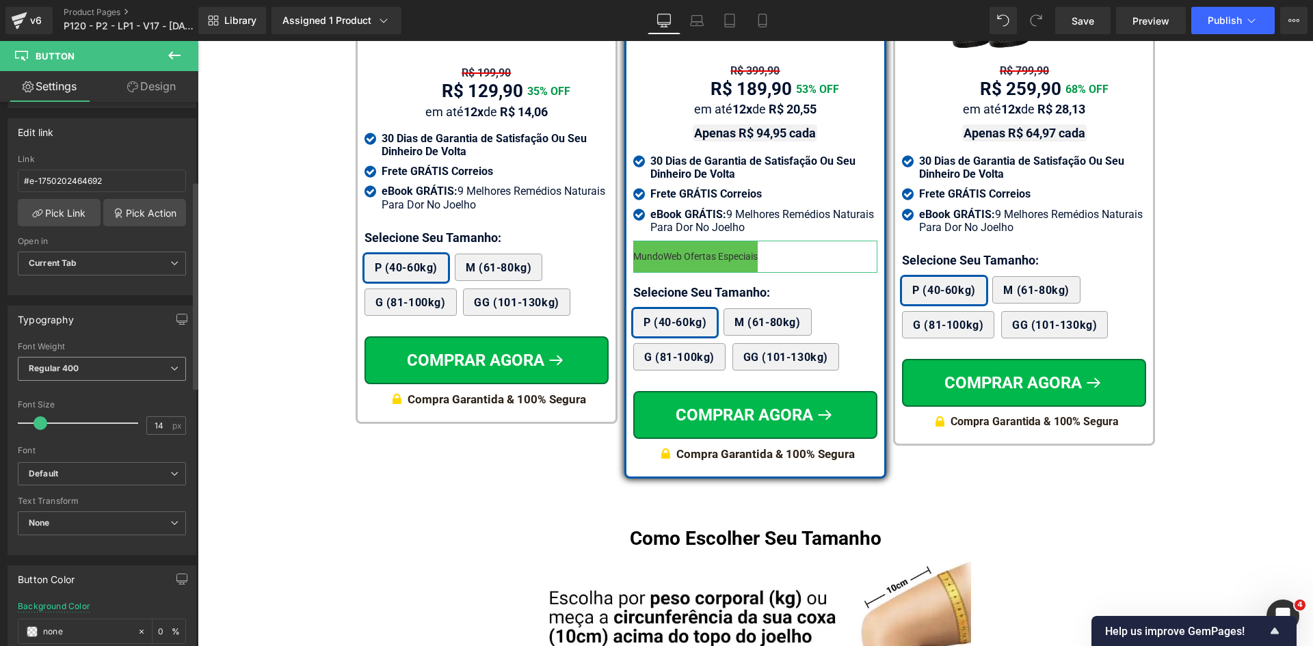
scroll to position [410, 0]
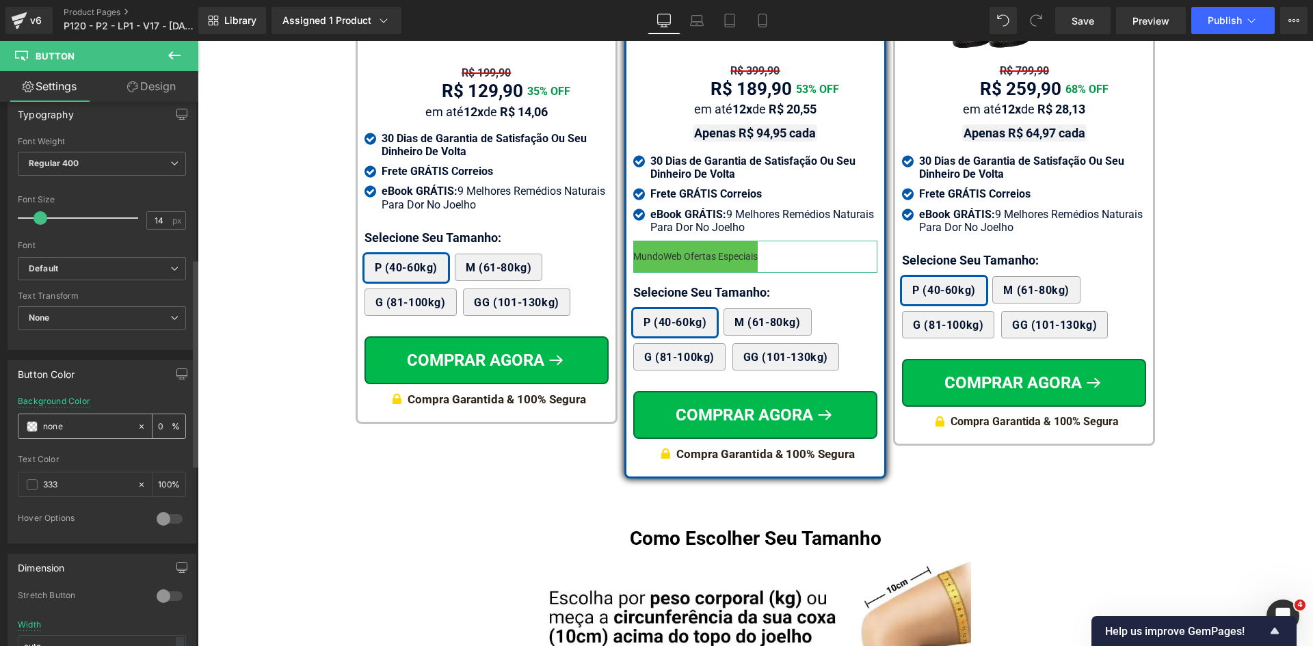
click at [138, 426] on icon at bounding box center [142, 427] width 10 height 10
click at [109, 430] on input "#0f172a" at bounding box center [87, 426] width 88 height 15
click at [109, 423] on input "000" at bounding box center [87, 426] width 88 height 15
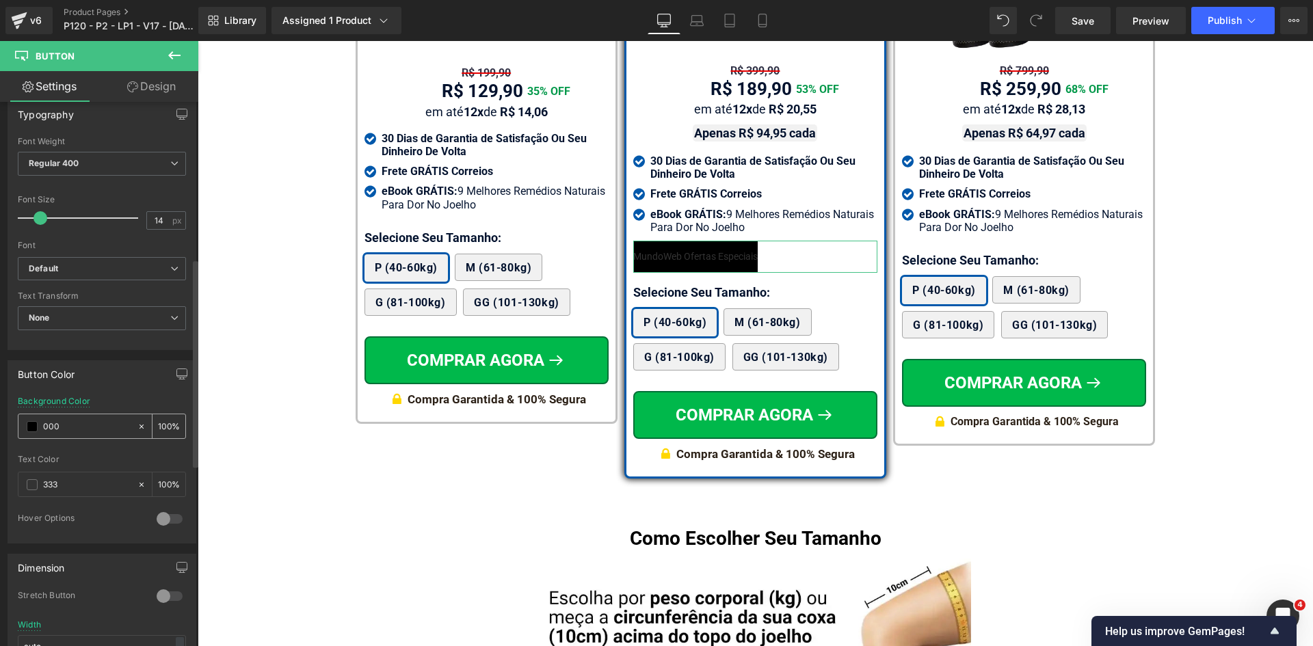
click at [109, 423] on input "000" at bounding box center [87, 426] width 88 height 15
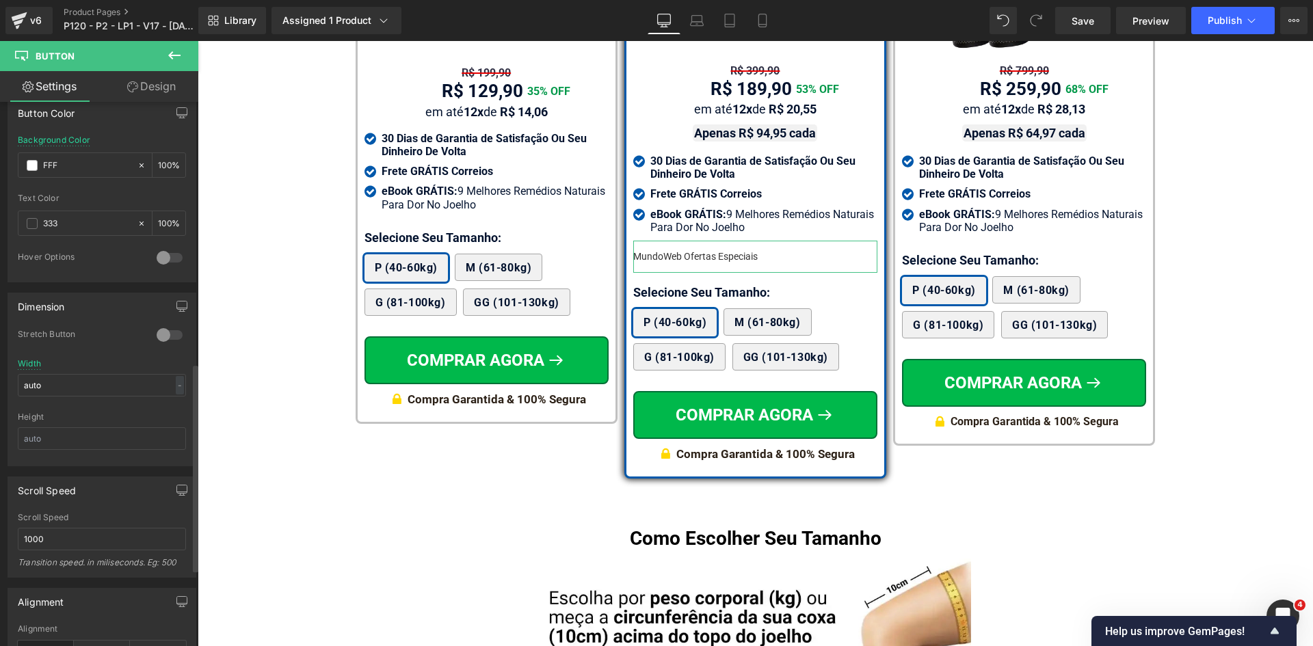
scroll to position [684, 0]
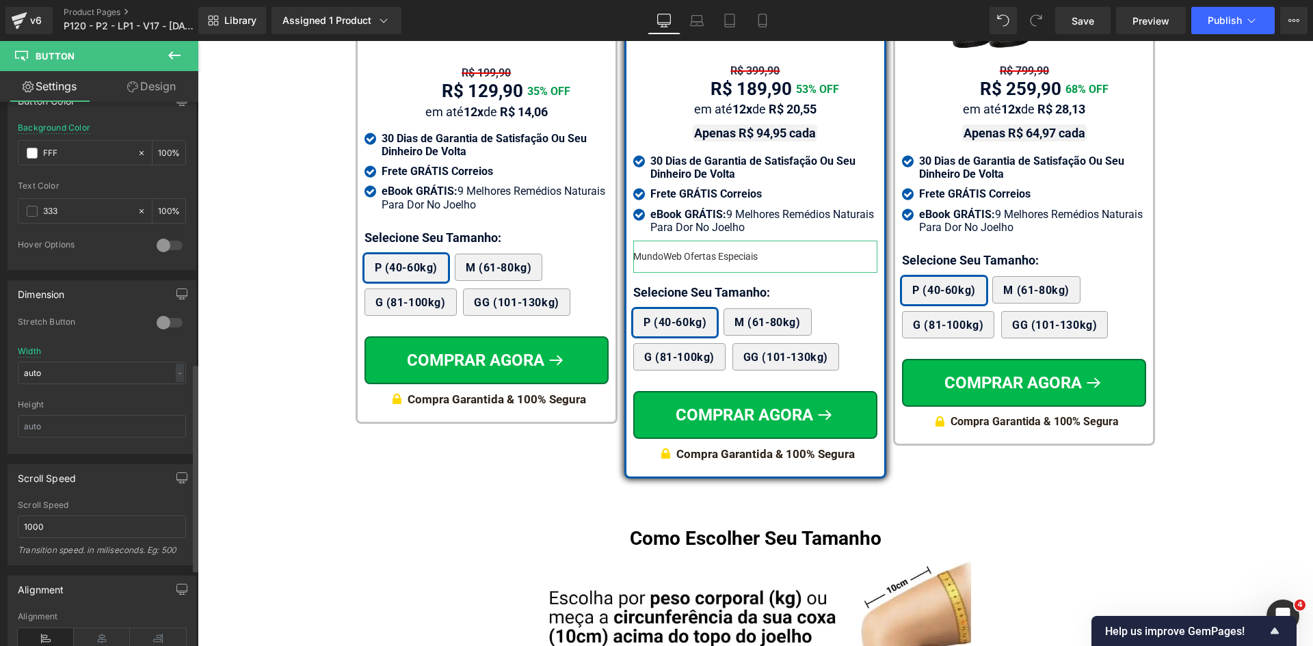
type input "FFF"
click at [164, 319] on div at bounding box center [169, 323] width 33 height 22
click at [114, 373] on input "auto" at bounding box center [102, 373] width 168 height 23
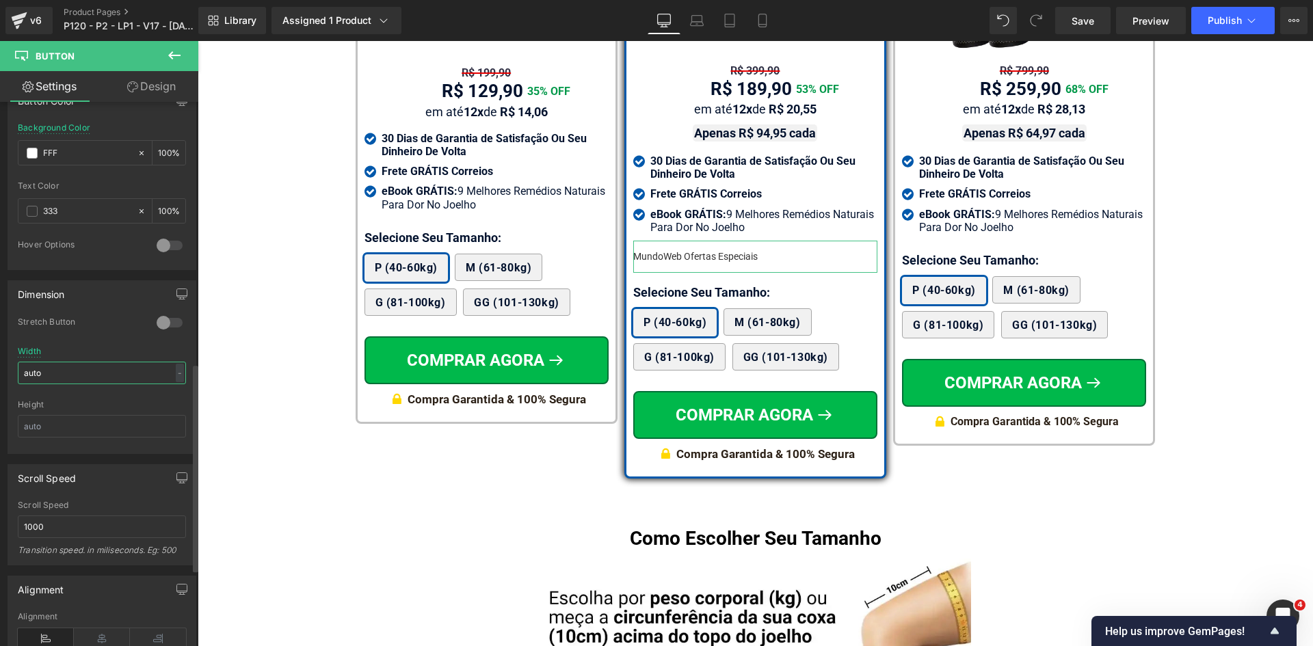
click at [114, 373] on input "auto" at bounding box center [102, 373] width 168 height 23
type input "0"
type input "1"
type input "2"
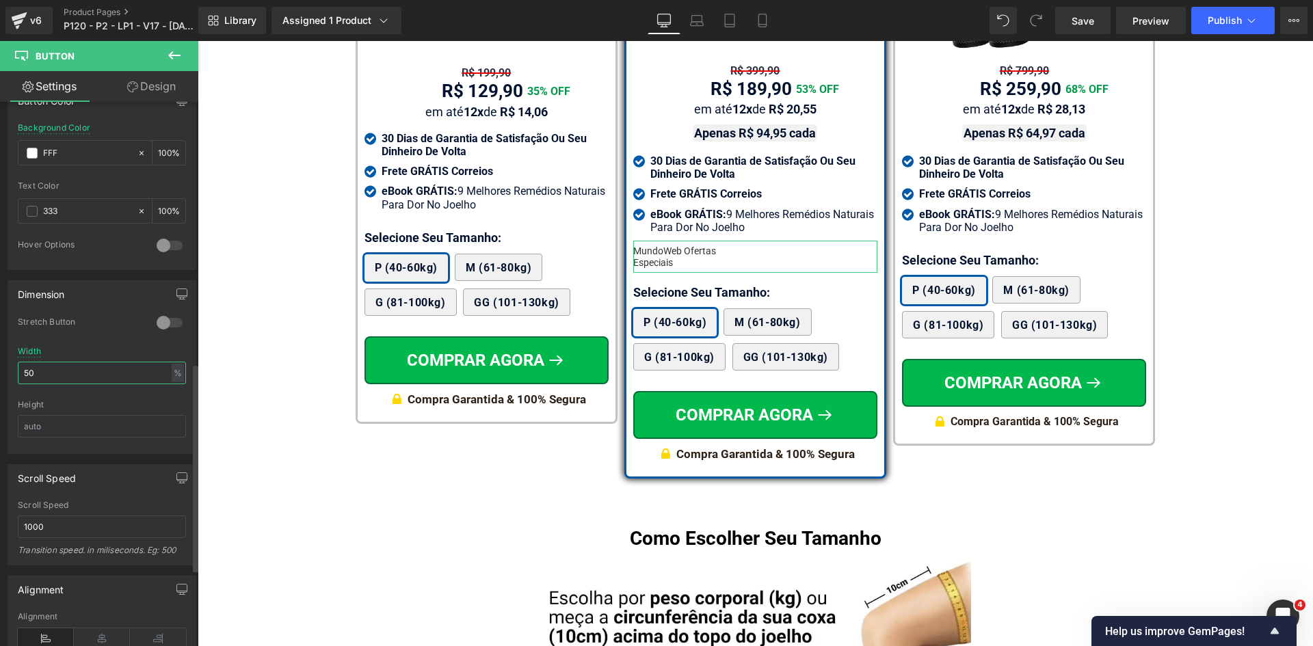
type input "5"
type input "8"
type input "6"
type input "5"
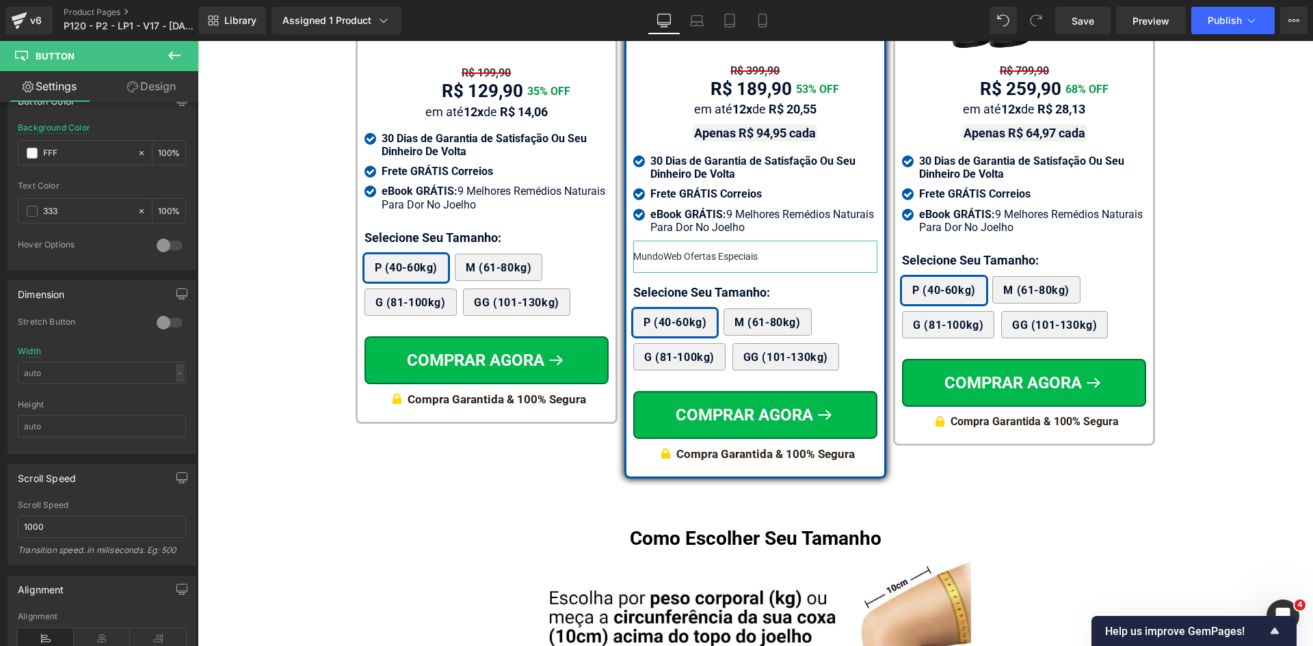
click at [129, 87] on icon at bounding box center [132, 86] width 11 height 11
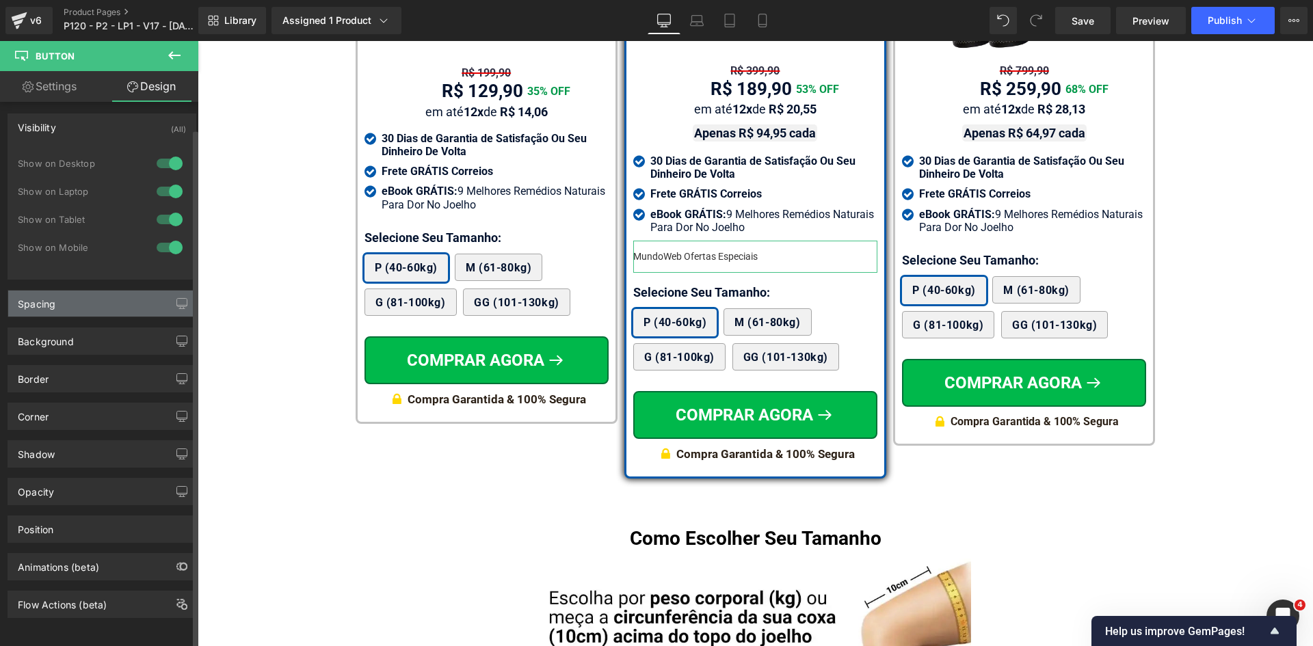
click at [50, 293] on div "Spacing" at bounding box center [37, 300] width 38 height 19
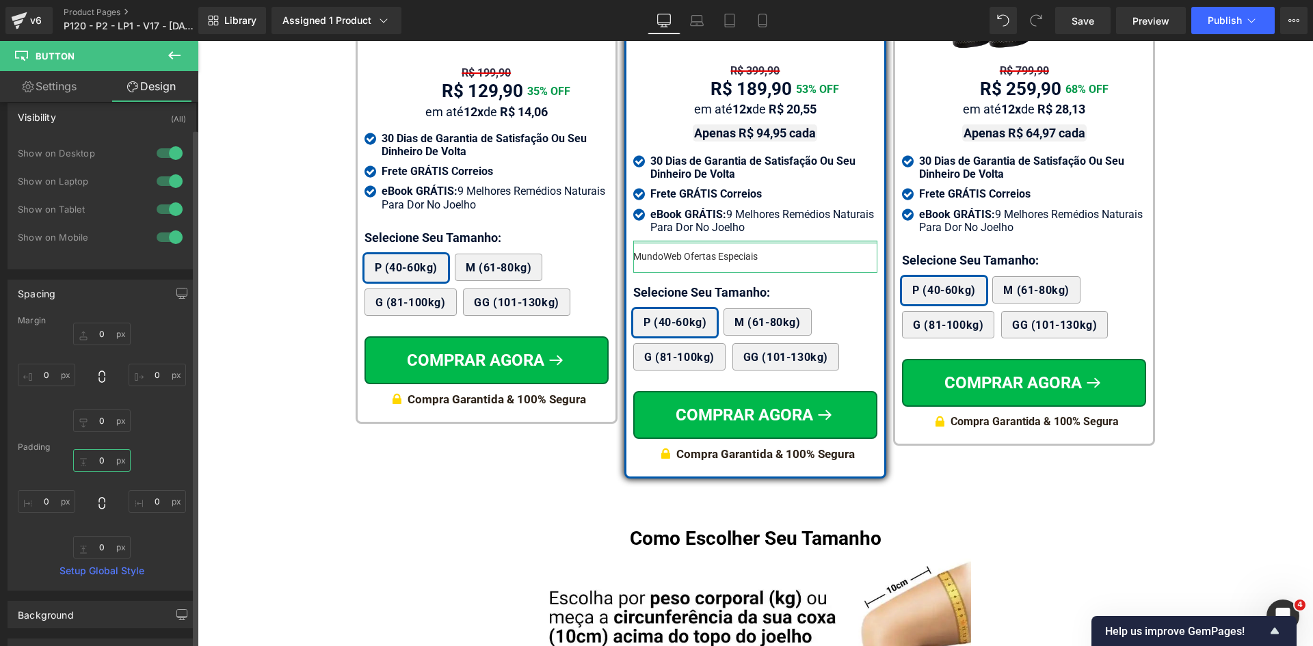
click at [99, 462] on input "text" at bounding box center [101, 460] width 57 height 23
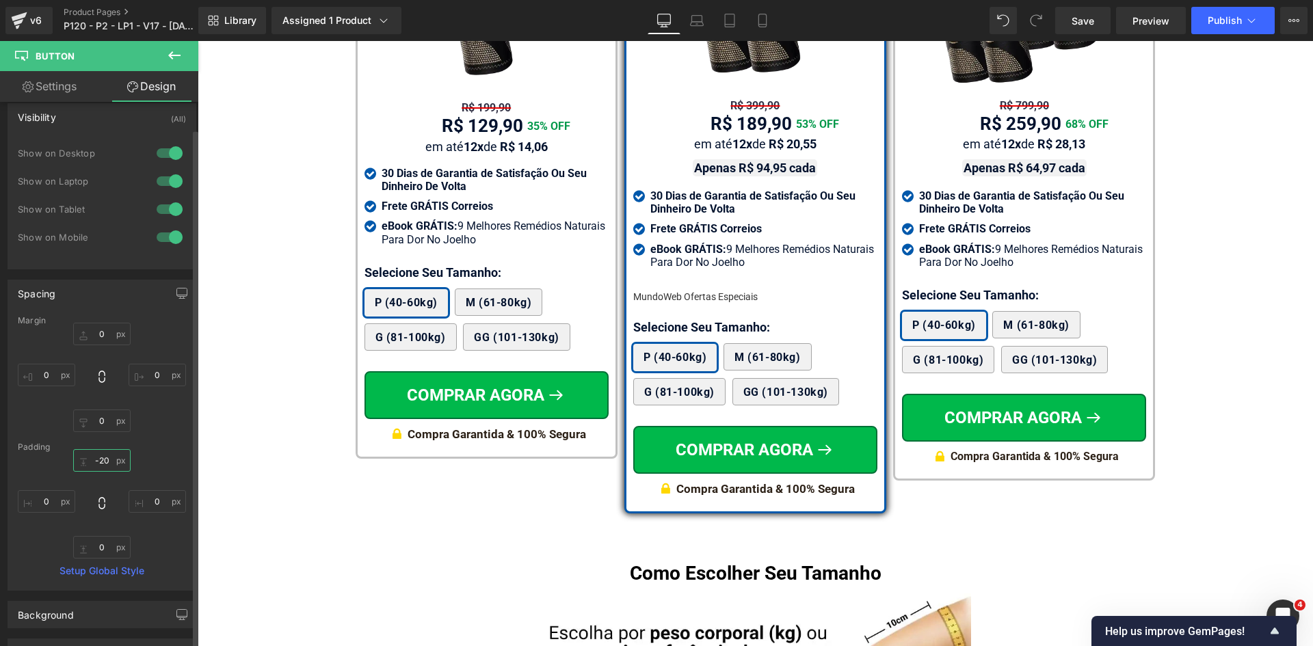
scroll to position [8242, 0]
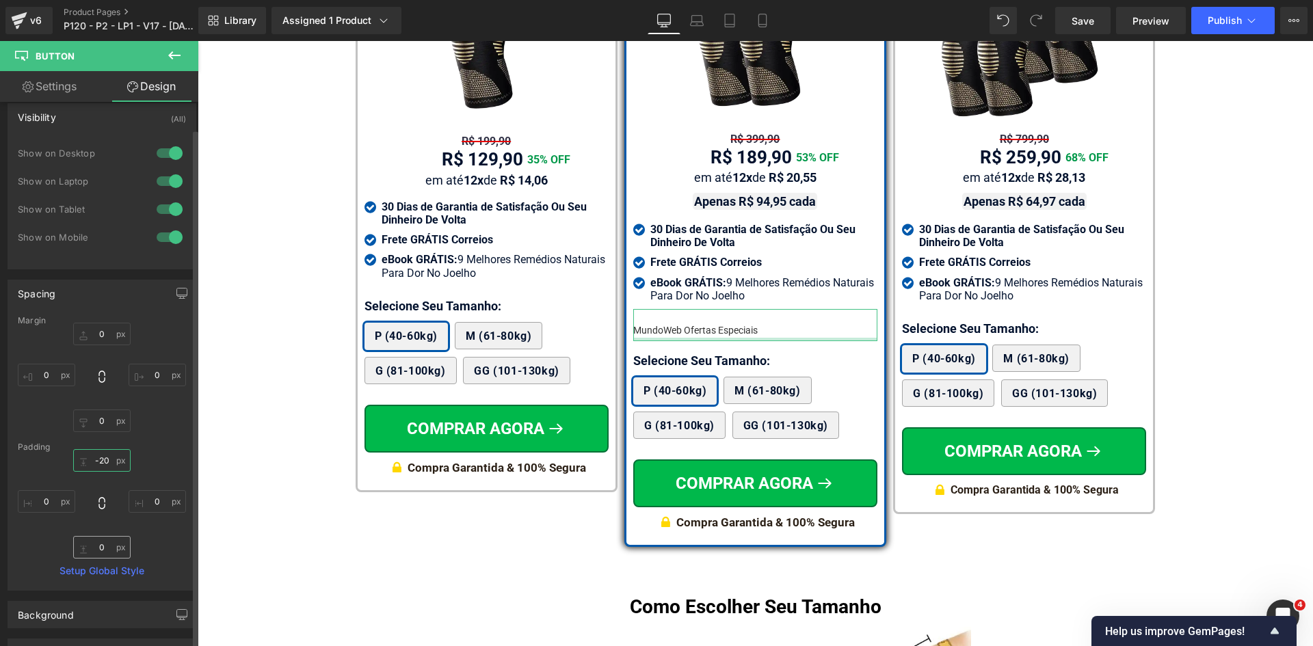
type input "-20"
click at [99, 548] on input "text" at bounding box center [101, 547] width 57 height 23
paste input "-2"
type input "-"
click at [96, 460] on input "-20" at bounding box center [101, 460] width 57 height 23
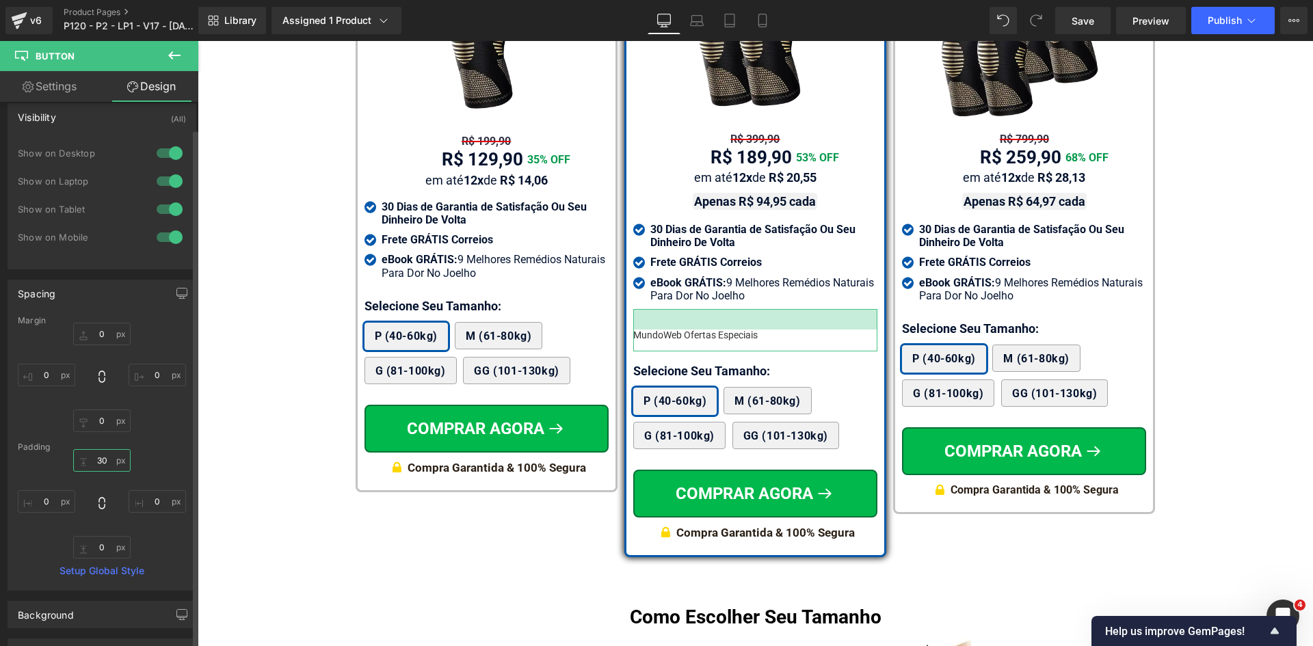
type input "3"
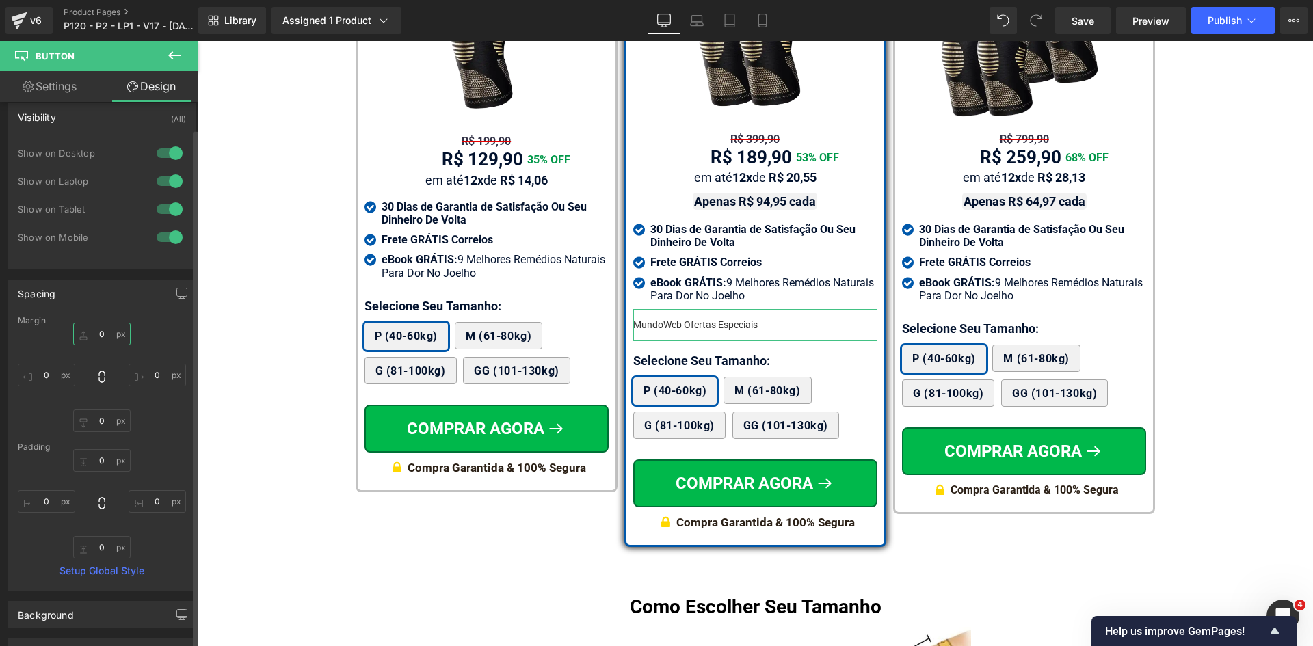
click at [101, 341] on input "text" at bounding box center [101, 334] width 57 height 23
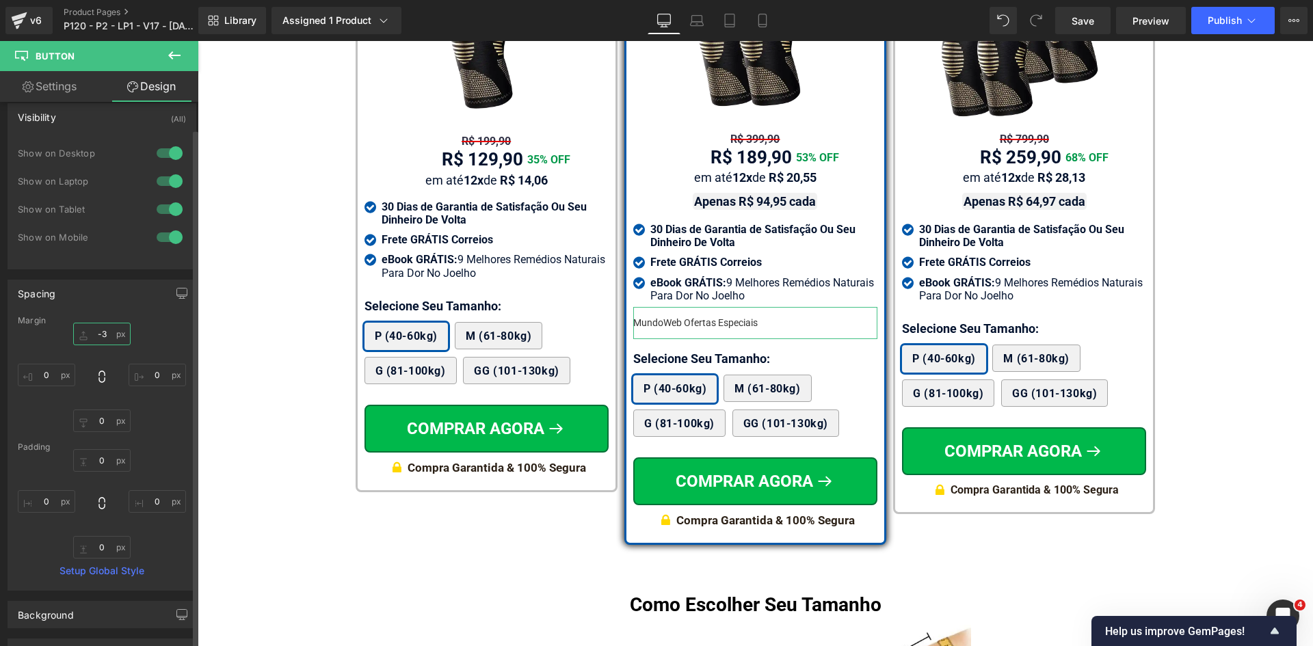
type input "-"
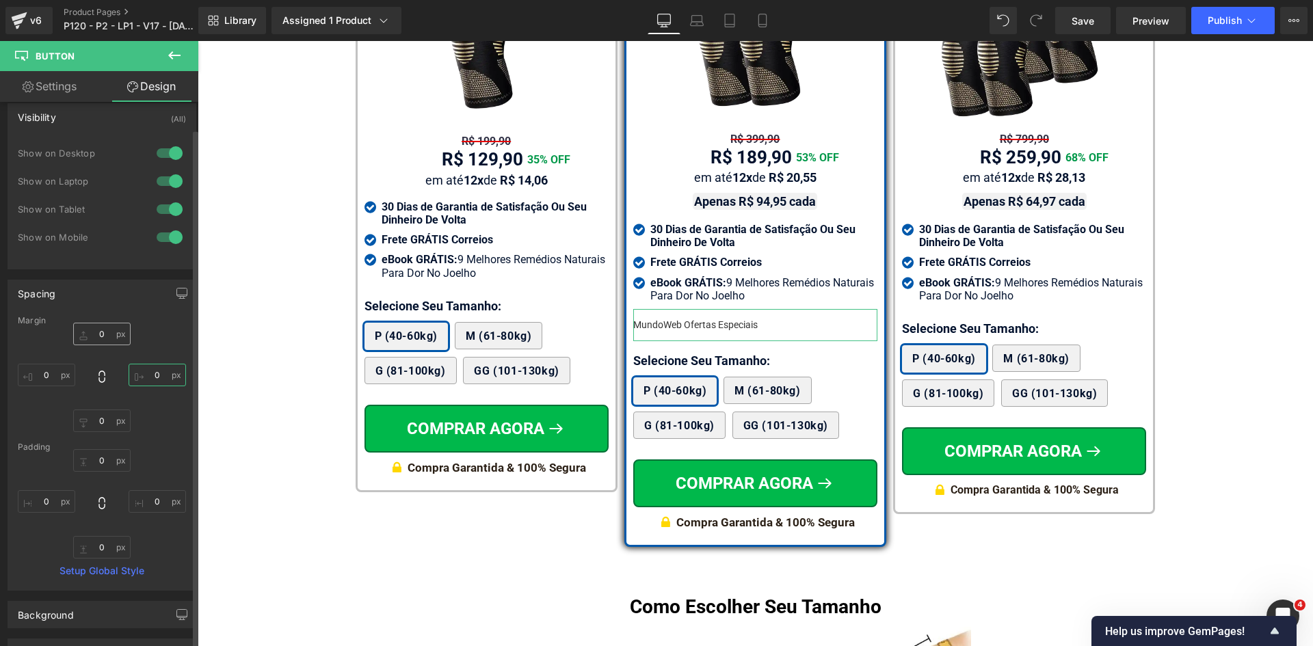
type input "0"
click at [112, 417] on input "0" at bounding box center [101, 421] width 57 height 23
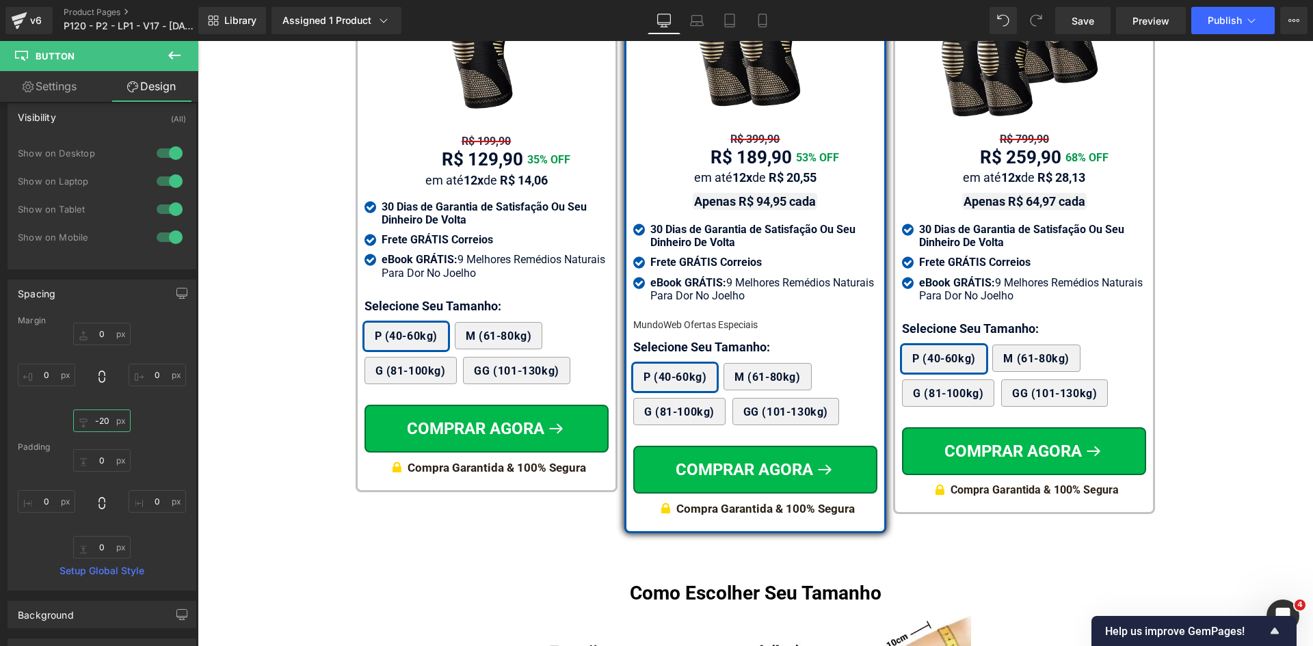
type input "-20"
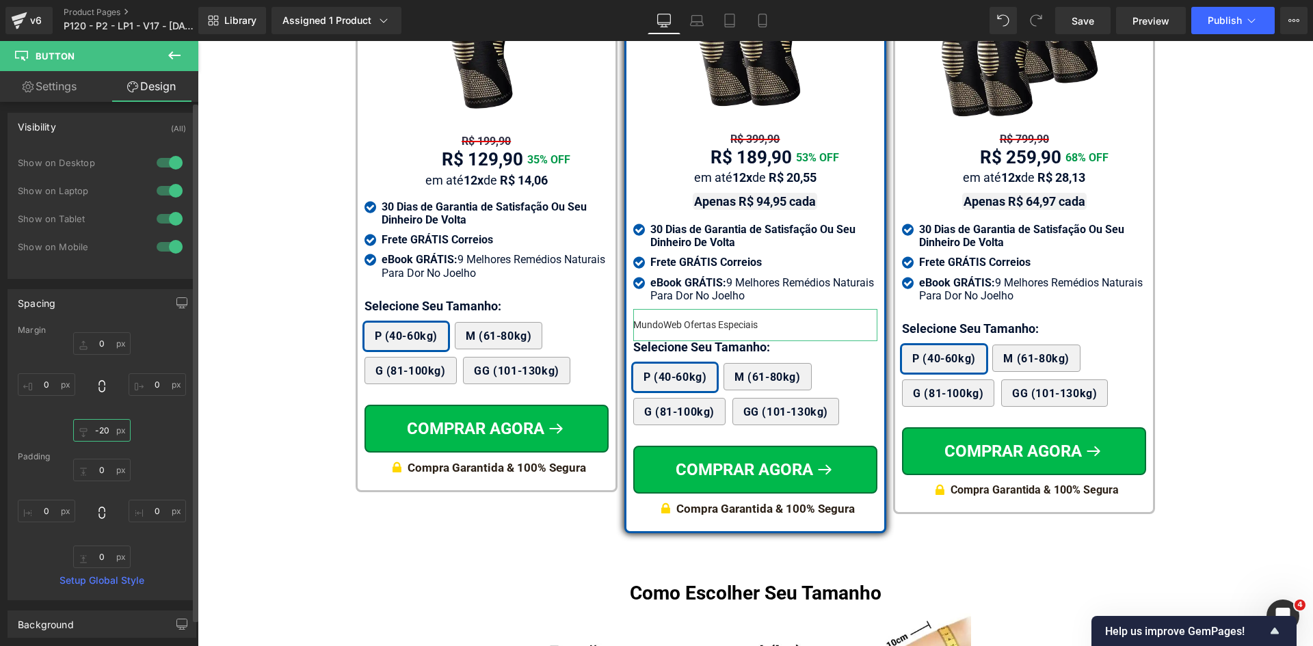
scroll to position [0, 0]
click at [50, 95] on link "Settings" at bounding box center [49, 86] width 99 height 31
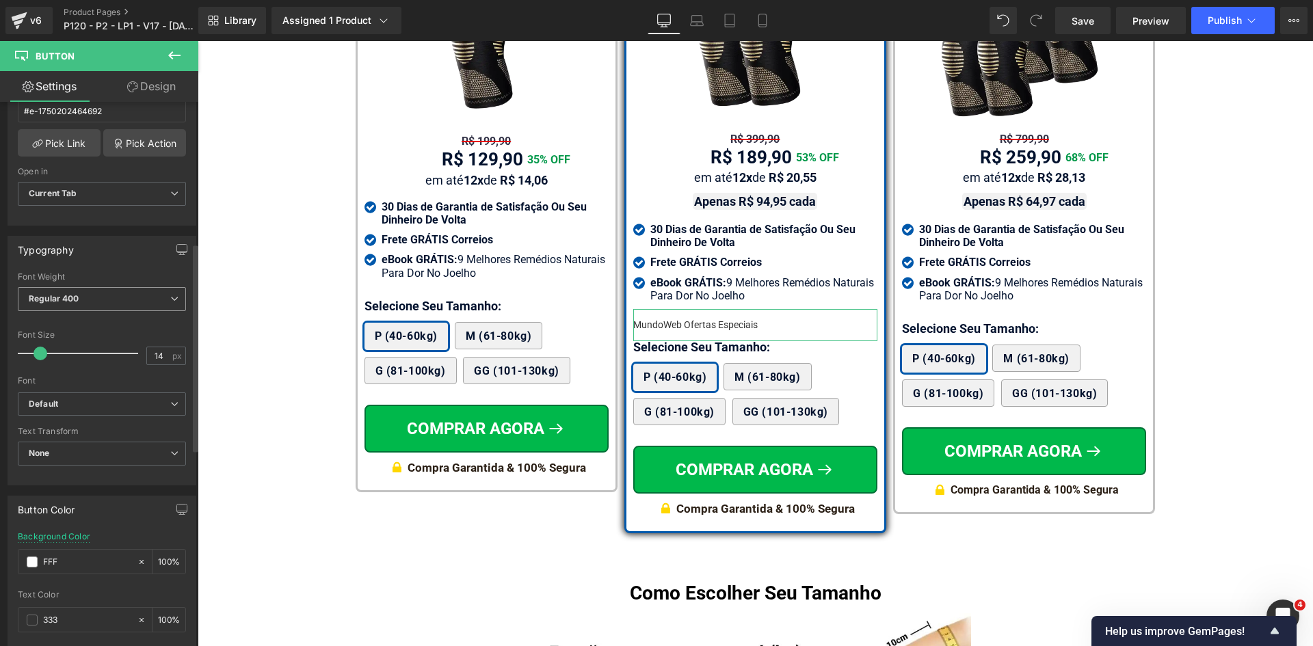
scroll to position [274, 0]
click at [78, 304] on b "Regular 400" at bounding box center [54, 300] width 51 height 10
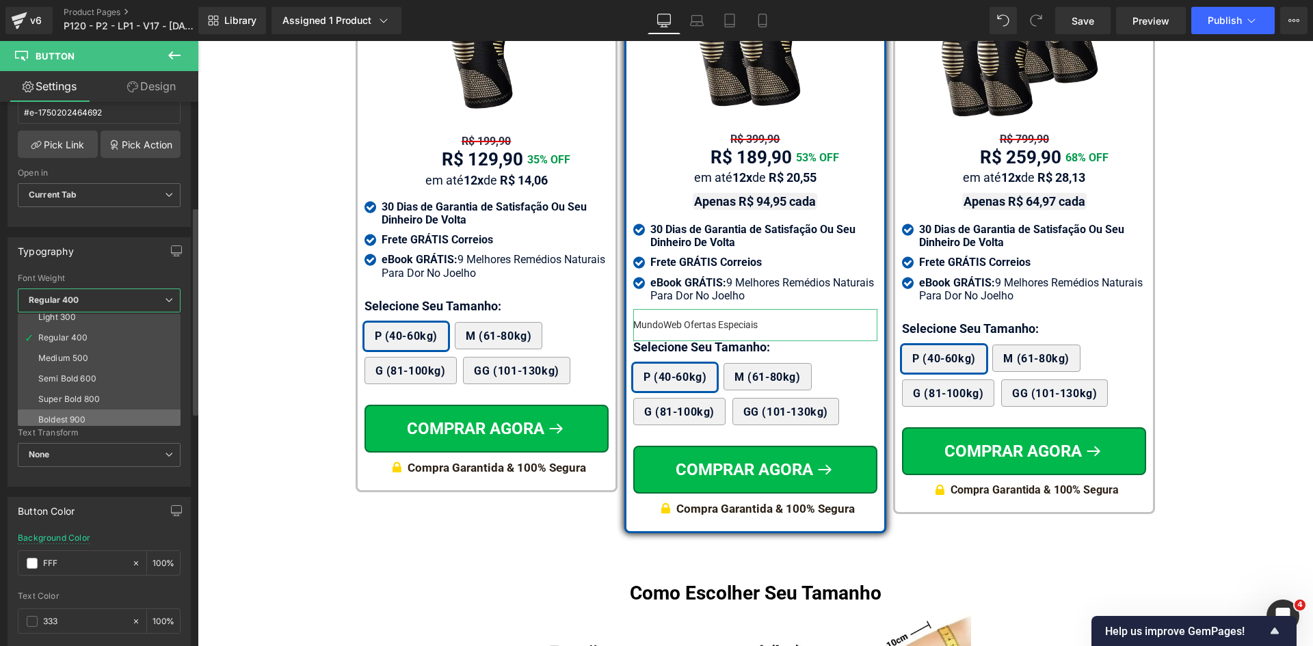
scroll to position [68, 0]
click at [66, 412] on li "Bold 700" at bounding box center [102, 420] width 169 height 21
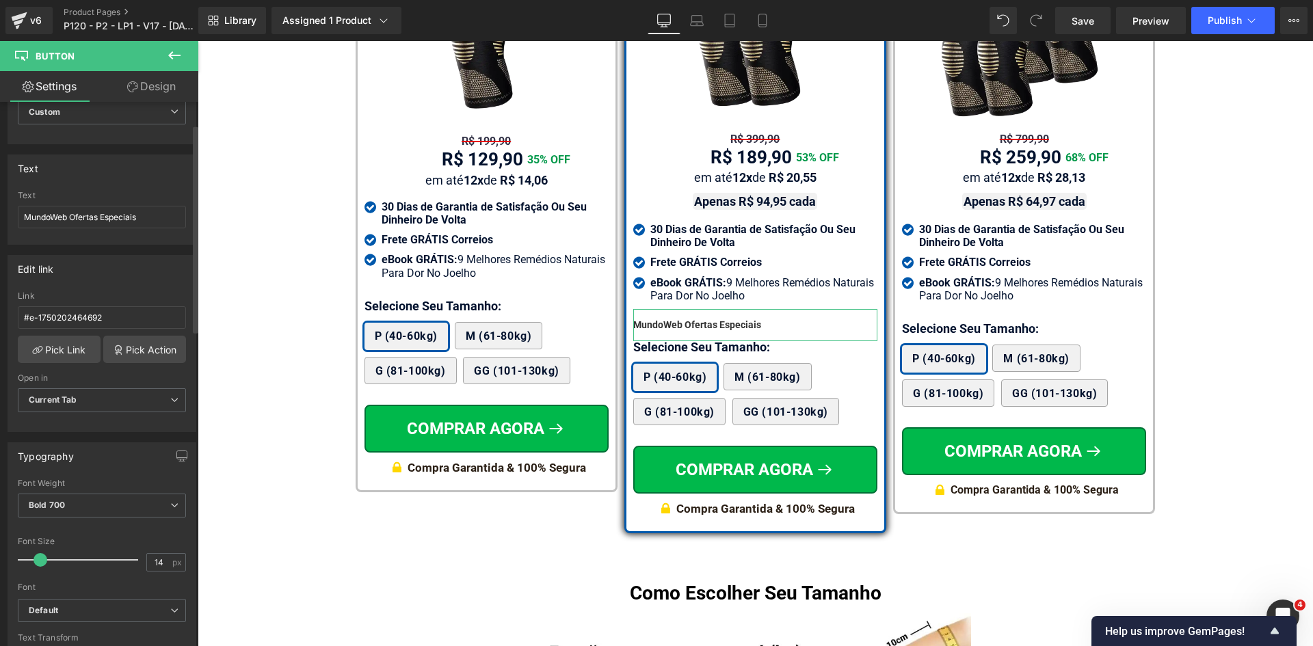
scroll to position [0, 0]
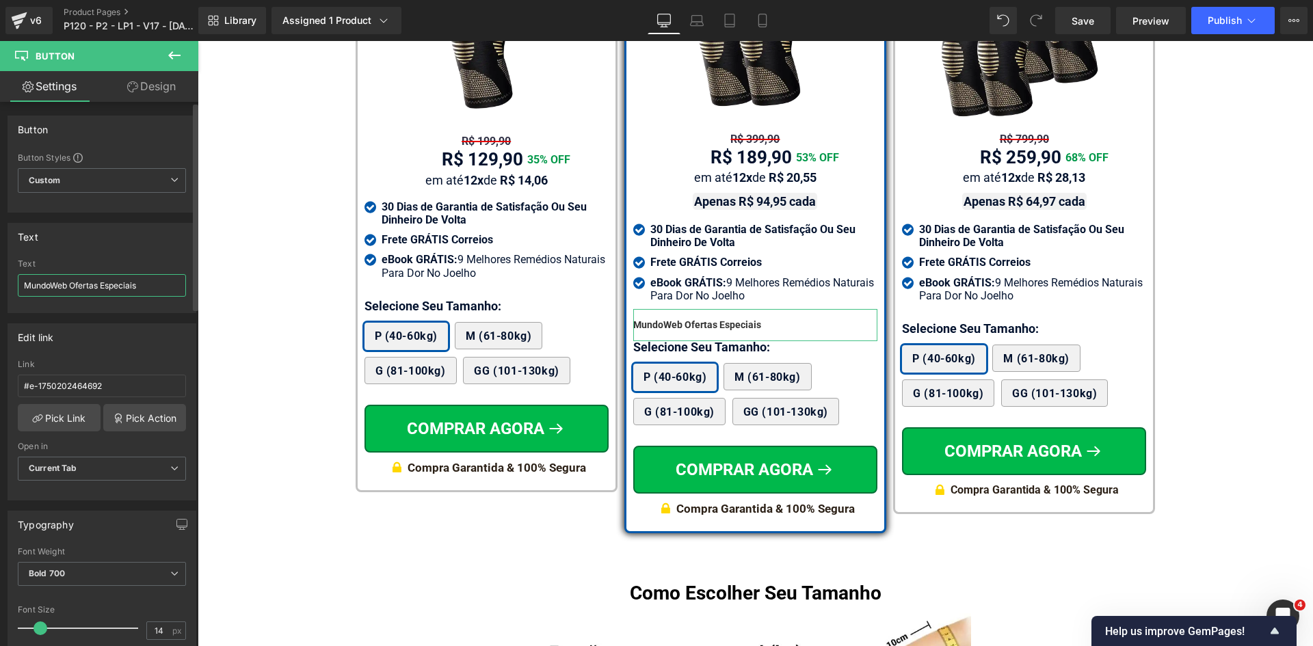
click at [148, 288] on input "MundoWeb Ofertas Especiais" at bounding box center [102, 285] width 168 height 23
type input "c"
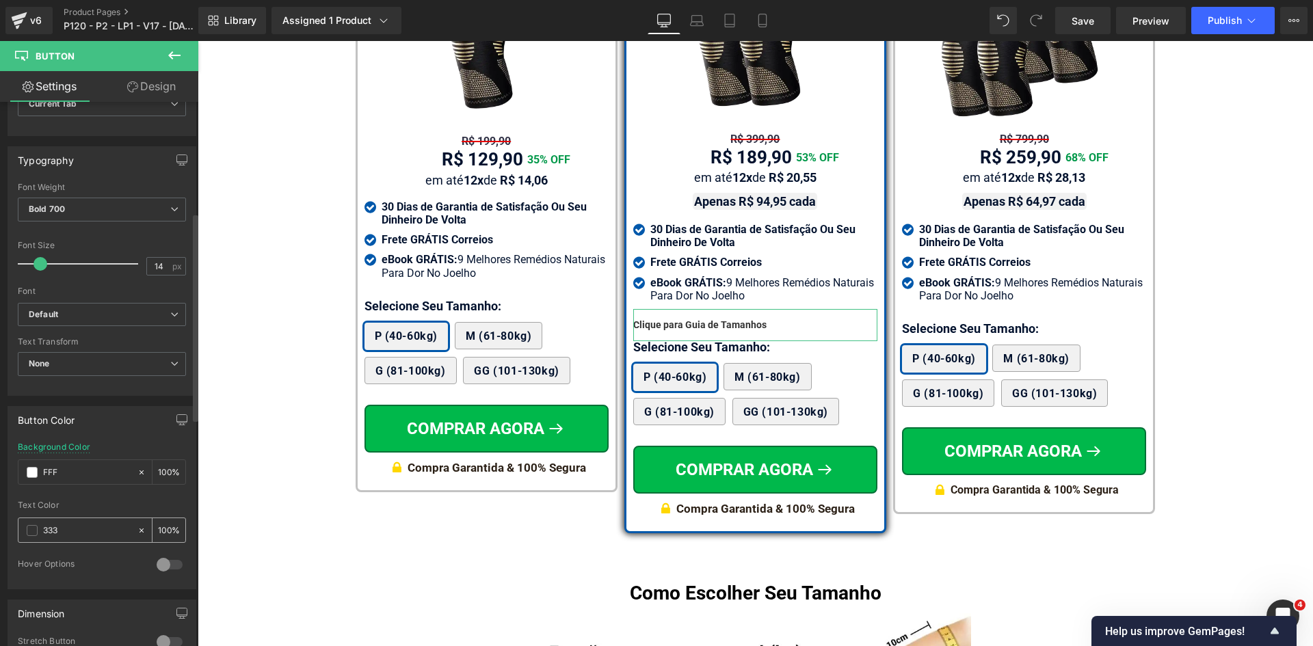
scroll to position [410, 0]
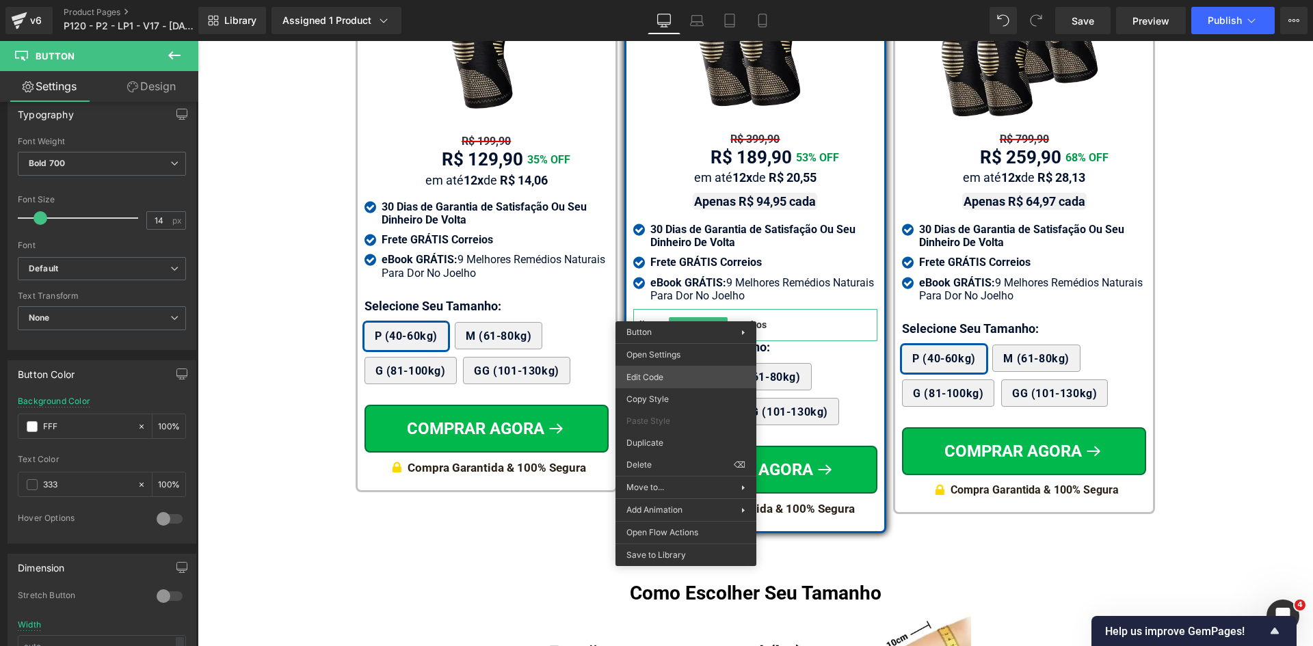
click at [668, 0] on div "Button You are previewing how the will restyle your page. You can not edit Elem…" at bounding box center [656, 0] width 1313 height 0
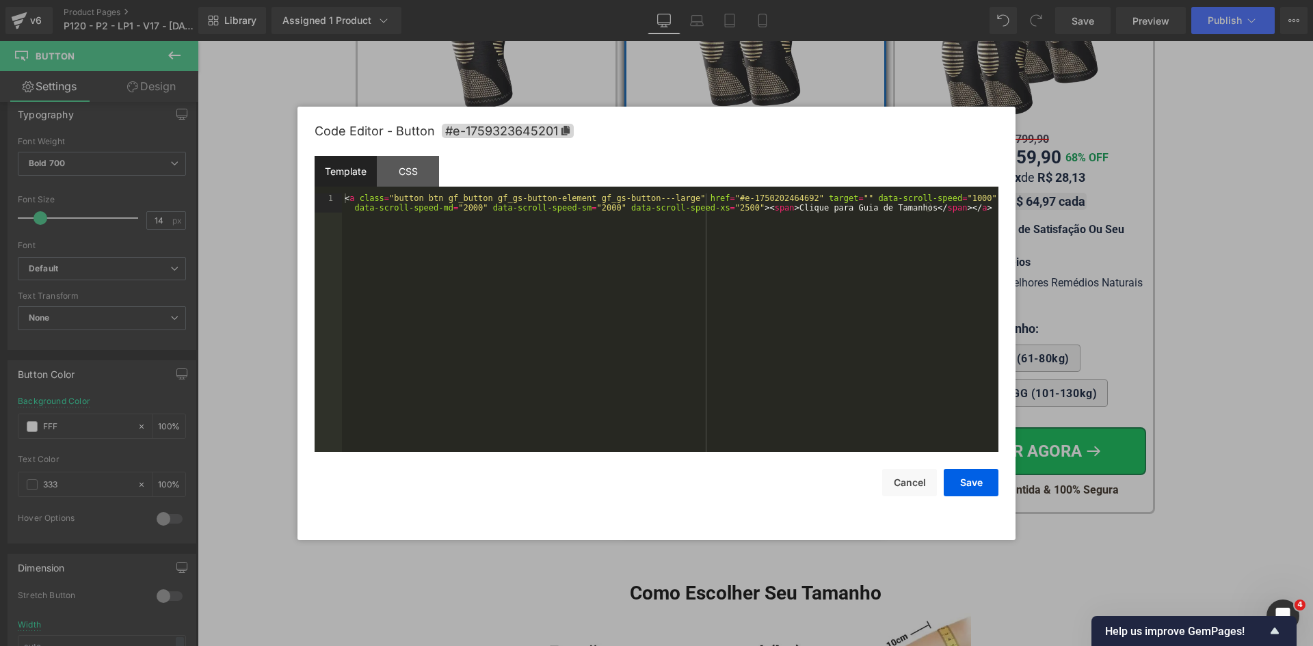
type input "Clique para Guia de Tamanhos"
click at [678, 292] on div "< a class = "button btn gf_button gf_gs-button-element gf_gs-button---large" hr…" at bounding box center [670, 342] width 657 height 297
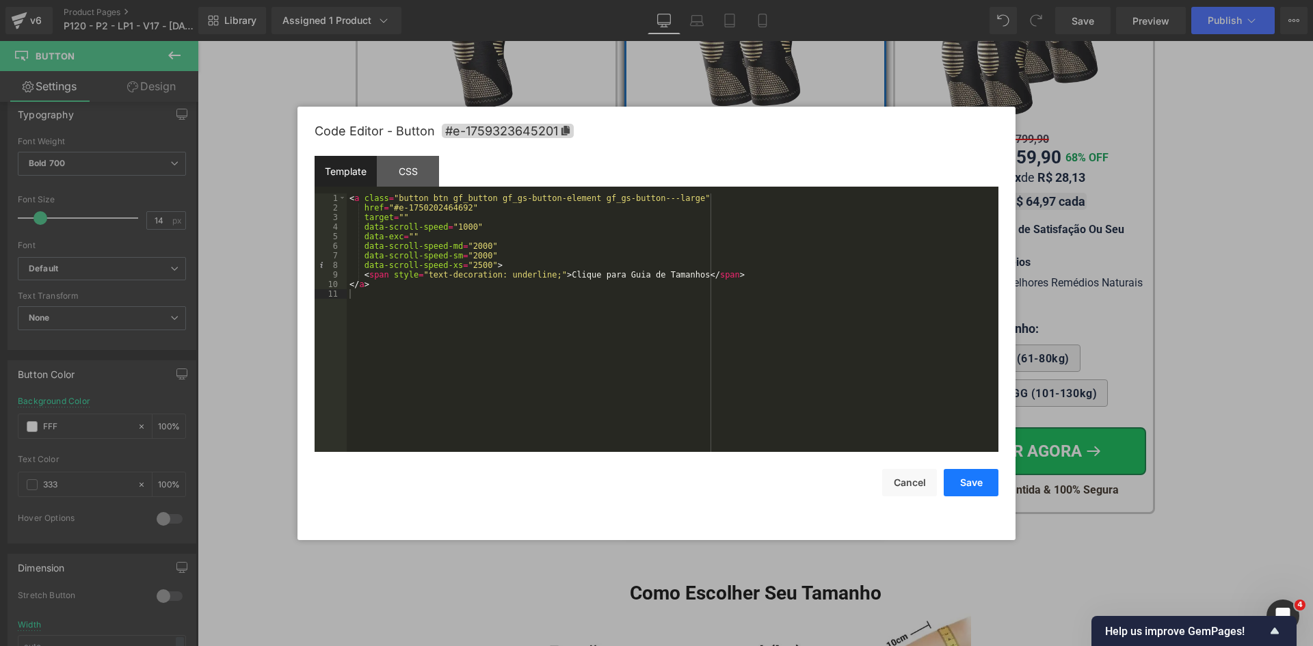
click at [964, 484] on button "Save" at bounding box center [971, 482] width 55 height 27
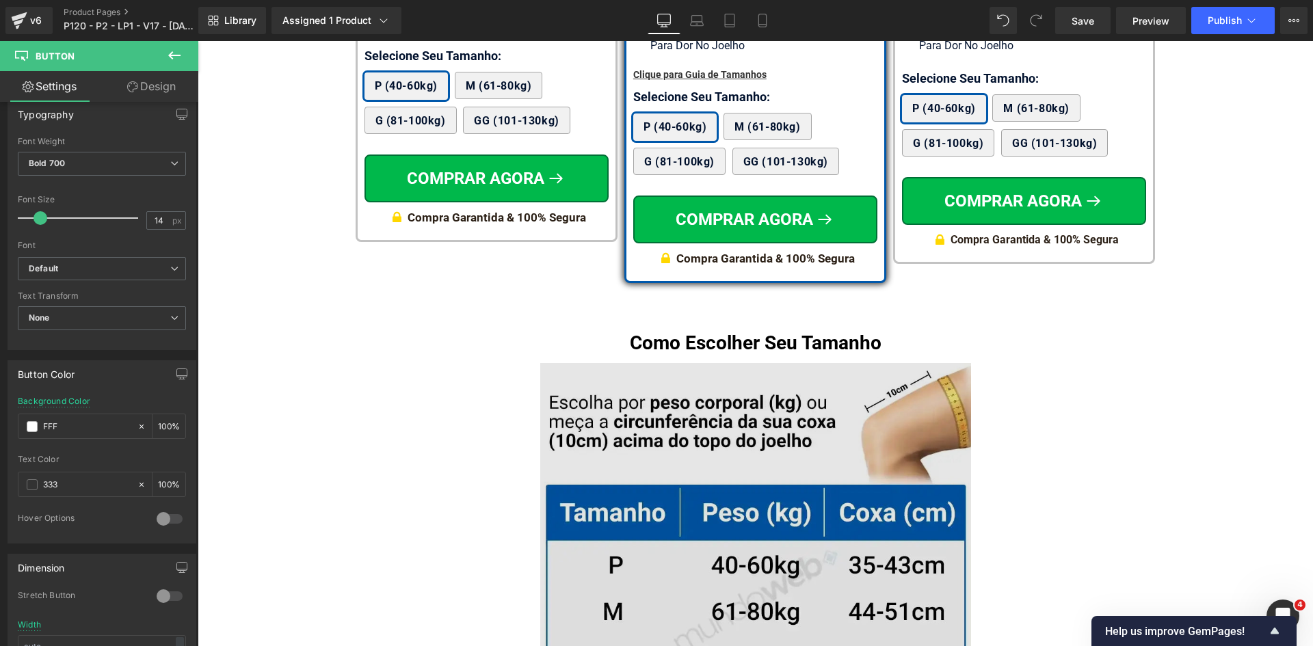
scroll to position [8516, 0]
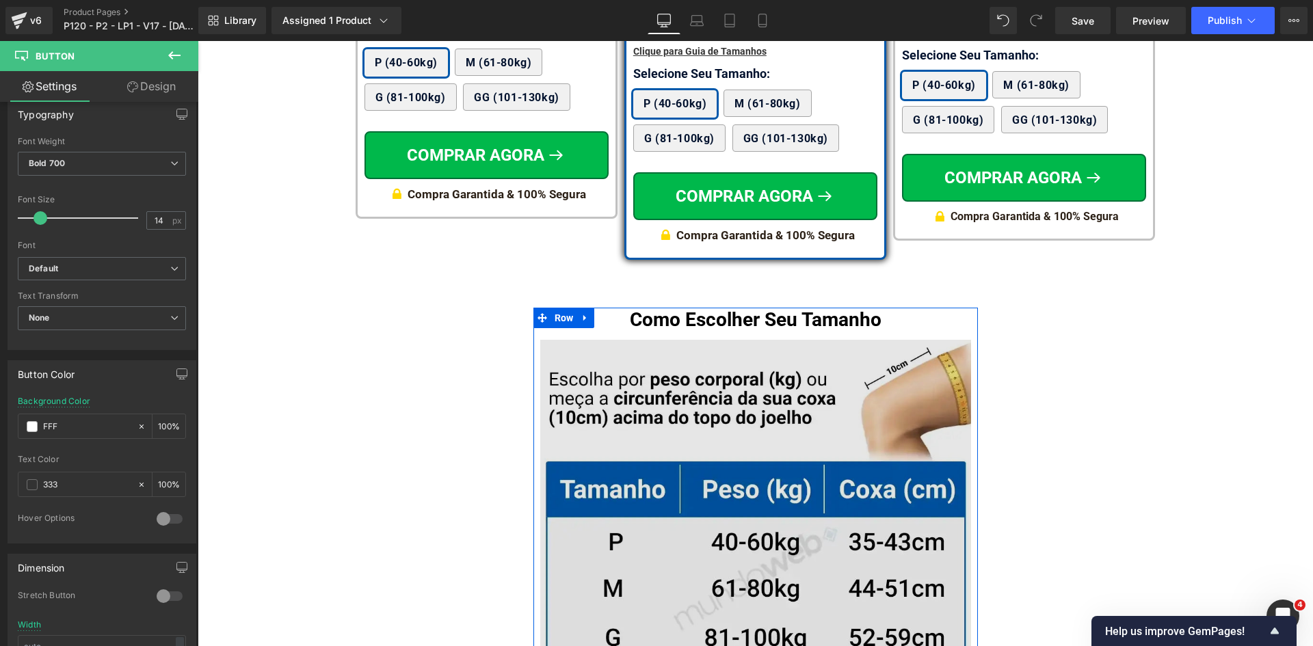
drag, startPoint x: 558, startPoint y: 302, endPoint x: 561, endPoint y: 341, distance: 38.4
click at [558, 308] on span "Row" at bounding box center [564, 318] width 26 height 21
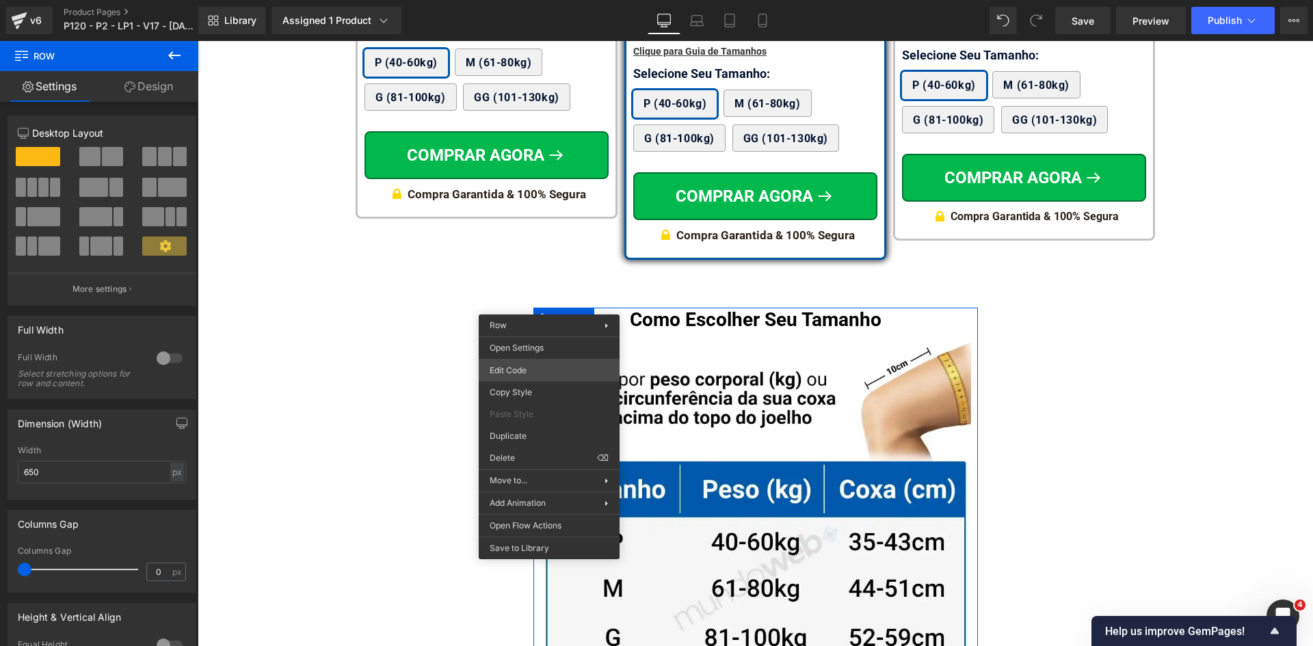
click at [536, 0] on div "Row You are previewing how the will restyle your page. You can not edit Element…" at bounding box center [656, 0] width 1313 height 0
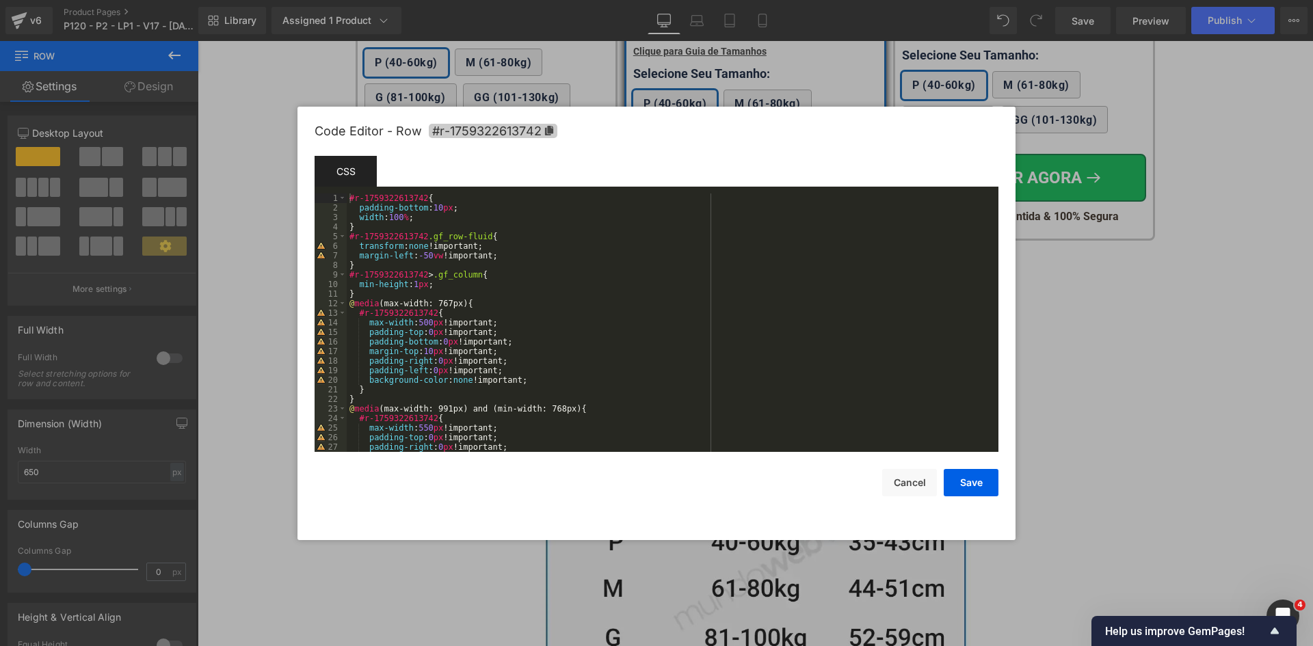
click at [546, 132] on icon at bounding box center [549, 131] width 8 height 10
click at [890, 478] on button "Cancel" at bounding box center [909, 482] width 55 height 27
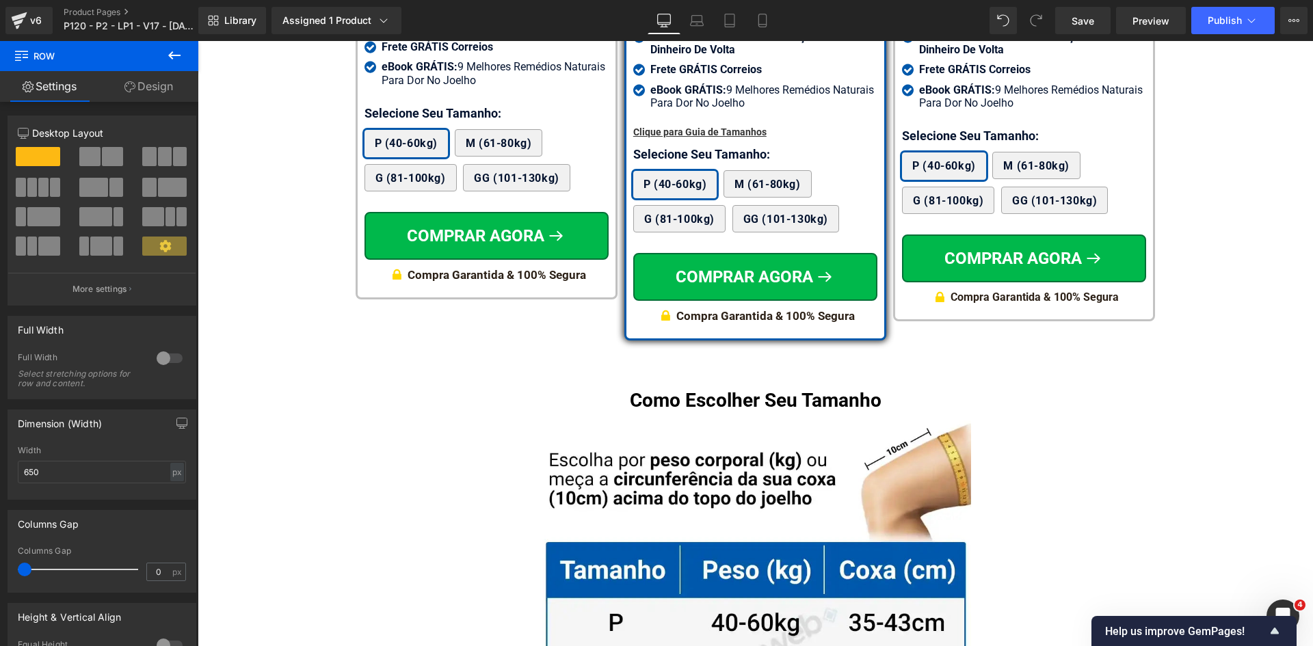
scroll to position [8311, 0]
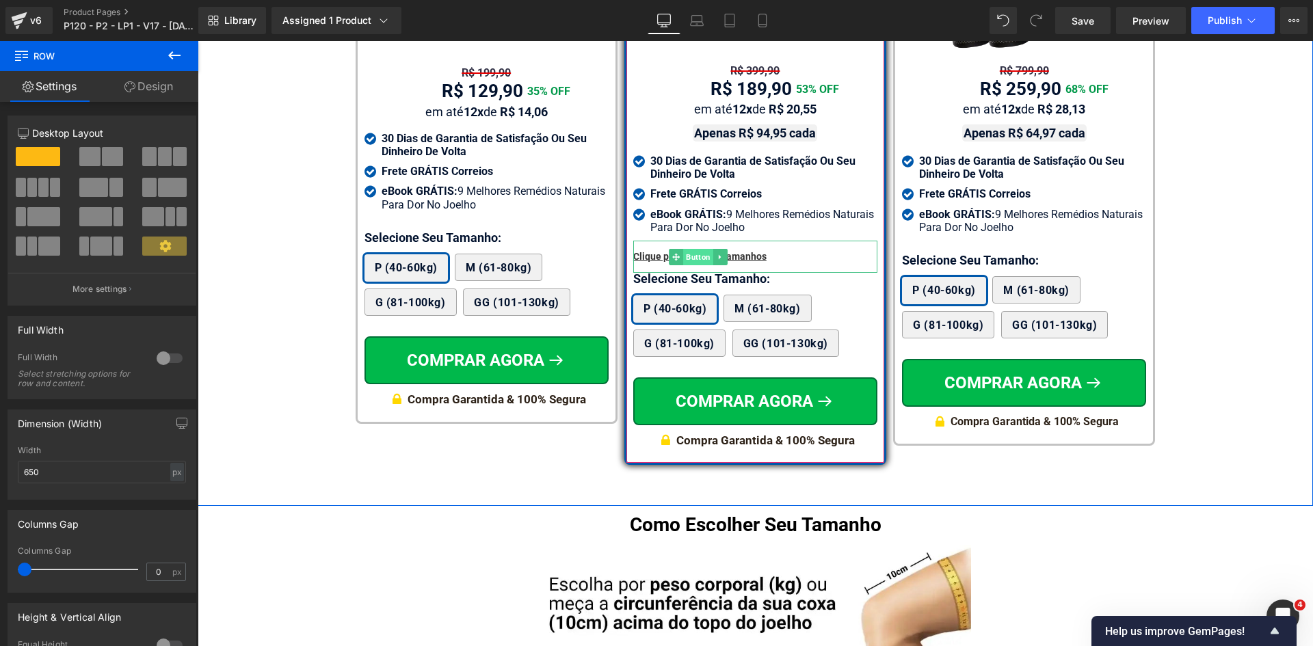
click at [696, 249] on span "Button" at bounding box center [698, 257] width 30 height 16
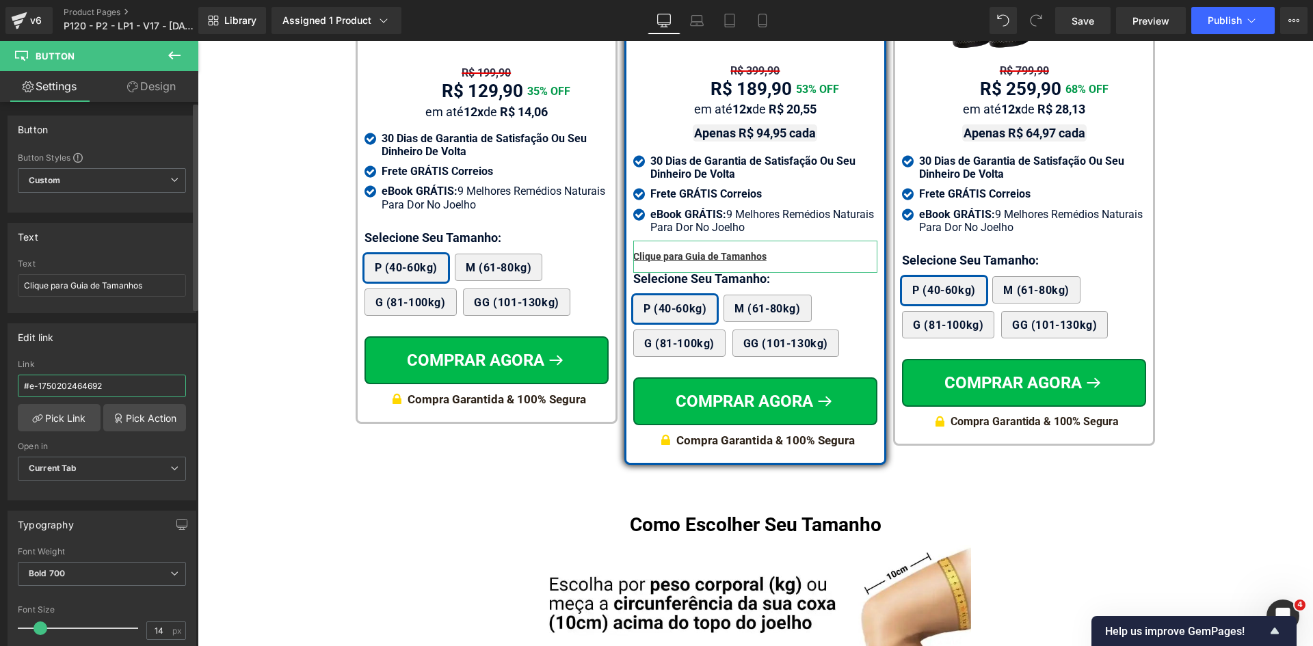
click at [92, 387] on input "#e-1750202464692" at bounding box center [102, 386] width 168 height 23
paste input "r-175932261374"
type input "#r-1759322613742"
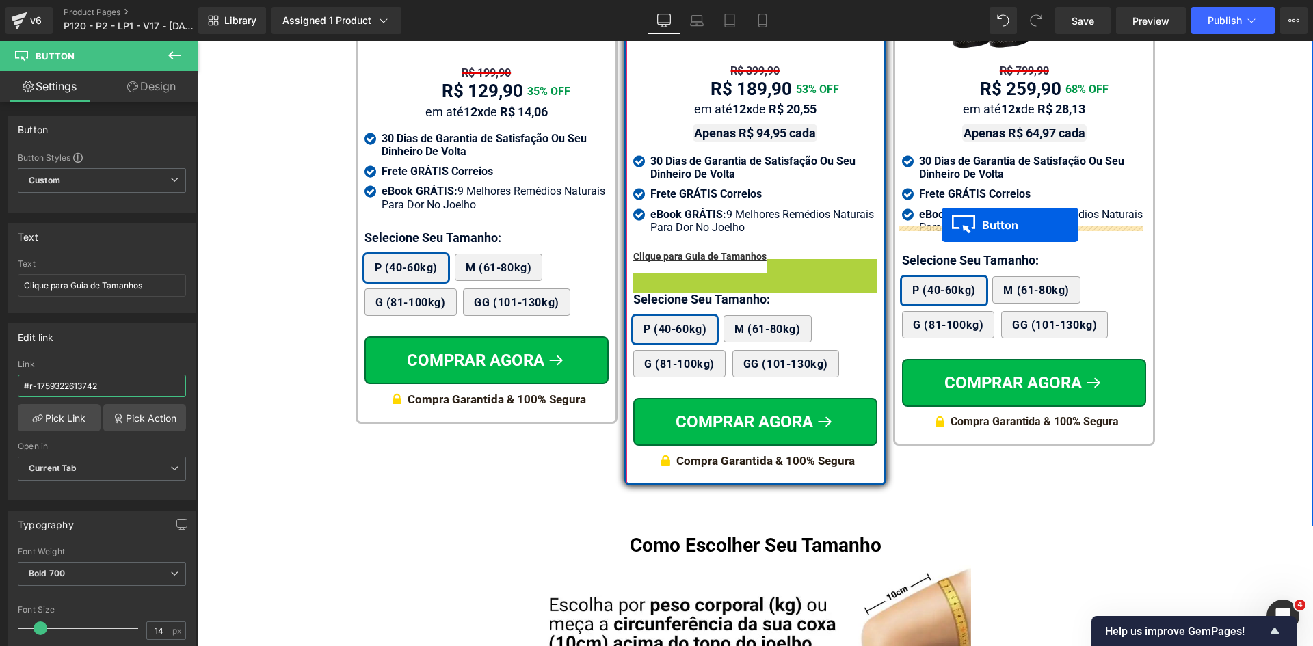
drag, startPoint x: 697, startPoint y: 259, endPoint x: 942, endPoint y: 225, distance: 247.2
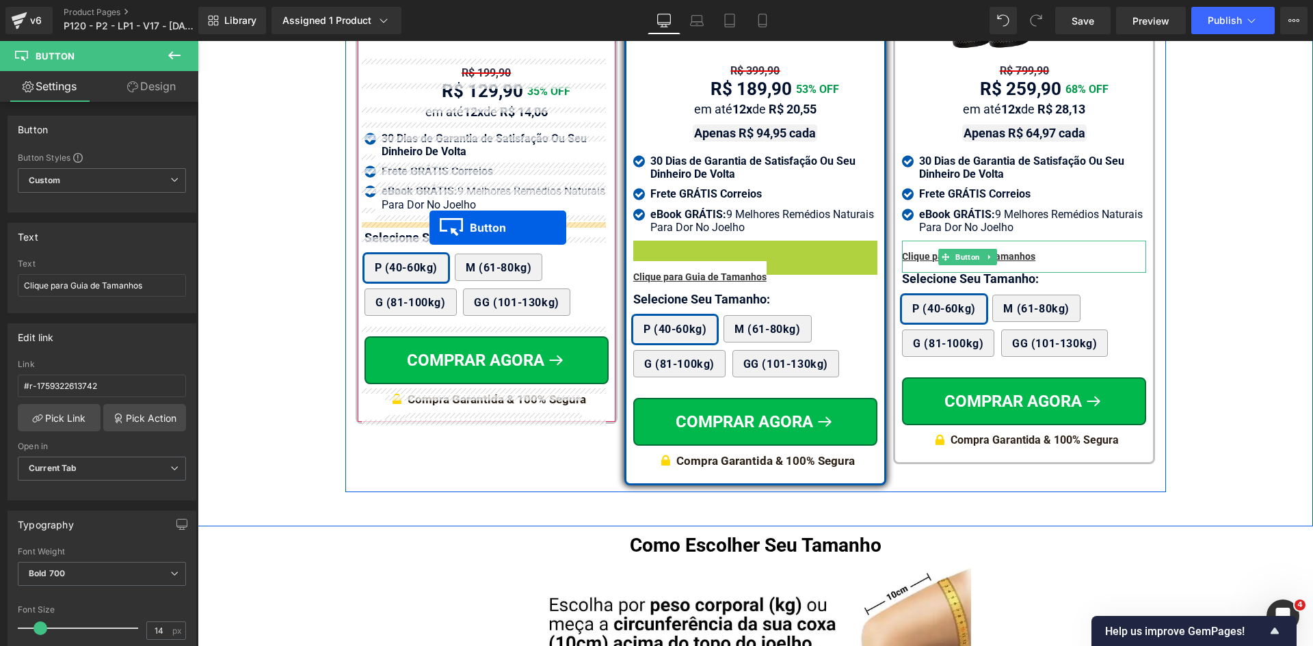
drag, startPoint x: 678, startPoint y: 240, endPoint x: 1017, endPoint y: 41, distance: 392.8
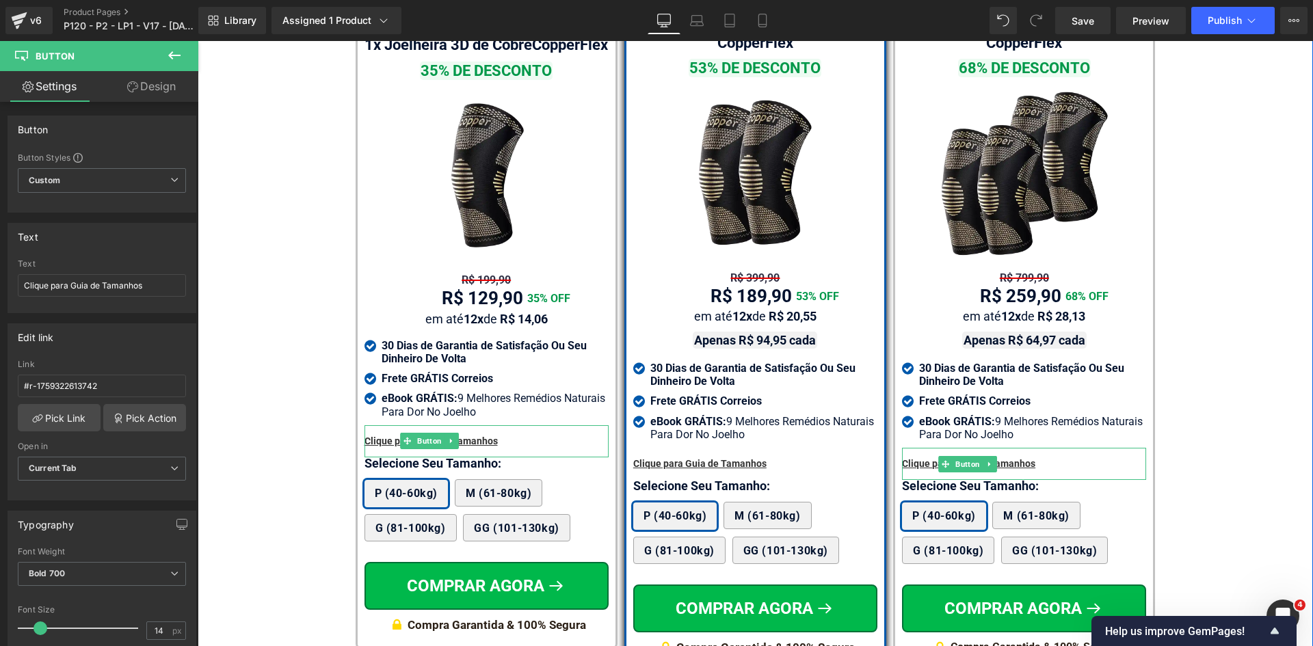
scroll to position [8106, 0]
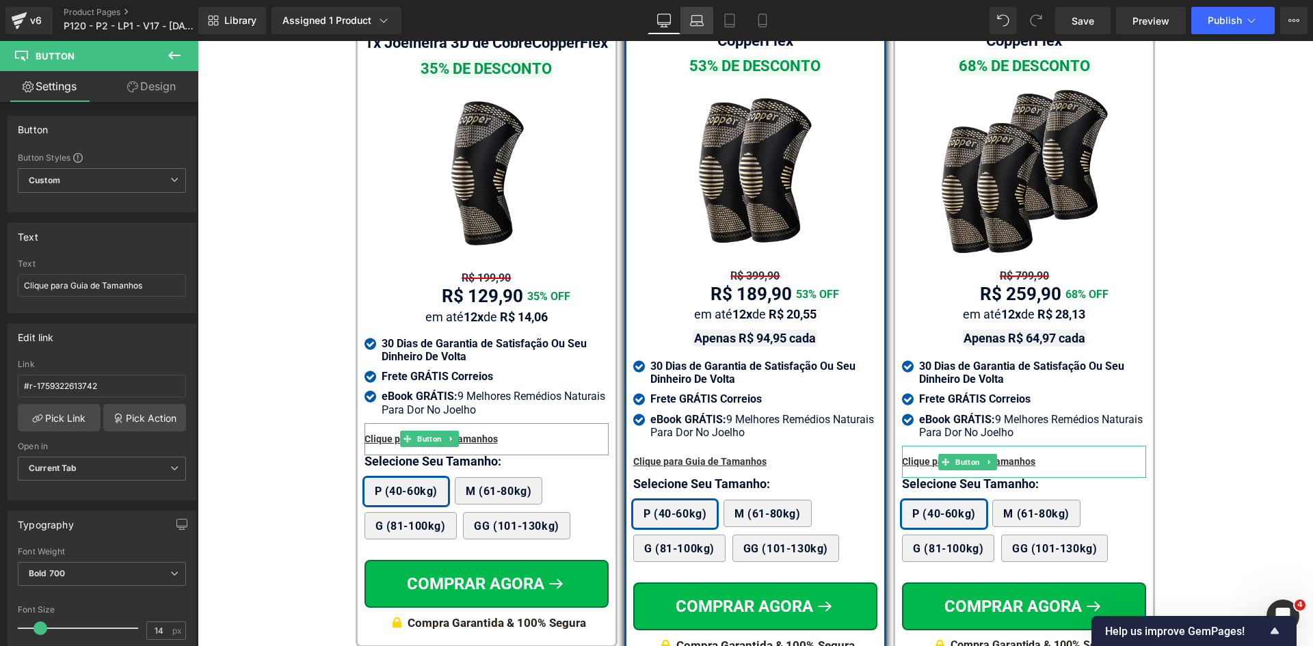
click at [691, 26] on icon at bounding box center [697, 21] width 14 height 14
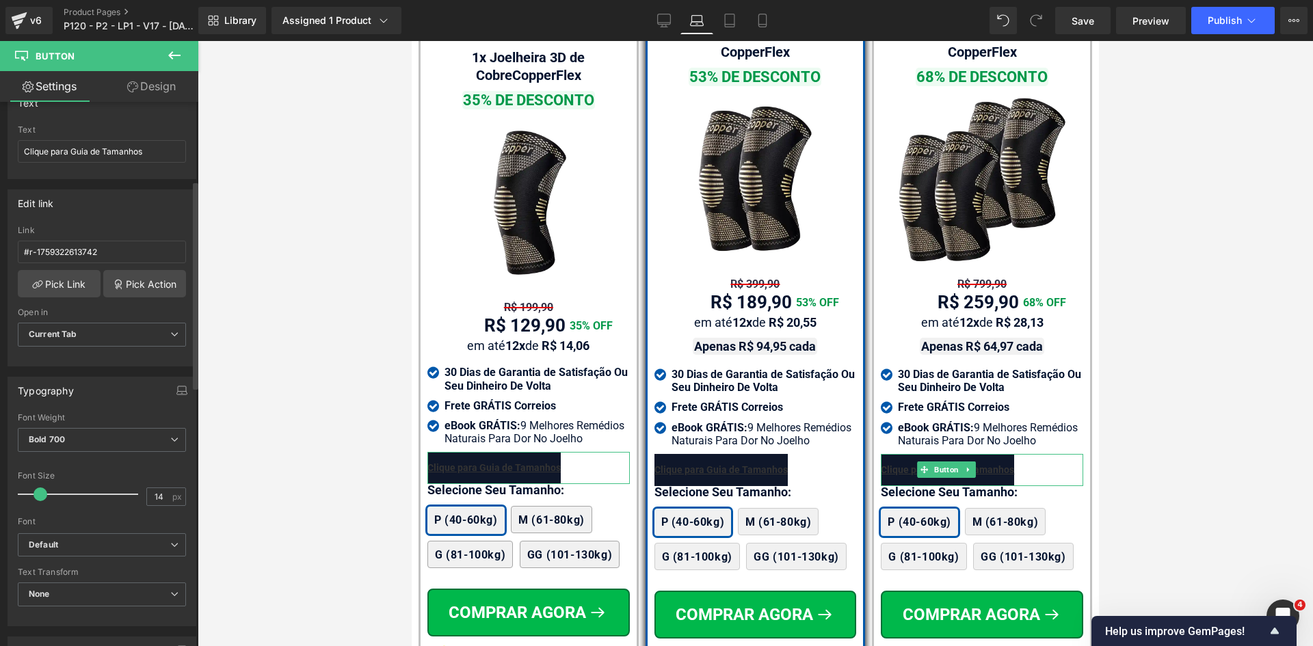
scroll to position [274, 0]
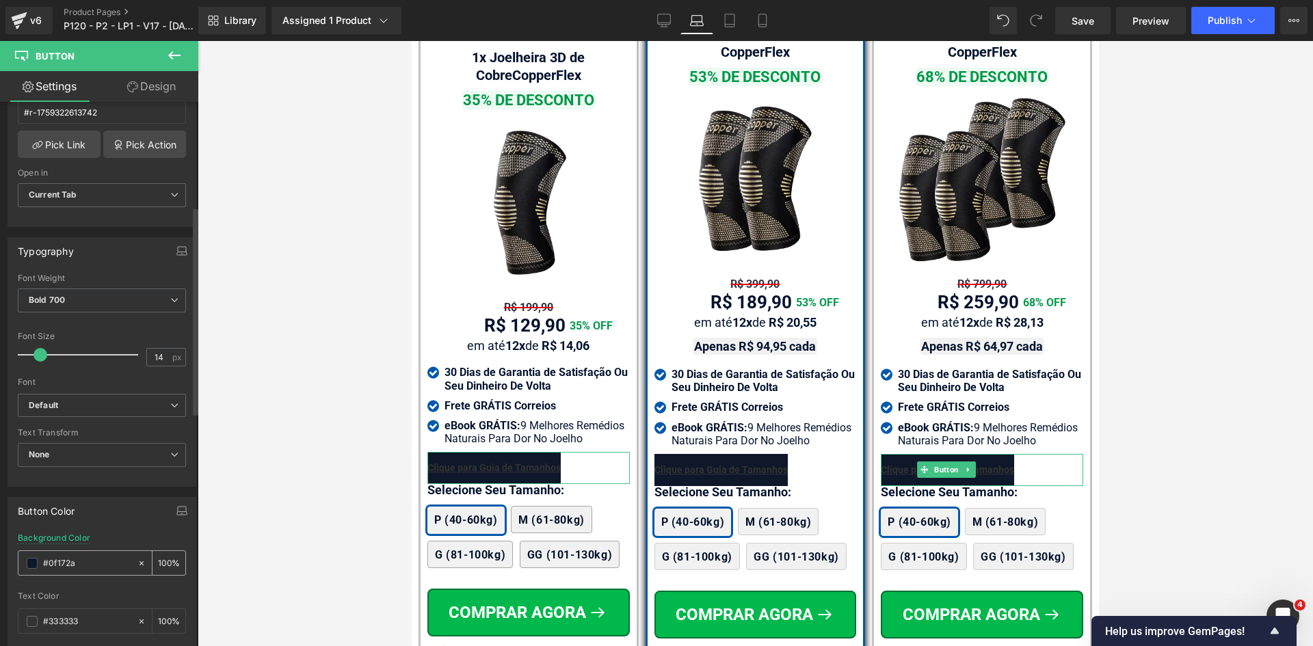
click at [137, 561] on icon at bounding box center [142, 564] width 10 height 10
click at [116, 560] on input "#ffffff" at bounding box center [87, 563] width 88 height 15
type input "fff"
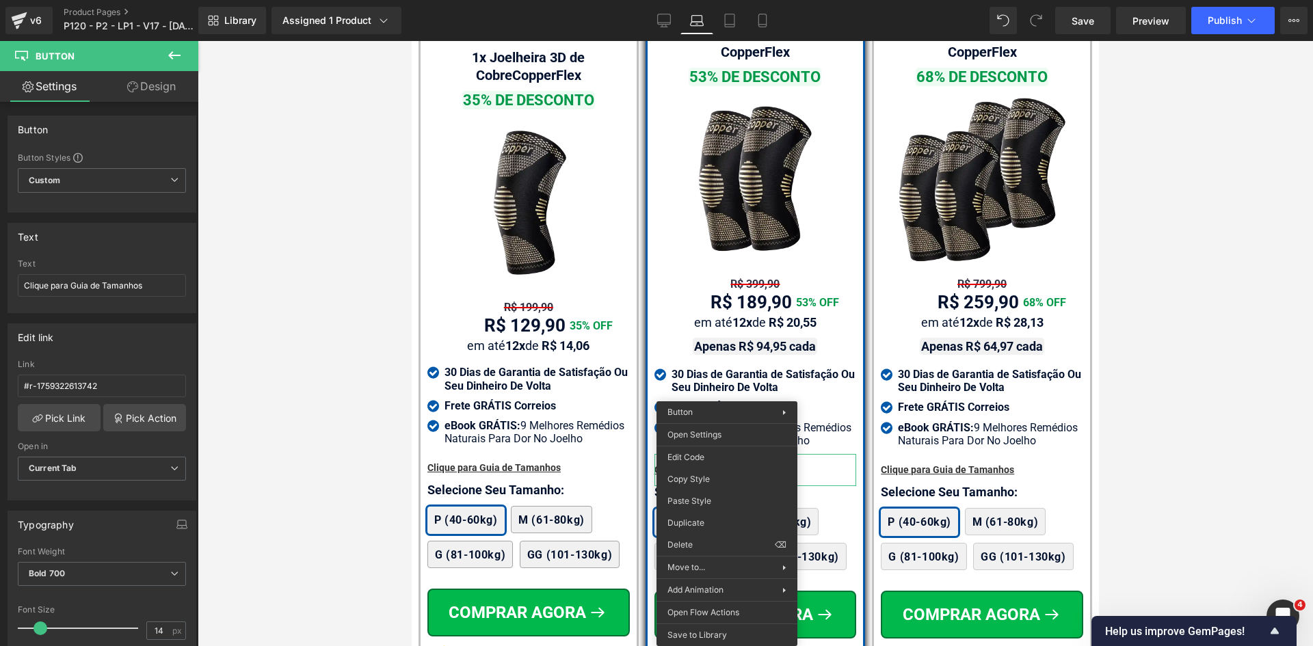
drag, startPoint x: 1114, startPoint y: 567, endPoint x: 708, endPoint y: 488, distance: 413.2
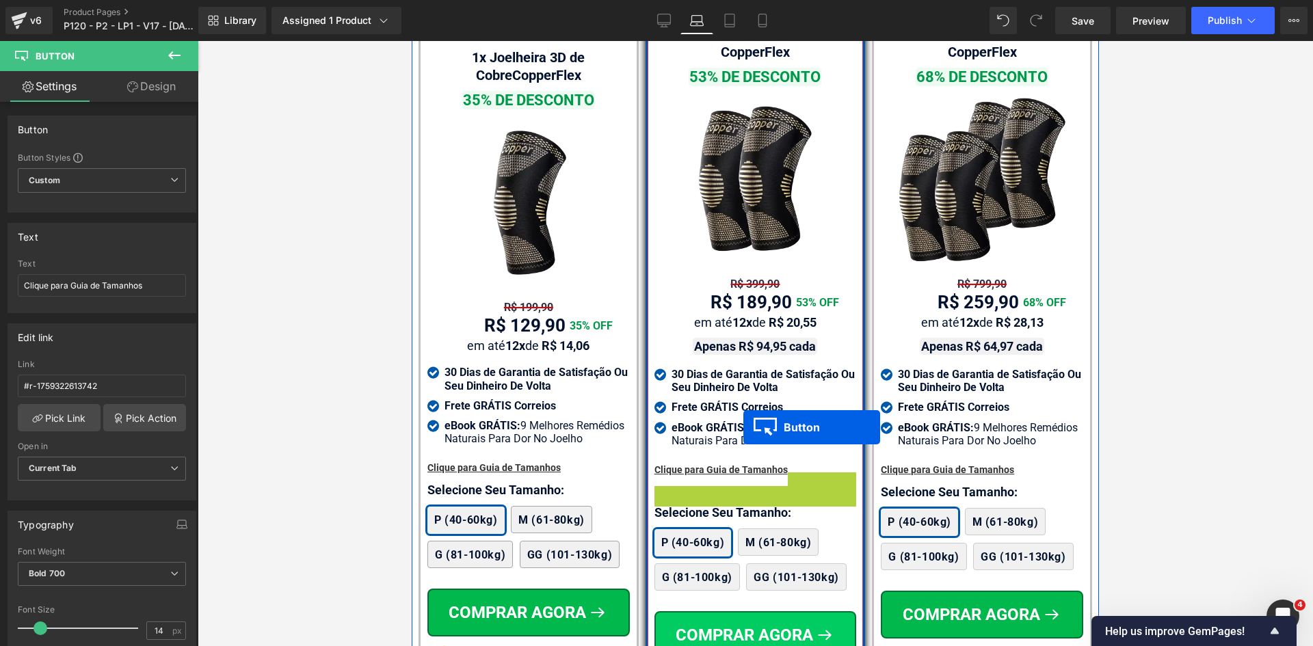
scroll to position [8803, 0]
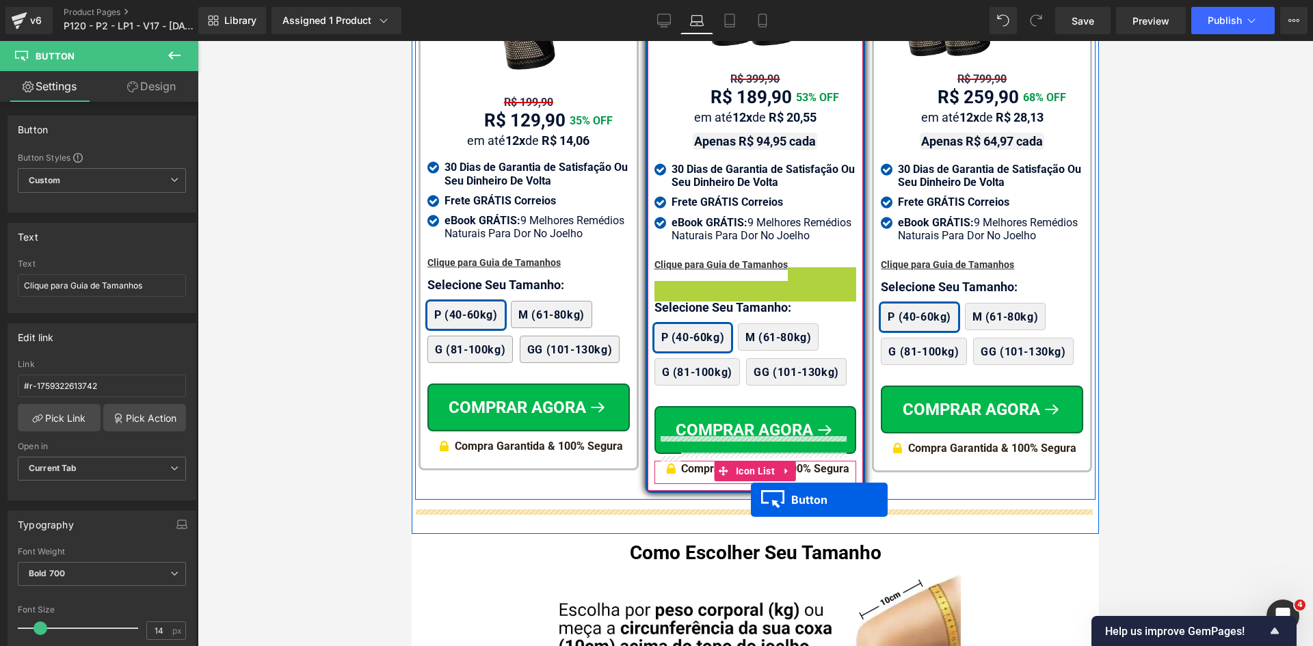
drag, startPoint x: 729, startPoint y: 460, endPoint x: 751, endPoint y: 500, distance: 45.6
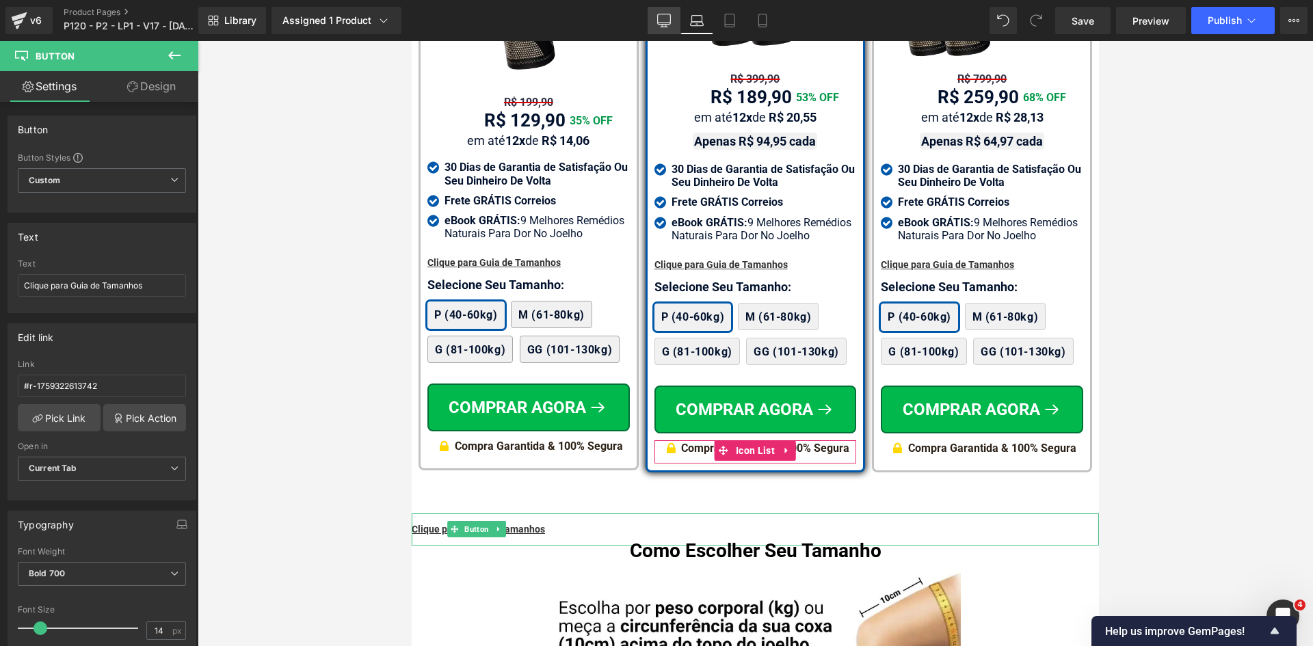
click at [664, 19] on icon at bounding box center [664, 21] width 14 height 14
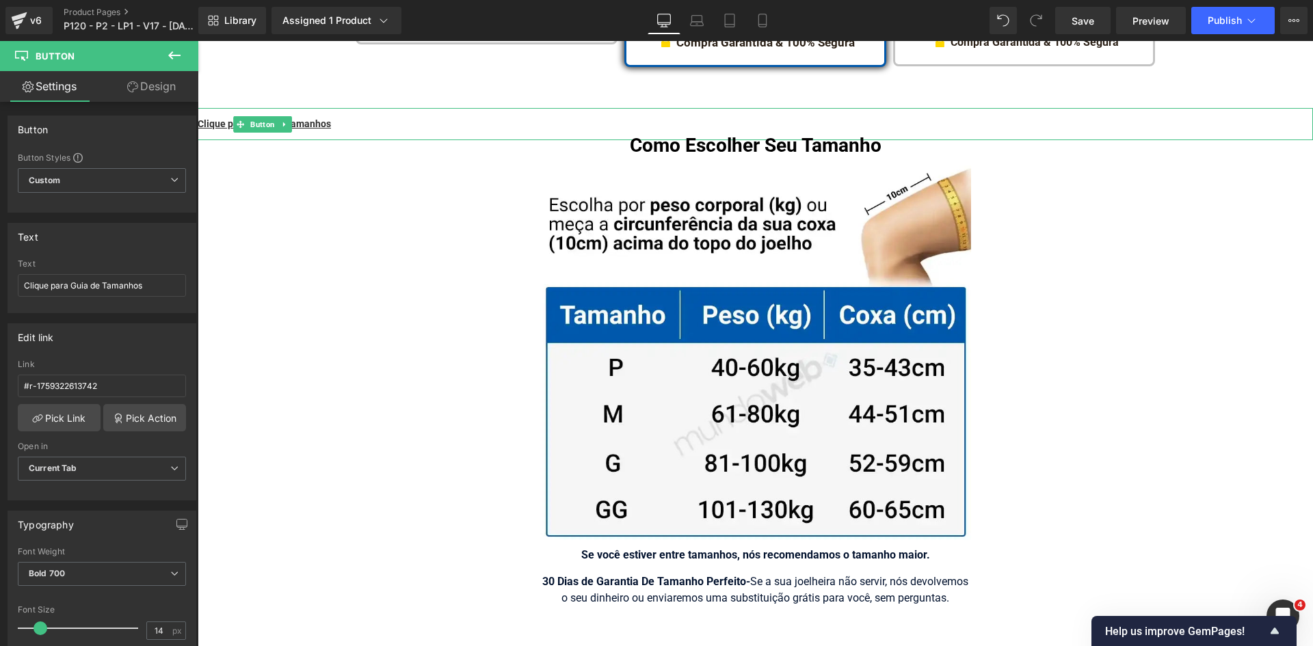
scroll to position [8860, 0]
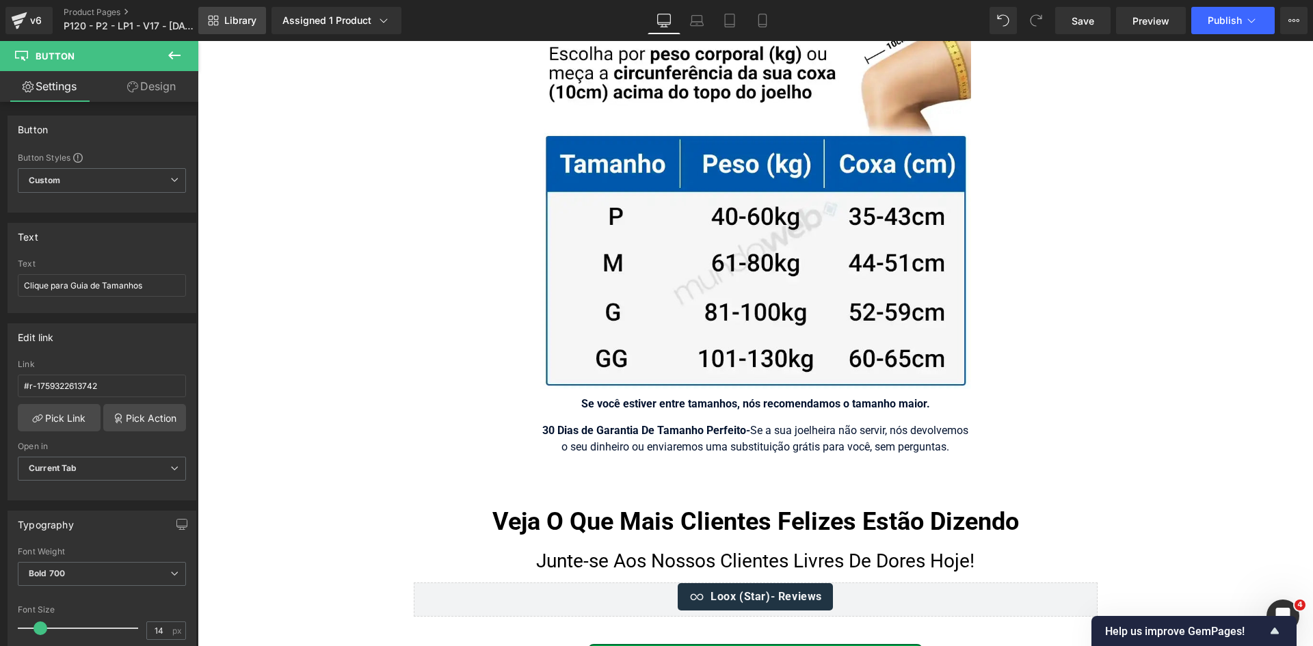
click at [243, 14] on link "Library" at bounding box center [232, 20] width 68 height 27
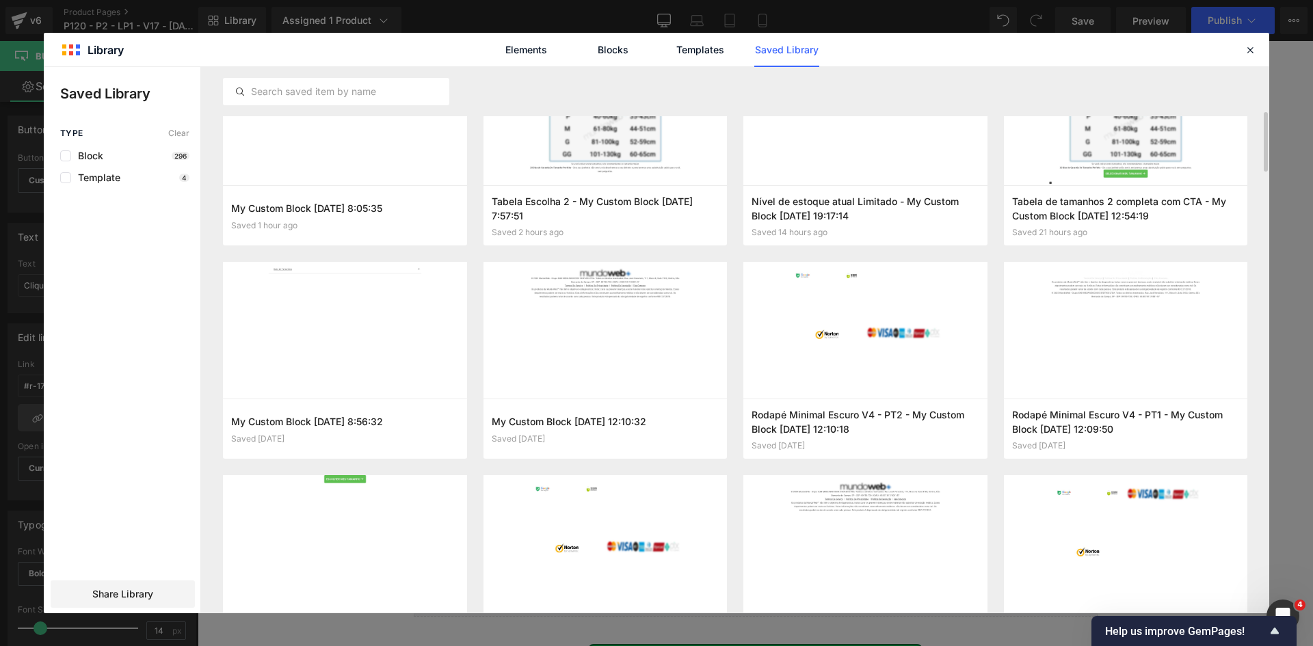
scroll to position [103, 0]
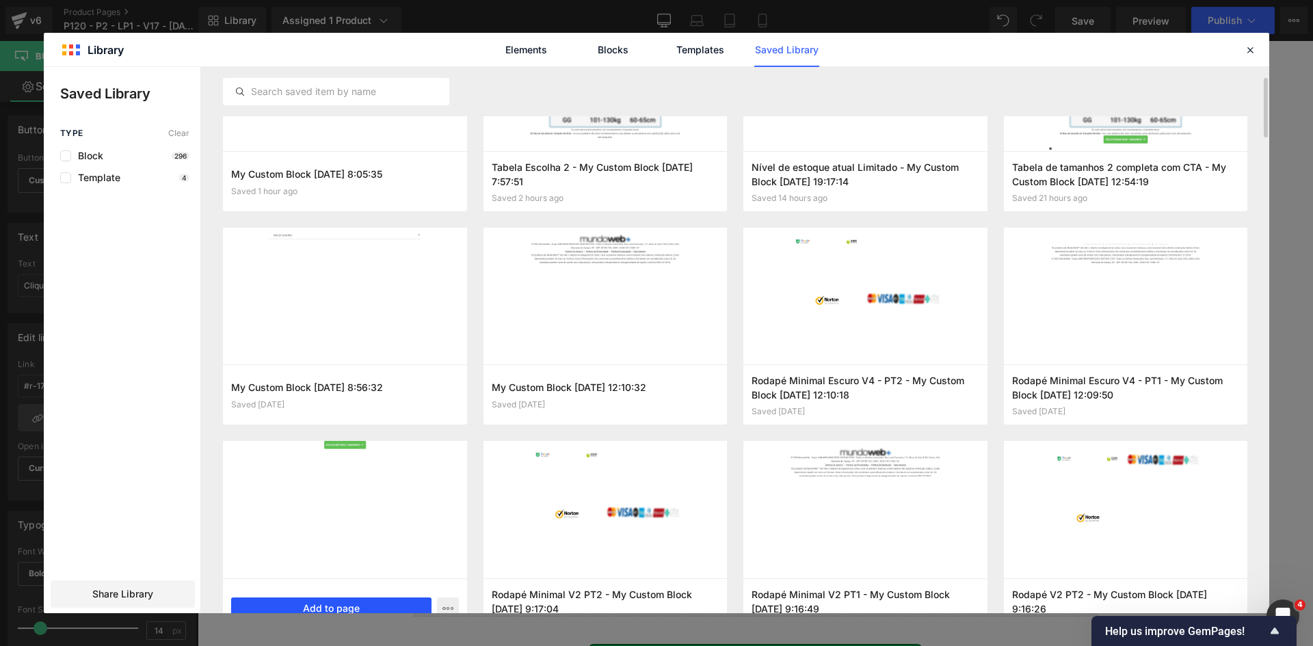
click at [365, 607] on button "Add to page" at bounding box center [331, 609] width 200 height 22
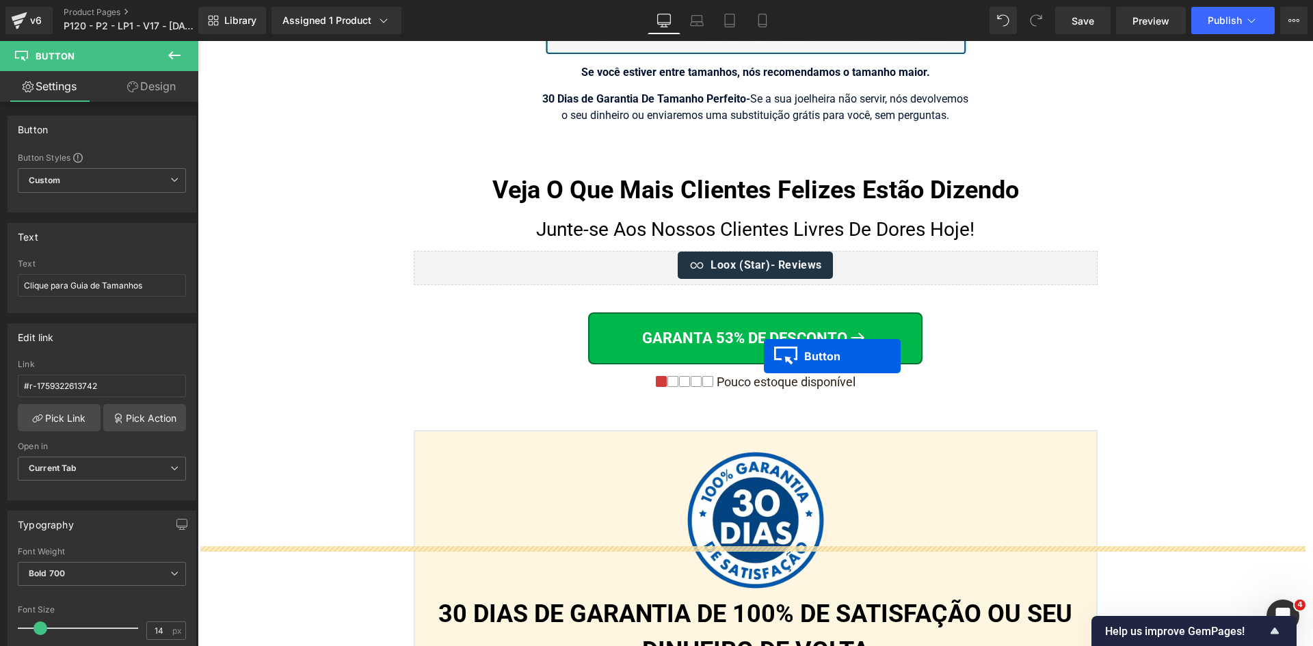
scroll to position [8922, 0]
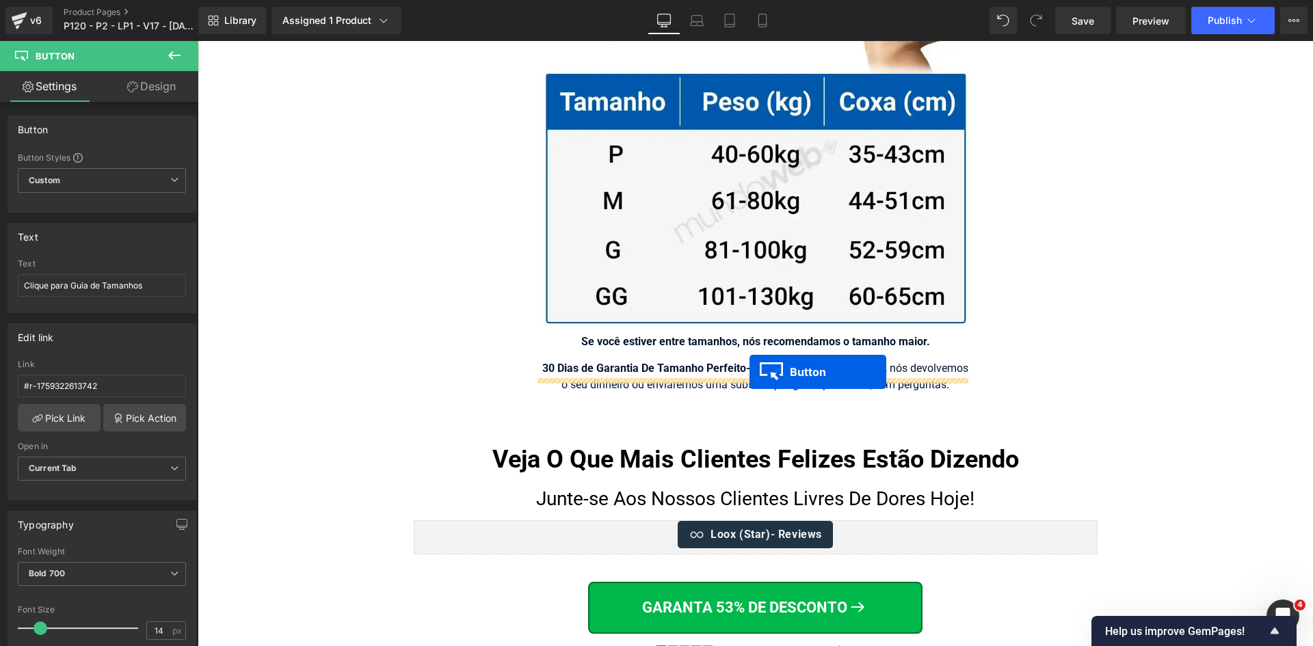
drag, startPoint x: 743, startPoint y: 425, endPoint x: 750, endPoint y: 372, distance: 53.1
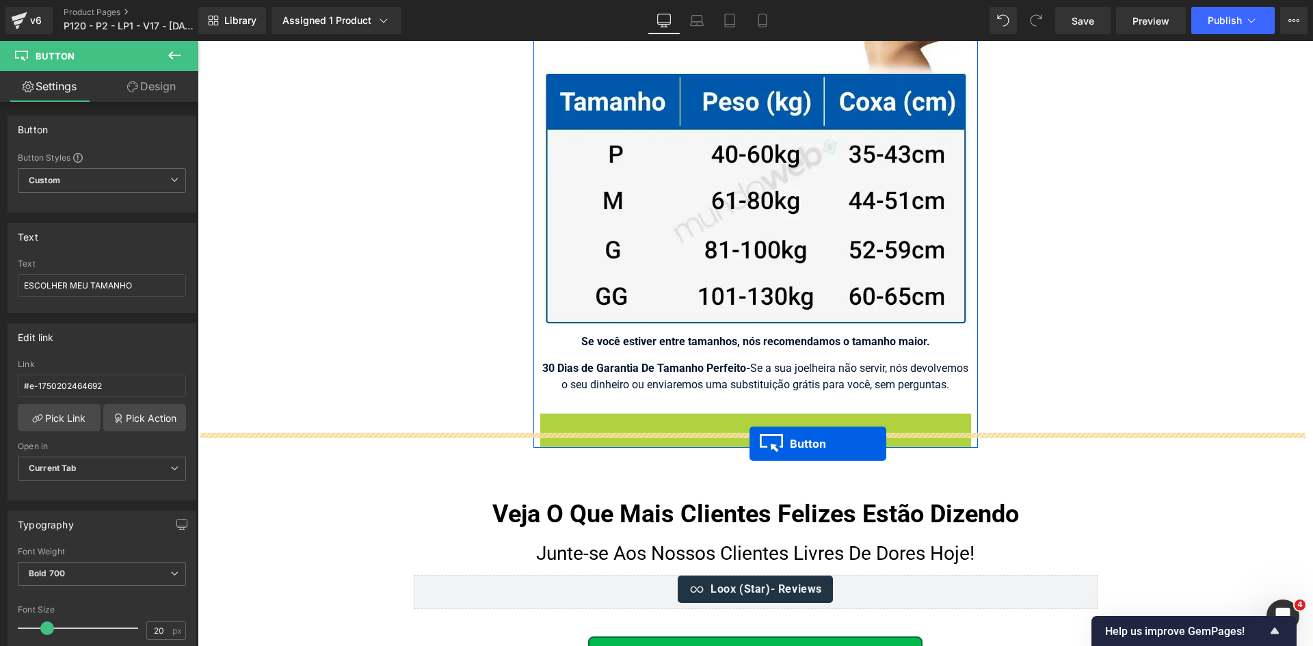
drag, startPoint x: 807, startPoint y: 474, endPoint x: 750, endPoint y: 444, distance: 64.3
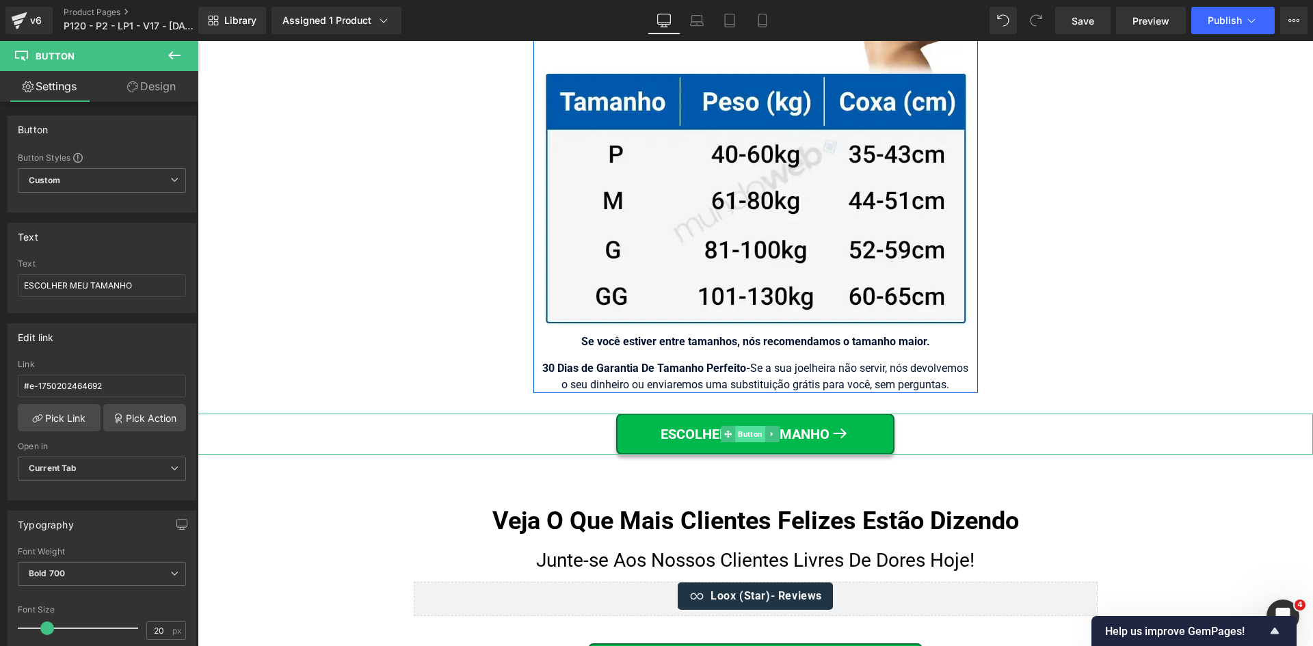
click at [740, 426] on span "Button" at bounding box center [750, 434] width 30 height 16
click at [157, 87] on link "Design" at bounding box center [151, 86] width 99 height 31
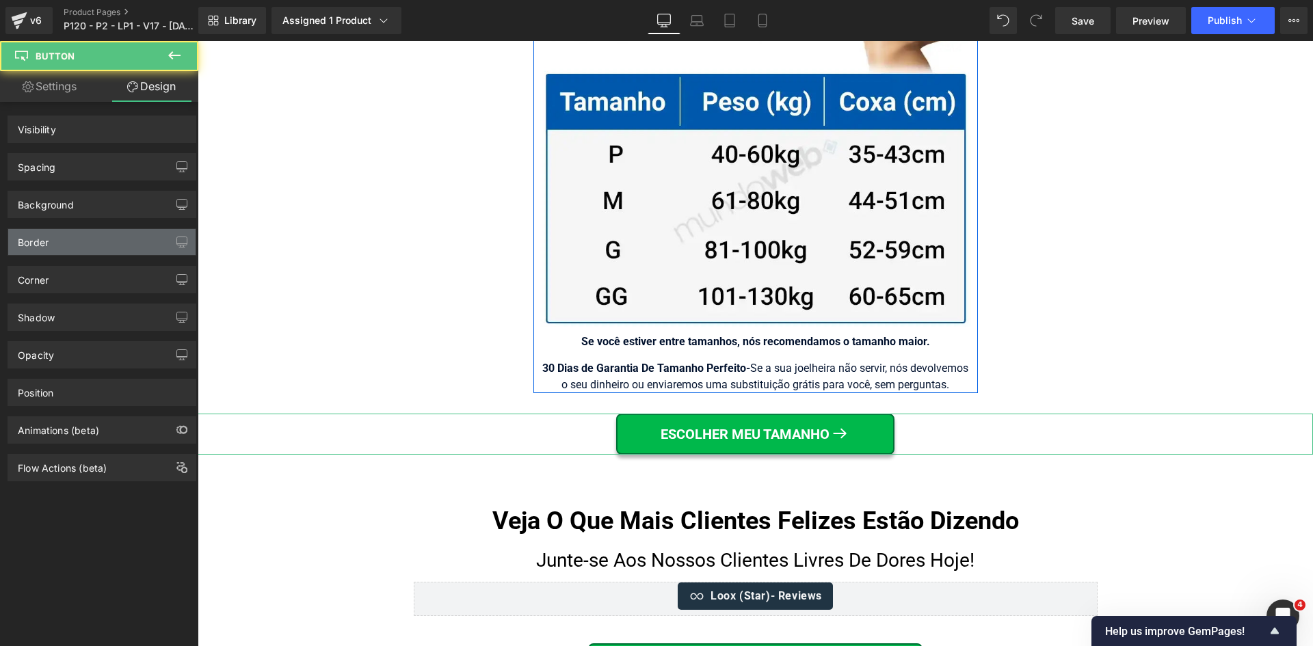
click at [68, 237] on div "Border" at bounding box center [101, 242] width 187 height 26
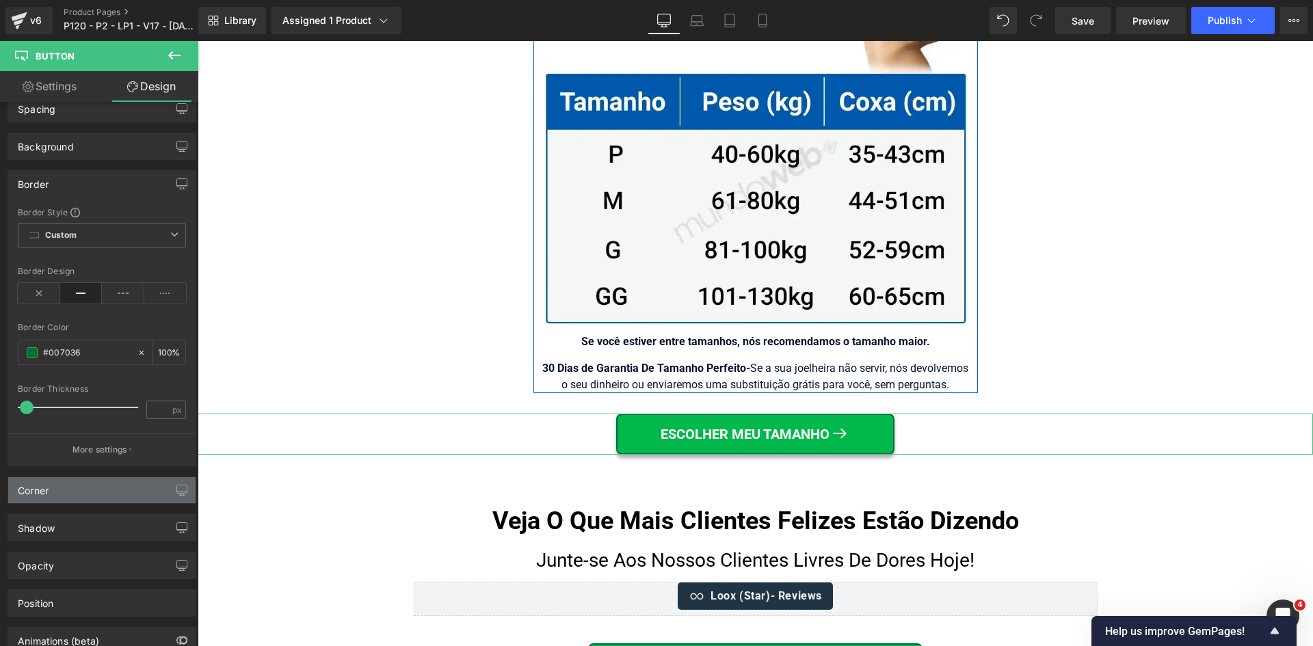
scroll to position [137, 0]
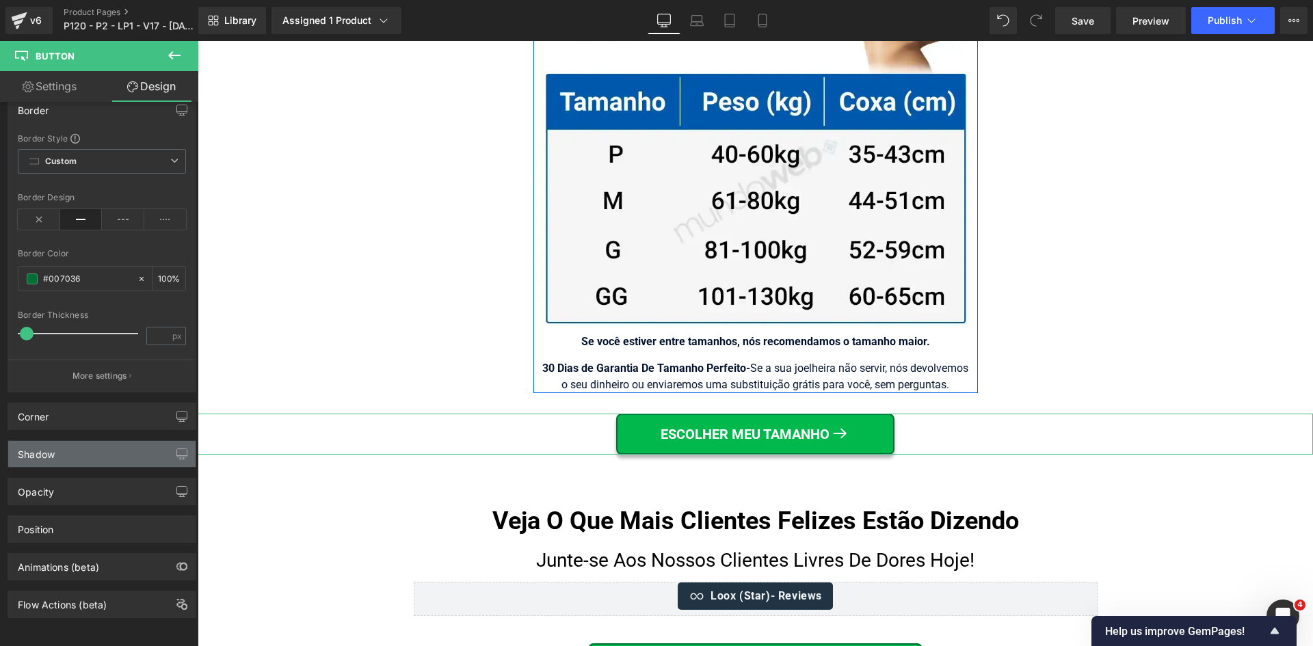
click at [74, 450] on div "Shadow" at bounding box center [101, 454] width 187 height 26
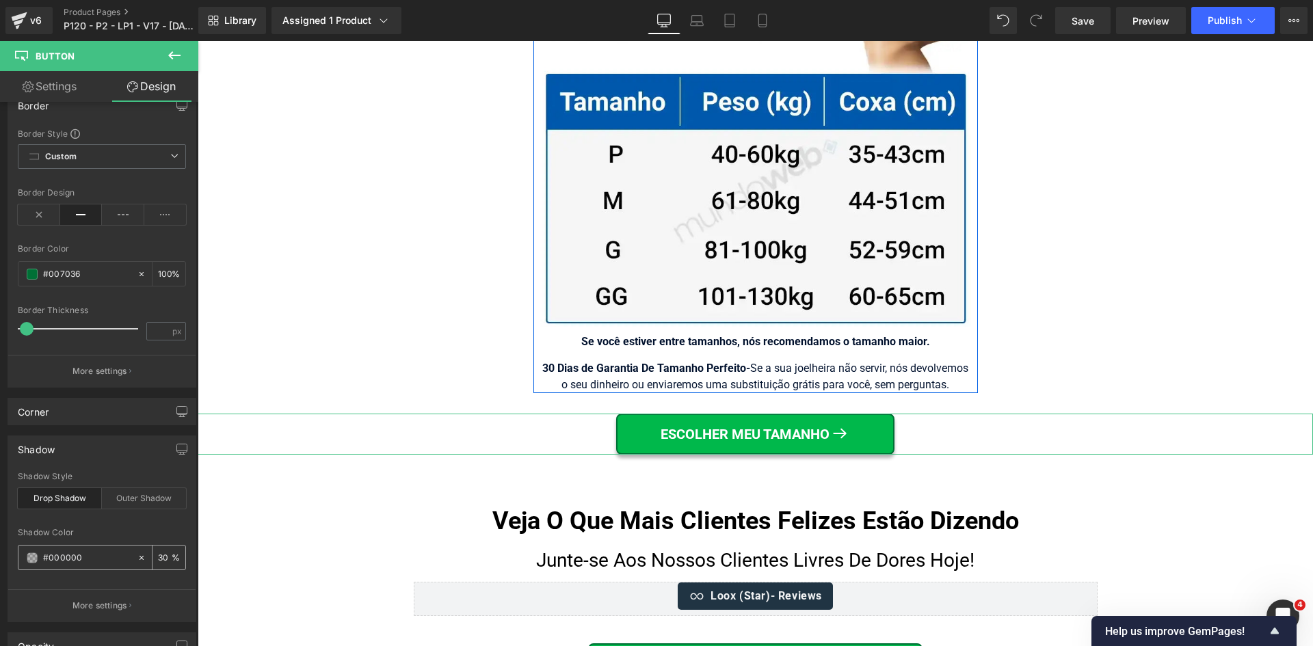
click at [138, 560] on icon at bounding box center [142, 558] width 10 height 10
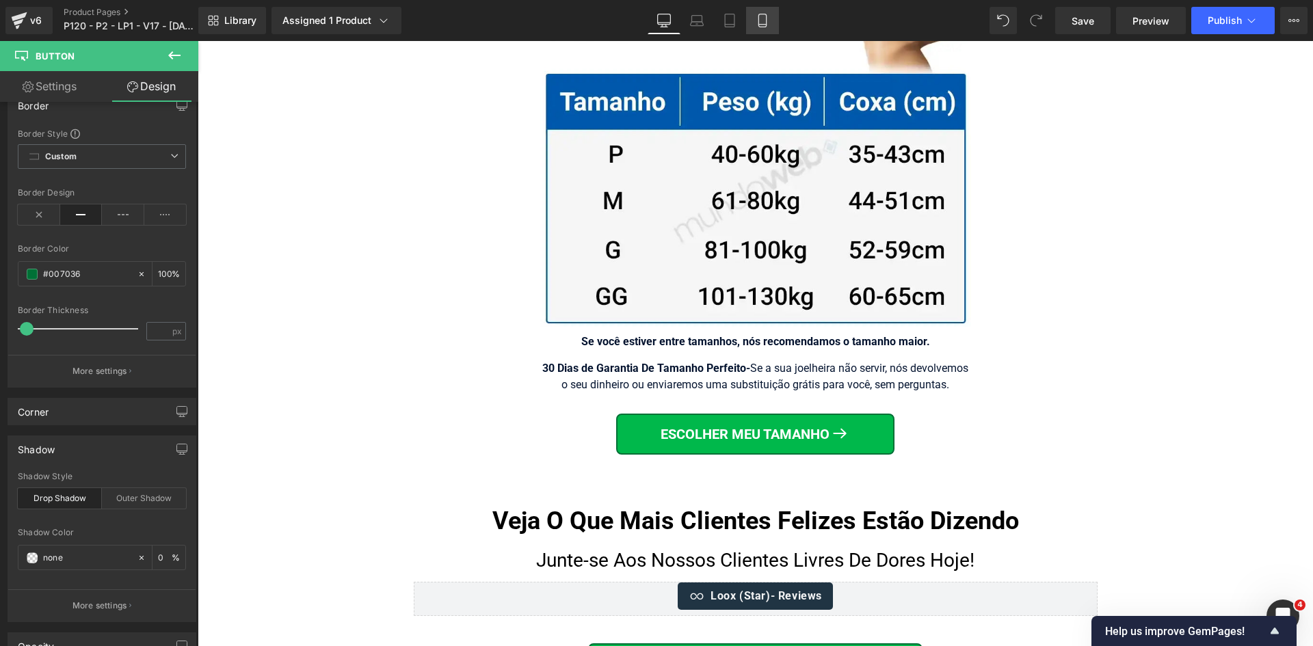
drag, startPoint x: 758, startPoint y: 22, endPoint x: 74, endPoint y: 186, distance: 703.5
click at [758, 22] on icon at bounding box center [763, 21] width 14 height 14
